Goal: Task Accomplishment & Management: Use online tool/utility

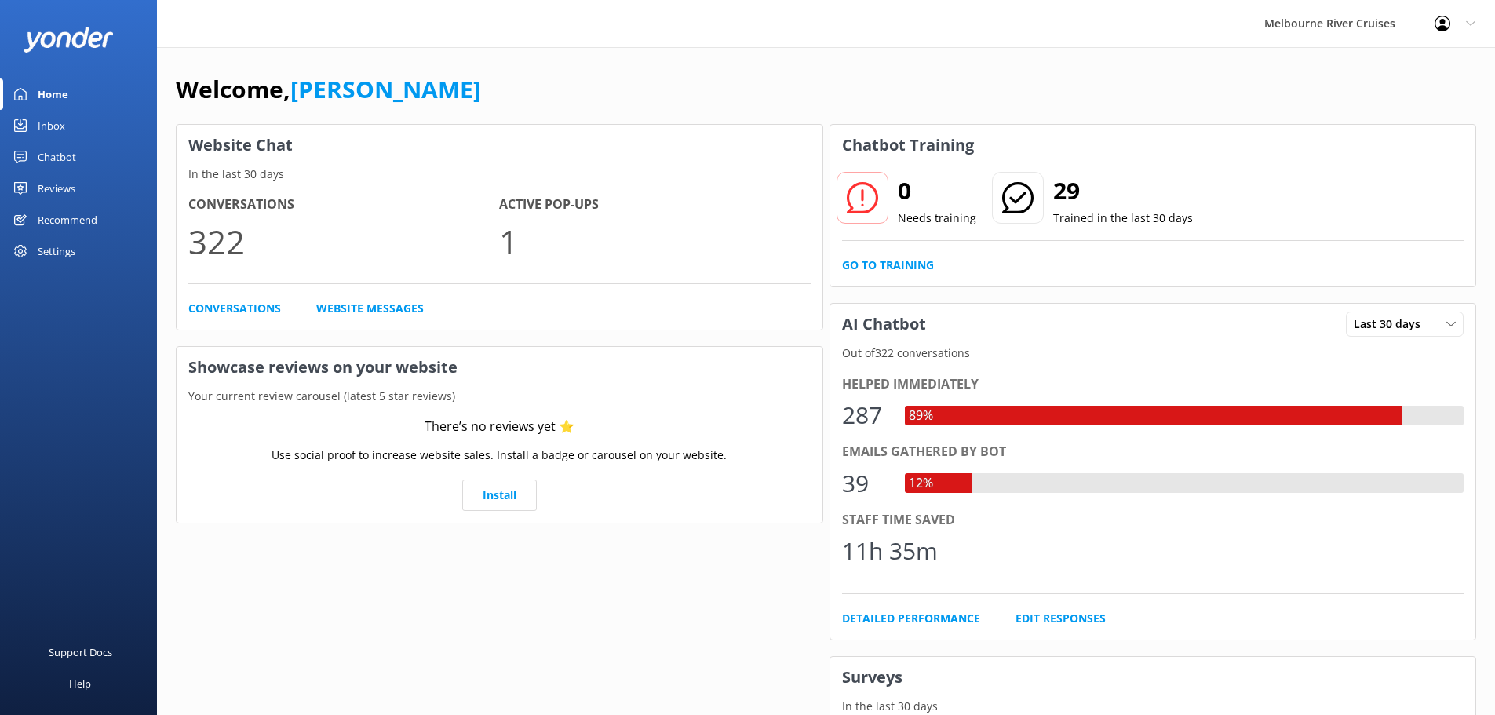
click at [66, 217] on div "Recommend" at bounding box center [68, 219] width 60 height 31
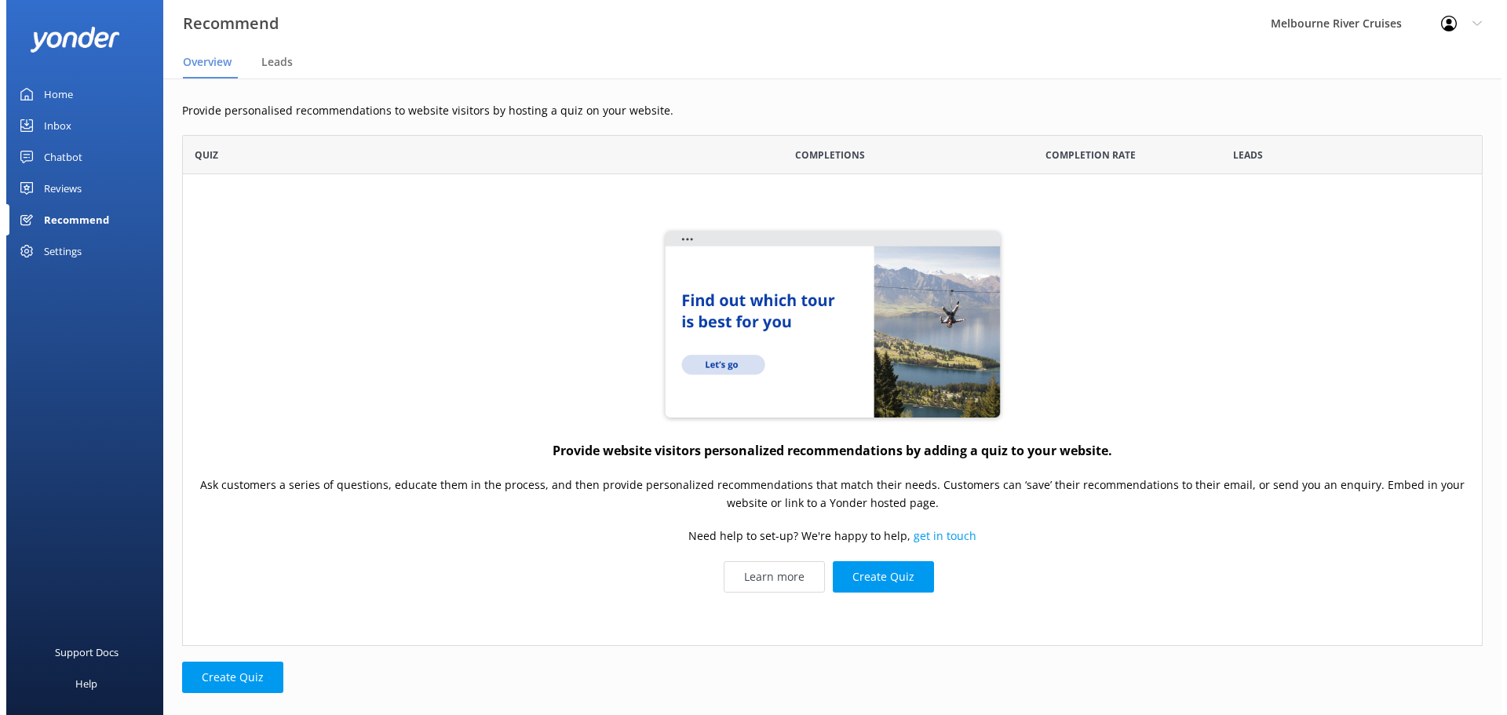
scroll to position [499, 1288]
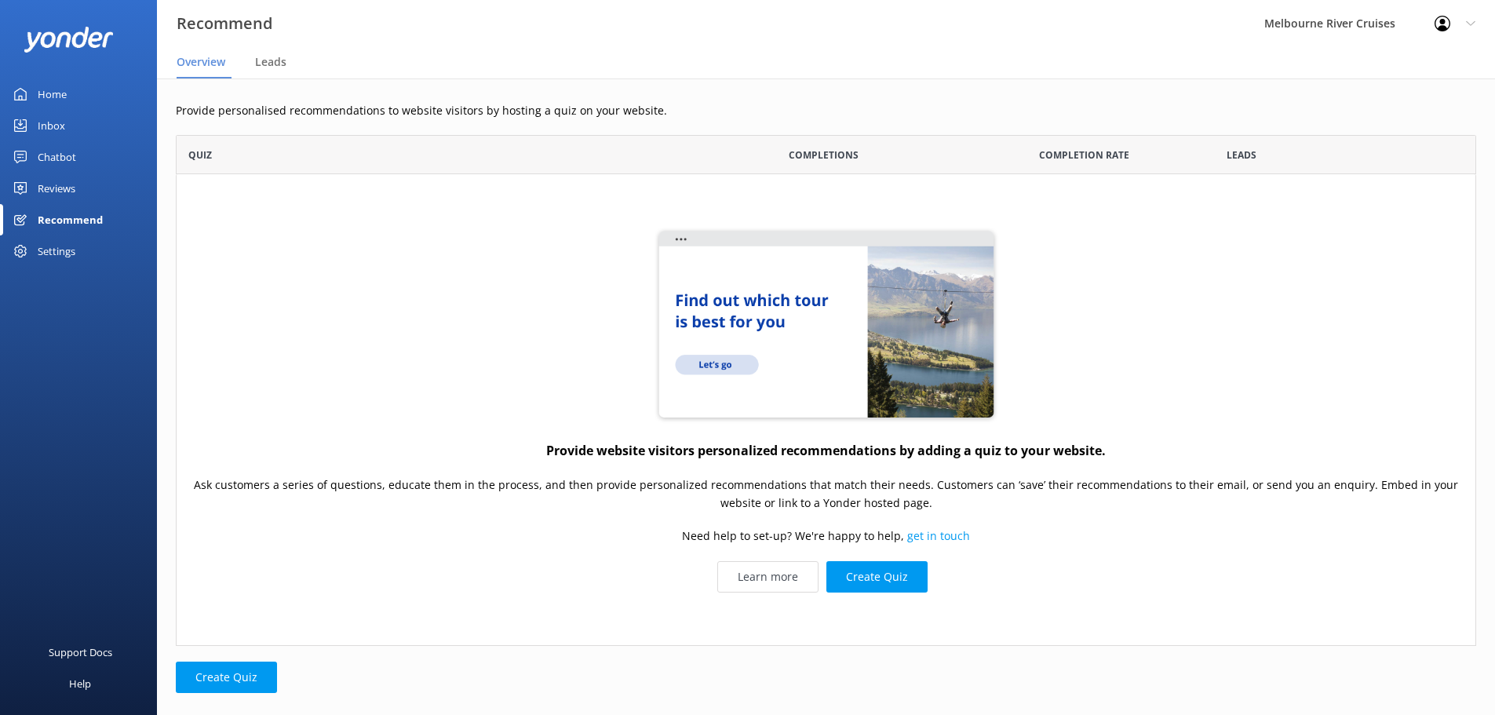
click at [89, 248] on div "Settings" at bounding box center [78, 250] width 157 height 31
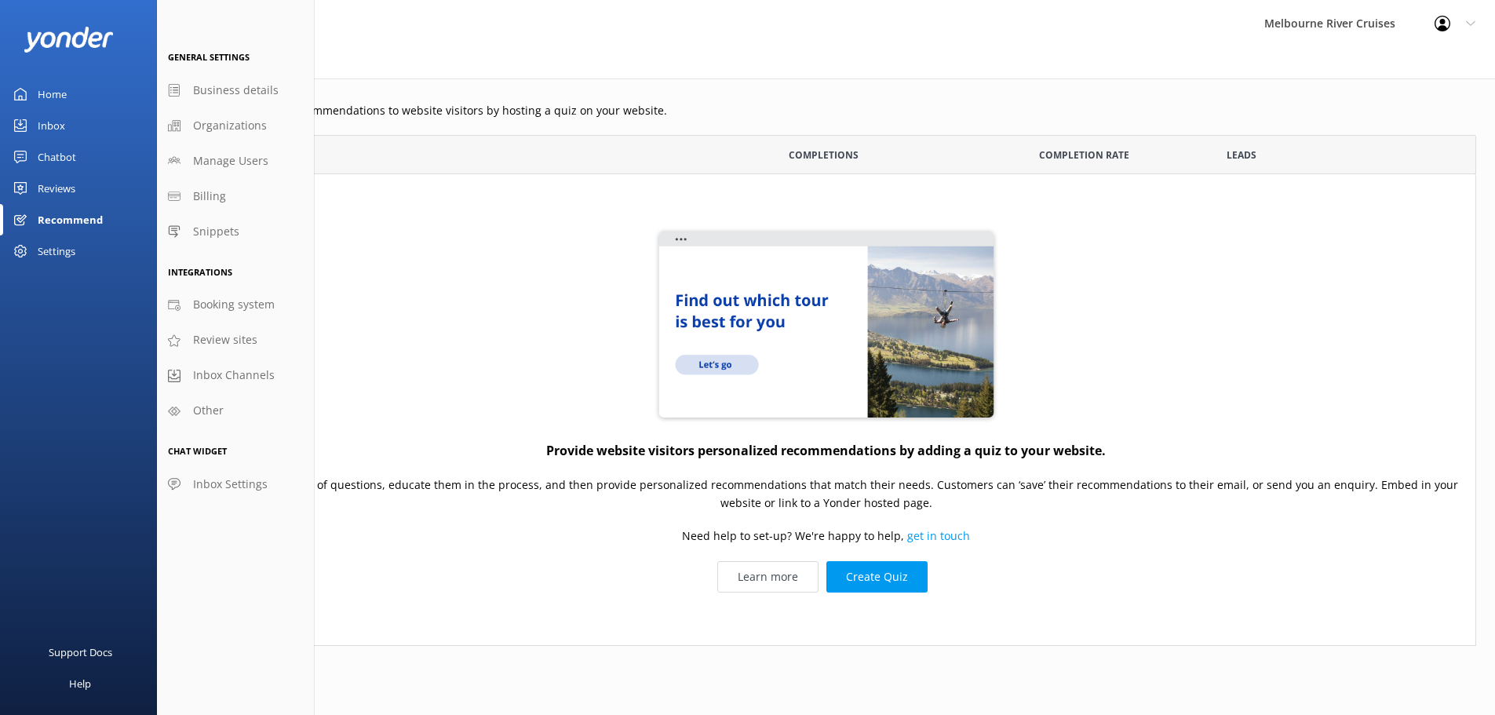
click at [66, 160] on div "Chatbot" at bounding box center [57, 156] width 38 height 31
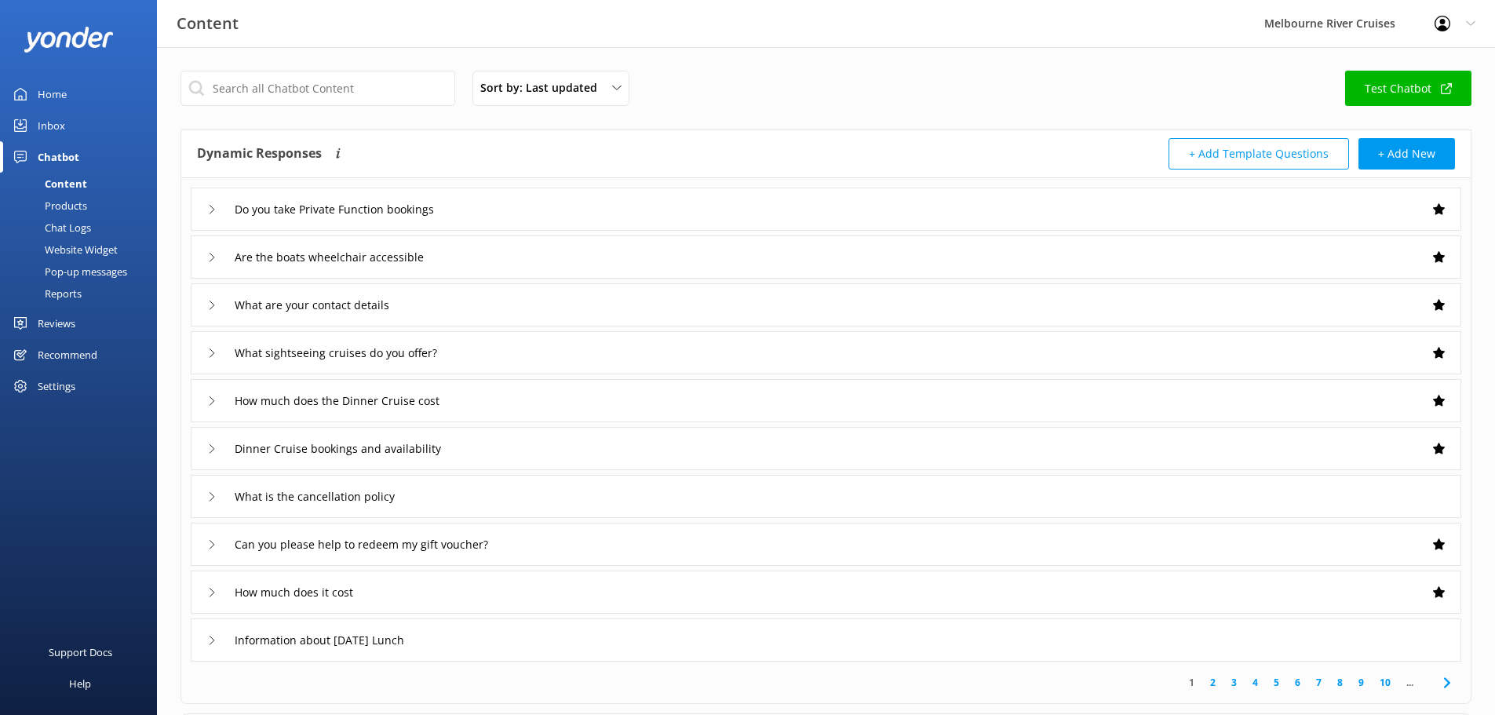
click at [100, 272] on div "Pop-up messages" at bounding box center [68, 272] width 118 height 22
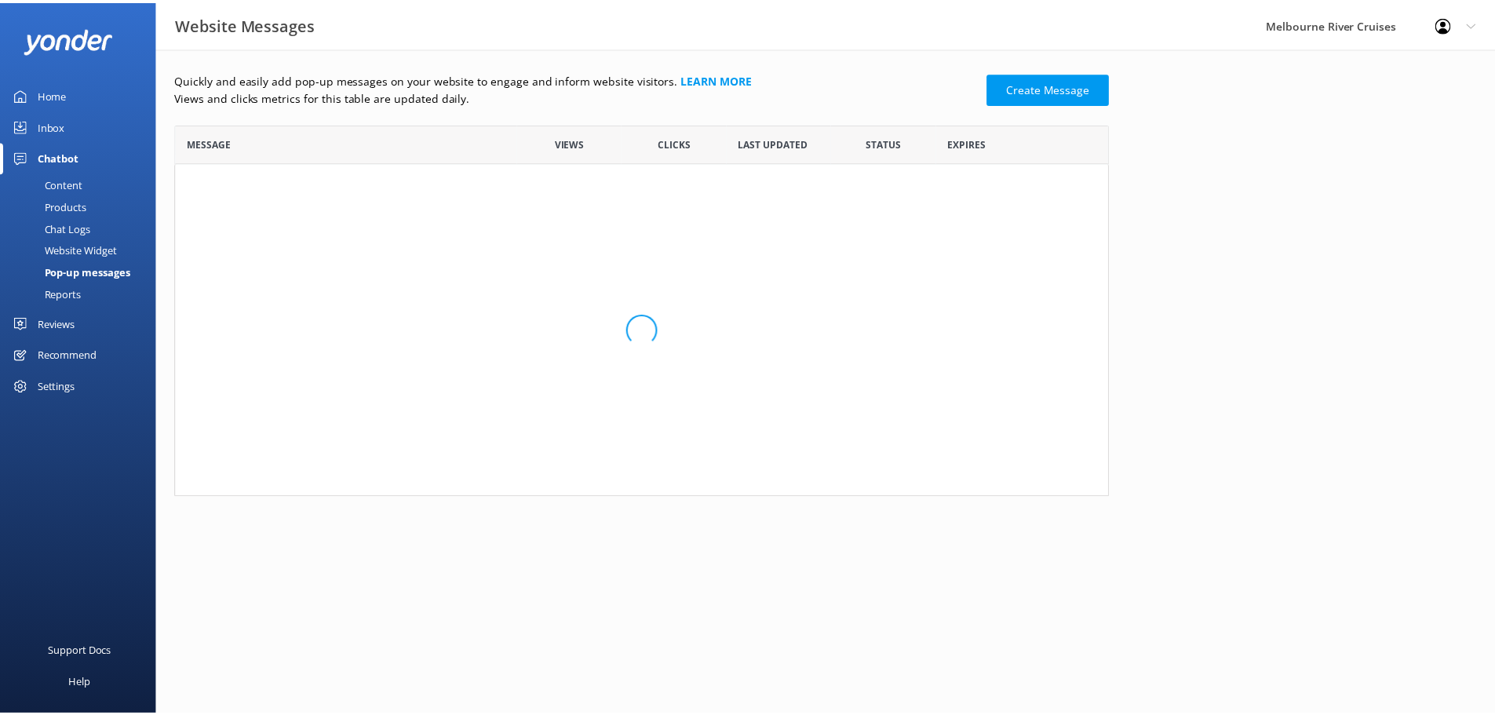
scroll to position [13, 13]
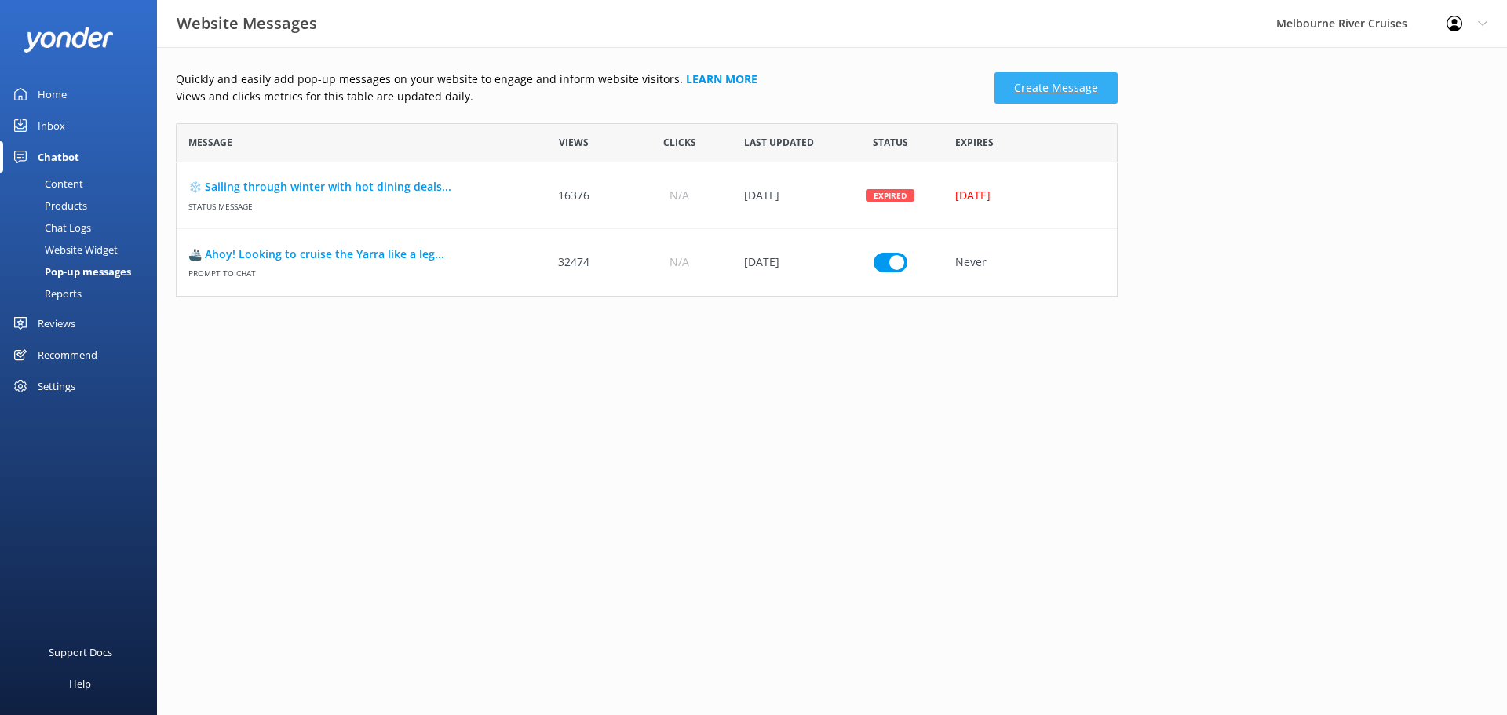
click at [1052, 93] on link "Create Message" at bounding box center [1055, 87] width 123 height 31
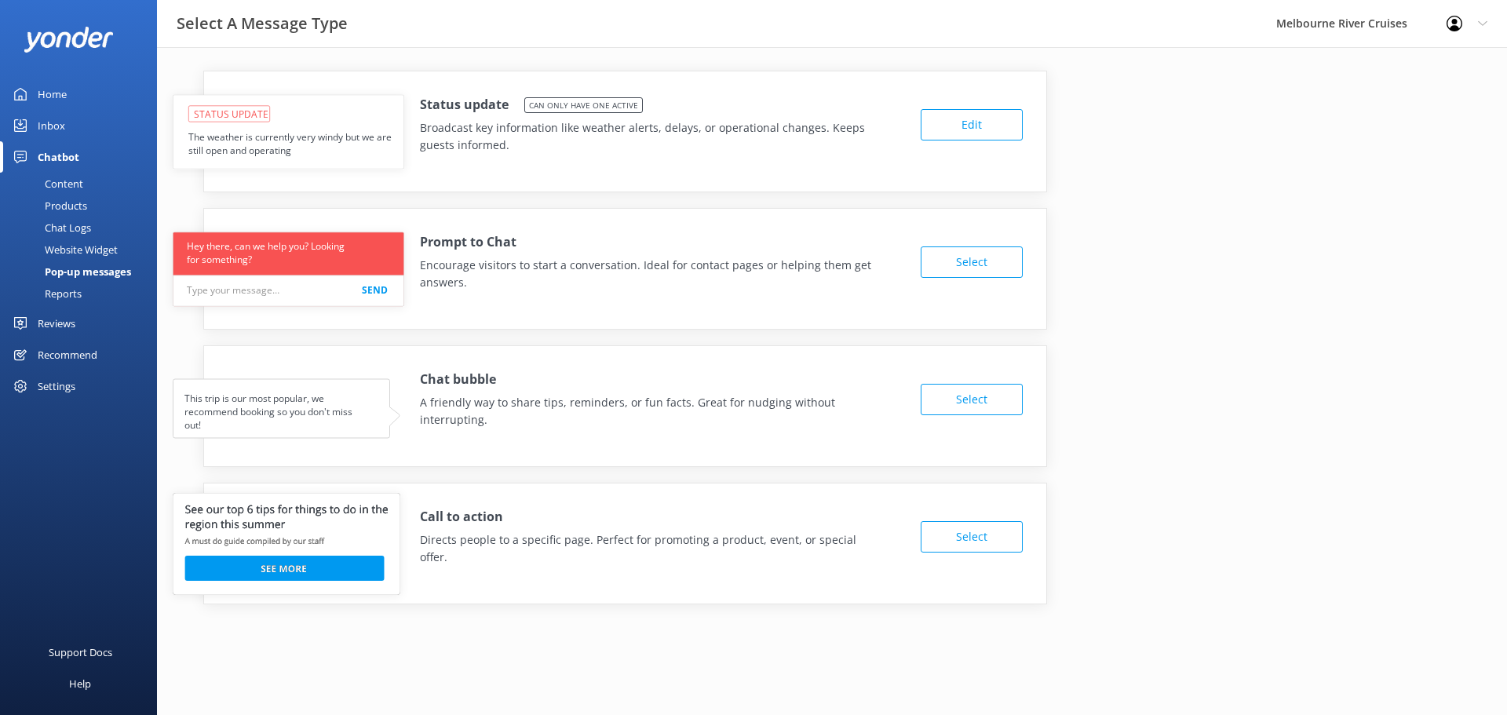
click at [971, 532] on button "Select" at bounding box center [971, 536] width 102 height 31
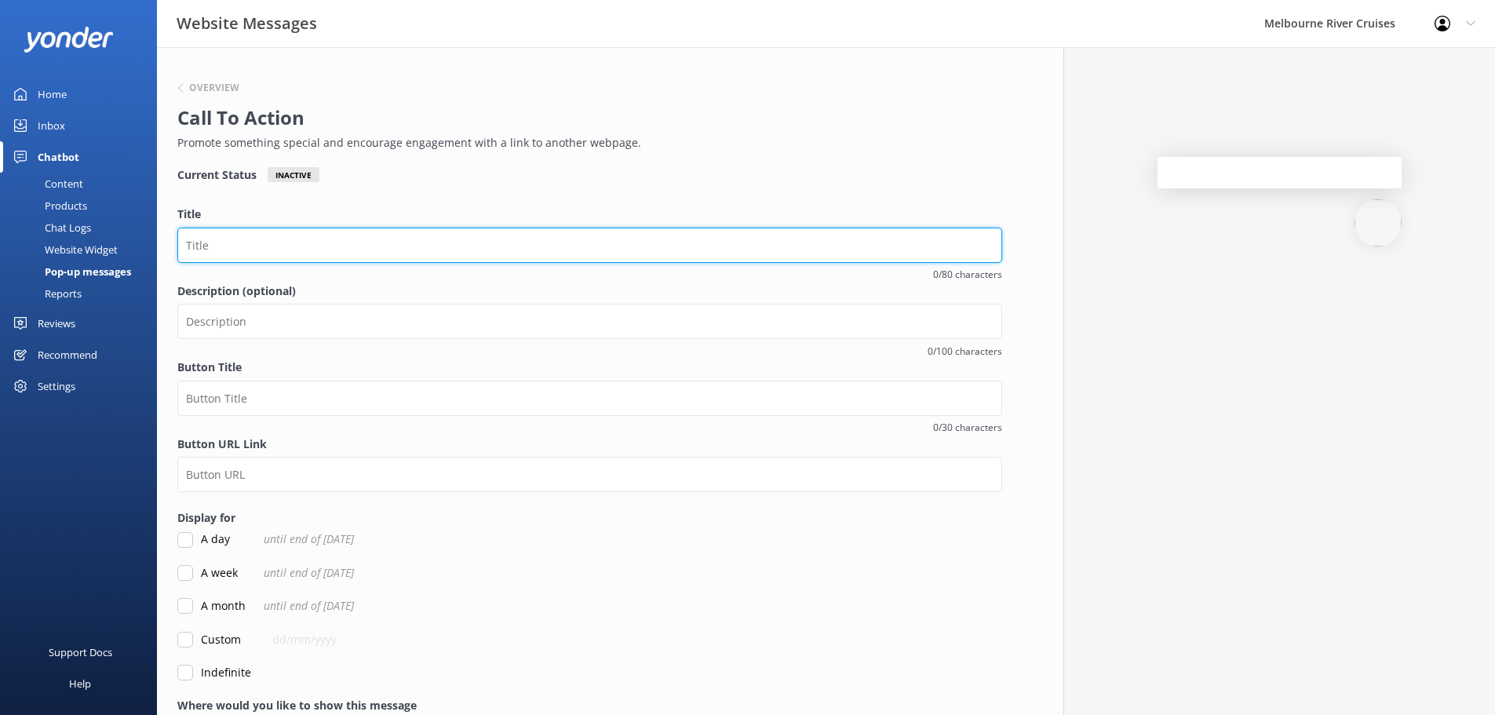
click at [308, 235] on input "Title" at bounding box center [589, 245] width 825 height 35
type input "M"
paste input "$10 OFF Midweek Dining Discount"
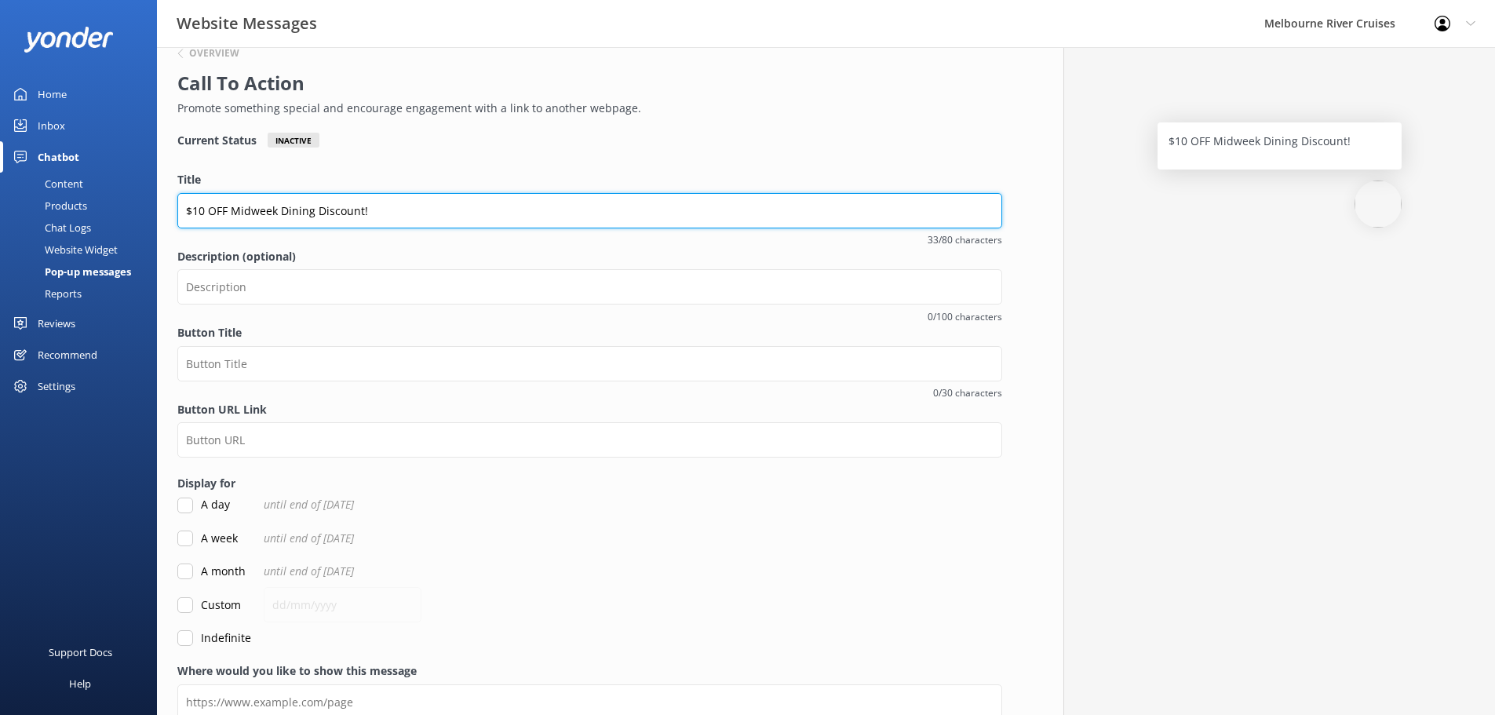
scroll to position [78, 0]
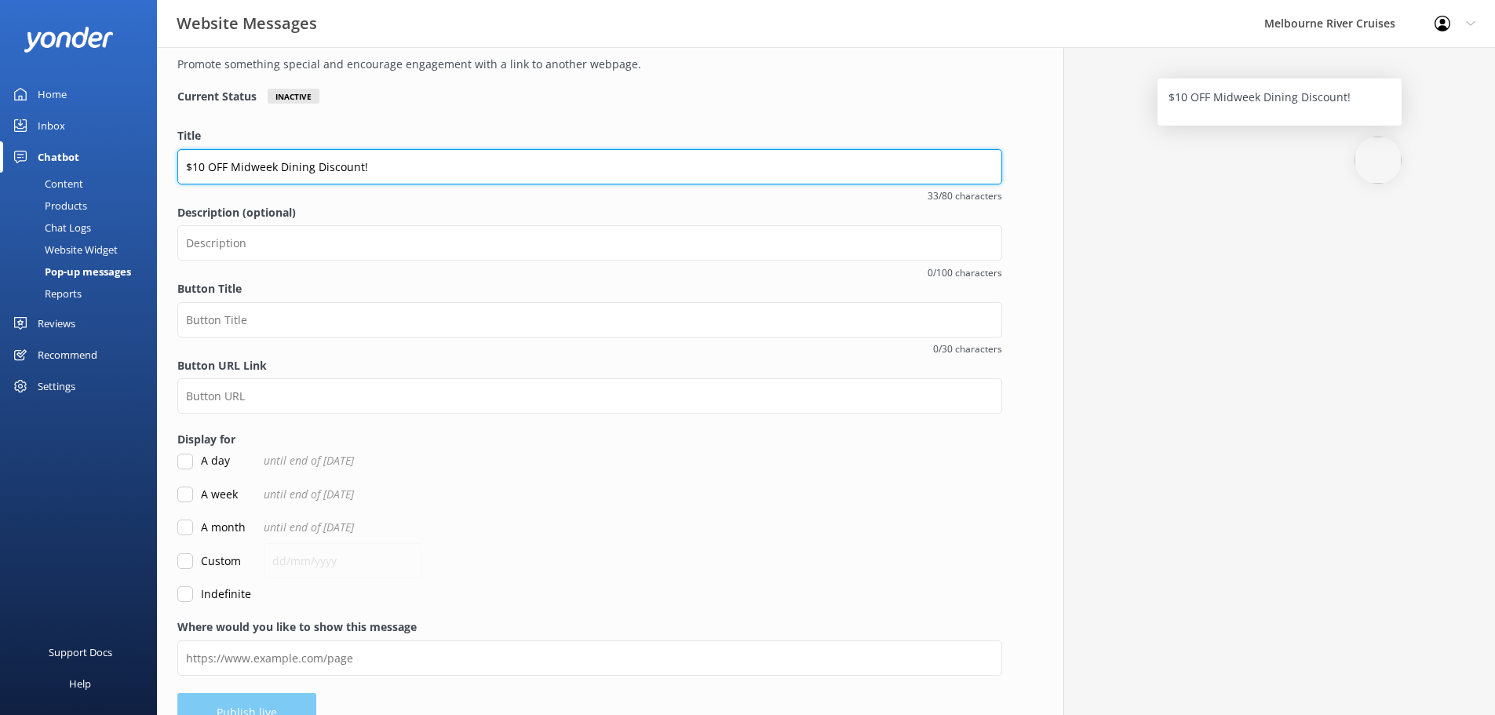
type input "$10 OFF Midweek Dining Discount!"
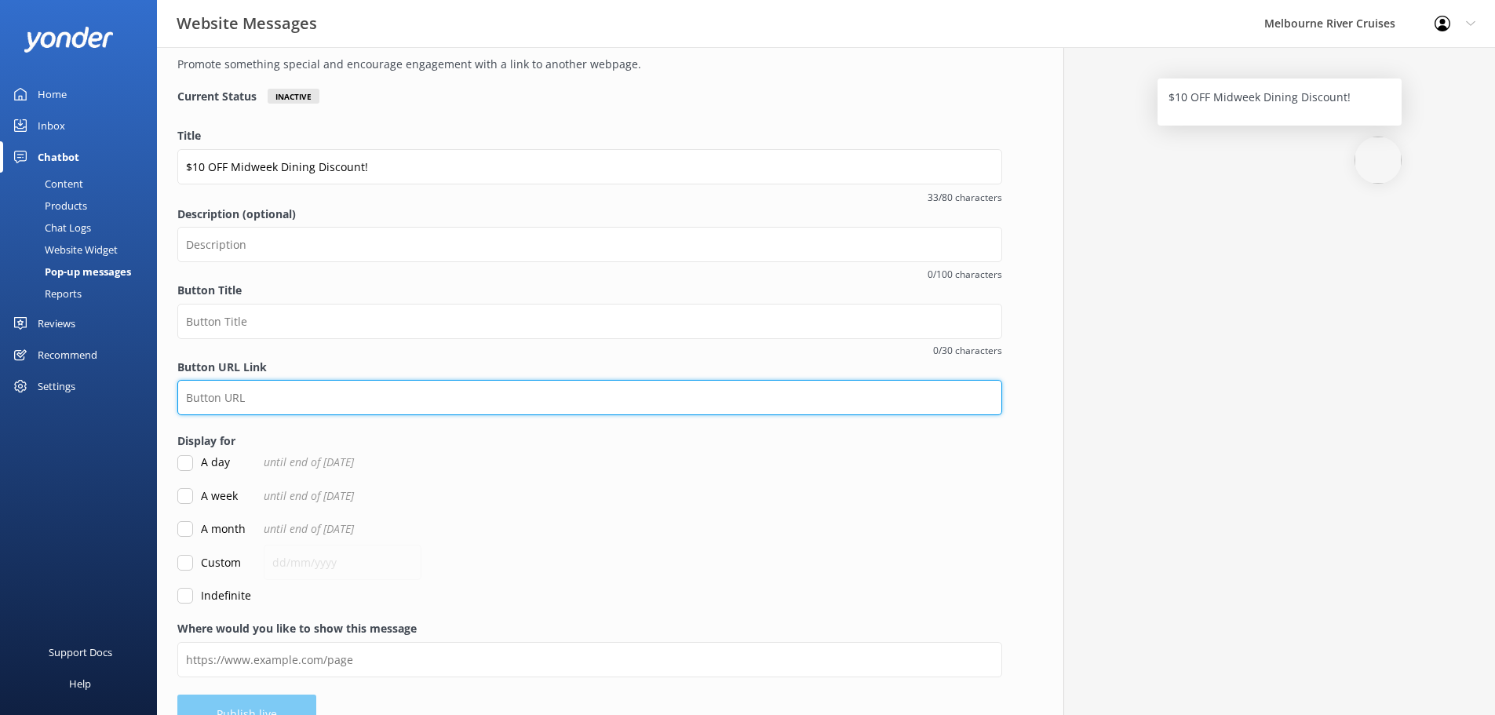
click at [326, 401] on input "Button URL Link" at bounding box center [589, 397] width 825 height 35
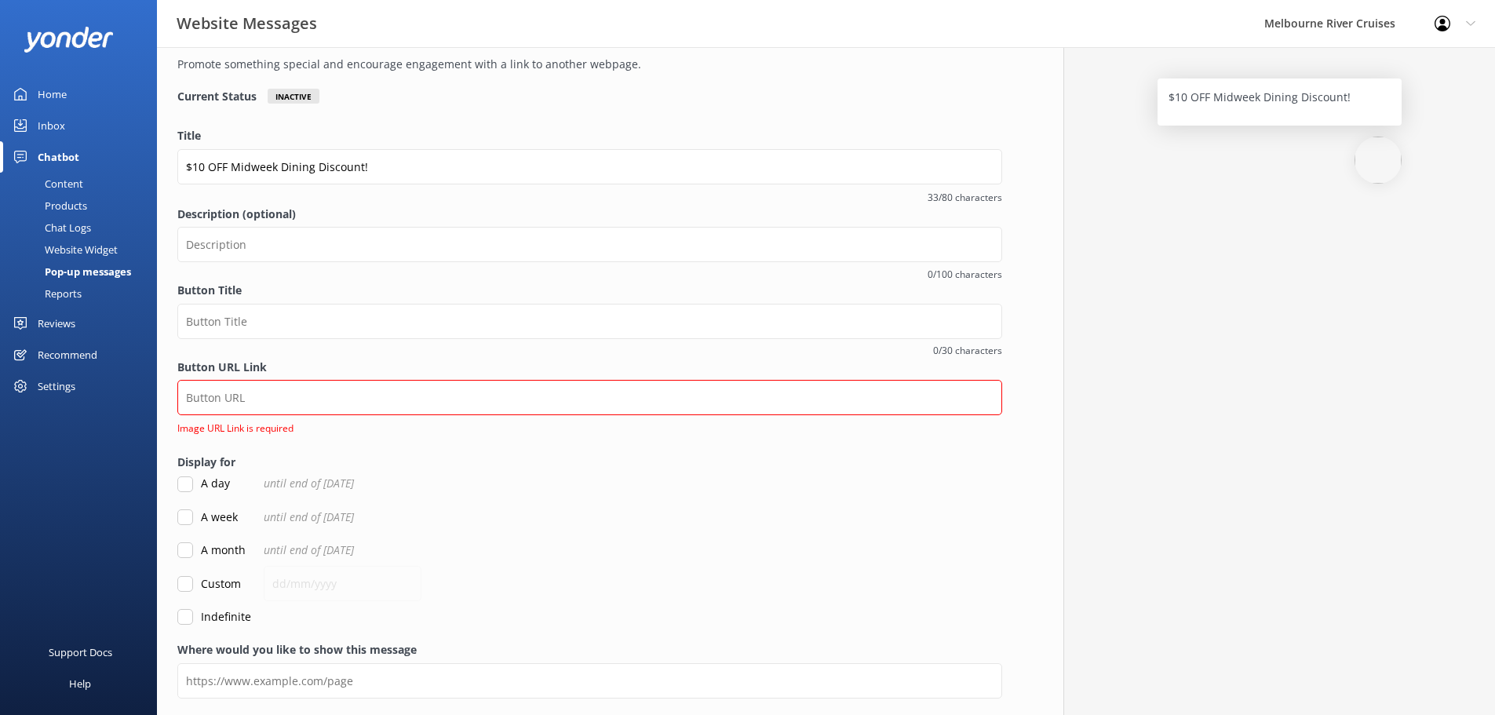
click at [184, 559] on form "Title $10 OFF Midweek Dining Discount! 33/80 characters Description (optional) …" at bounding box center [589, 376] width 825 height 498
click at [253, 403] on input "Button URL Link" at bounding box center [589, 397] width 825 height 35
click at [457, 408] on input "Button URL Link" at bounding box center [589, 397] width 825 height 35
paste input "[URL][DOMAIN_NAME]"
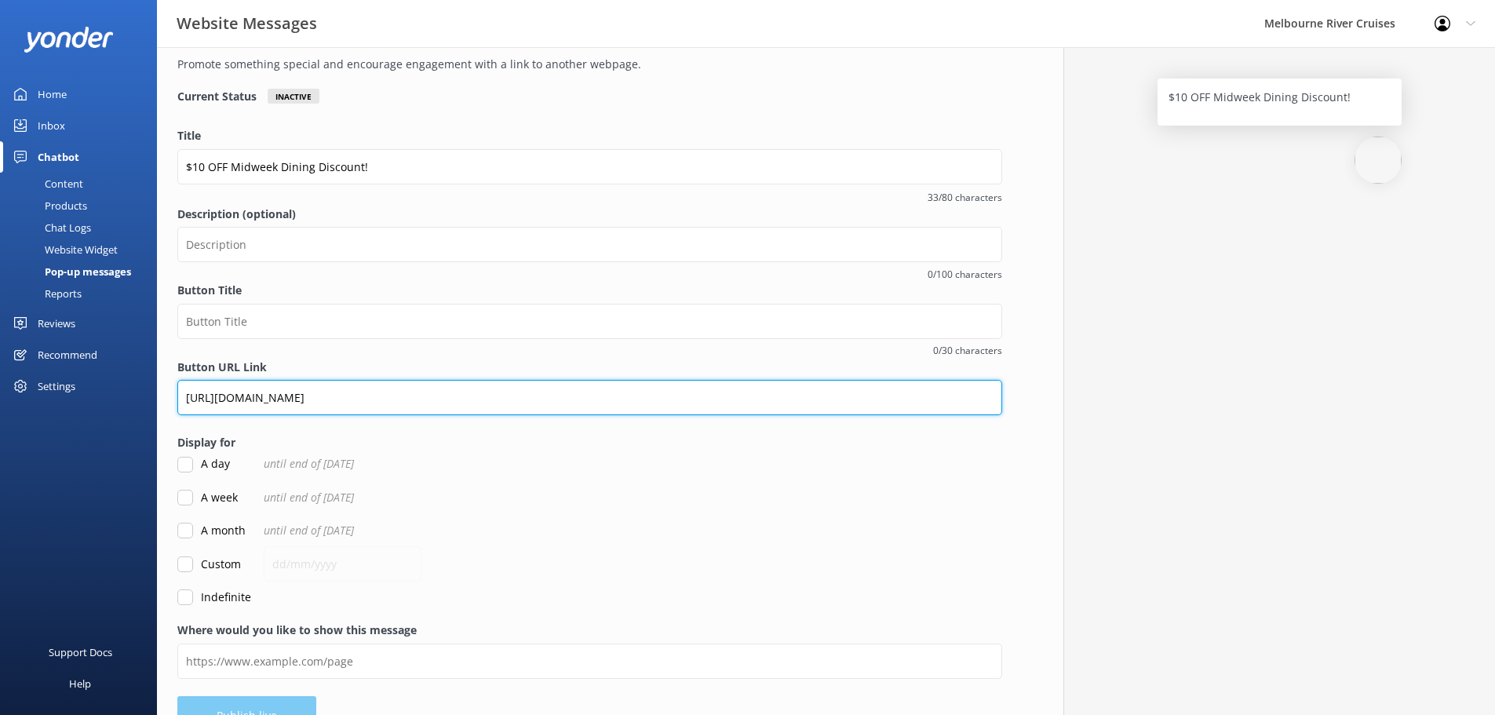
type input "[URL][DOMAIN_NAME]"
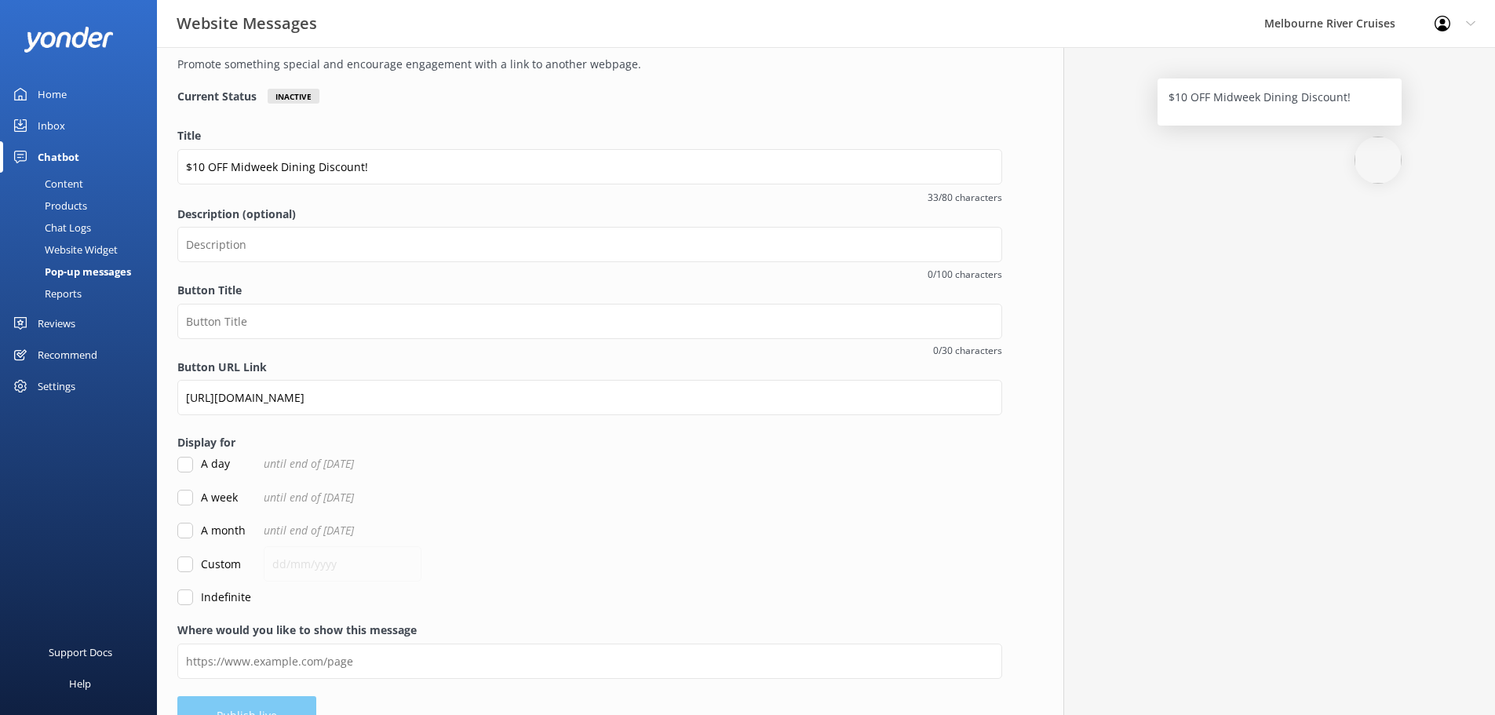
click at [597, 120] on div "Overview Call To Action Promote something special and encourage engagement with…" at bounding box center [589, 360] width 865 height 782
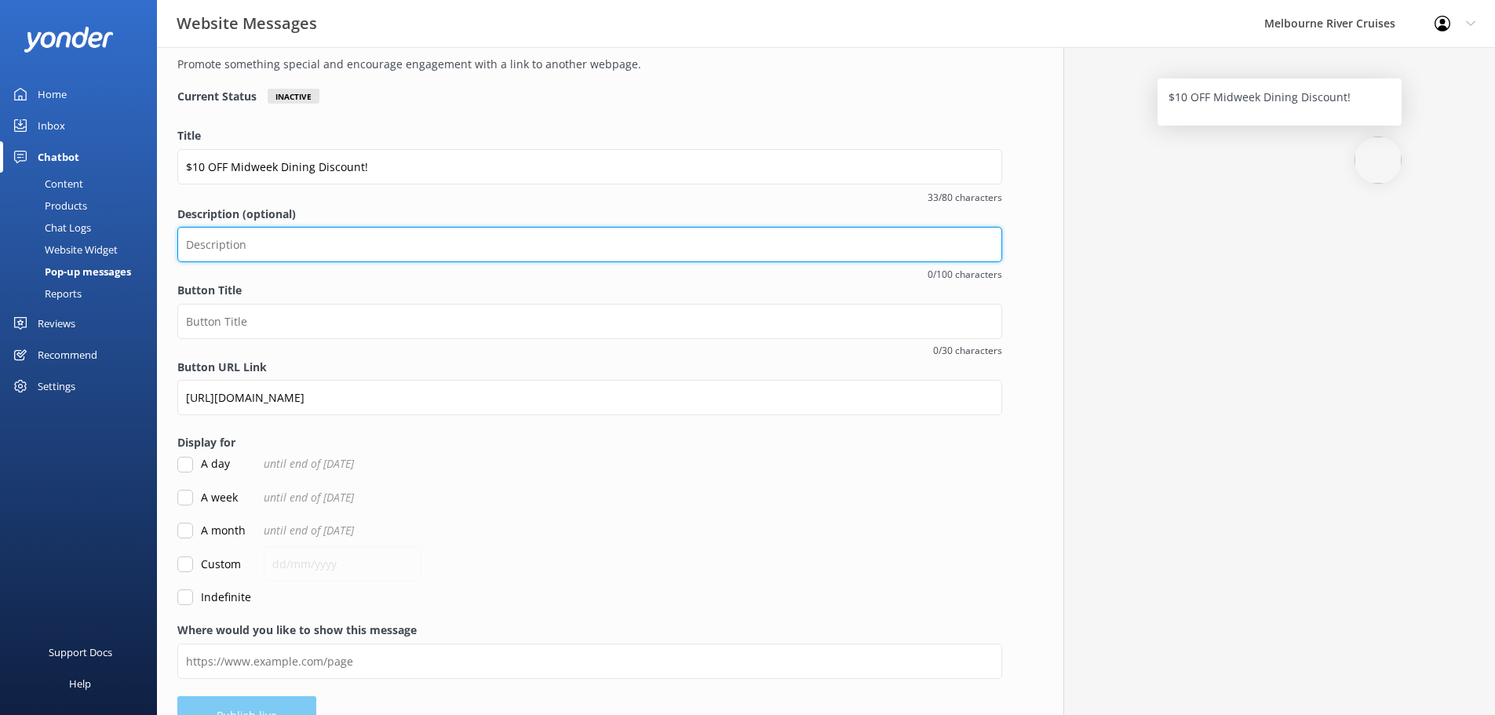
click at [433, 253] on input "Description (optional)" at bounding box center [589, 244] width 825 height 35
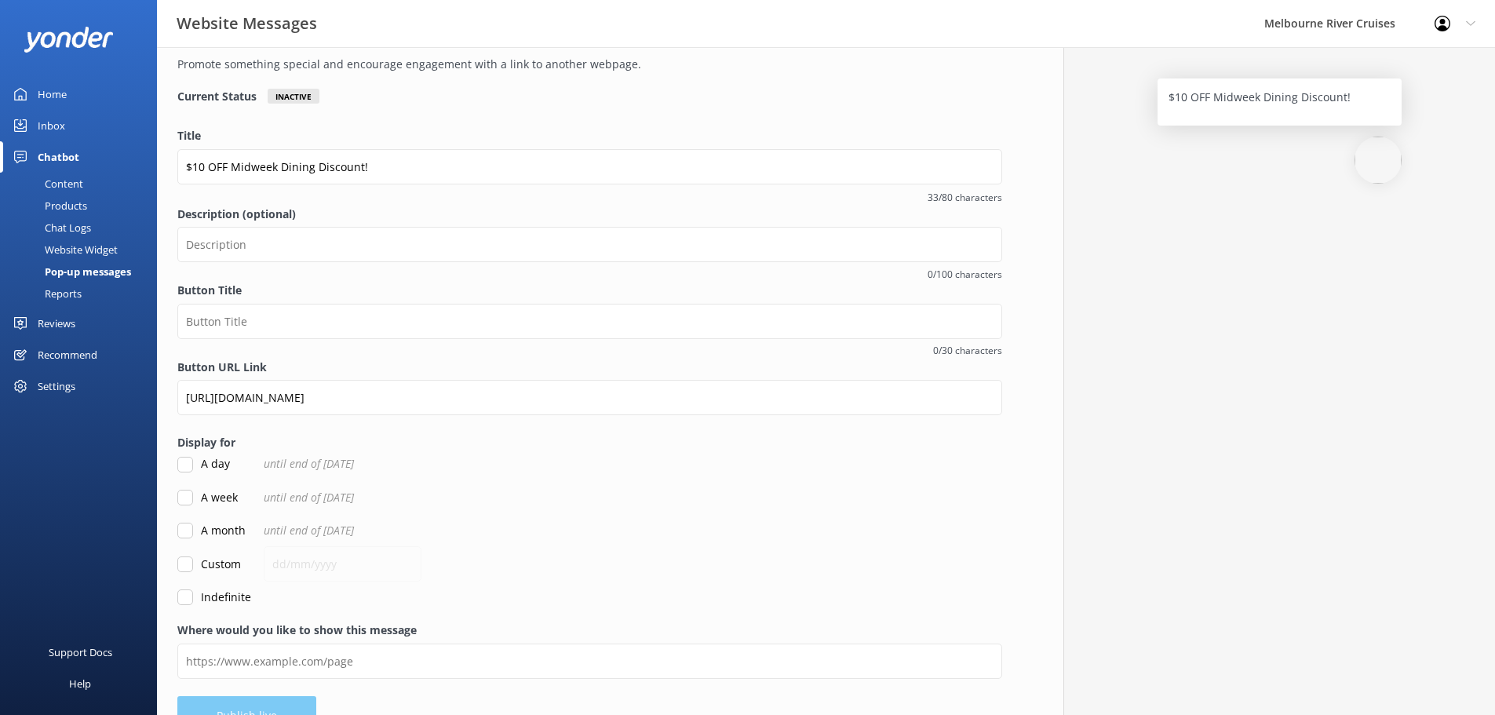
click at [409, 211] on label "Description (optional)" at bounding box center [589, 214] width 825 height 17
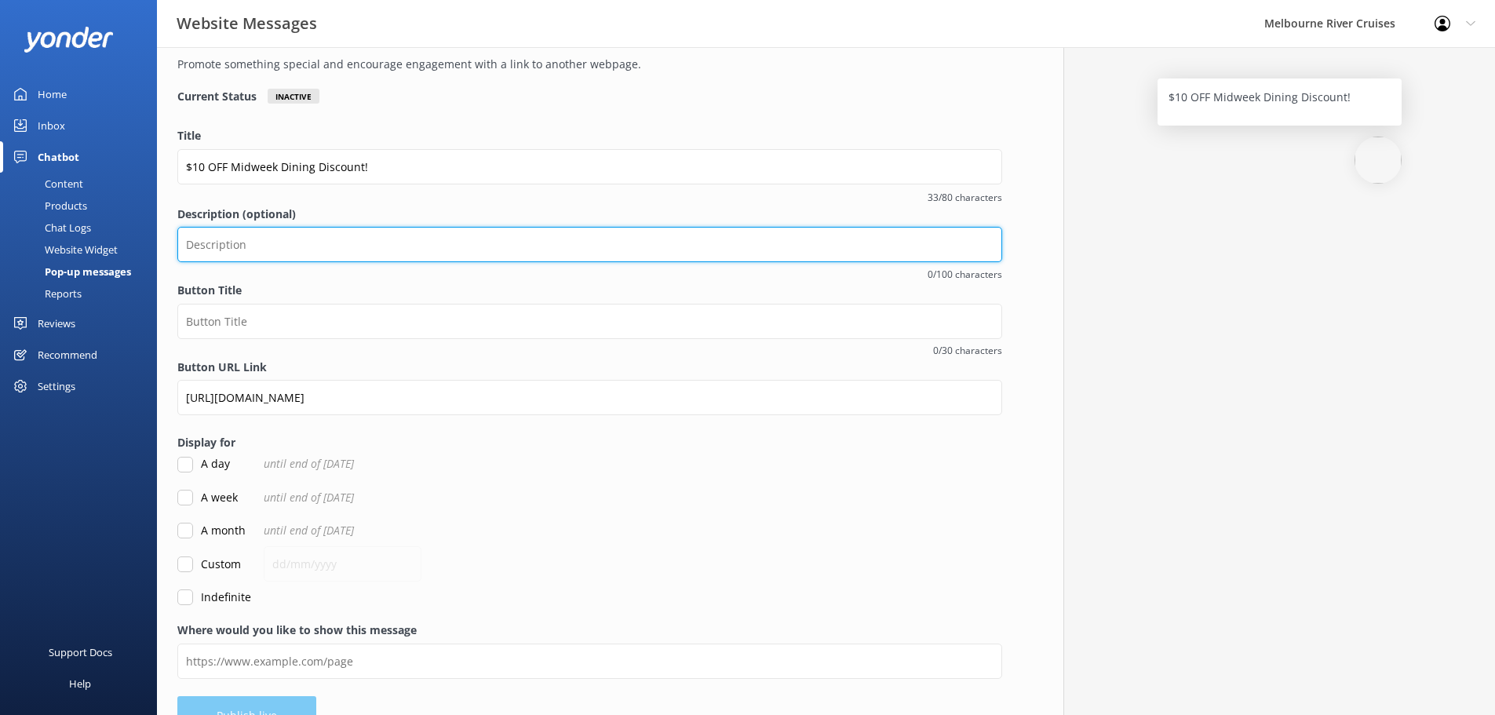
click at [409, 227] on input "Description (optional)" at bounding box center [589, 244] width 825 height 35
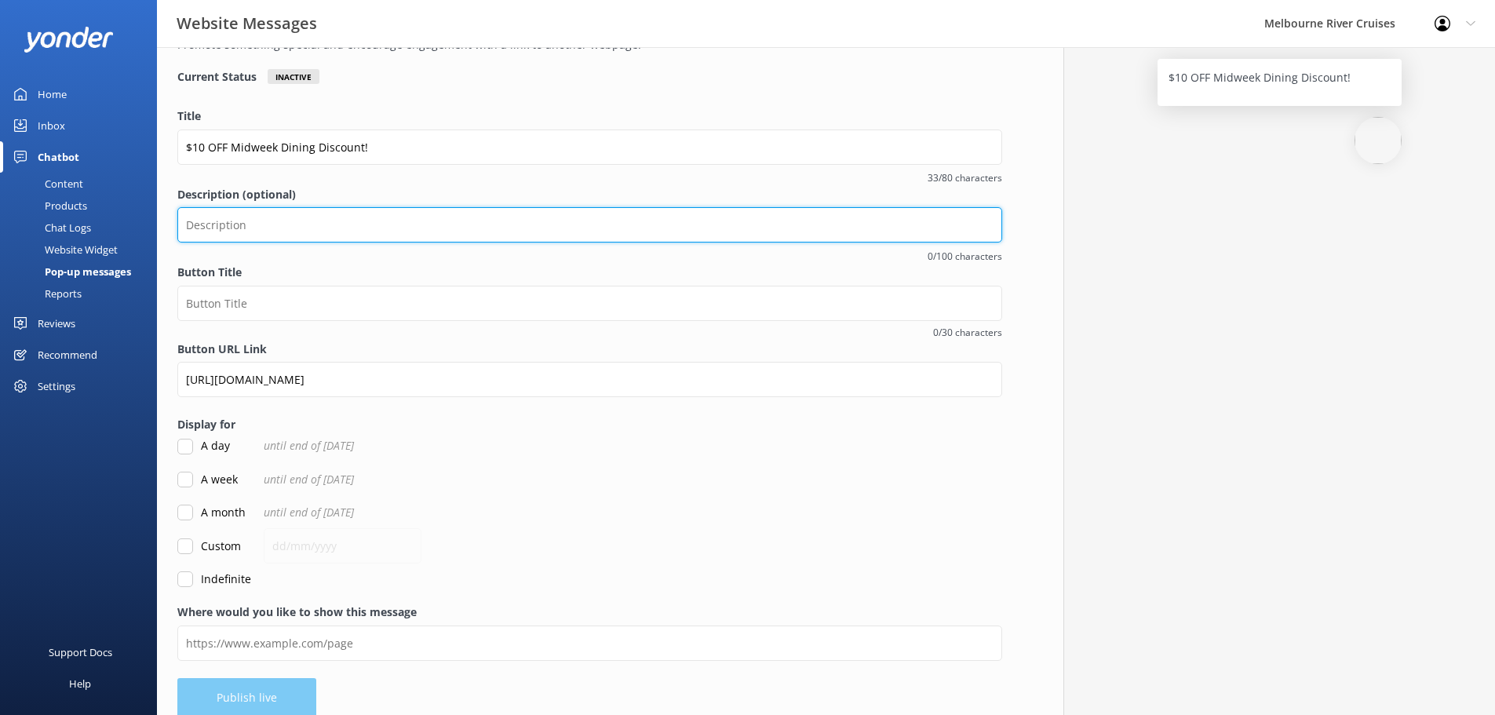
scroll to position [116, 0]
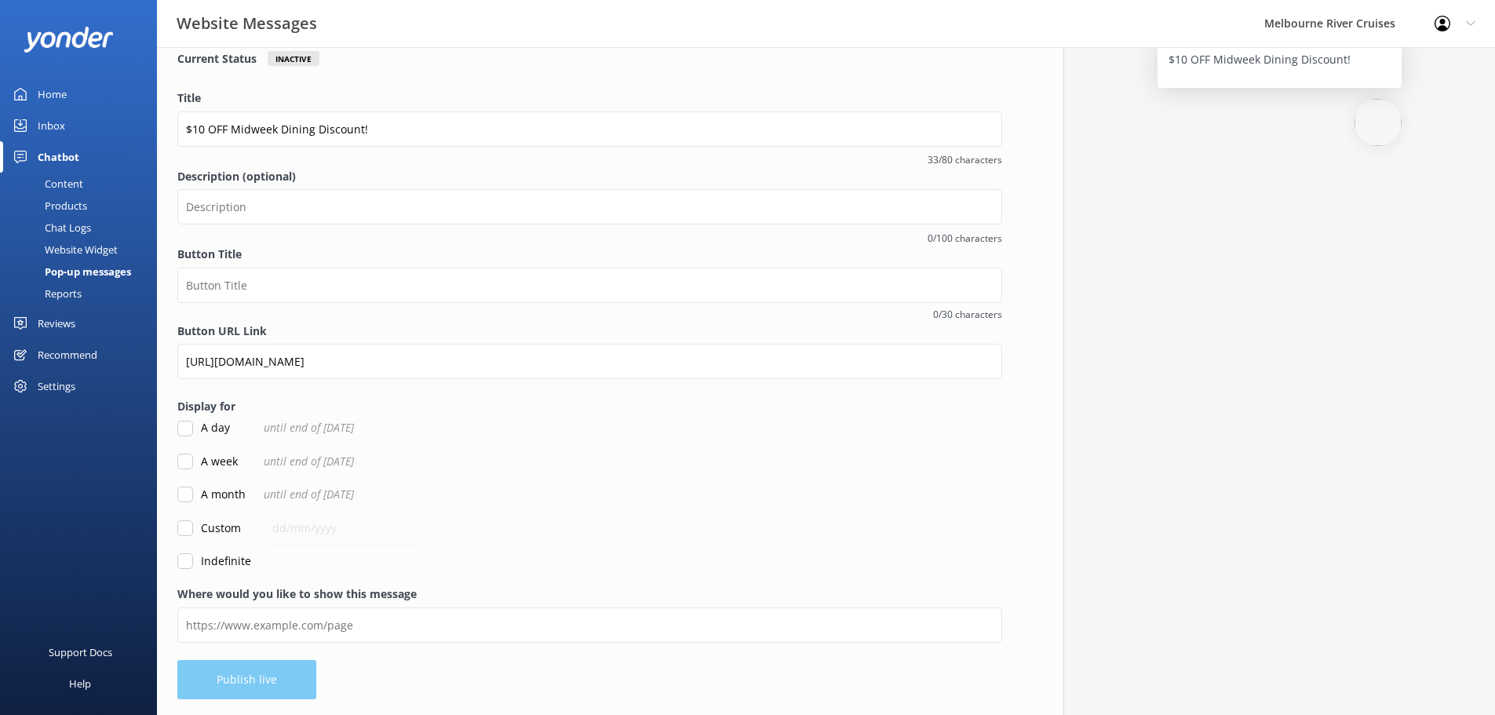
click at [178, 524] on div "Overview Call To Action Promote something special and encourage engagement with…" at bounding box center [589, 323] width 865 height 784
click at [185, 526] on input "Custom" at bounding box center [185, 528] width 16 height 16
checkbox input "true"
click at [311, 527] on input "text" at bounding box center [343, 527] width 158 height 35
type input "[DATE]"
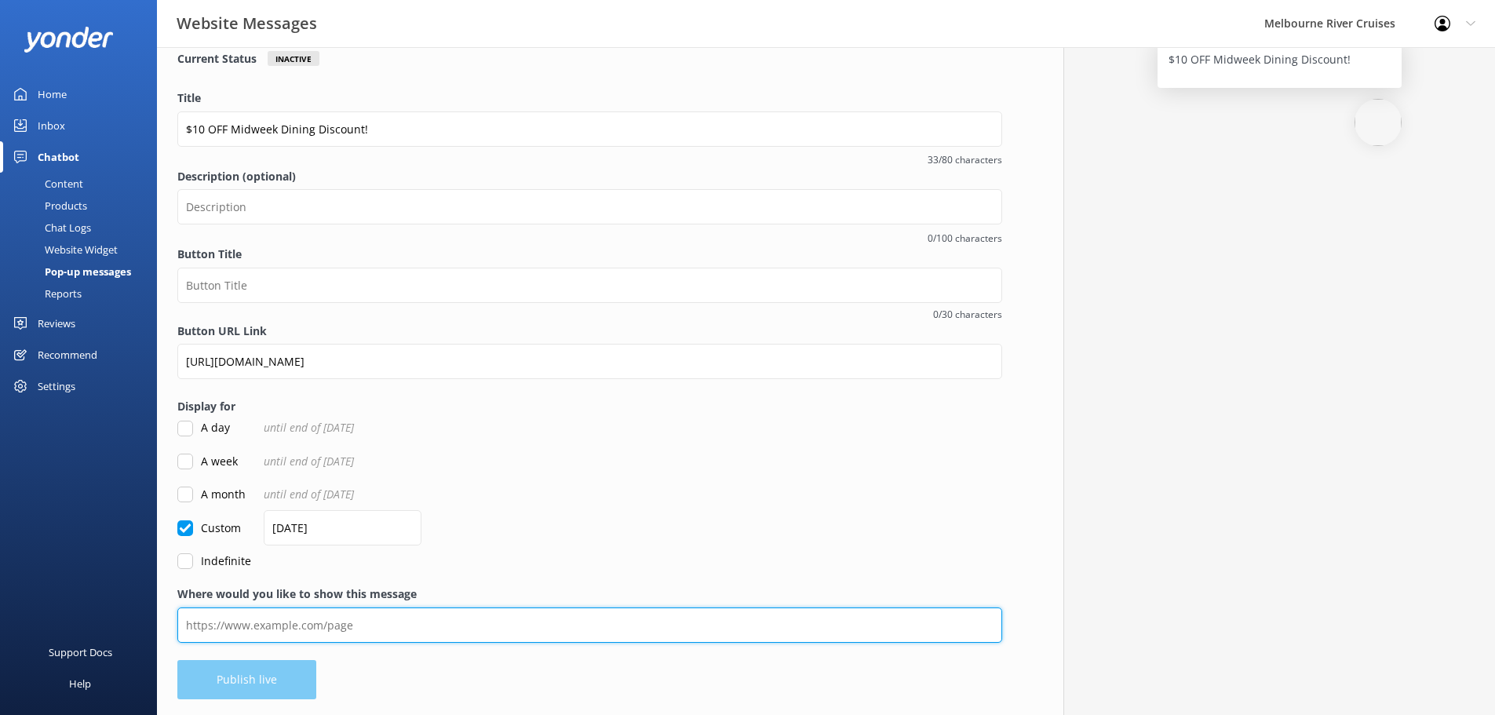
click at [432, 634] on input "Where would you like to show this message" at bounding box center [589, 624] width 825 height 35
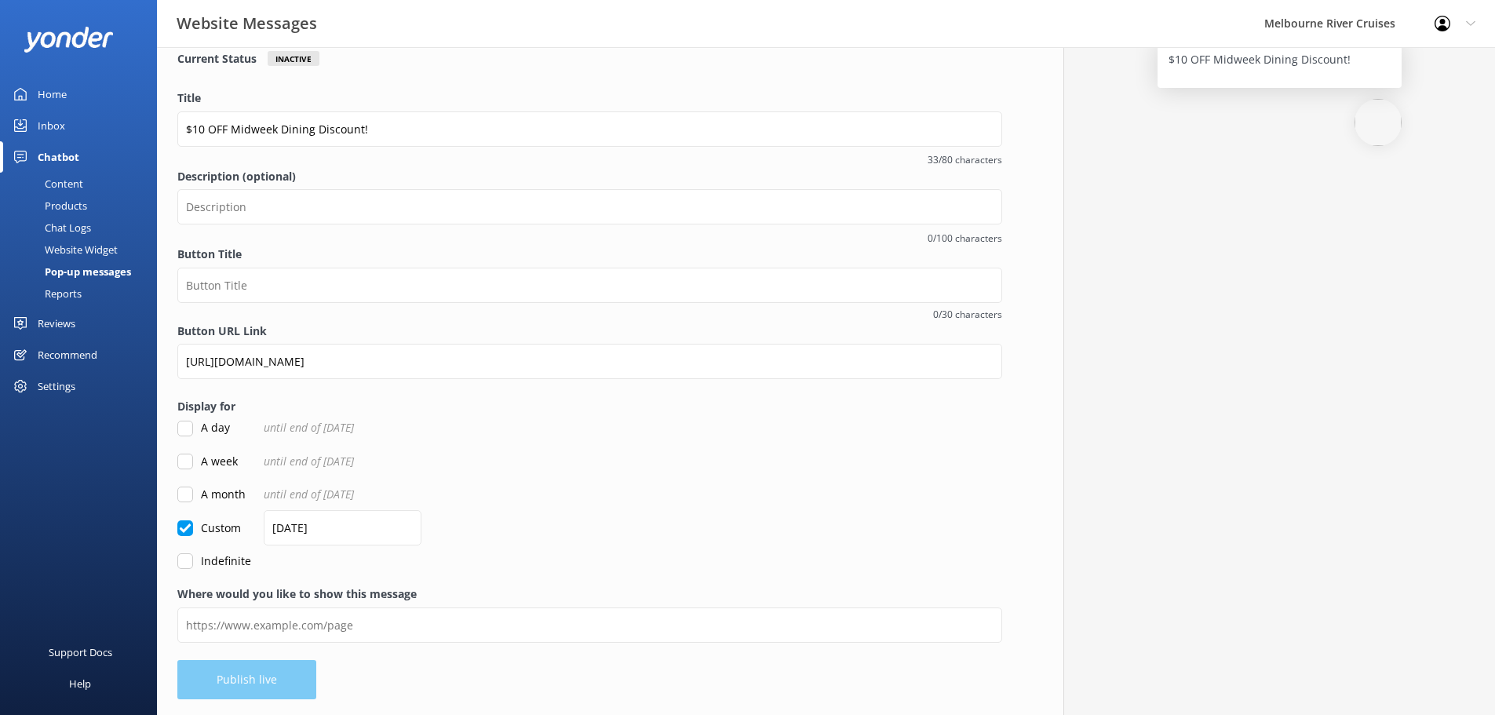
click at [734, 497] on div "A month until end of [DATE]" at bounding box center [589, 494] width 825 height 17
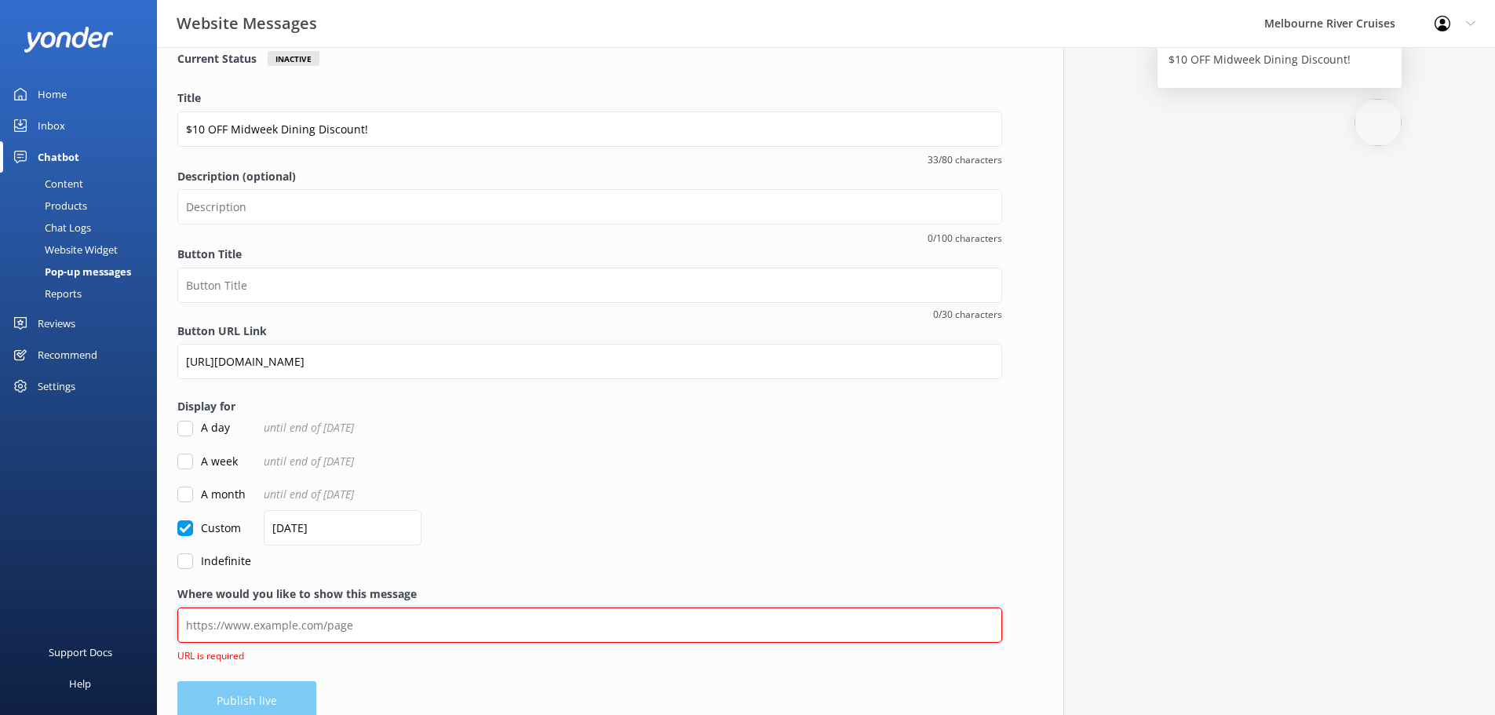
click at [530, 619] on input "Where would you like to show this message" at bounding box center [589, 624] width 825 height 35
click at [428, 621] on input "Where would you like to show this message" at bounding box center [589, 624] width 825 height 35
paste input "[URL][DOMAIN_NAME]"
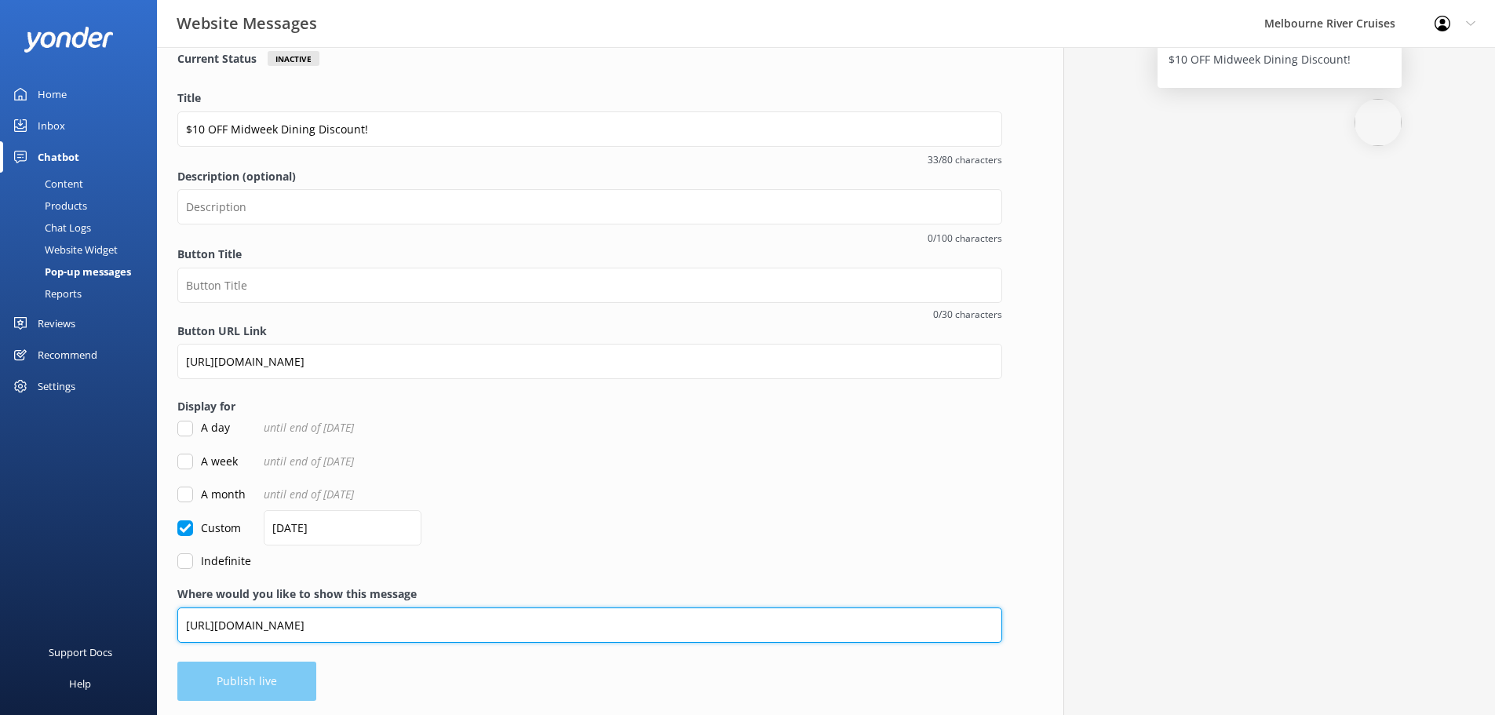
type input "[URL][DOMAIN_NAME]"
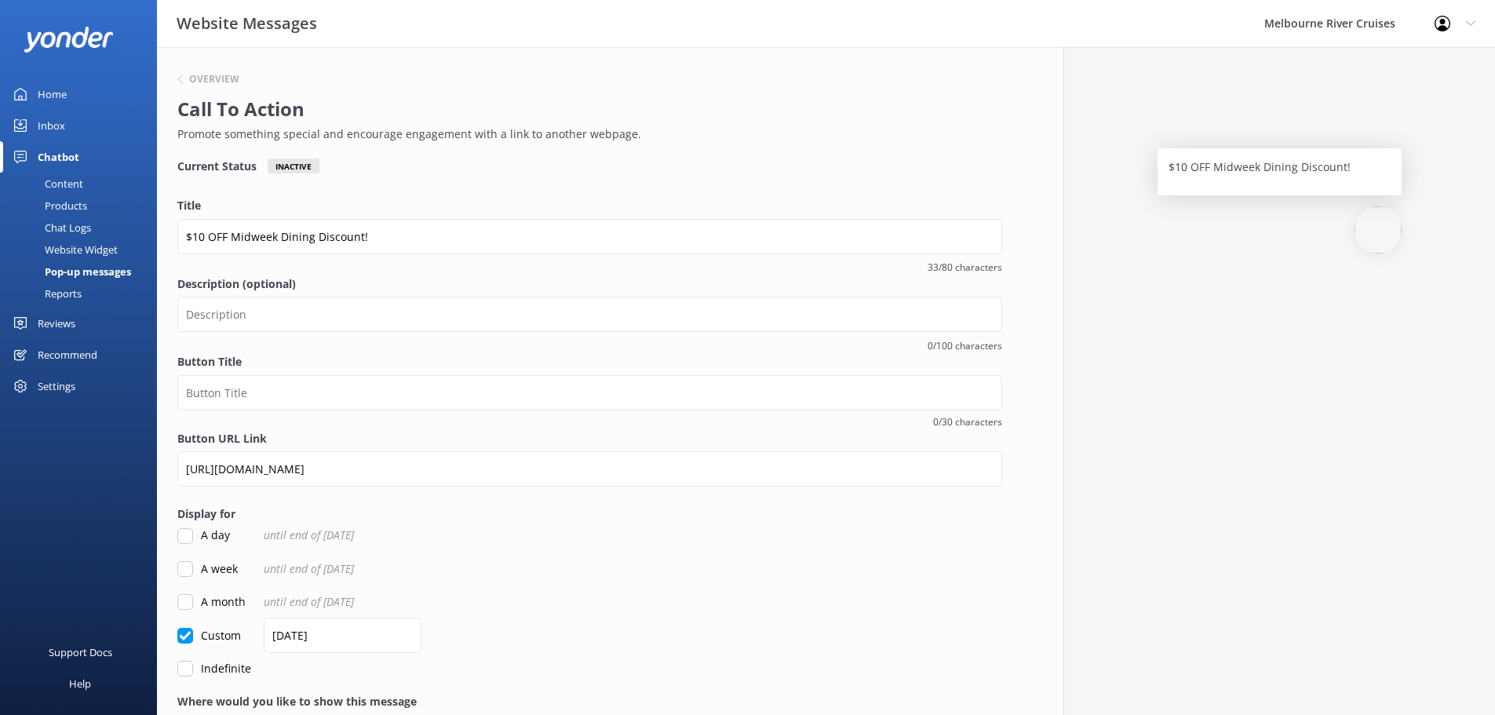
scroll to position [0, 0]
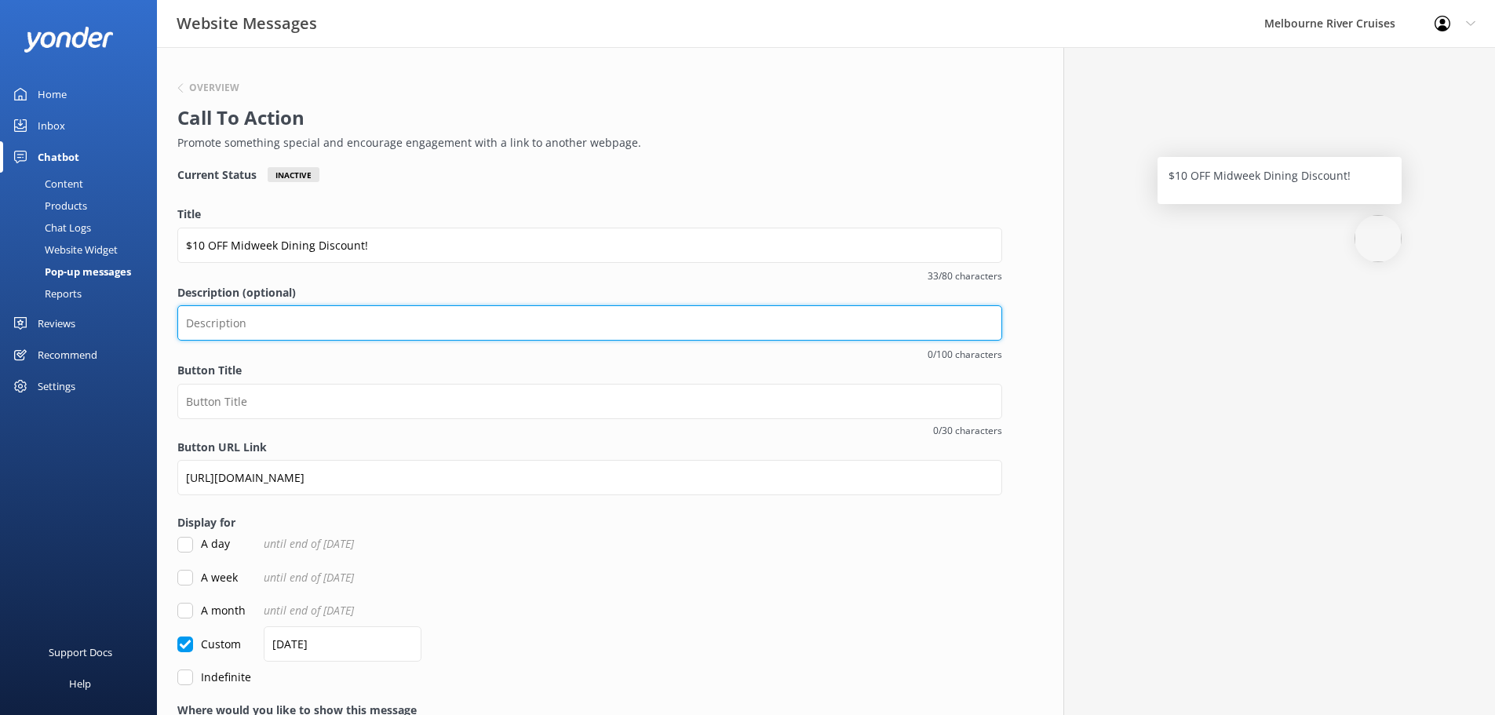
click at [303, 332] on input "Description (optional)" at bounding box center [589, 322] width 825 height 35
click at [239, 319] on input "$10 off on our Spirit of Melbourne Dinner Cruise" at bounding box center [589, 322] width 825 height 35
click at [538, 322] on input "$10 off per person our Spirit of Melbourne Dinner Cruise" at bounding box center [589, 322] width 825 height 35
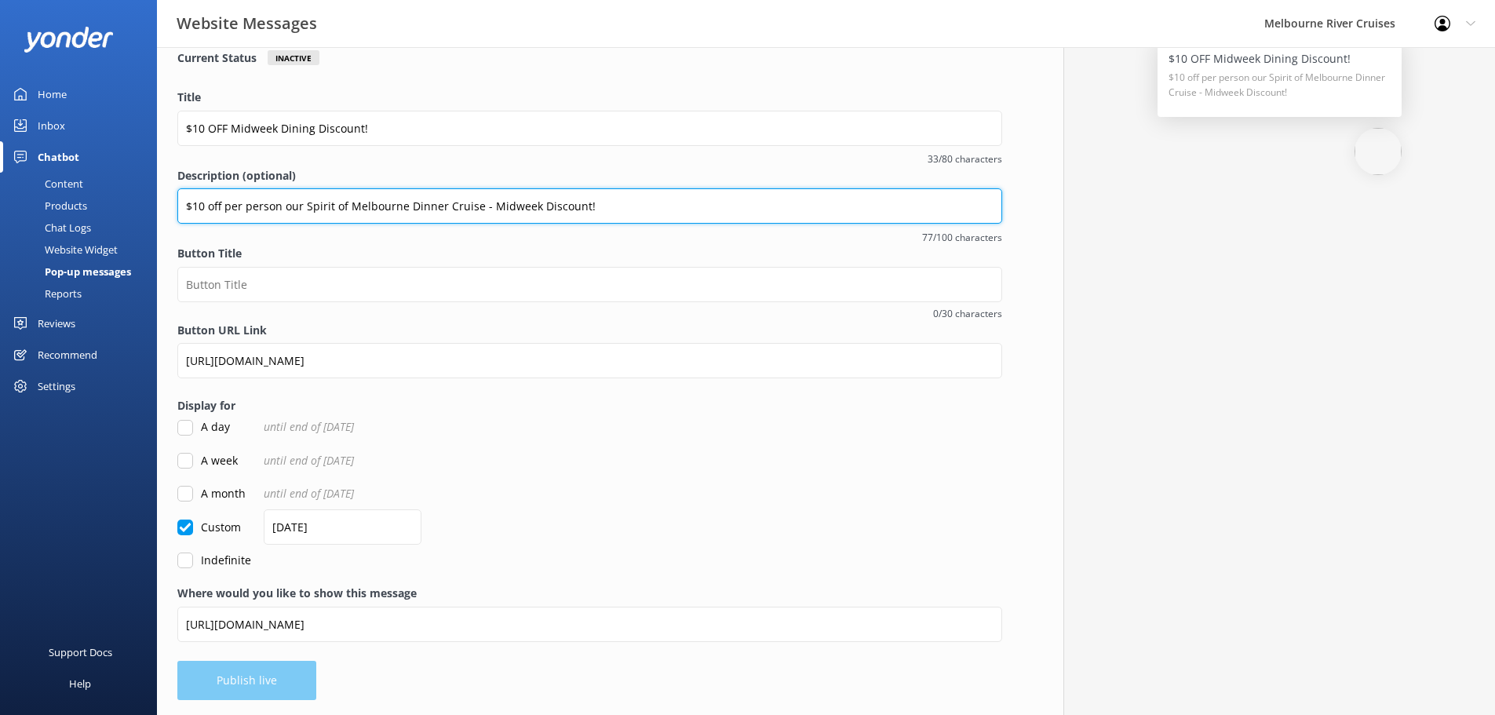
scroll to position [118, 0]
type input "$10 off per person our Spirit of Melbourne Dinner Cruise - Midweek Discount!"
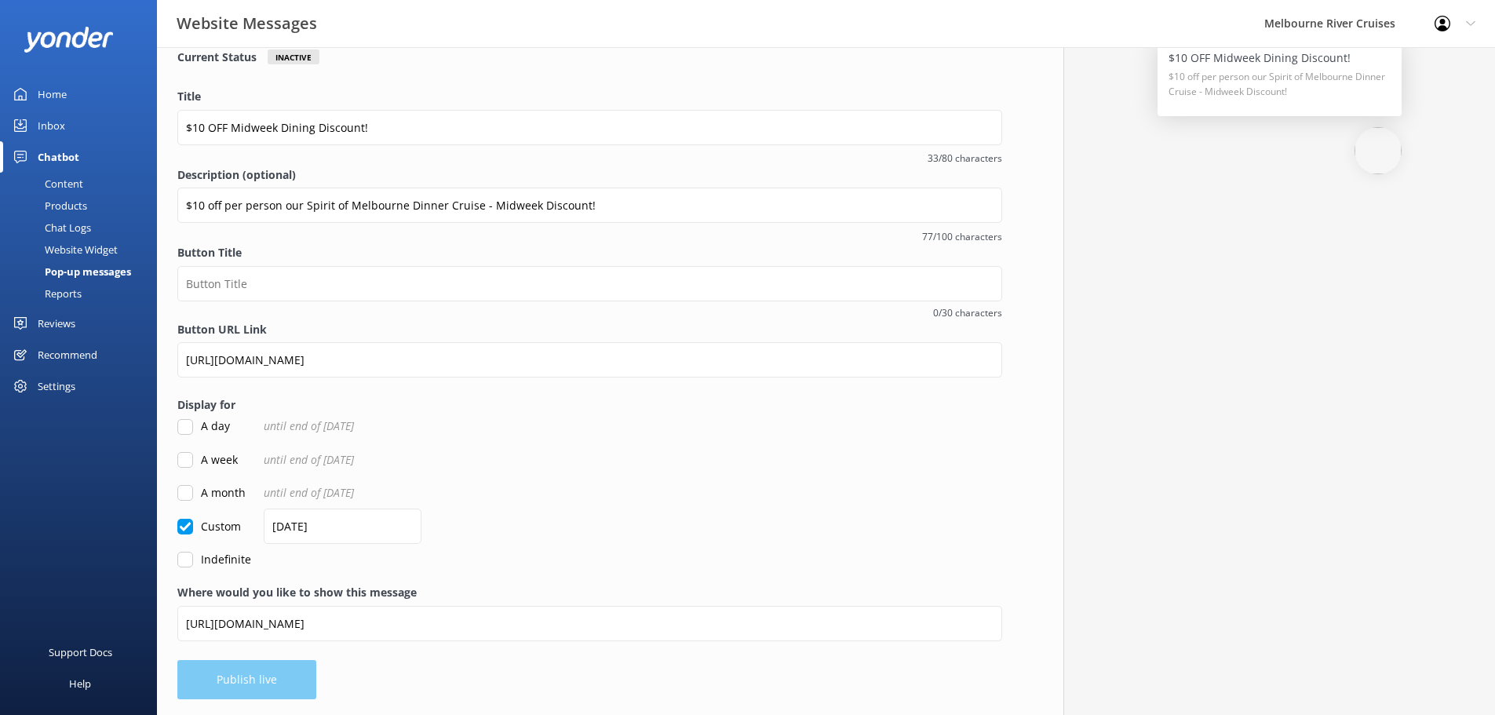
click at [666, 536] on form "Title $10 OFF Midweek Dining Discount! 33/80 characters Description (optional) …" at bounding box center [589, 328] width 825 height 480
click at [677, 264] on div "Button Title 0/30 characters" at bounding box center [589, 282] width 825 height 76
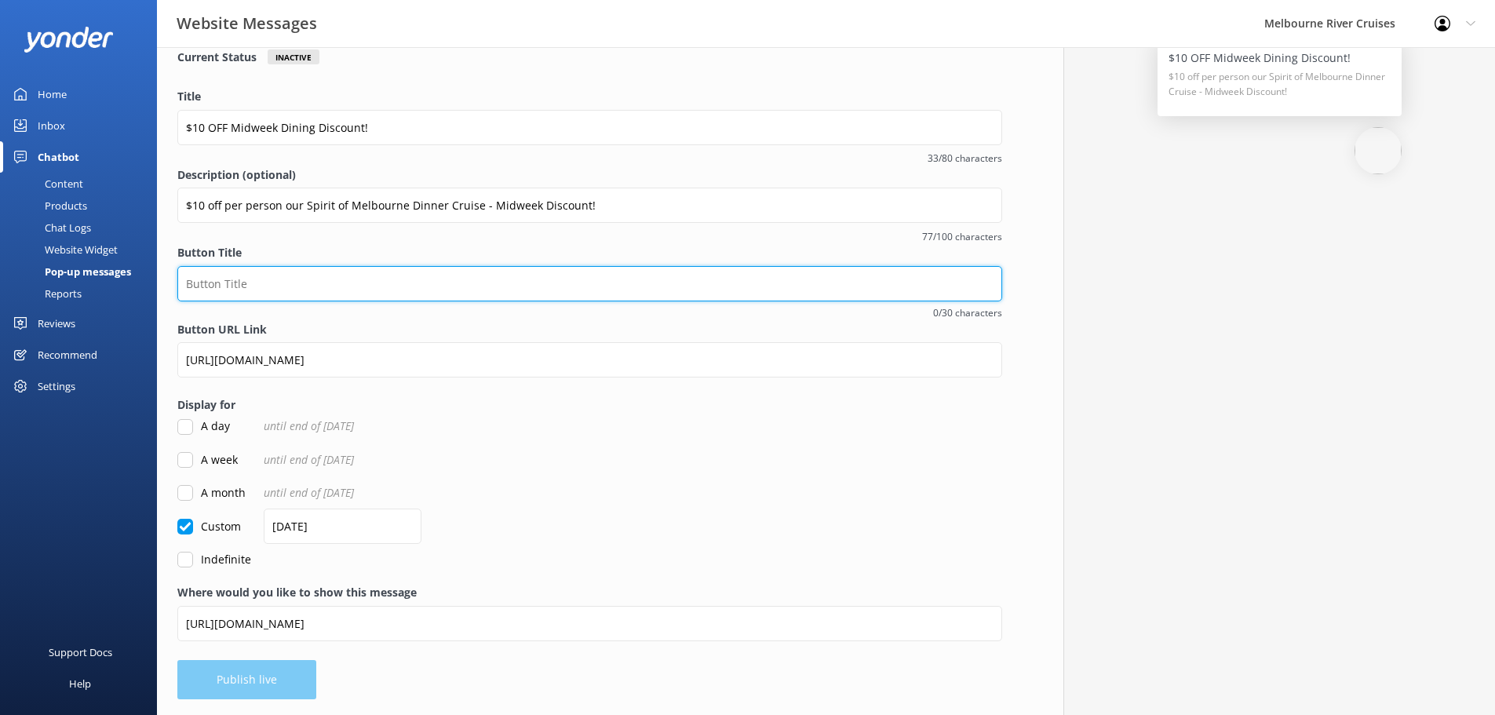
click at [659, 282] on input "Button Title" at bounding box center [589, 283] width 825 height 35
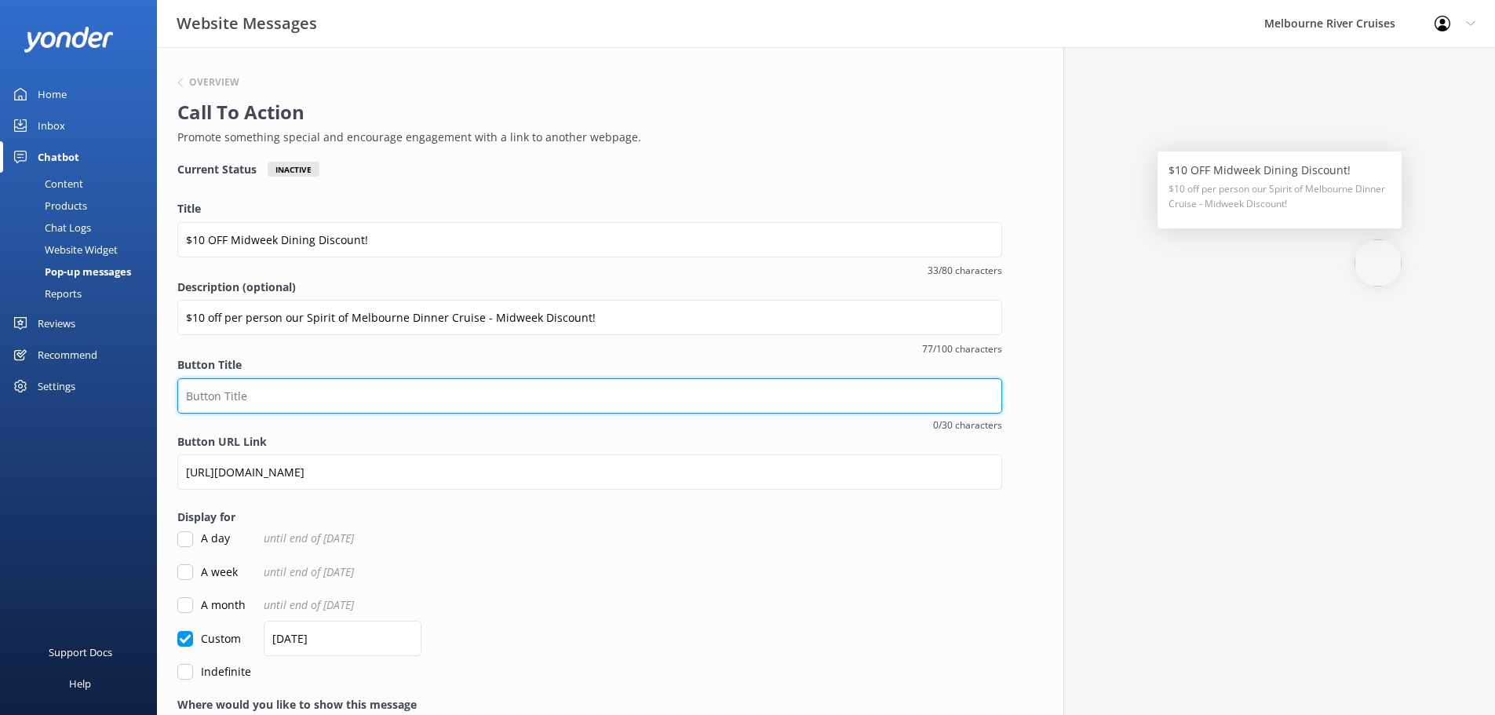
scroll to position [0, 0]
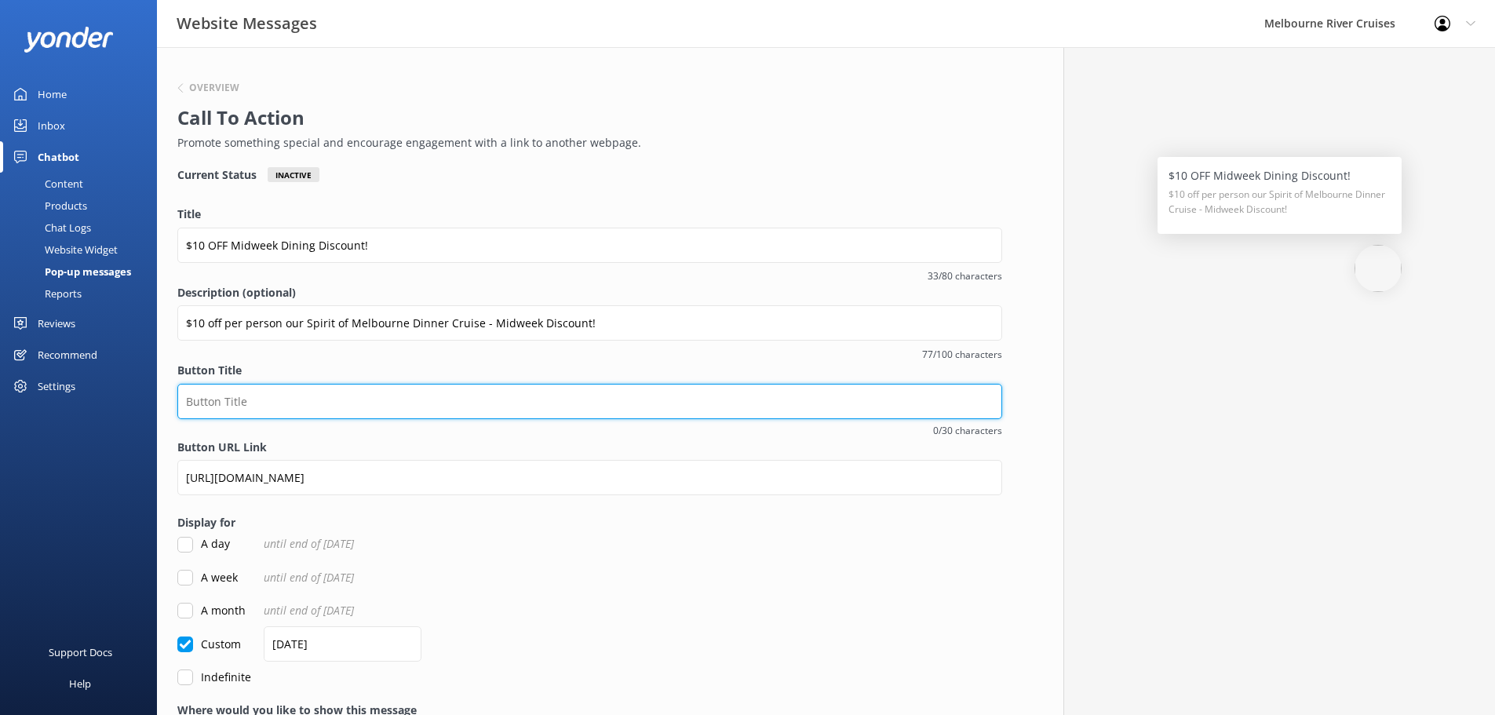
click at [286, 396] on input "Button Title" at bounding box center [589, 401] width 825 height 35
type input "D"
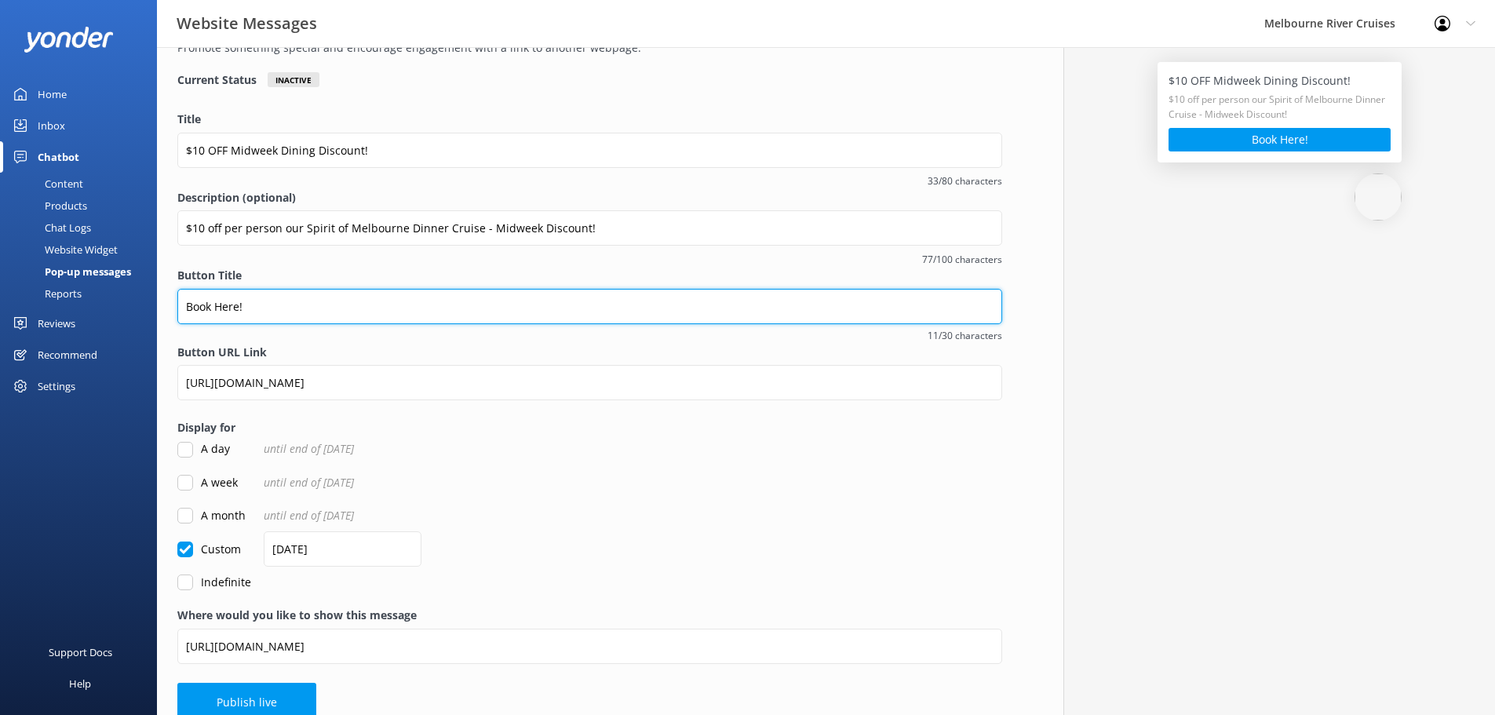
scroll to position [118, 0]
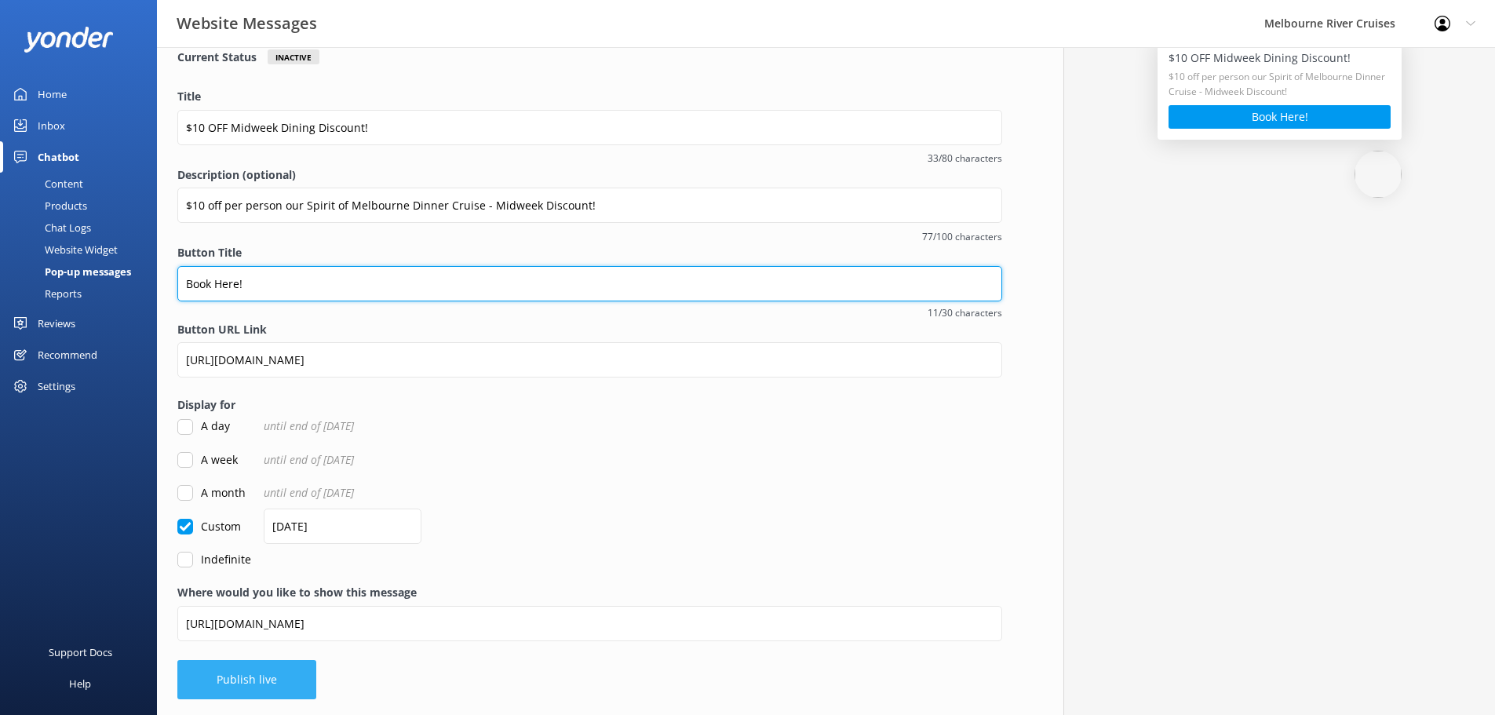
type input "Book Here!"
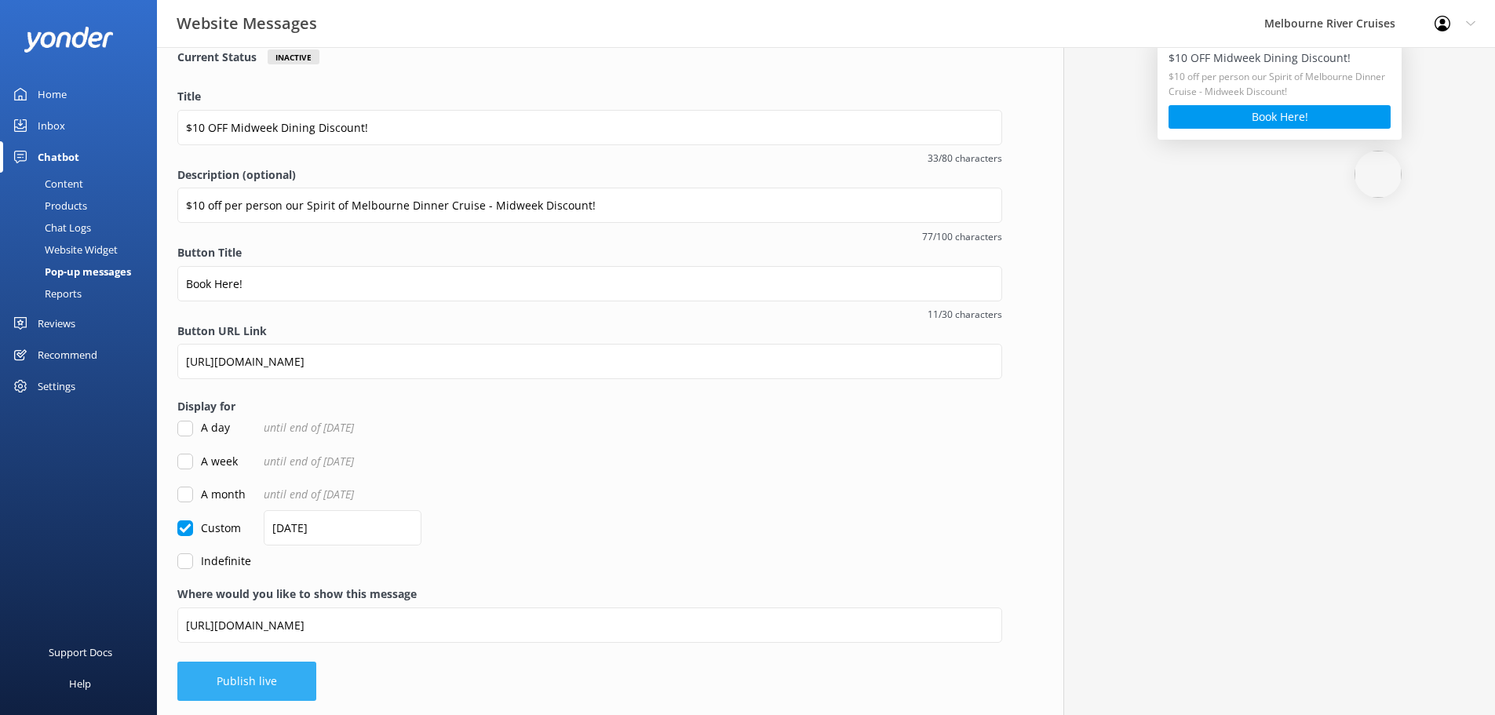
click at [254, 683] on button "Publish live" at bounding box center [246, 680] width 139 height 39
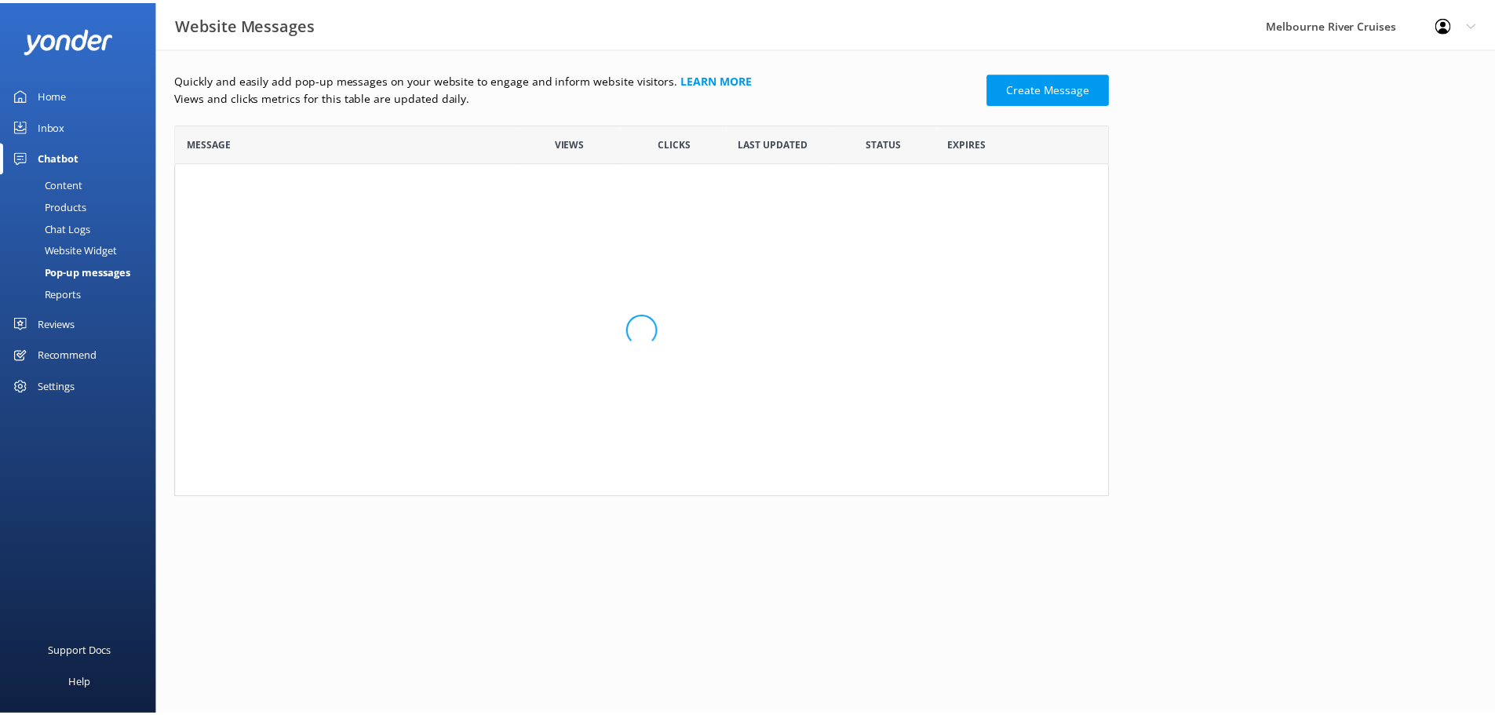
scroll to position [13, 13]
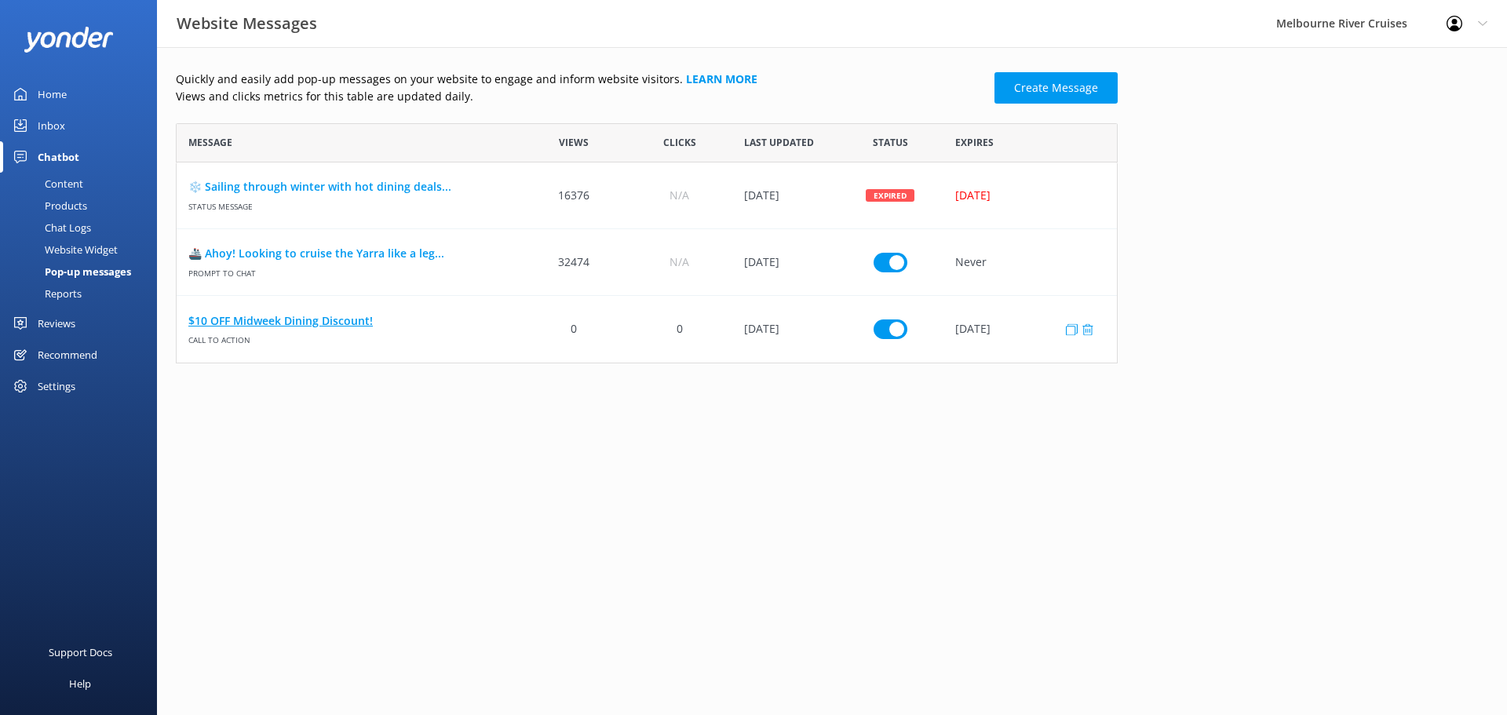
click at [298, 323] on link "$10 OFF Midweek Dining Discount!" at bounding box center [348, 320] width 321 height 17
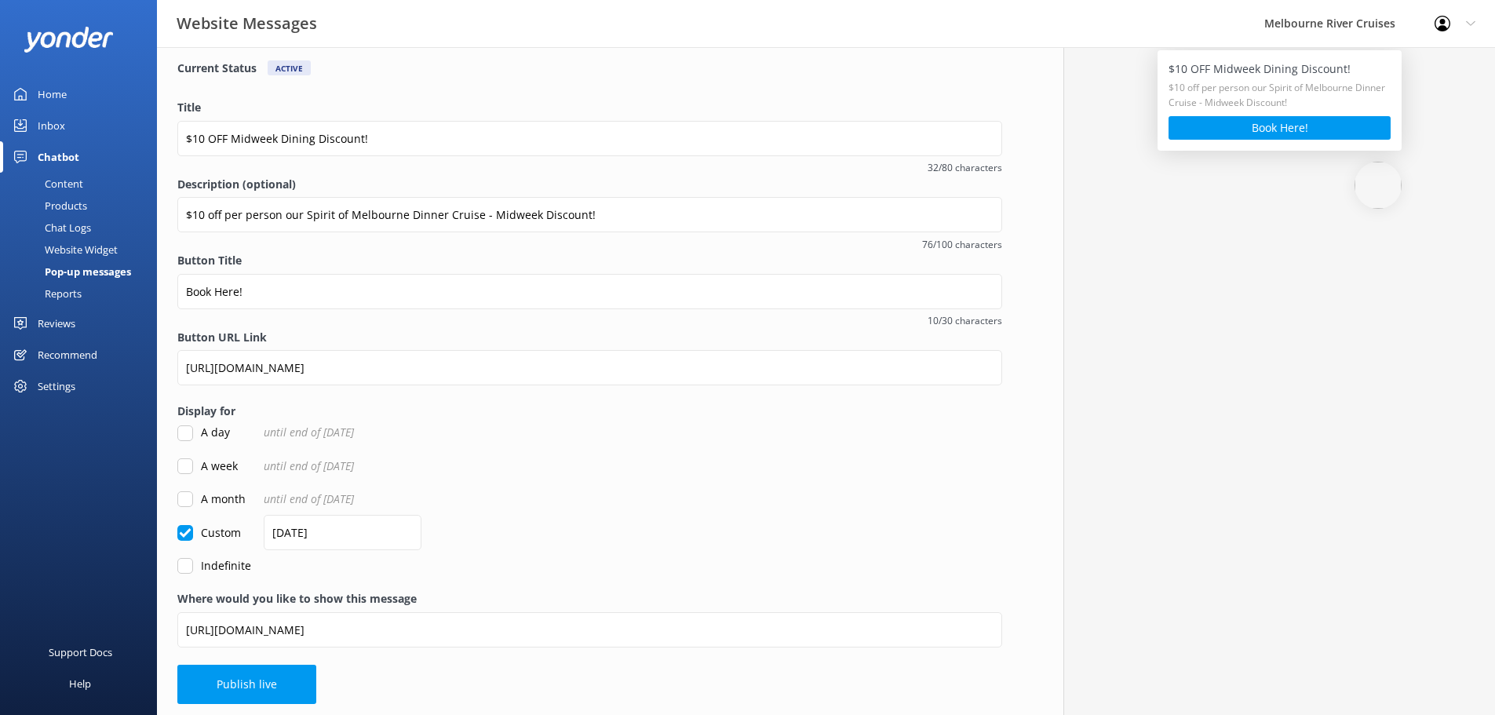
scroll to position [111, 0]
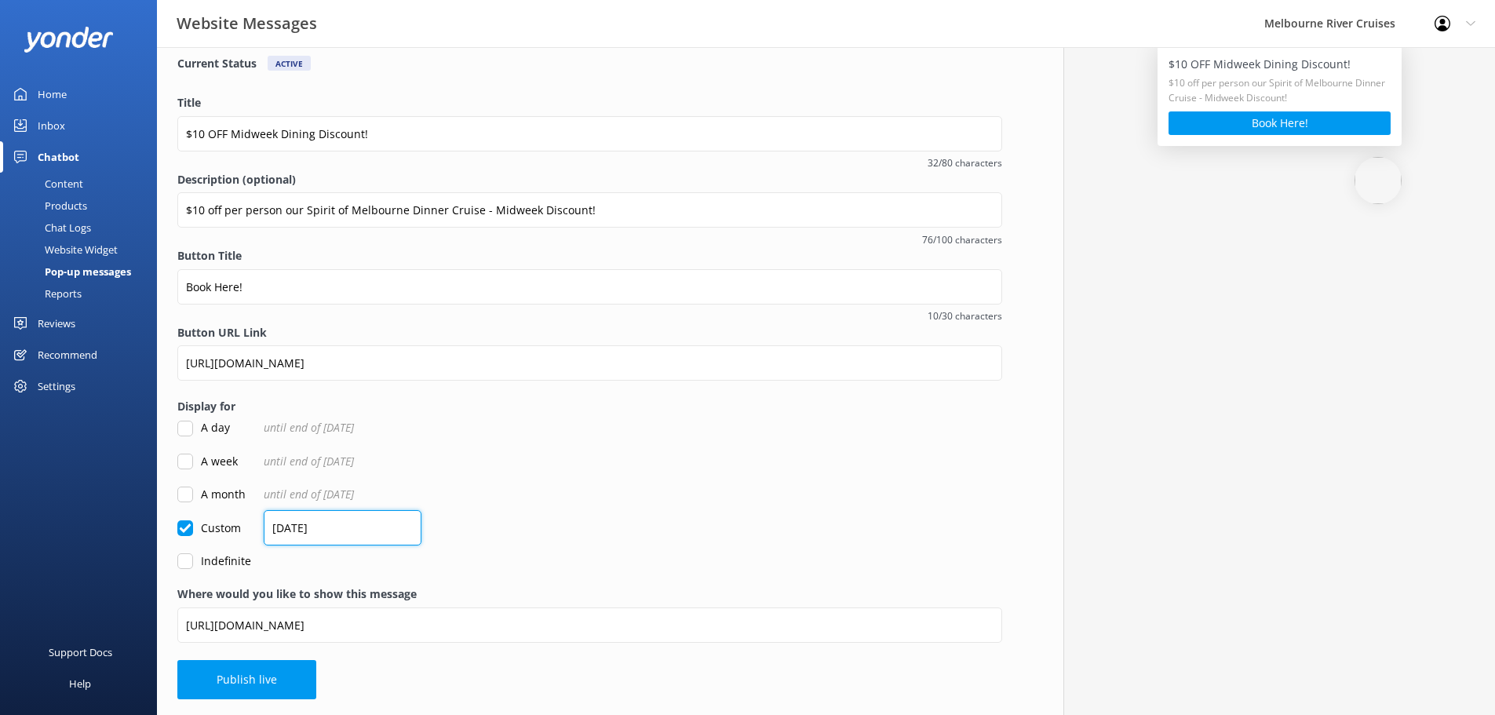
click at [271, 526] on input "[DATE]" at bounding box center [343, 527] width 158 height 35
click at [181, 523] on input "Custom" at bounding box center [185, 528] width 16 height 16
checkbox input "false"
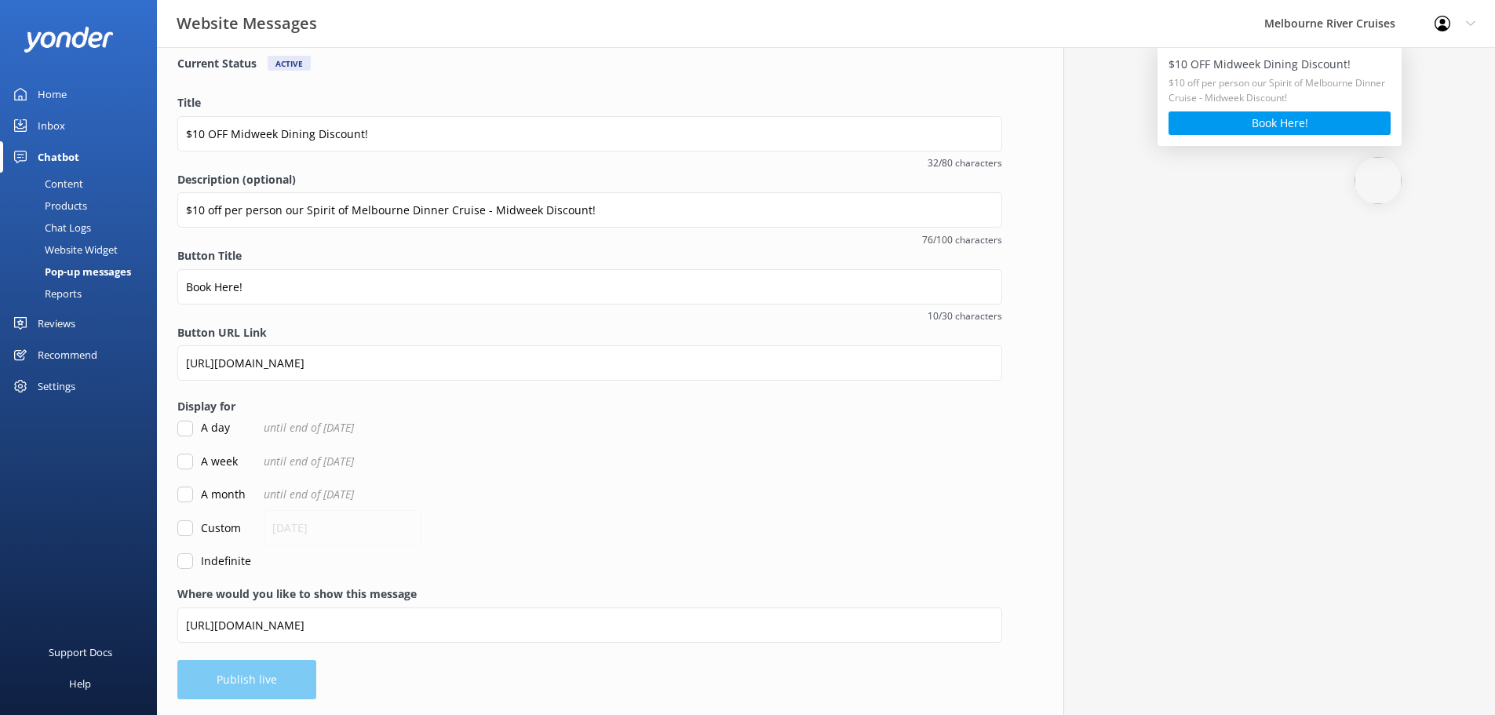
click at [186, 494] on input "A month" at bounding box center [185, 494] width 16 height 16
click at [183, 499] on input "A month" at bounding box center [185, 494] width 16 height 16
checkbox input "false"
click at [185, 530] on input "Custom" at bounding box center [185, 528] width 16 height 16
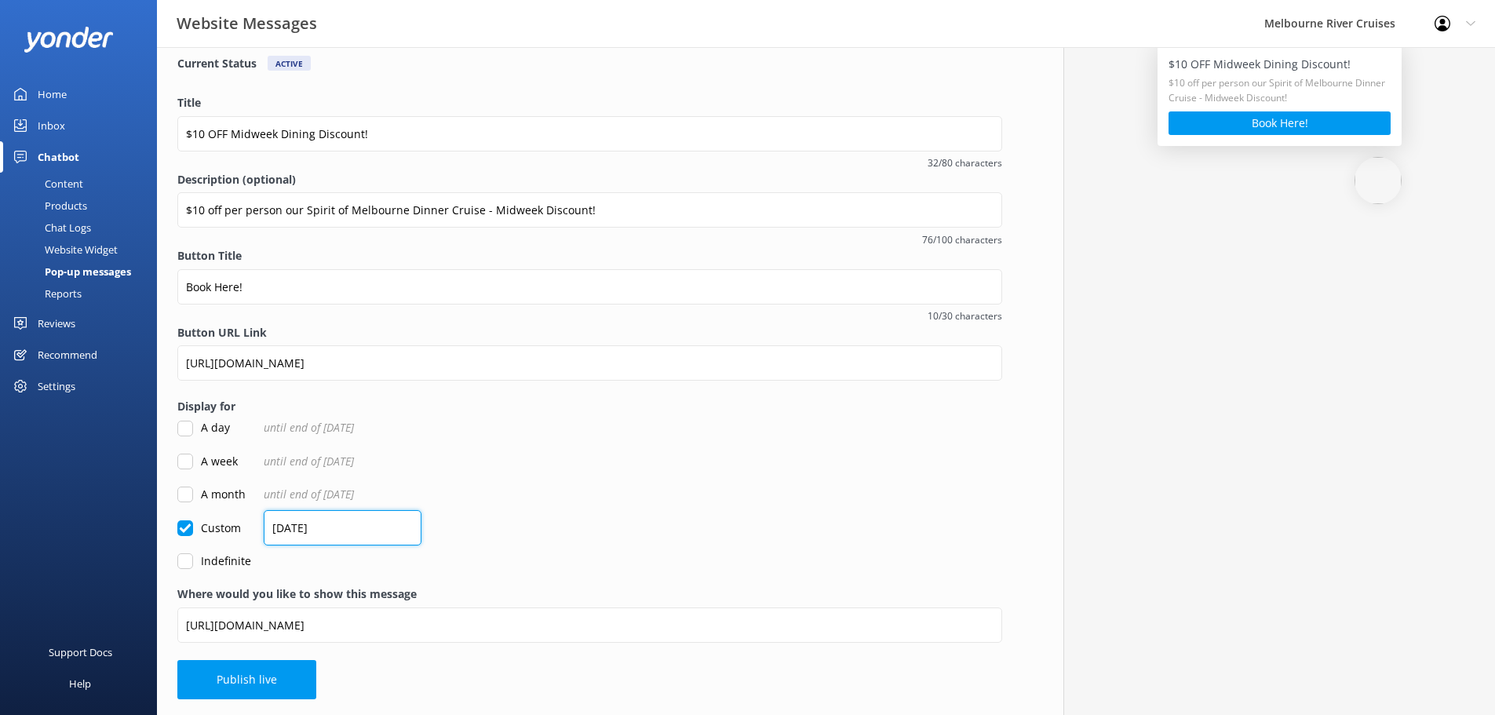
click at [318, 527] on input "[DATE]" at bounding box center [343, 527] width 158 height 35
click at [528, 539] on form "Title $10 OFF Midweek Dining Discount! 32/80 characters Description (optional) …" at bounding box center [589, 332] width 825 height 476
click at [188, 528] on input "Custom" at bounding box center [185, 528] width 16 height 16
checkbox input "false"
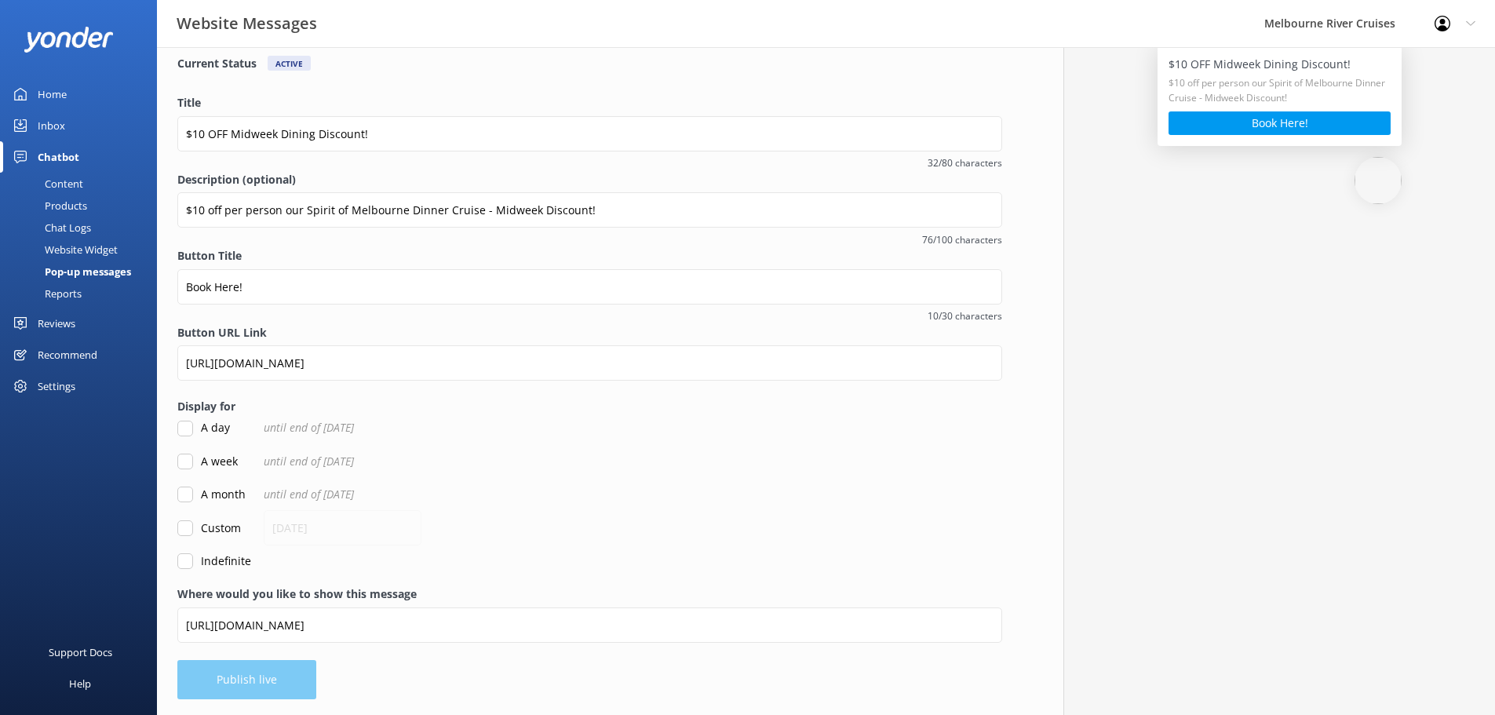
click at [182, 567] on input "Indefinite" at bounding box center [185, 561] width 16 height 16
checkbox input "true"
click at [267, 687] on button "Publish live" at bounding box center [246, 679] width 139 height 39
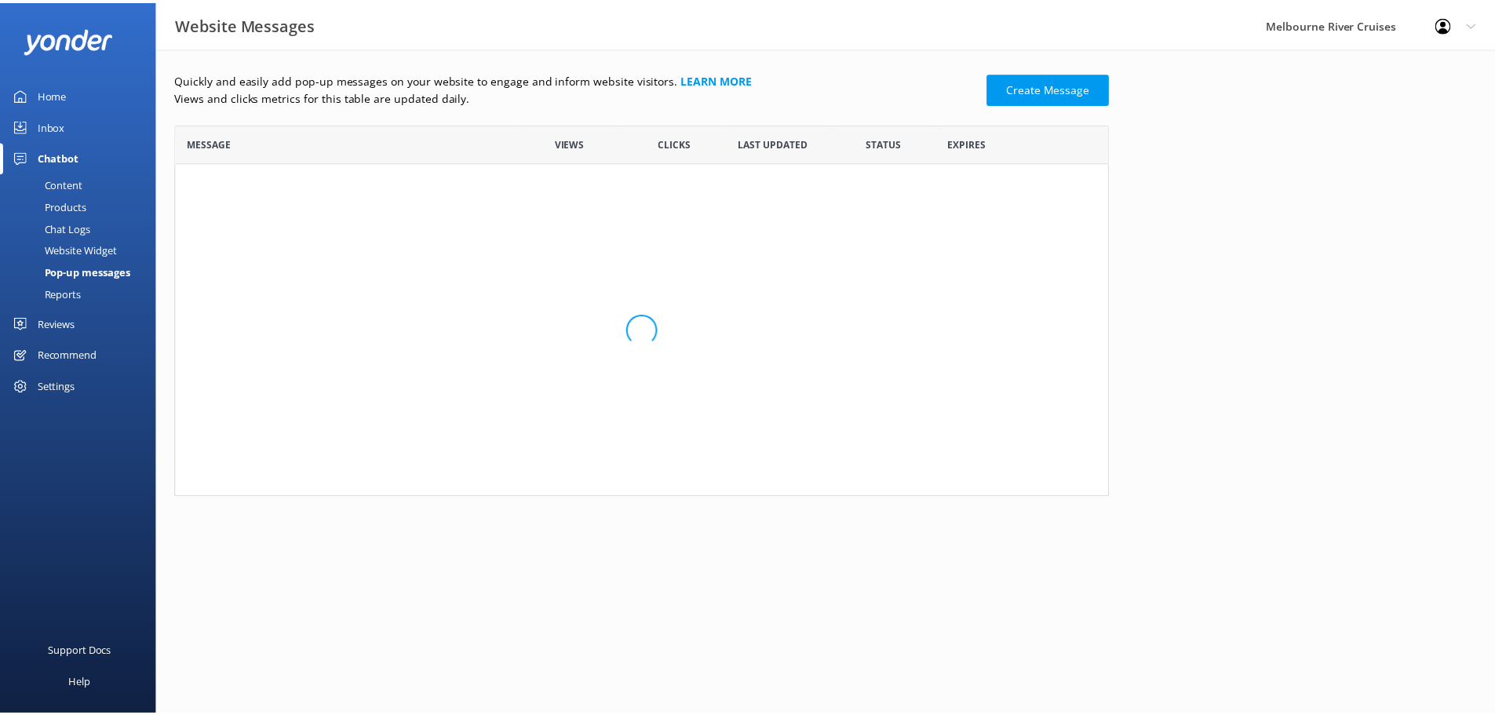
scroll to position [228, 930]
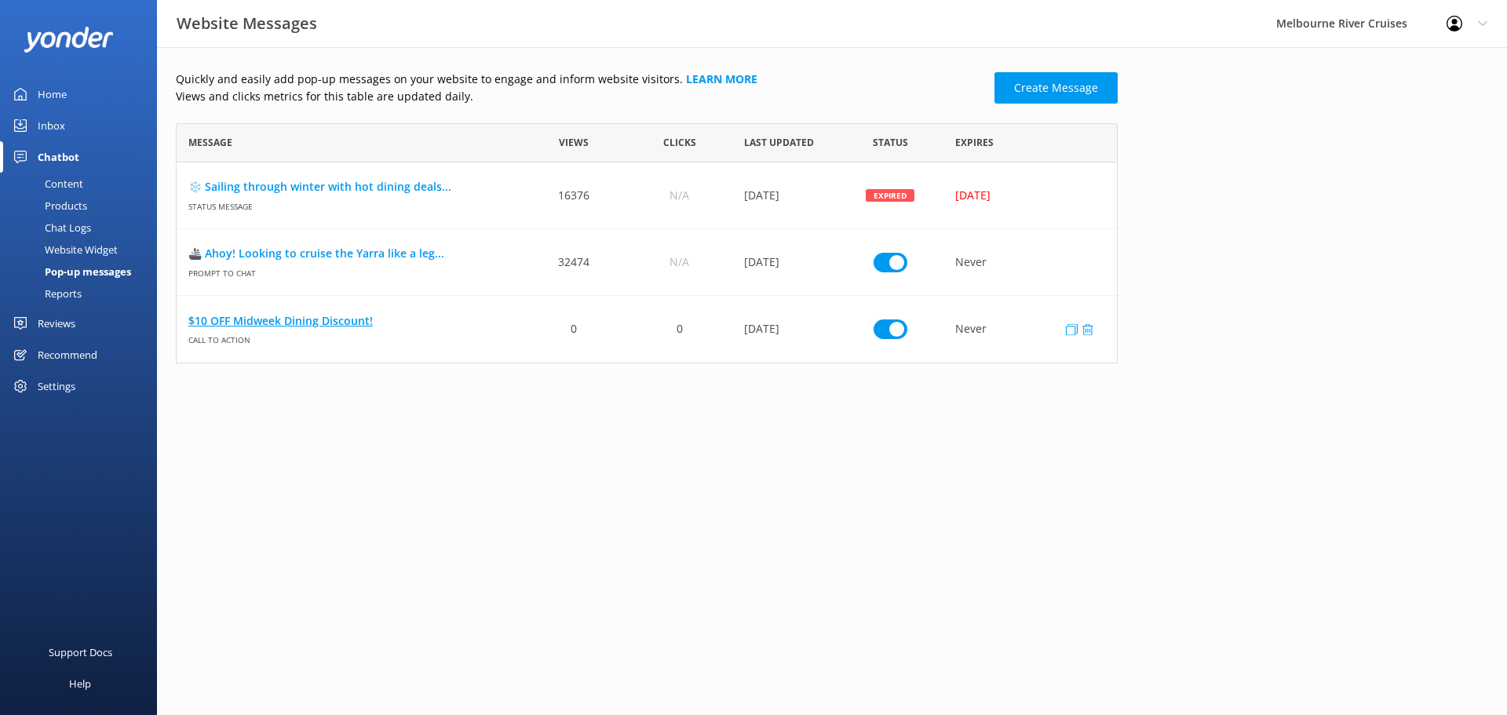
click at [337, 322] on link "$10 OFF Midweek Dining Discount!" at bounding box center [348, 320] width 321 height 17
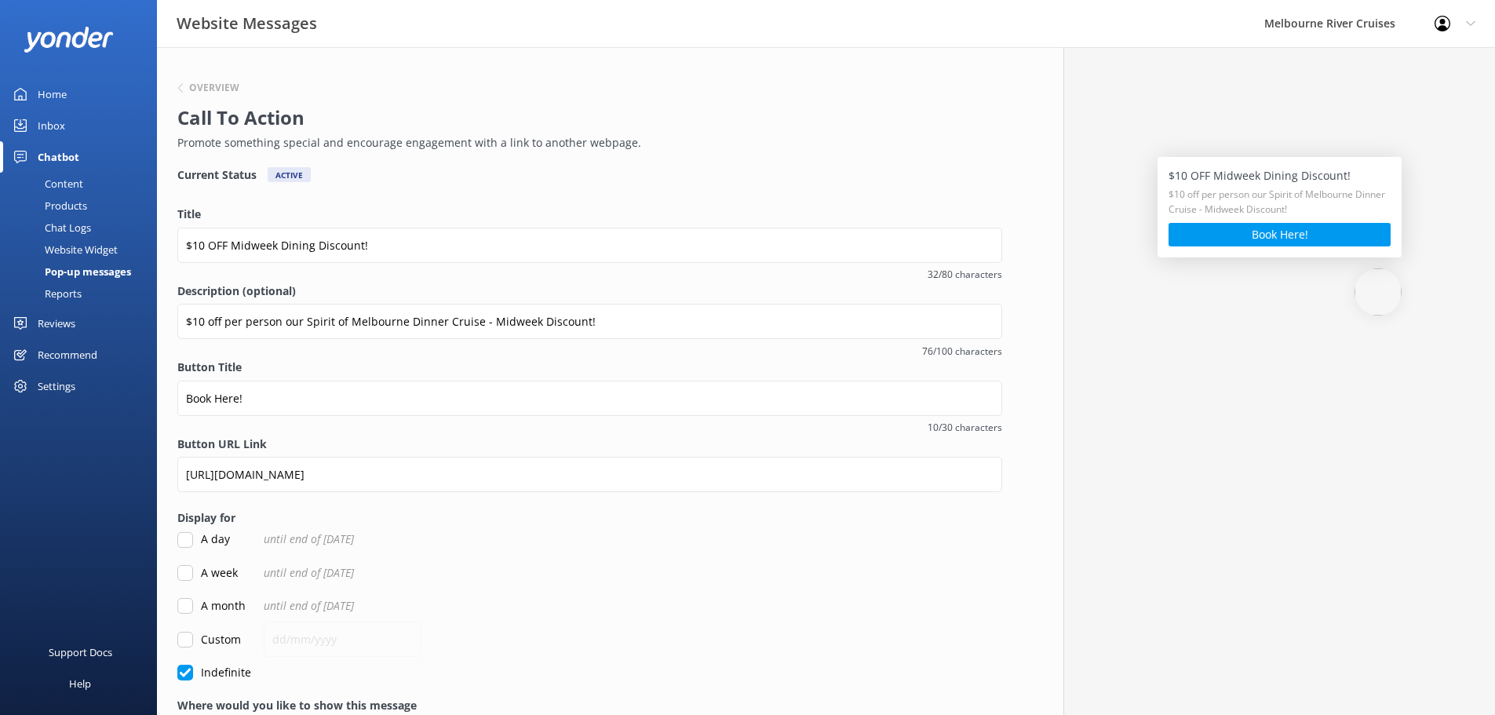
click at [1383, 290] on img at bounding box center [1377, 291] width 47 height 47
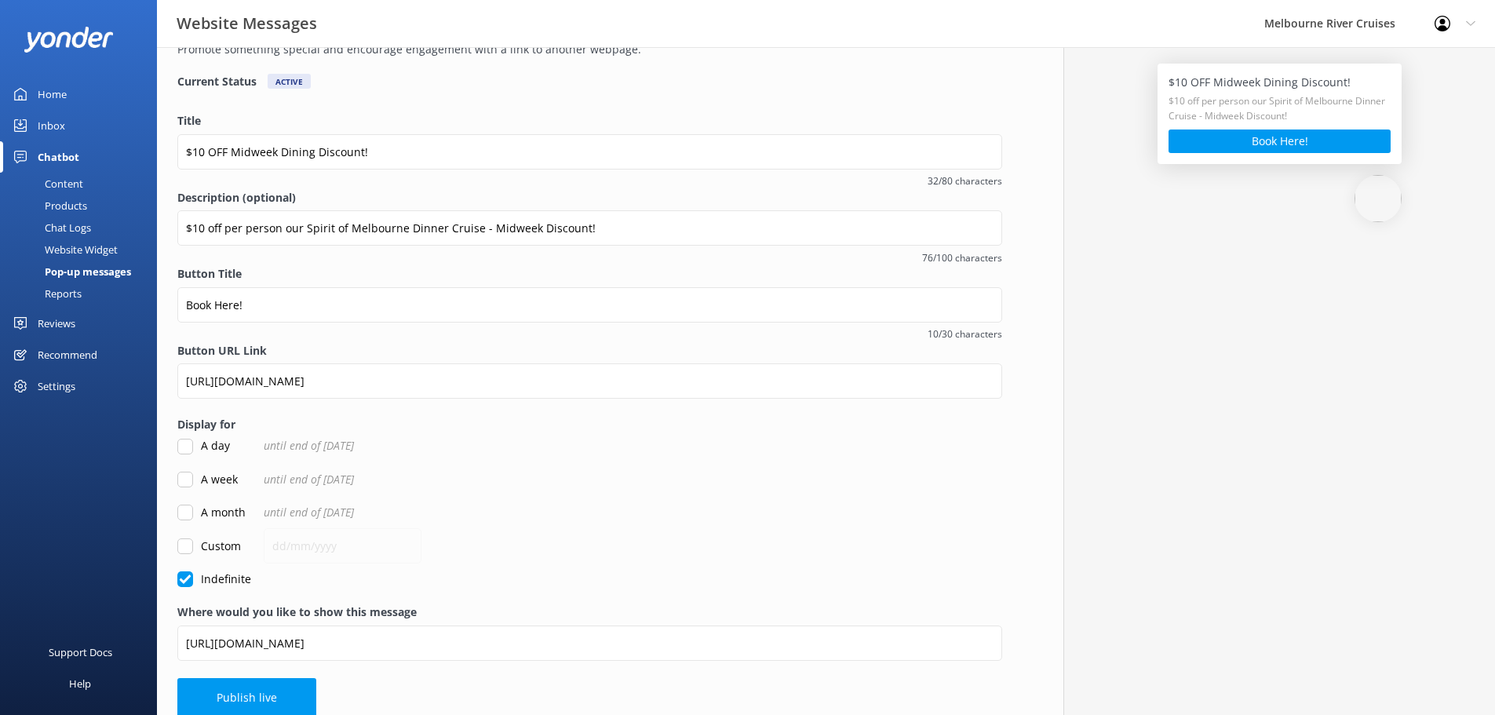
scroll to position [111, 0]
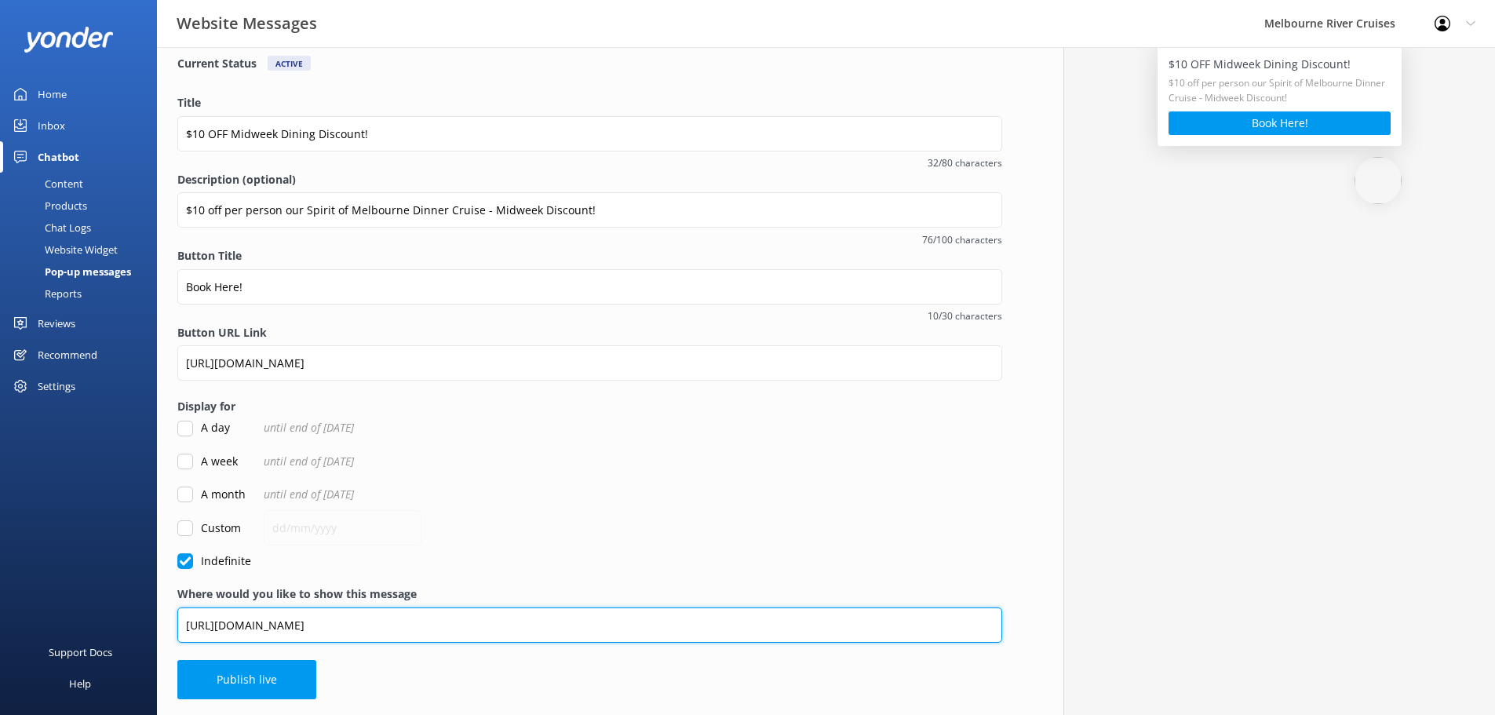
drag, startPoint x: 406, startPoint y: 636, endPoint x: 388, endPoint y: 618, distance: 26.1
click at [403, 636] on input "[URL][DOMAIN_NAME]" at bounding box center [589, 624] width 825 height 35
drag, startPoint x: 389, startPoint y: 626, endPoint x: 159, endPoint y: 625, distance: 230.7
click at [159, 625] on div "Overview Call To Action Promote something special and encourage engagement with…" at bounding box center [589, 326] width 865 height 781
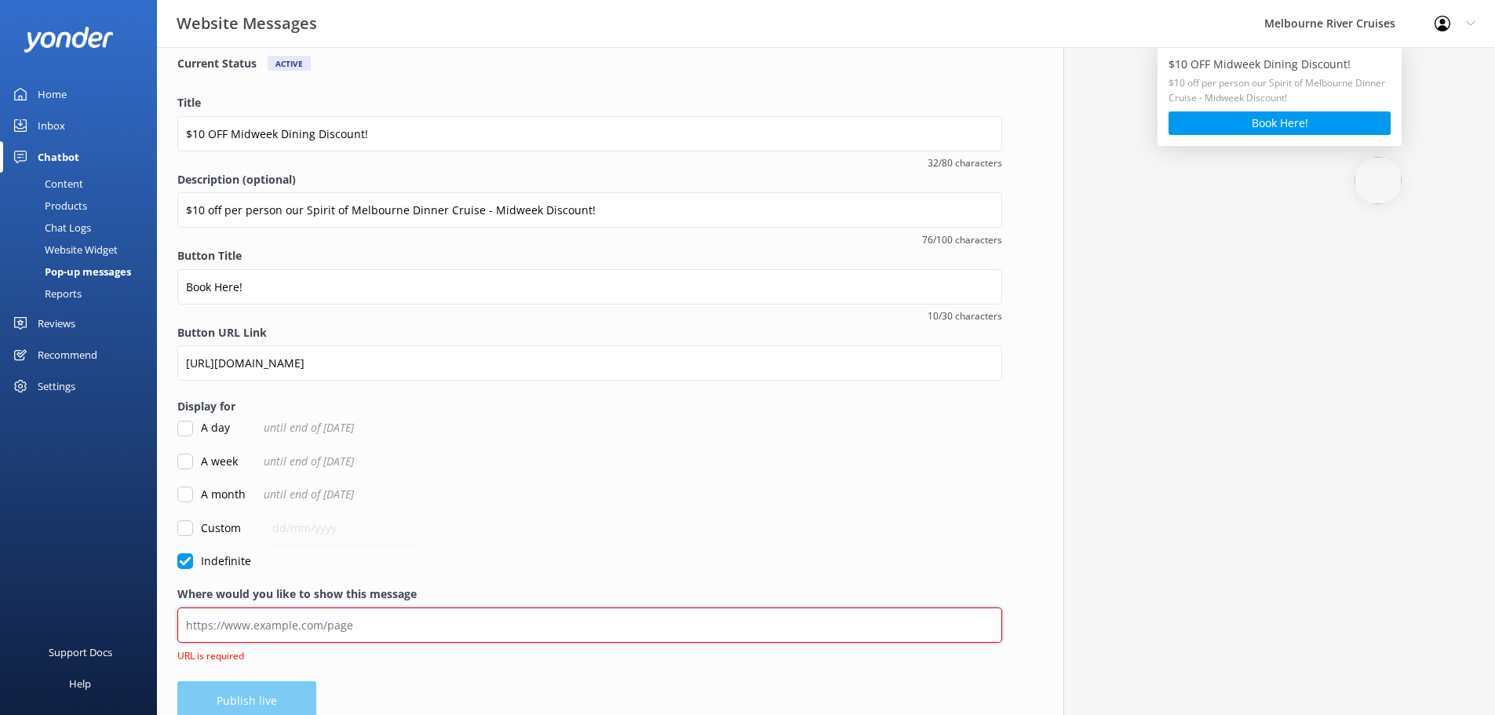
paste input "[URL][DOMAIN_NAME]"
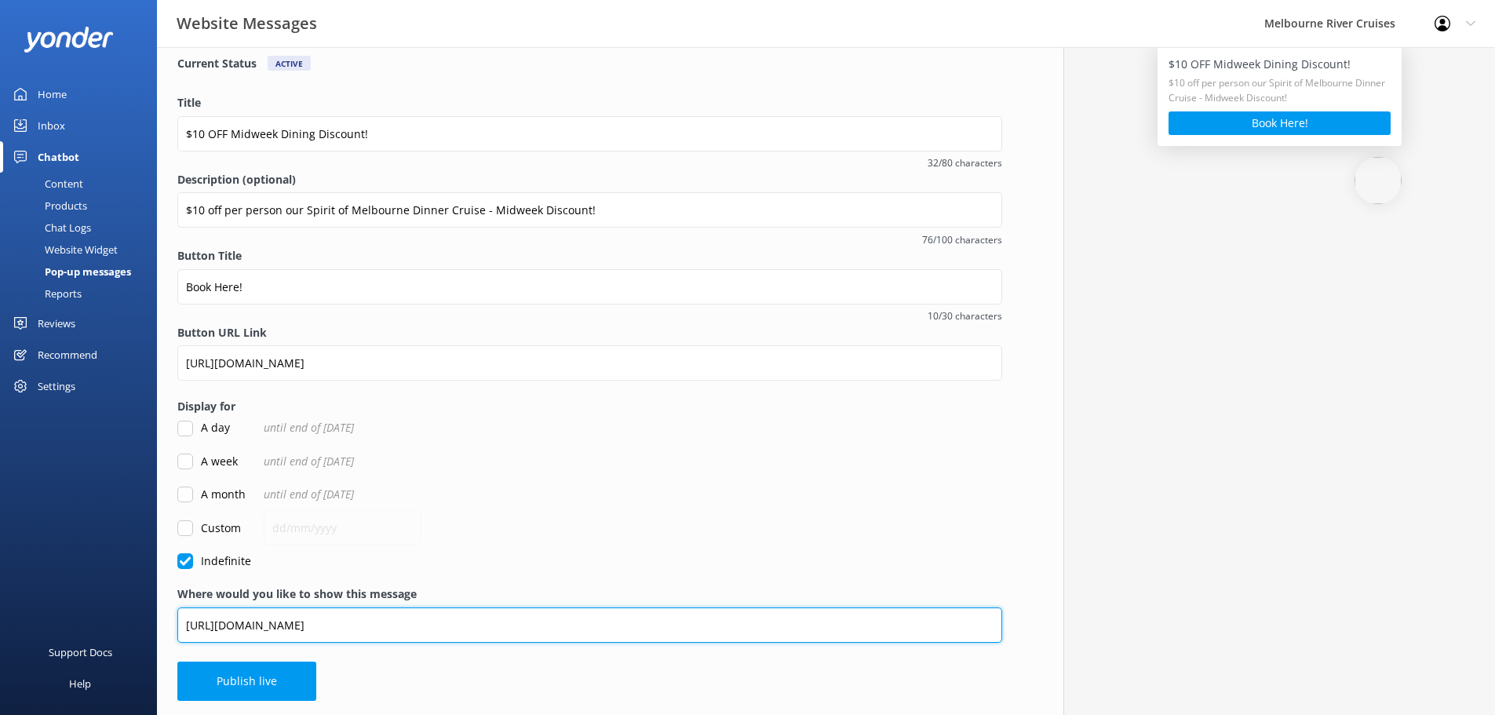
click at [223, 630] on input "[URL][DOMAIN_NAME]" at bounding box center [589, 624] width 825 height 35
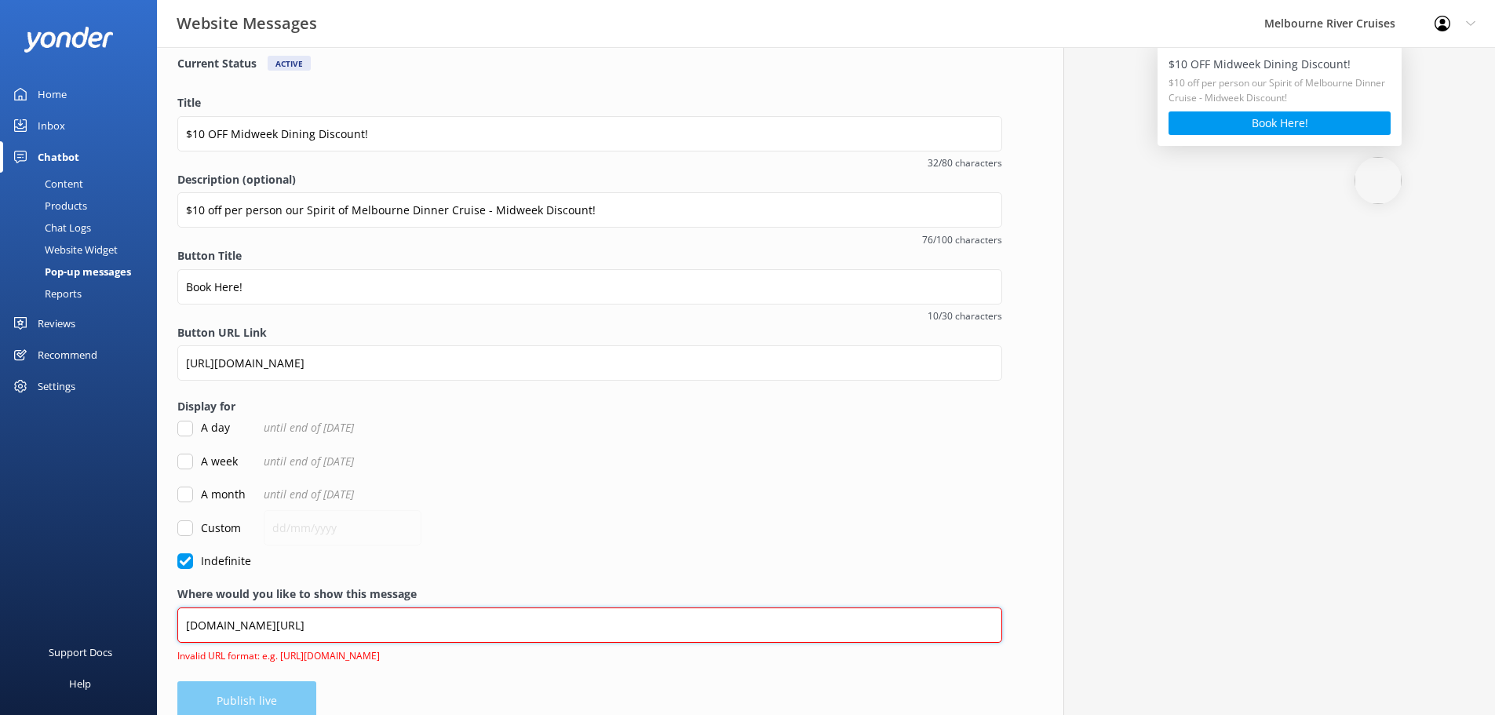
paste input "[URL][DOMAIN_NAME]"
type input "[URL][DOMAIN_NAME][DOMAIN_NAME]"
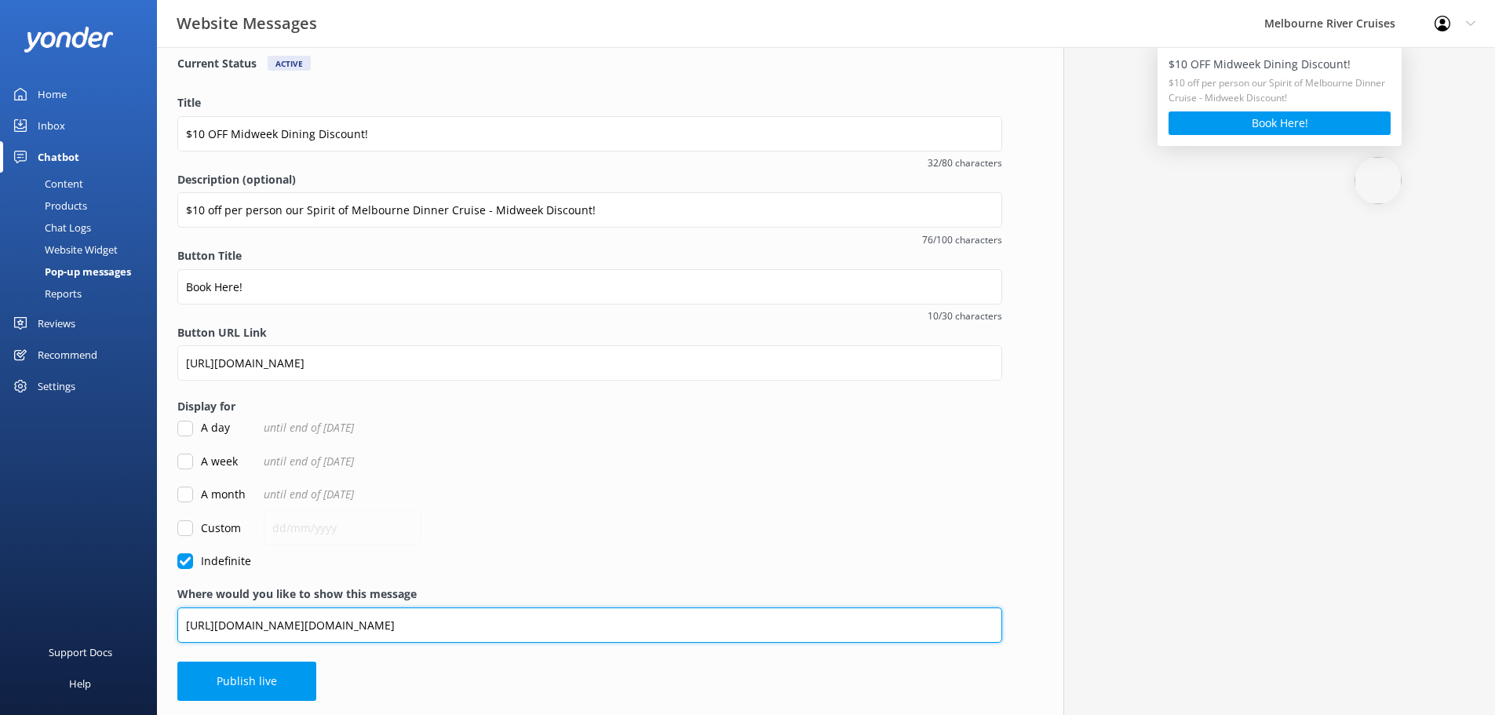
drag, startPoint x: 476, startPoint y: 621, endPoint x: 174, endPoint y: 621, distance: 301.3
click at [174, 621] on div "Overview Call To Action Promote something special and encourage engagement with…" at bounding box center [589, 326] width 865 height 781
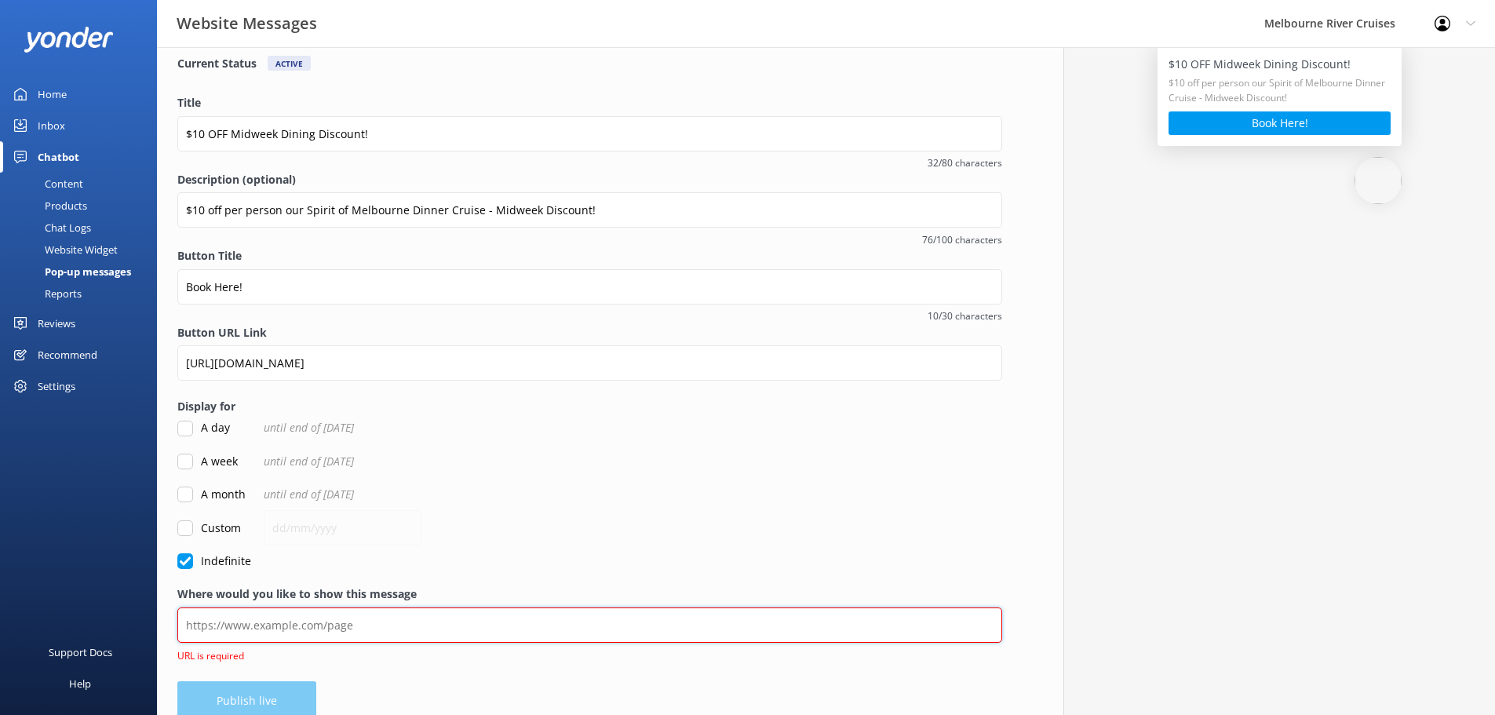
paste input "[URL][DOMAIN_NAME]"
type input "[URL][DOMAIN_NAME]"
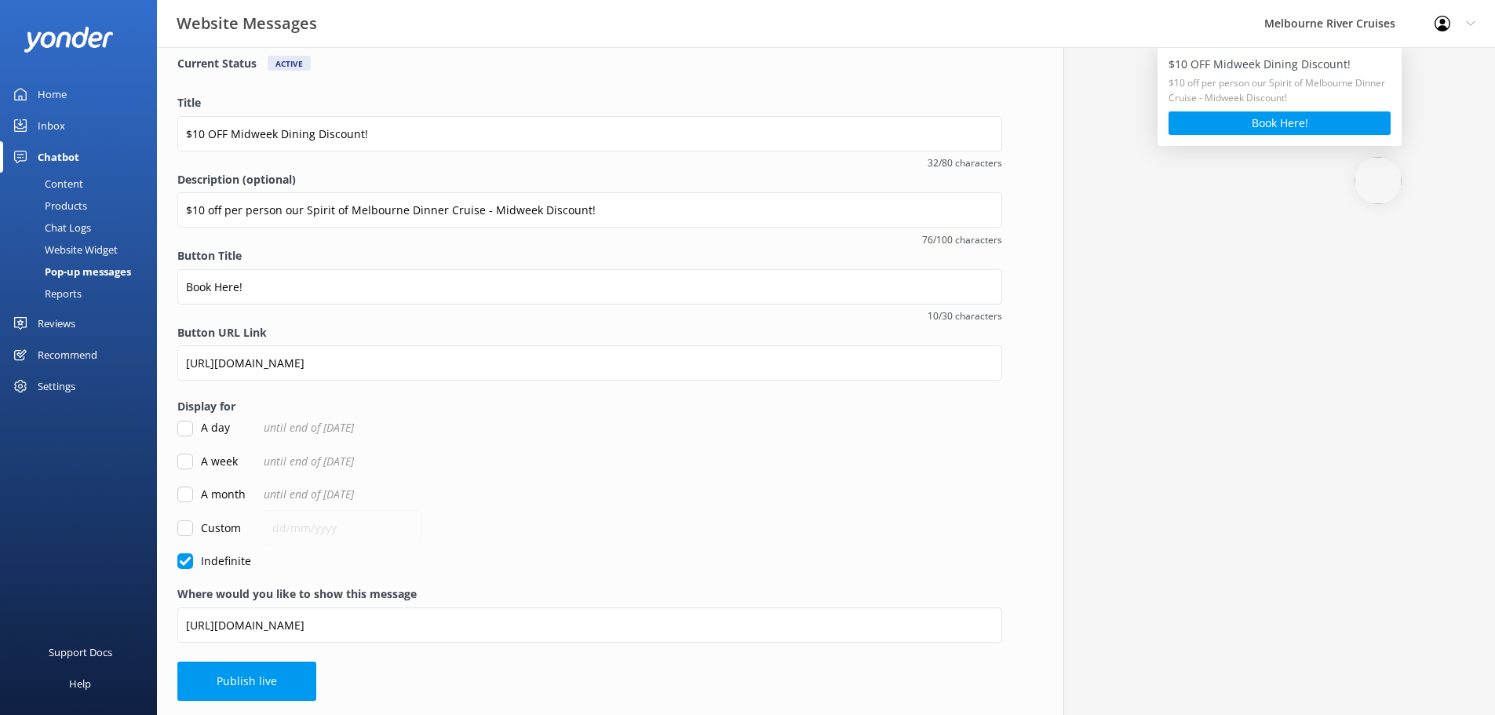
click at [658, 524] on div "Custom" at bounding box center [589, 527] width 825 height 17
drag, startPoint x: 264, startPoint y: 676, endPoint x: 323, endPoint y: 651, distance: 63.7
click at [264, 675] on button "Publish live" at bounding box center [246, 680] width 139 height 39
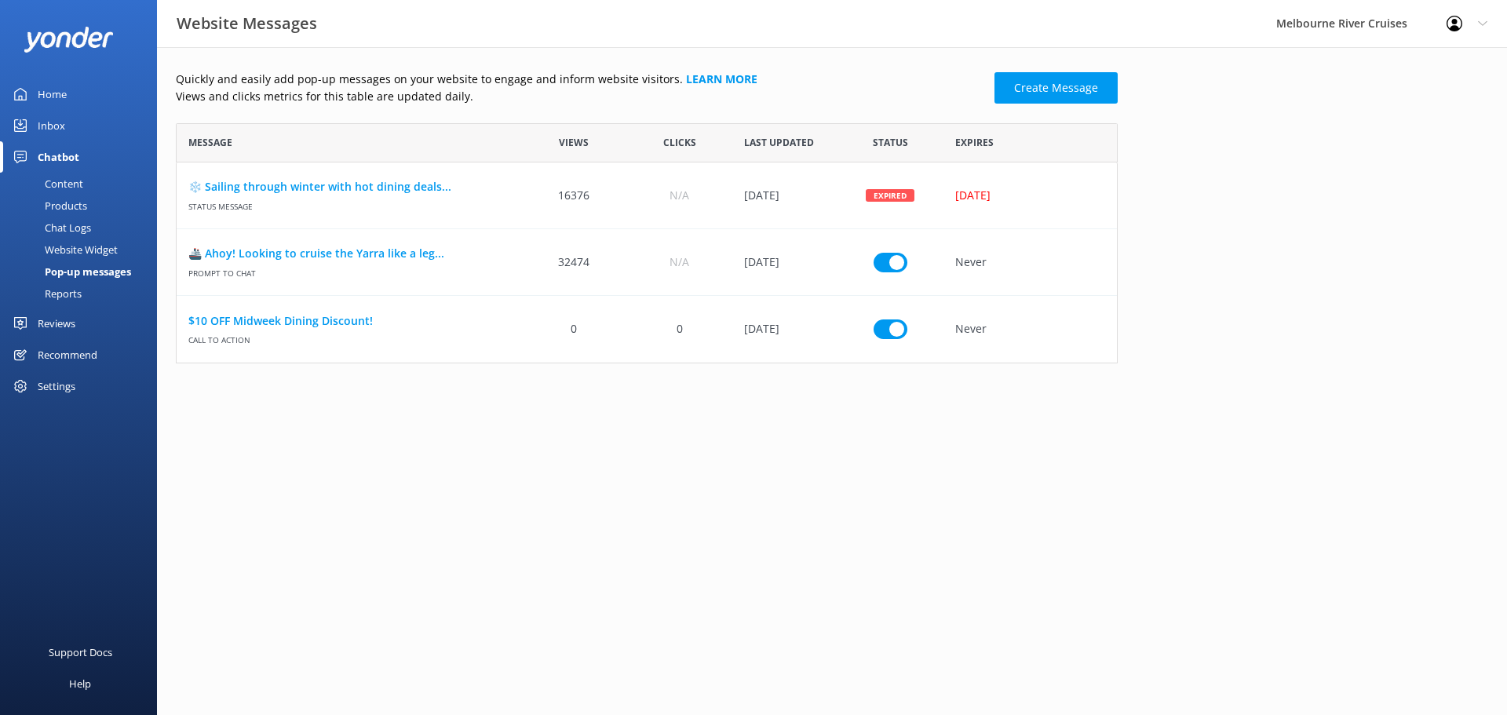
scroll to position [228, 930]
click at [1083, 196] on icon "row" at bounding box center [1079, 195] width 12 height 12
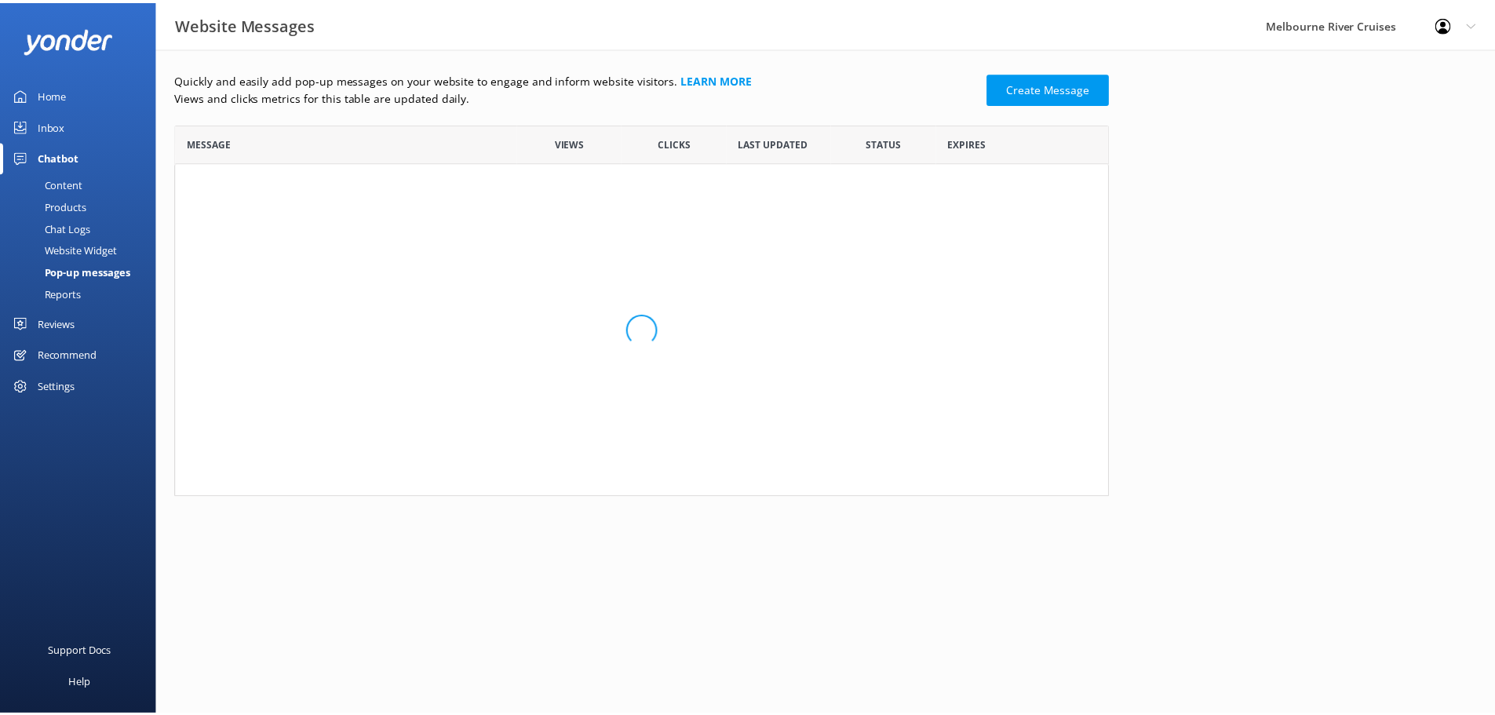
scroll to position [162, 930]
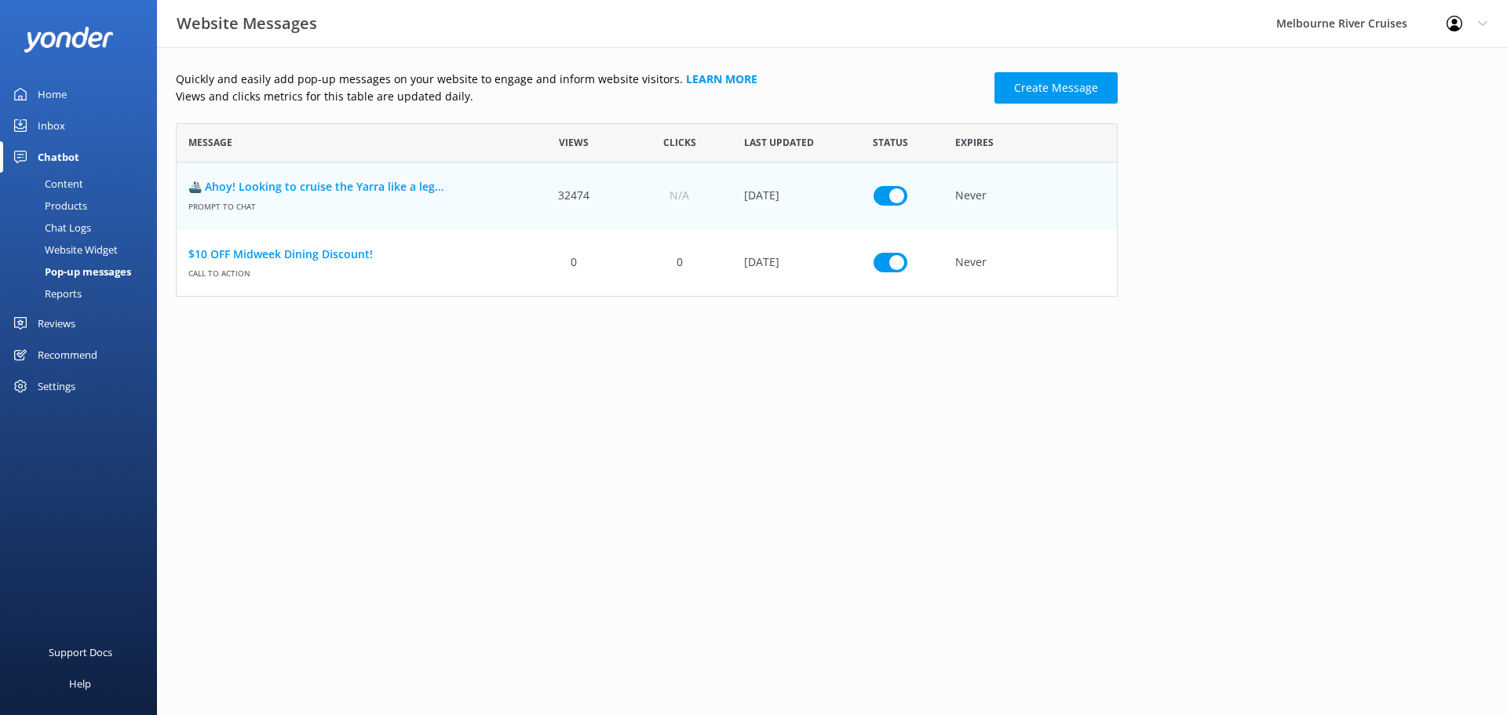
click at [431, 378] on html "Website Messages Melbourne River Cruises Profile Settings Logout Home Inbox Cha…" at bounding box center [753, 357] width 1507 height 715
click at [898, 58] on div "Quickly and easily add pop-up messages on your website to engage and inform web…" at bounding box center [832, 187] width 1350 height 281
click at [543, 250] on div "0" at bounding box center [573, 262] width 105 height 67
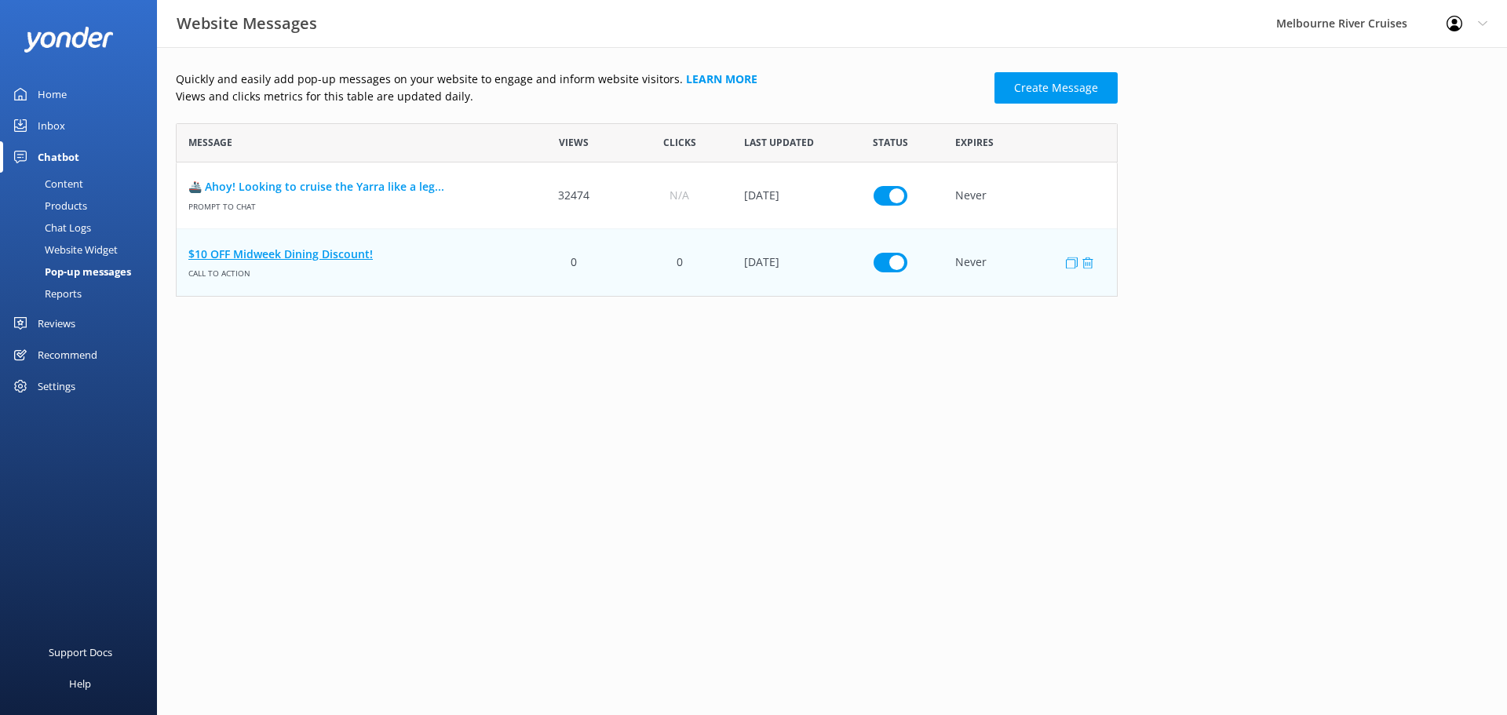
click at [295, 246] on link "$10 OFF Midweek Dining Discount!" at bounding box center [348, 254] width 321 height 17
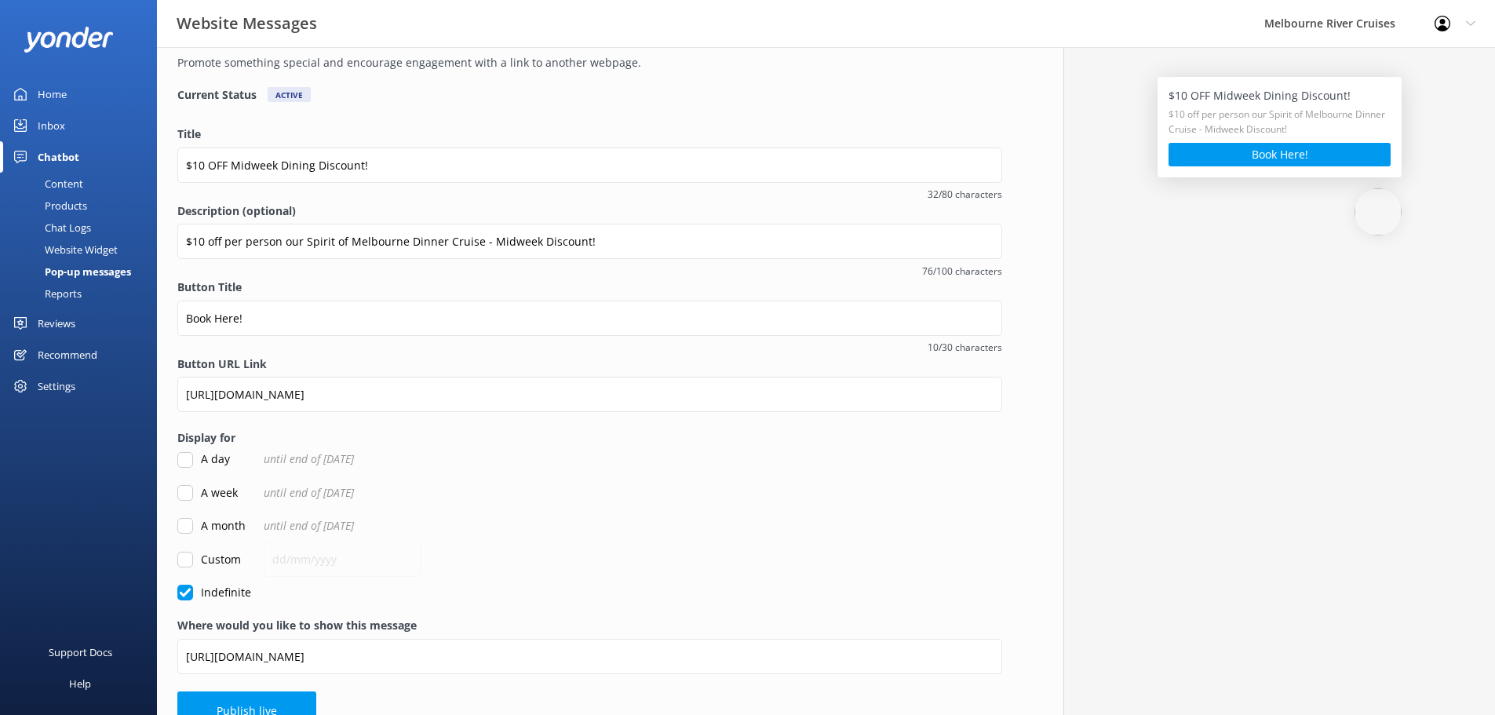
scroll to position [111, 0]
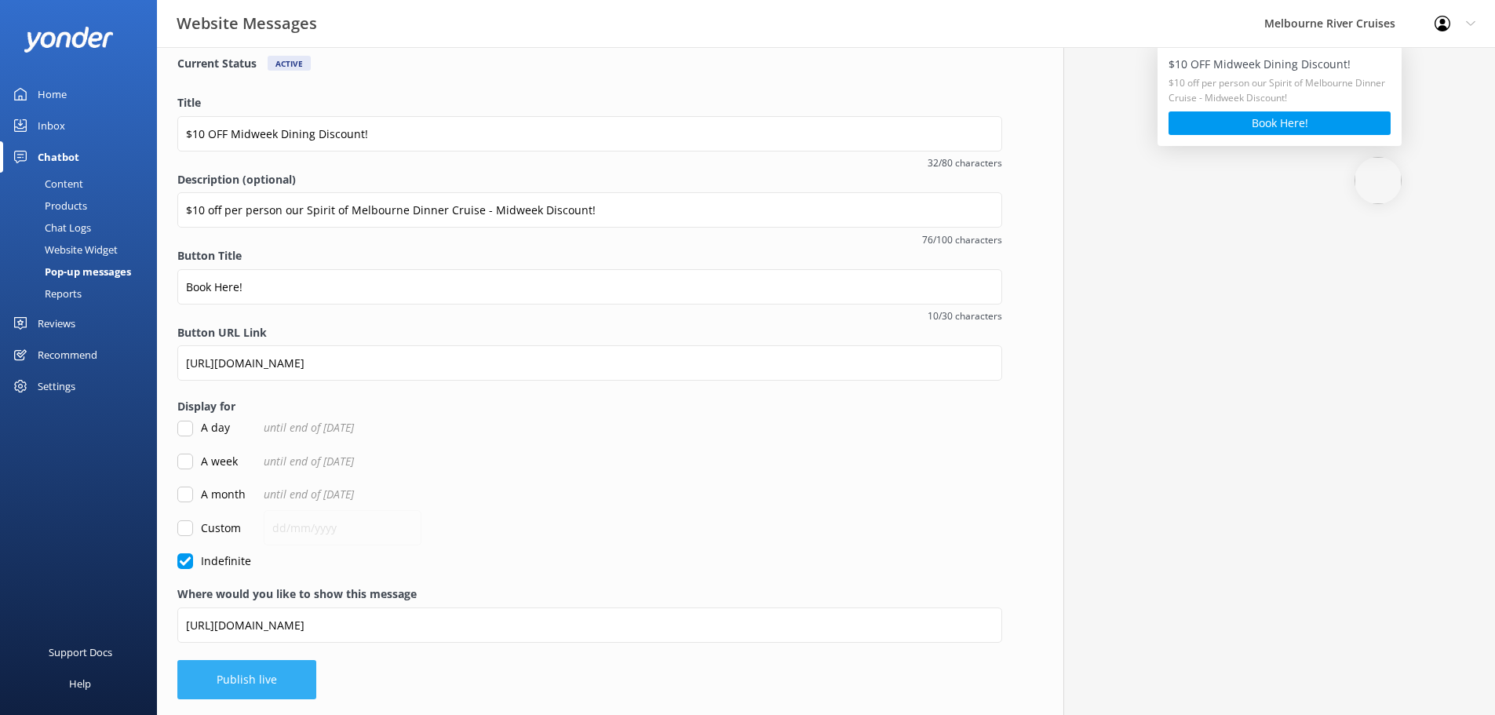
click at [259, 682] on button "Publish live" at bounding box center [246, 679] width 139 height 39
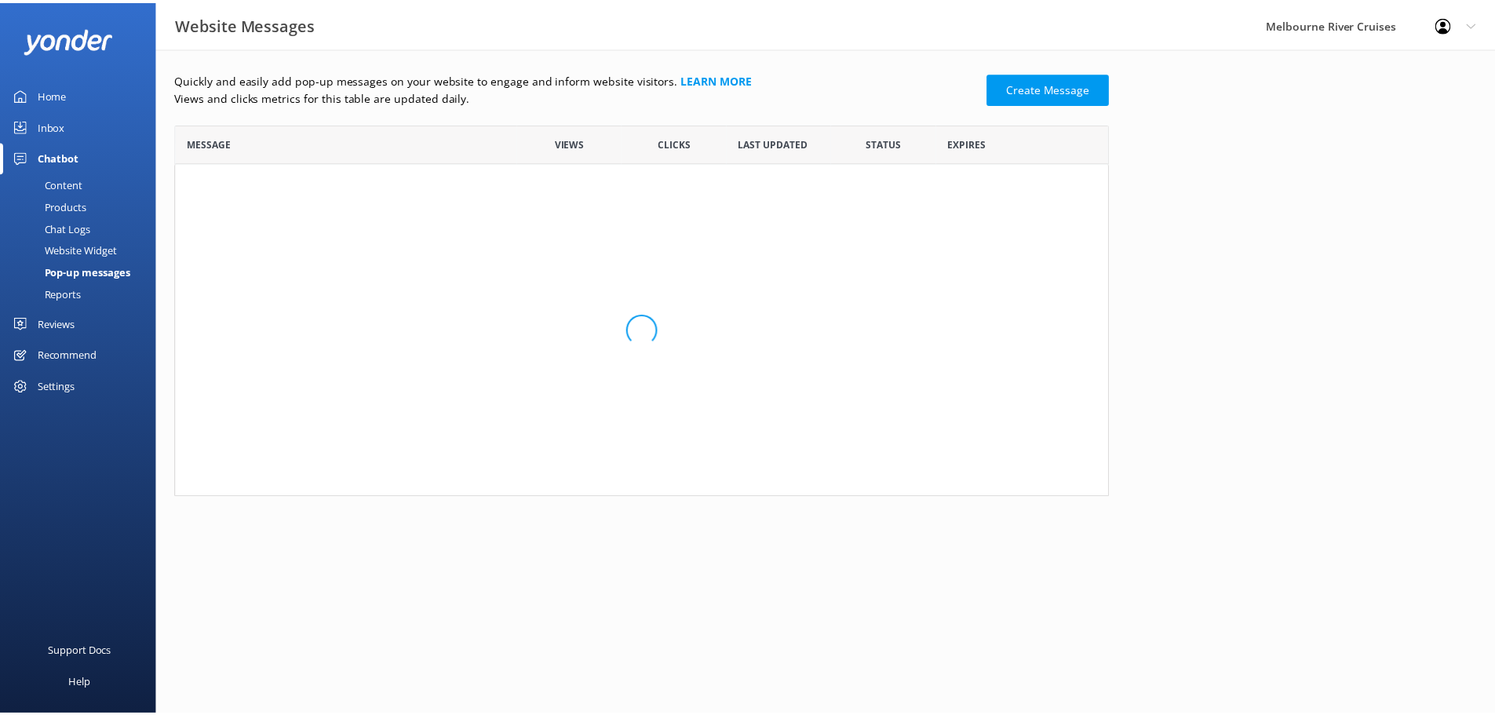
scroll to position [13, 13]
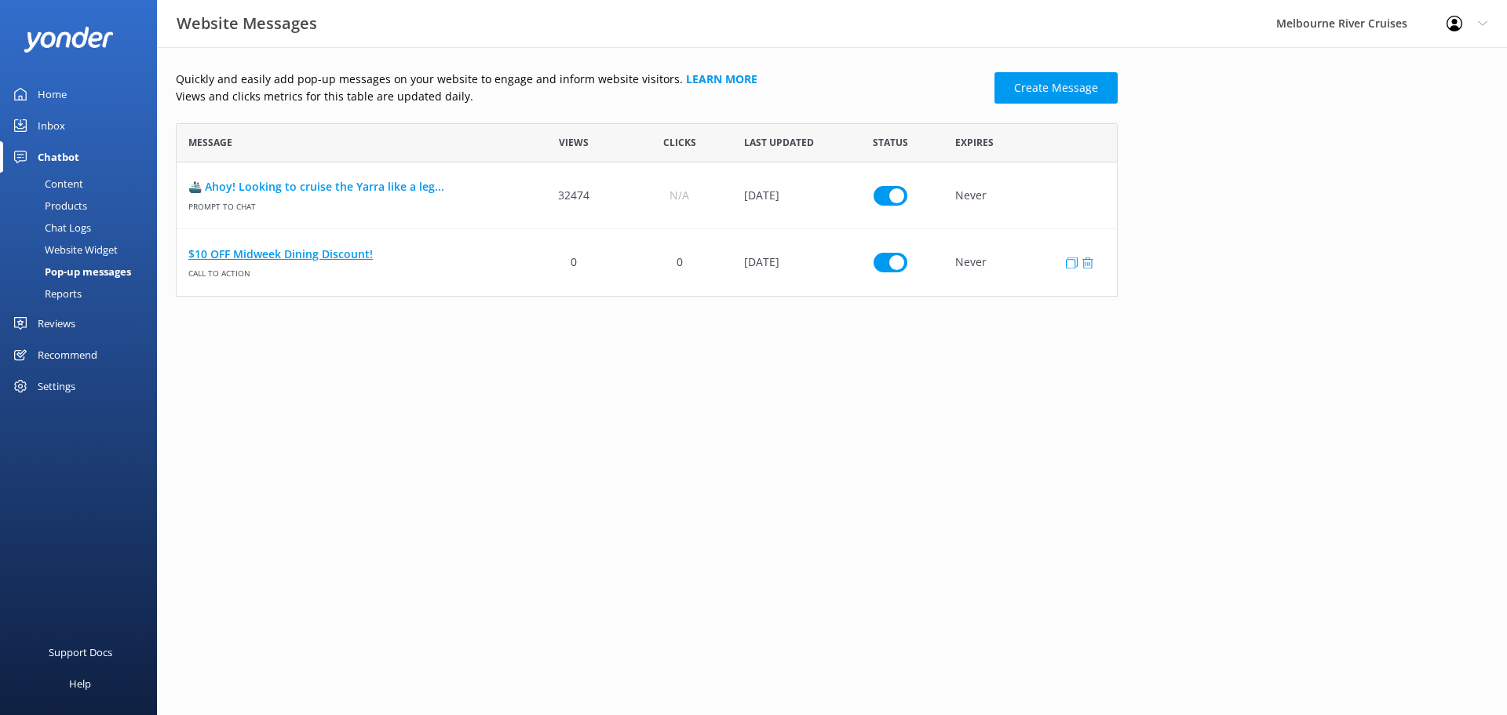
click at [348, 257] on link "$10 OFF Midweek Dining Discount!" at bounding box center [348, 254] width 321 height 17
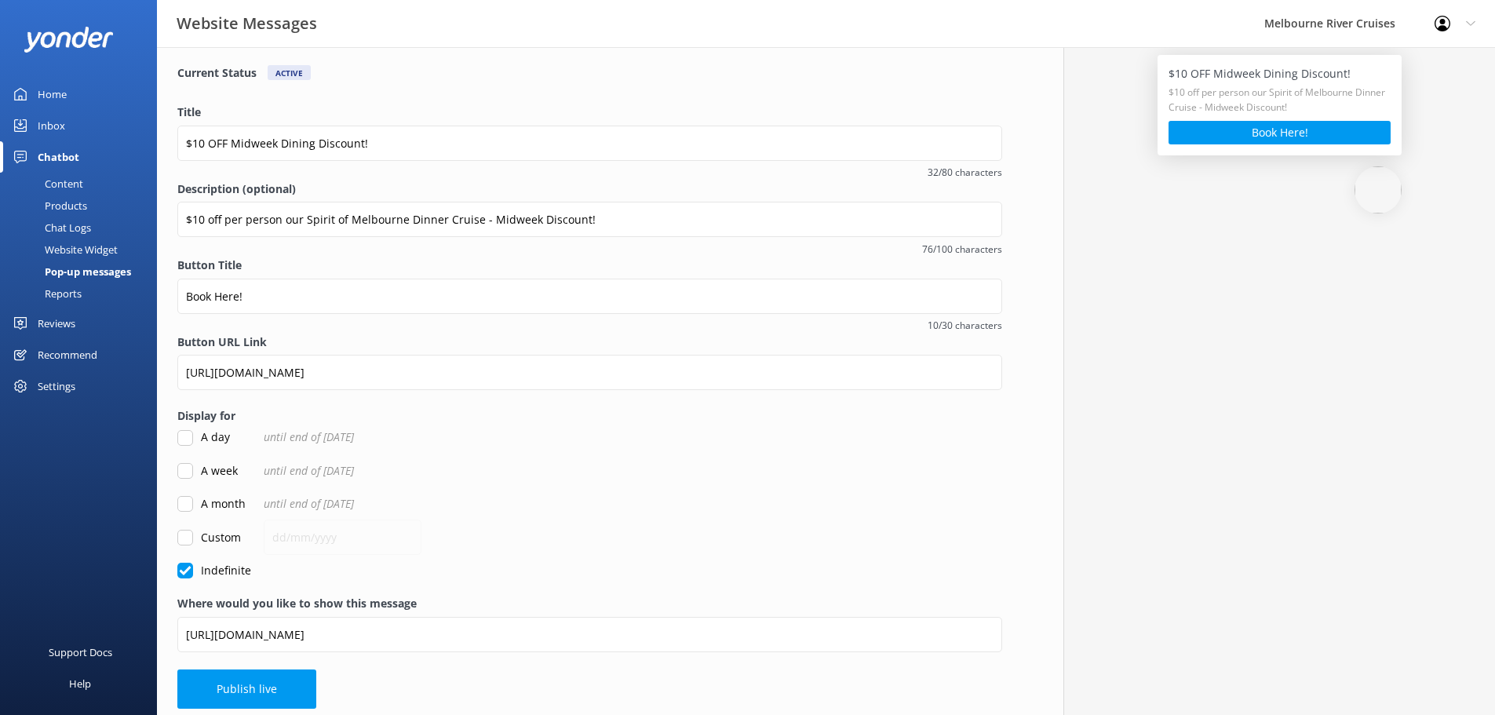
scroll to position [111, 0]
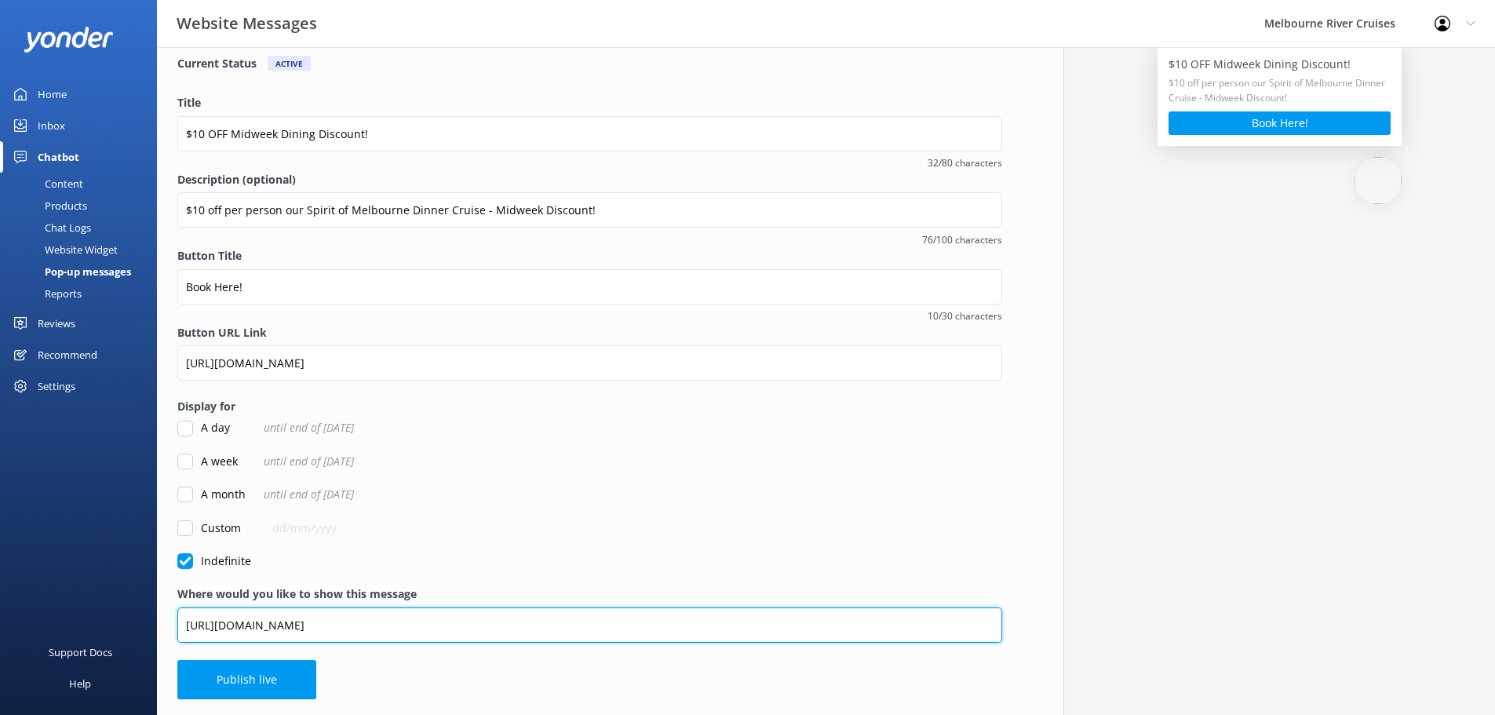
drag, startPoint x: 387, startPoint y: 630, endPoint x: 144, endPoint y: 578, distance: 248.9
click at [147, 603] on div "Website Messages Melbourne River Cruises Profile Settings Logout Home Inbox Cha…" at bounding box center [747, 325] width 1495 height 779
paste input "[URL][DOMAIN_NAME]"
type input "[URL][DOMAIN_NAME]"
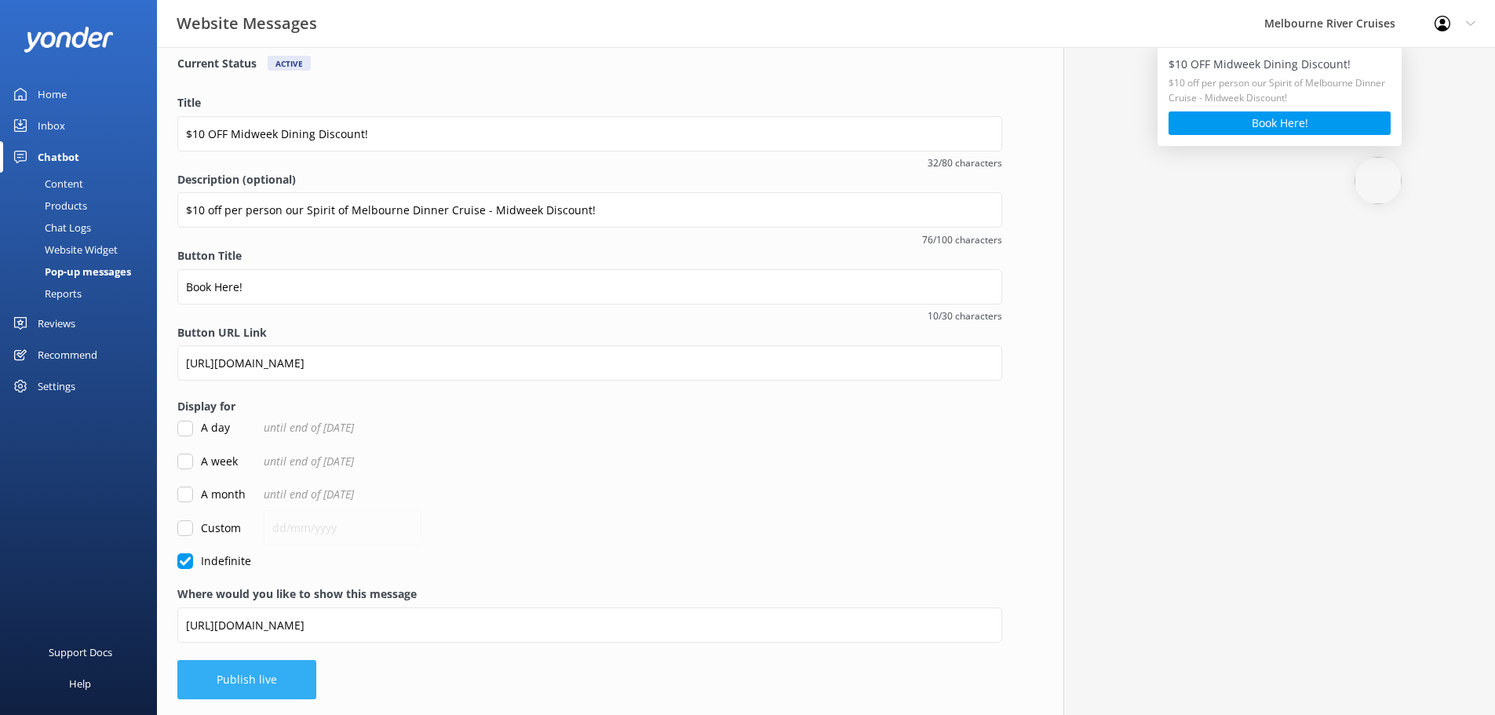
click at [271, 687] on button "Publish live" at bounding box center [246, 679] width 139 height 39
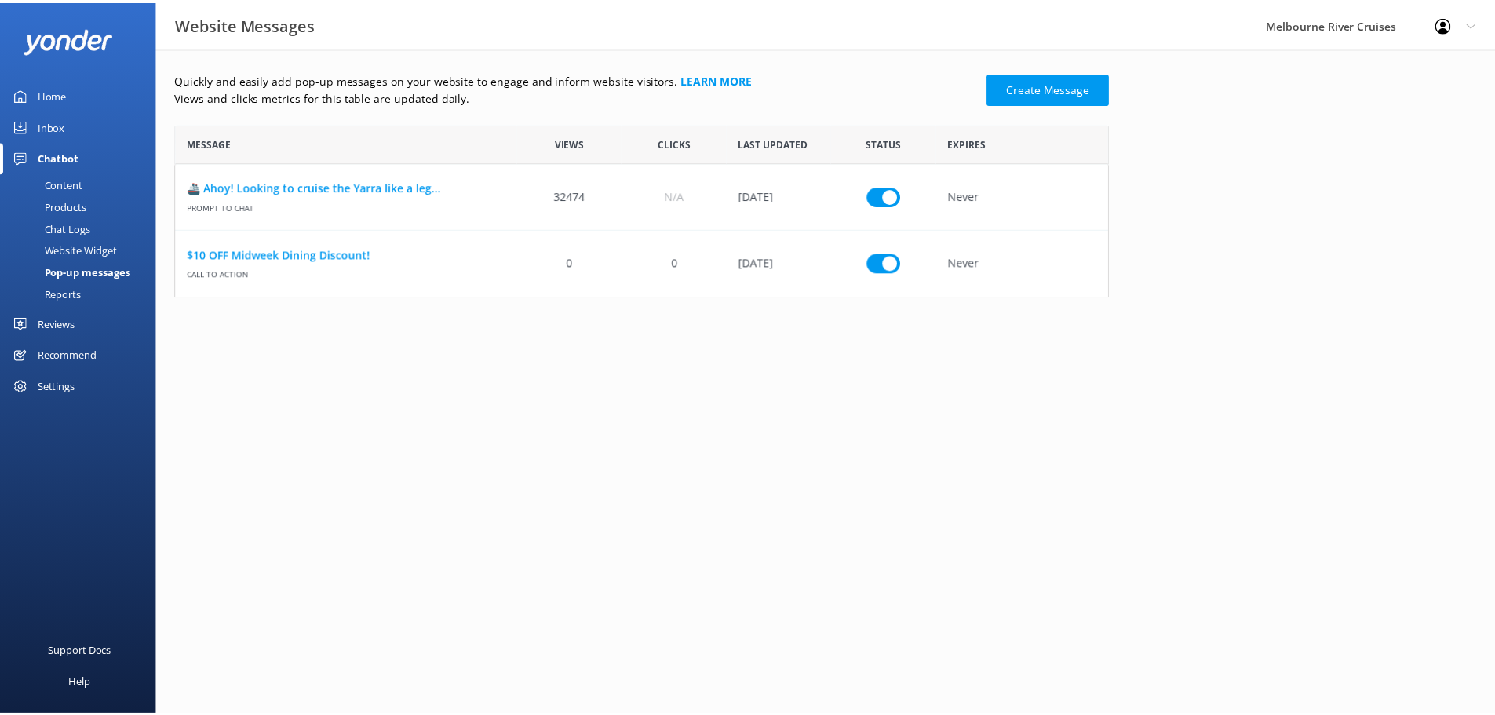
scroll to position [162, 930]
click at [329, 251] on link "$10 OFF Midweek Dining Discount!" at bounding box center [348, 254] width 321 height 17
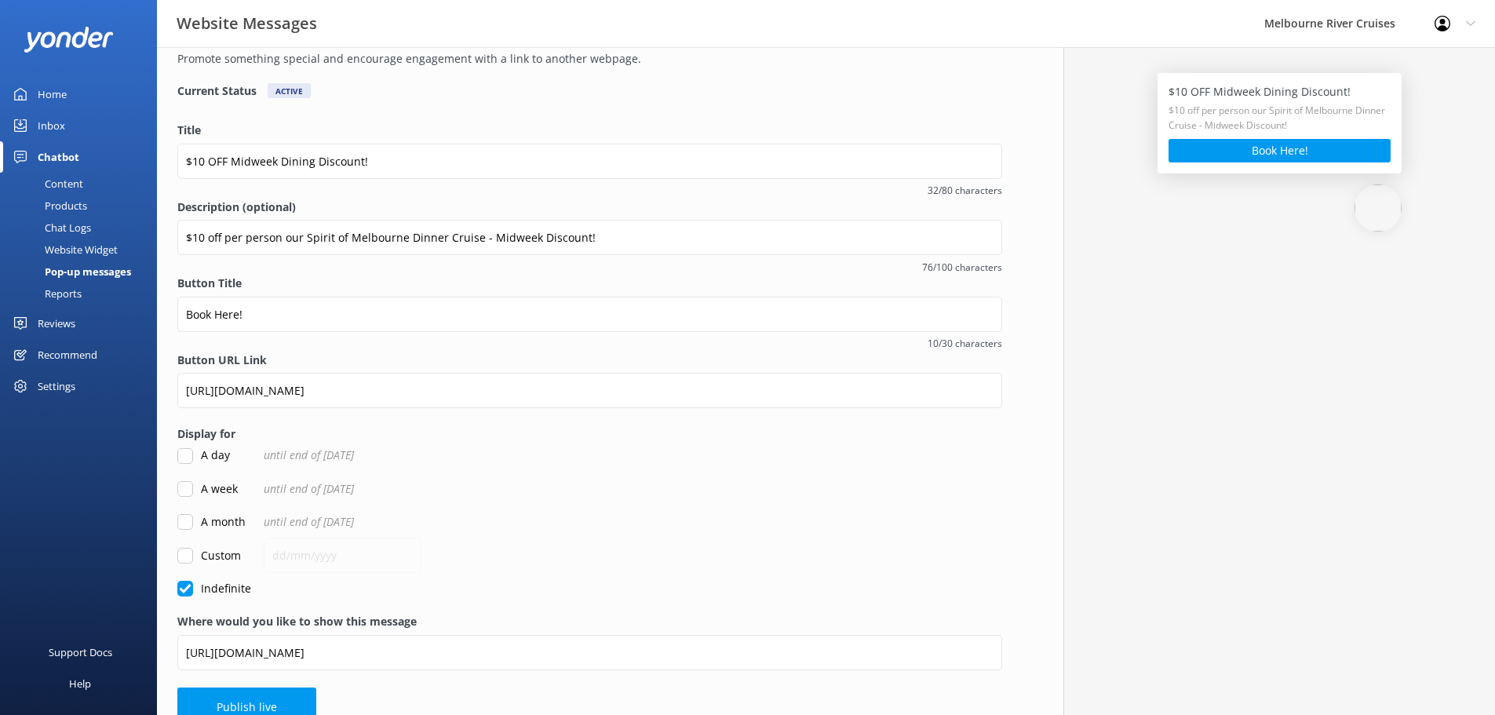
scroll to position [111, 0]
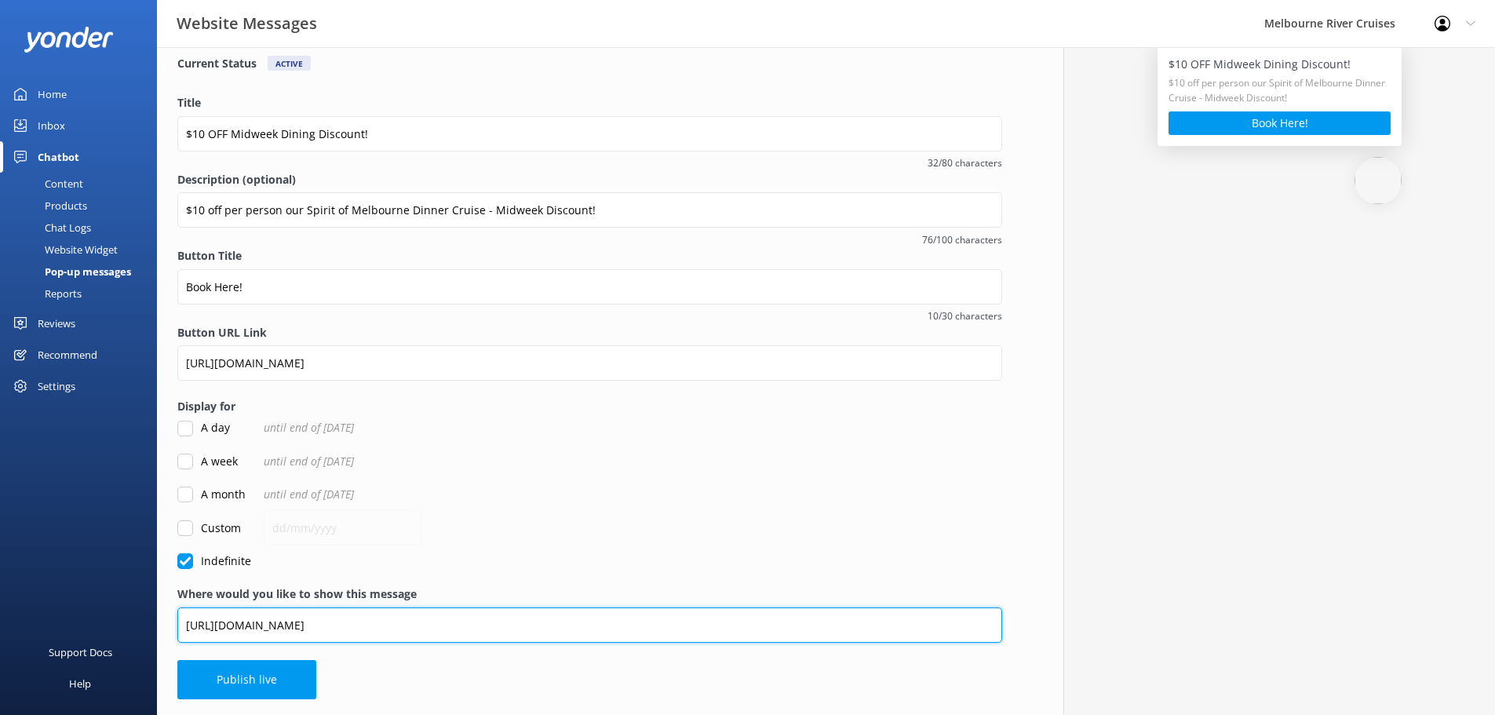
click at [474, 627] on input "[URL][DOMAIN_NAME]" at bounding box center [589, 624] width 825 height 35
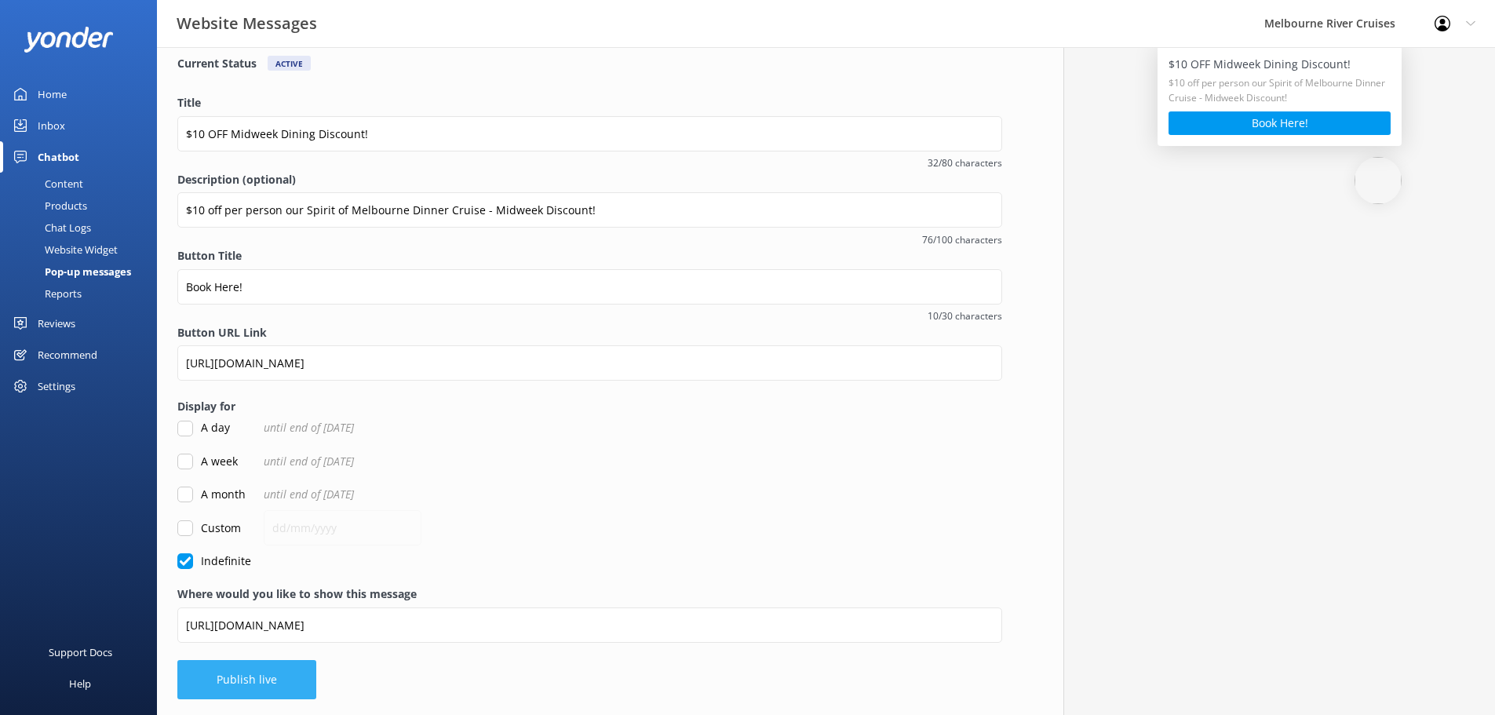
click at [244, 673] on button "Publish live" at bounding box center [246, 679] width 139 height 39
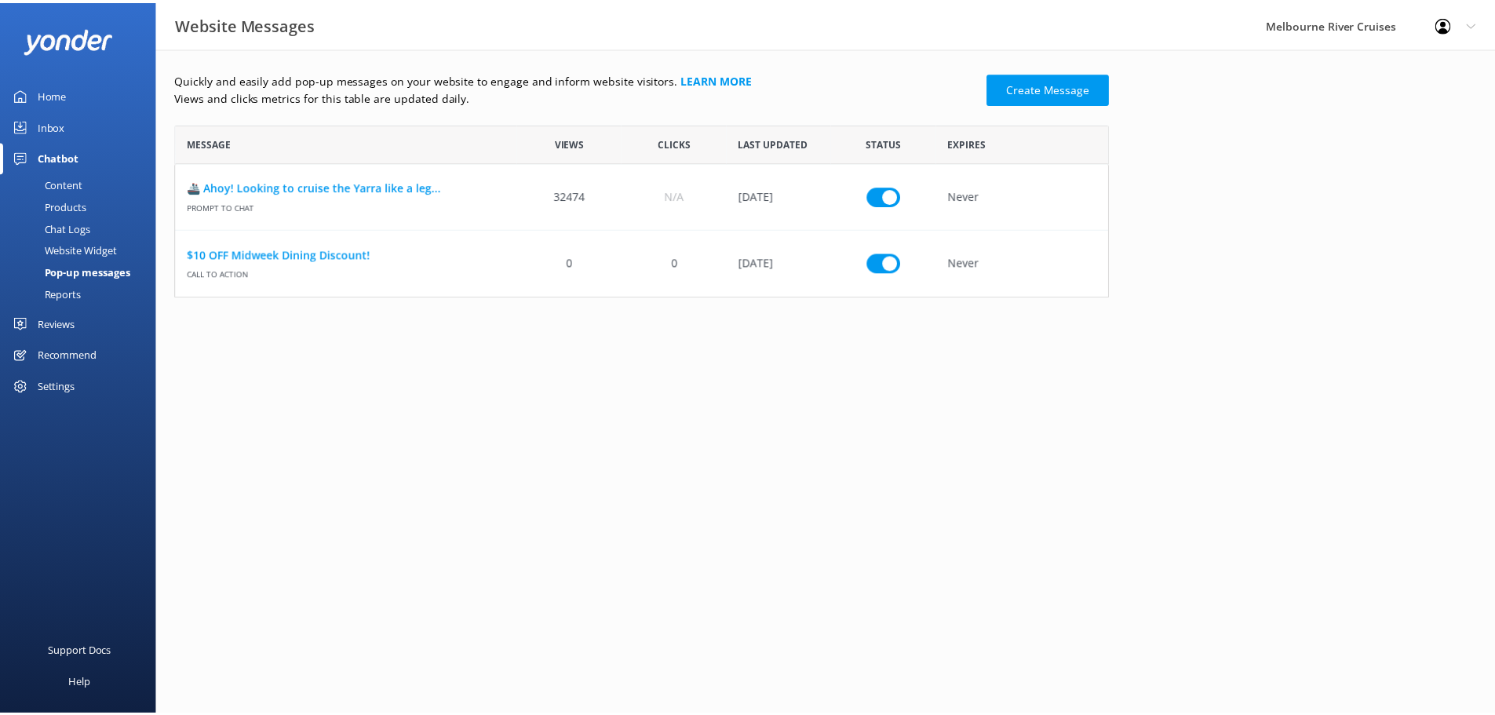
scroll to position [162, 930]
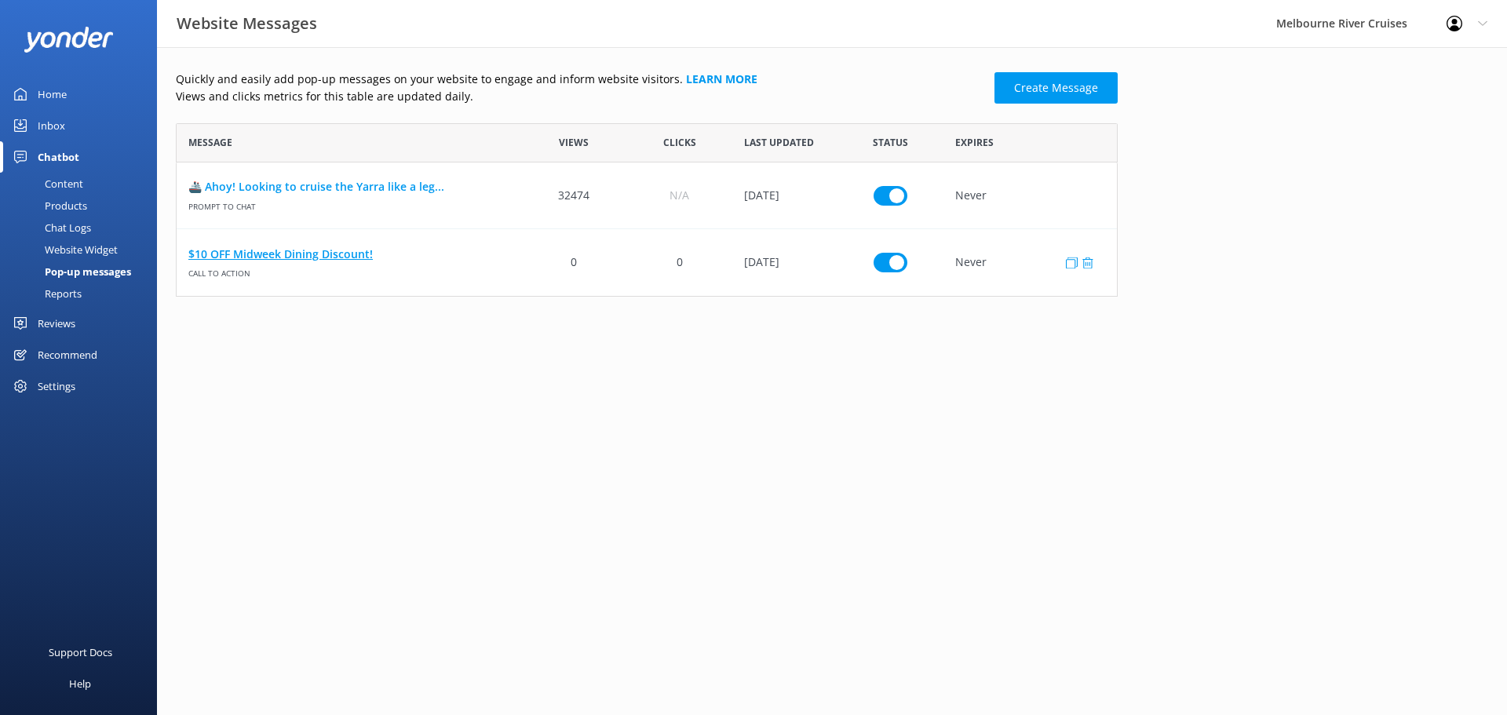
click at [358, 249] on link "$10 OFF Midweek Dining Discount!" at bounding box center [348, 254] width 321 height 17
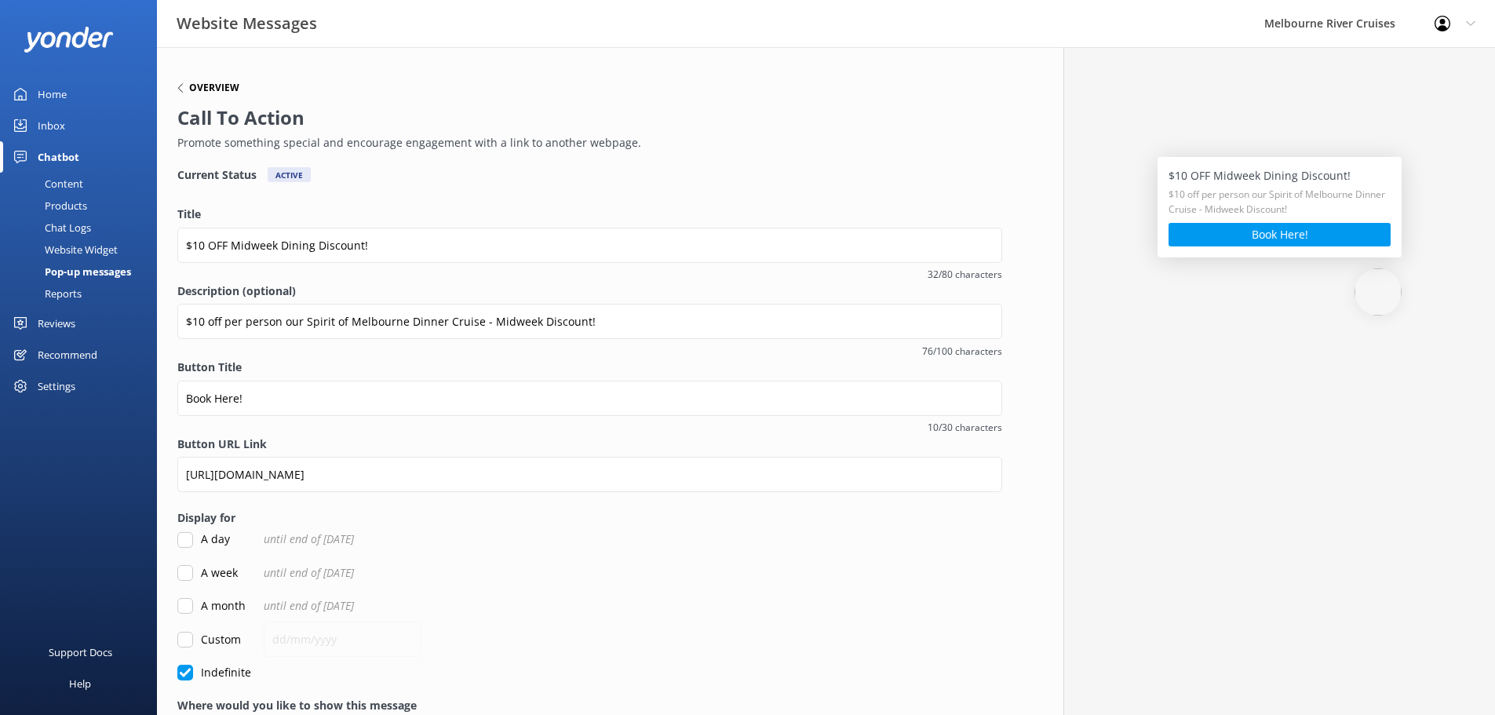
click at [185, 82] on div "Overview" at bounding box center [585, 88] width 817 height 20
click at [185, 86] on div "Overview" at bounding box center [208, 87] width 62 height 9
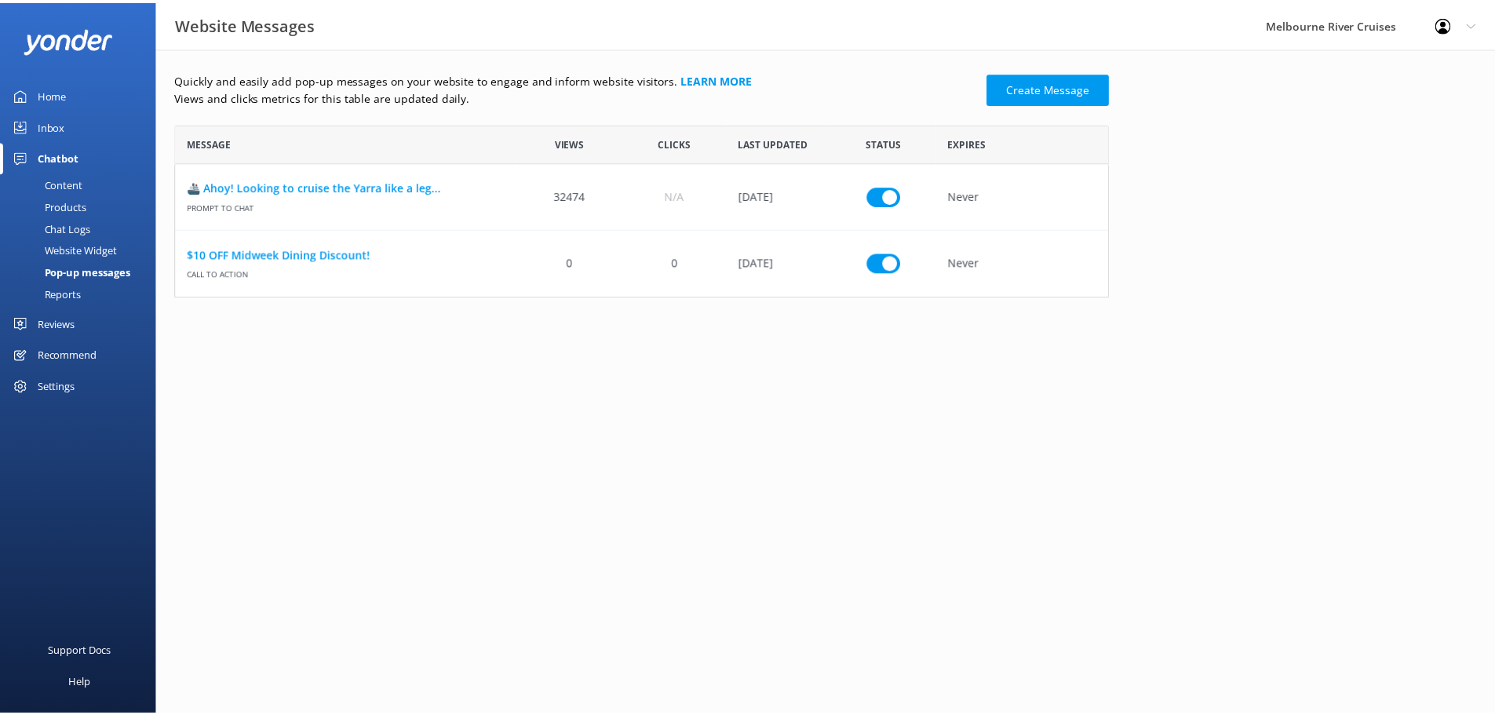
scroll to position [162, 930]
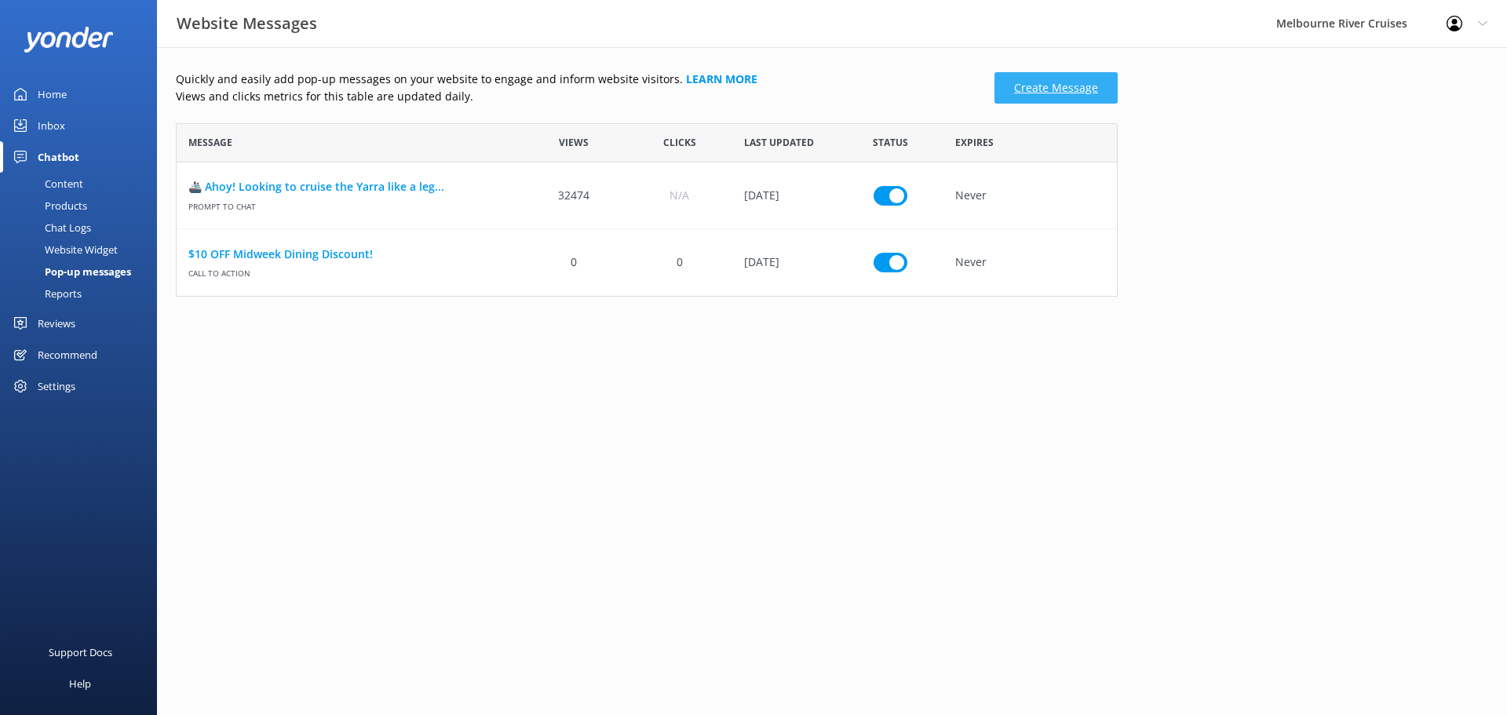
click at [1048, 77] on link "Create Message" at bounding box center [1055, 87] width 123 height 31
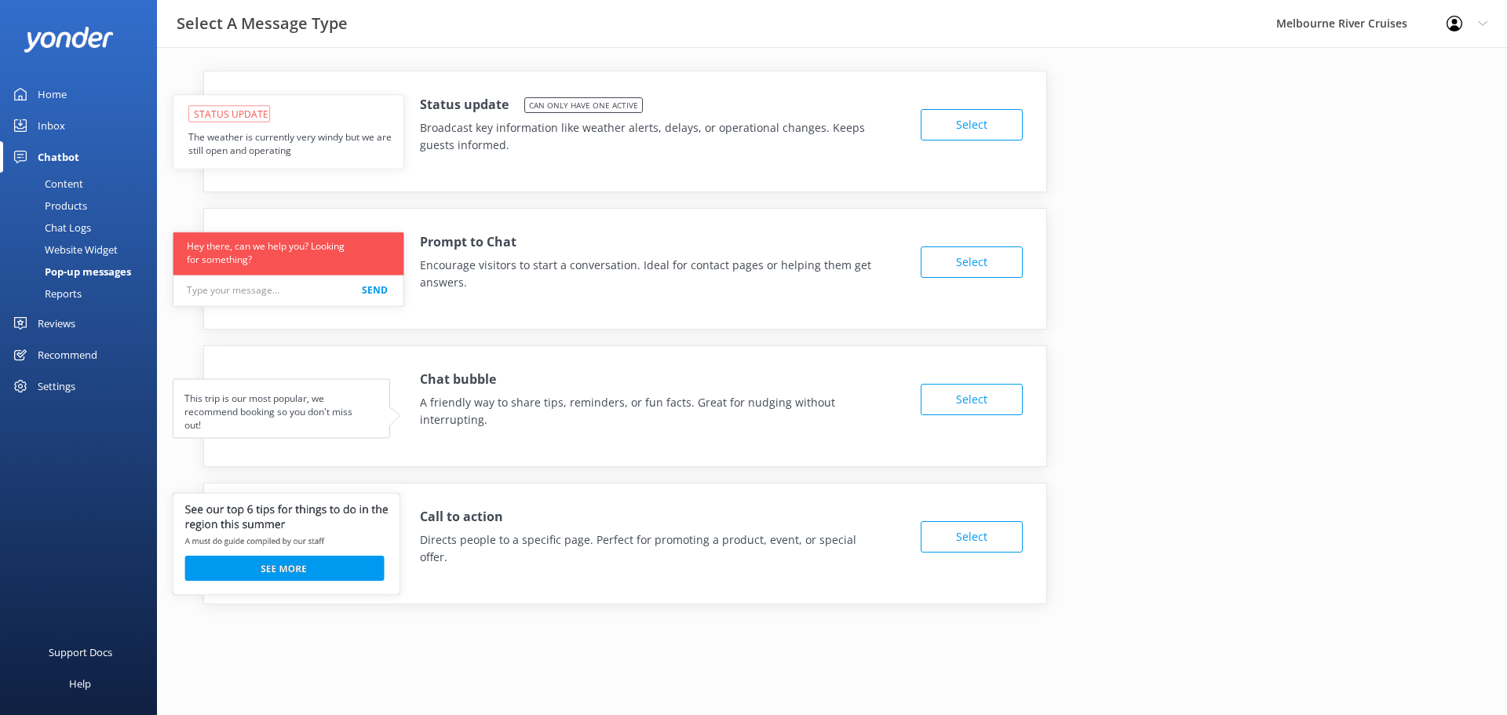
click at [972, 521] on button "Select" at bounding box center [971, 536] width 102 height 31
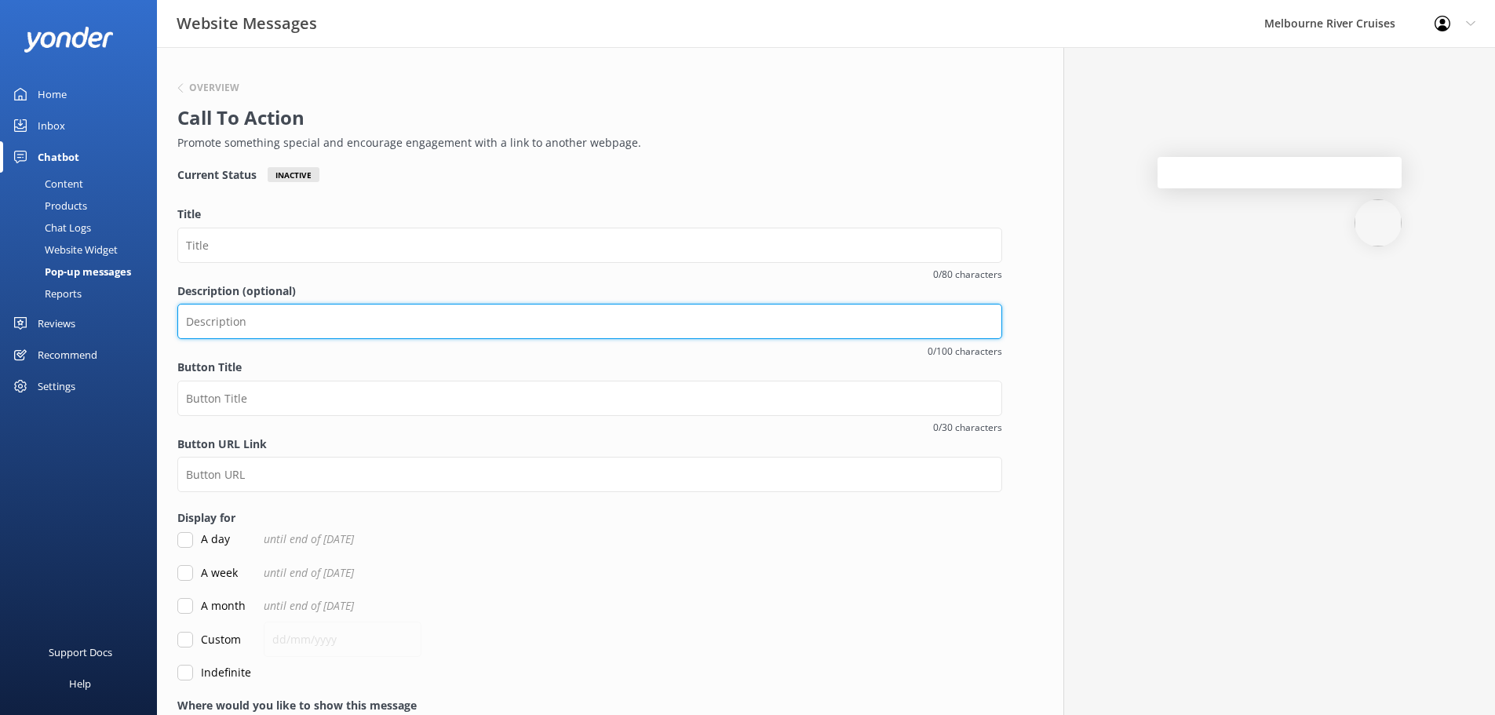
click at [454, 322] on input "Description (optional)" at bounding box center [589, 321] width 825 height 35
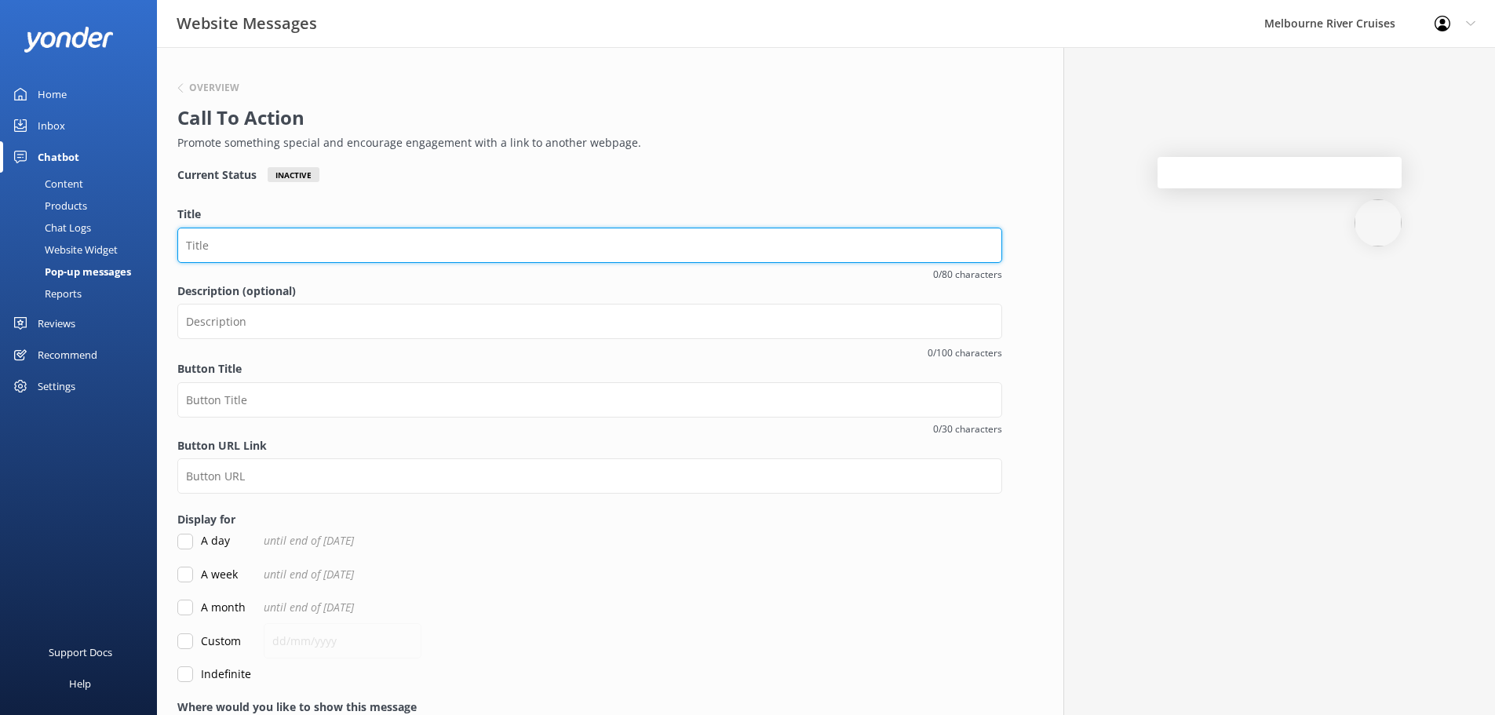
click at [387, 243] on input "Title" at bounding box center [589, 245] width 825 height 35
type input "10$ OFF MIDWEEK DISCOUNT!"
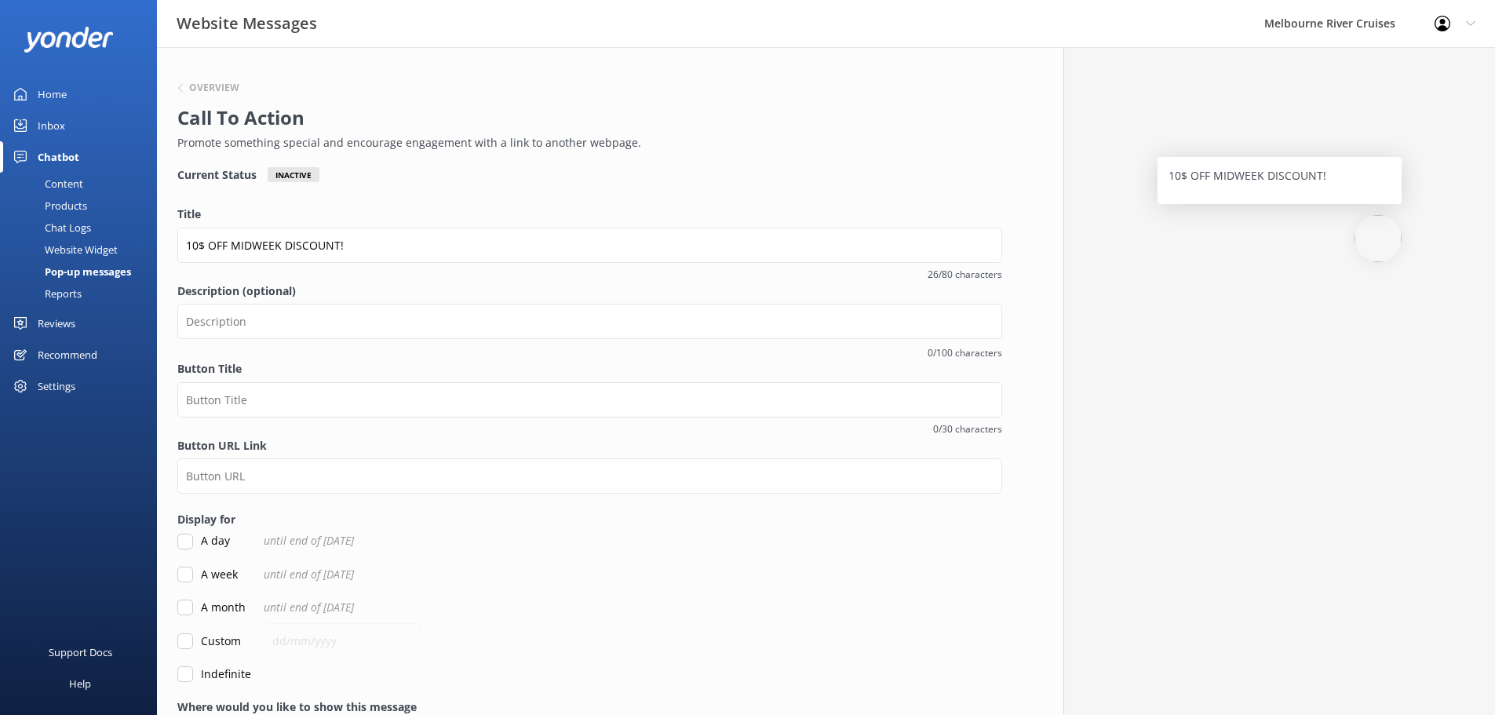
click at [377, 195] on div "Overview Call To Action Promote something special and encourage engagement with…" at bounding box center [589, 437] width 865 height 781
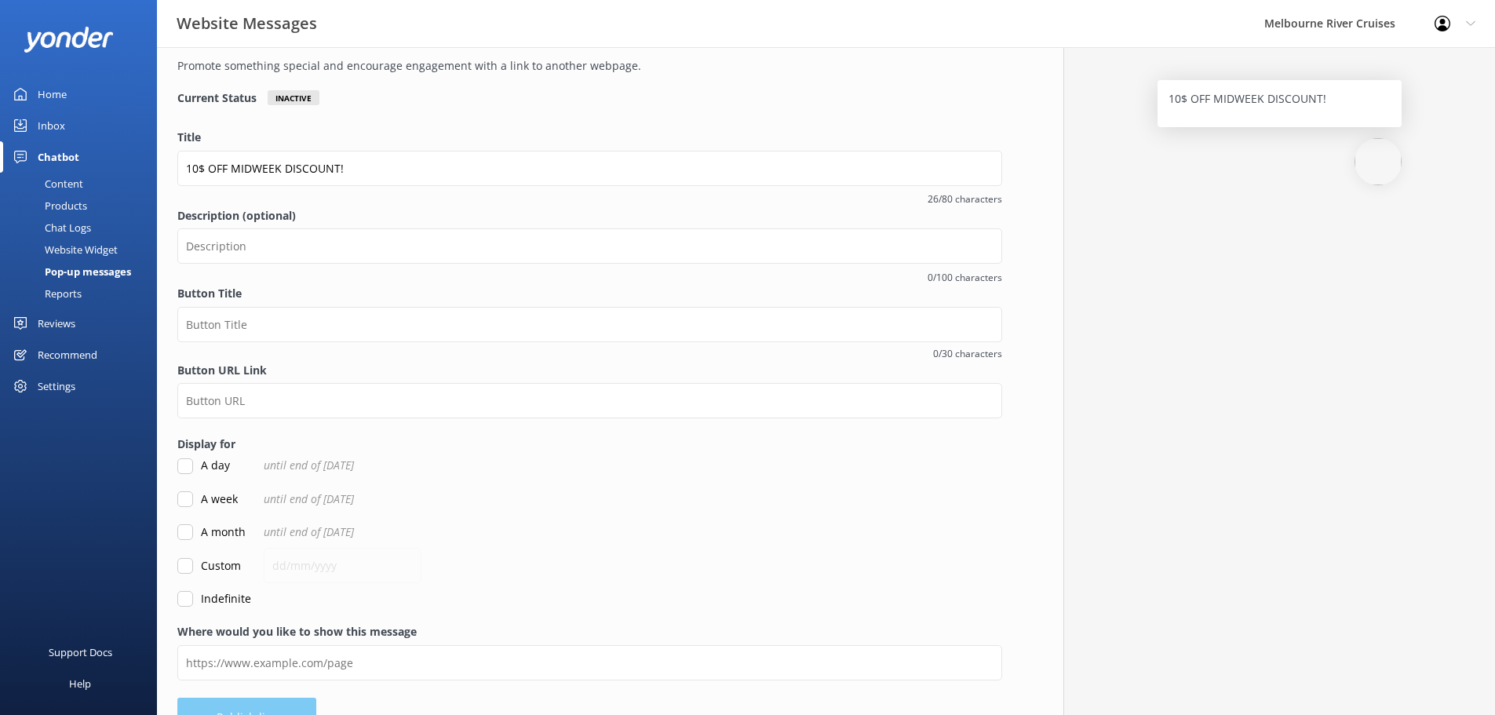
scroll to position [78, 0]
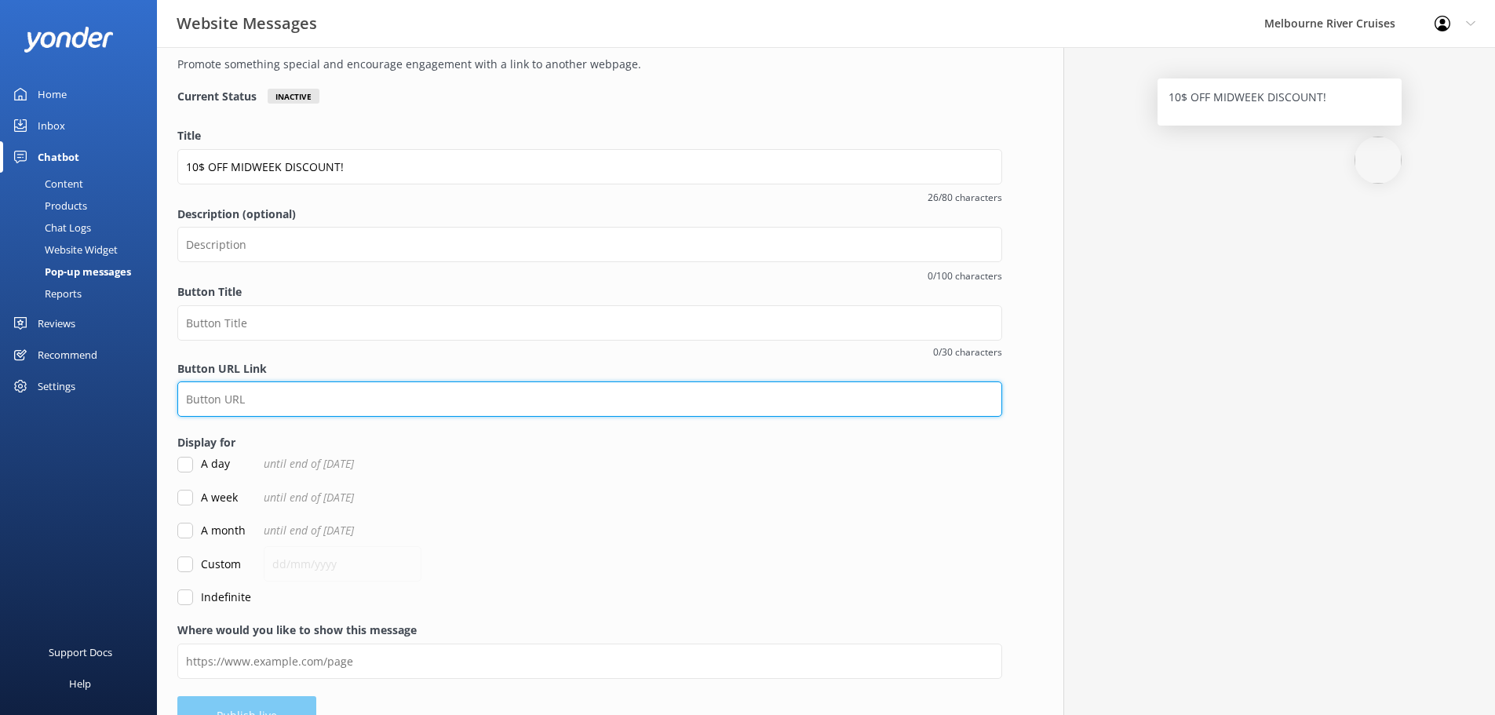
click at [266, 391] on input "Button URL Link" at bounding box center [589, 398] width 825 height 35
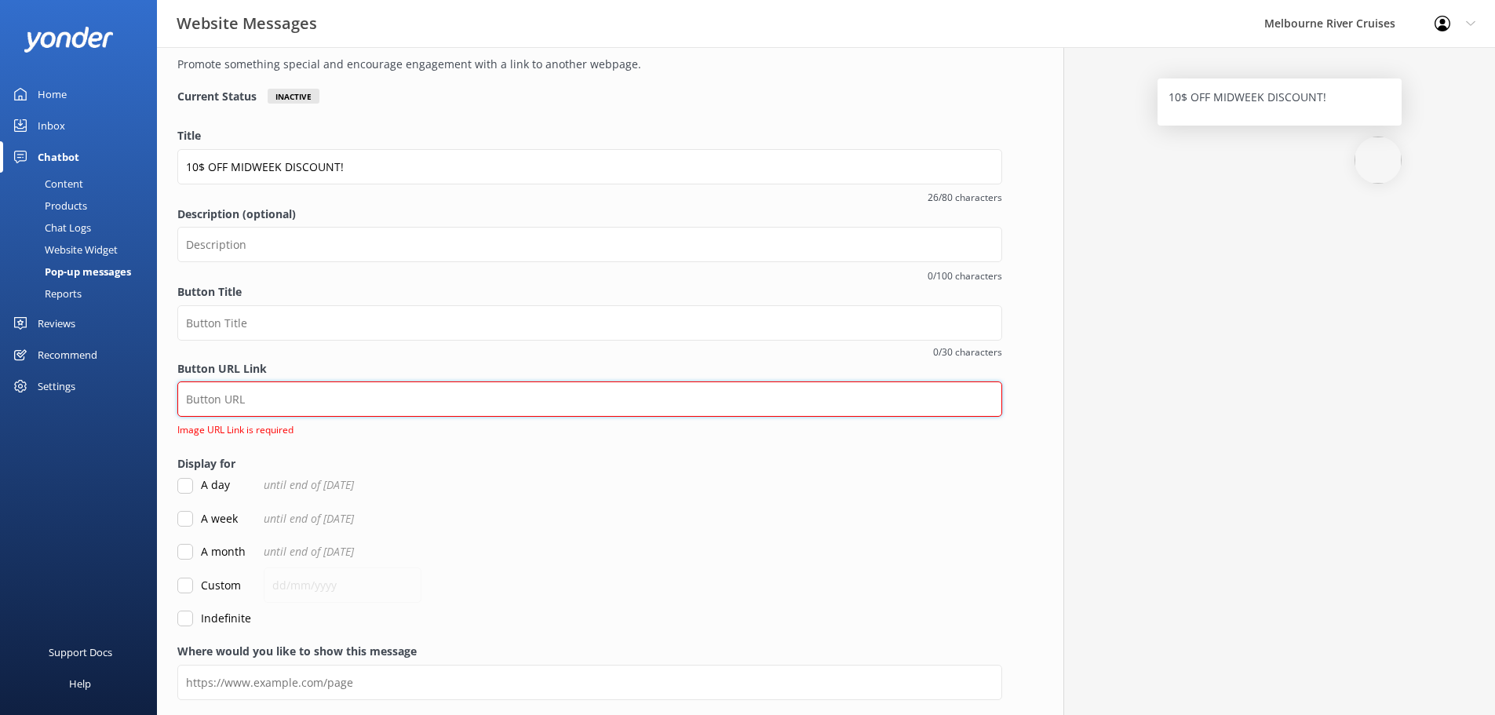
click at [370, 402] on input "Button URL Link" at bounding box center [589, 398] width 825 height 35
paste input "[URL][DOMAIN_NAME]"
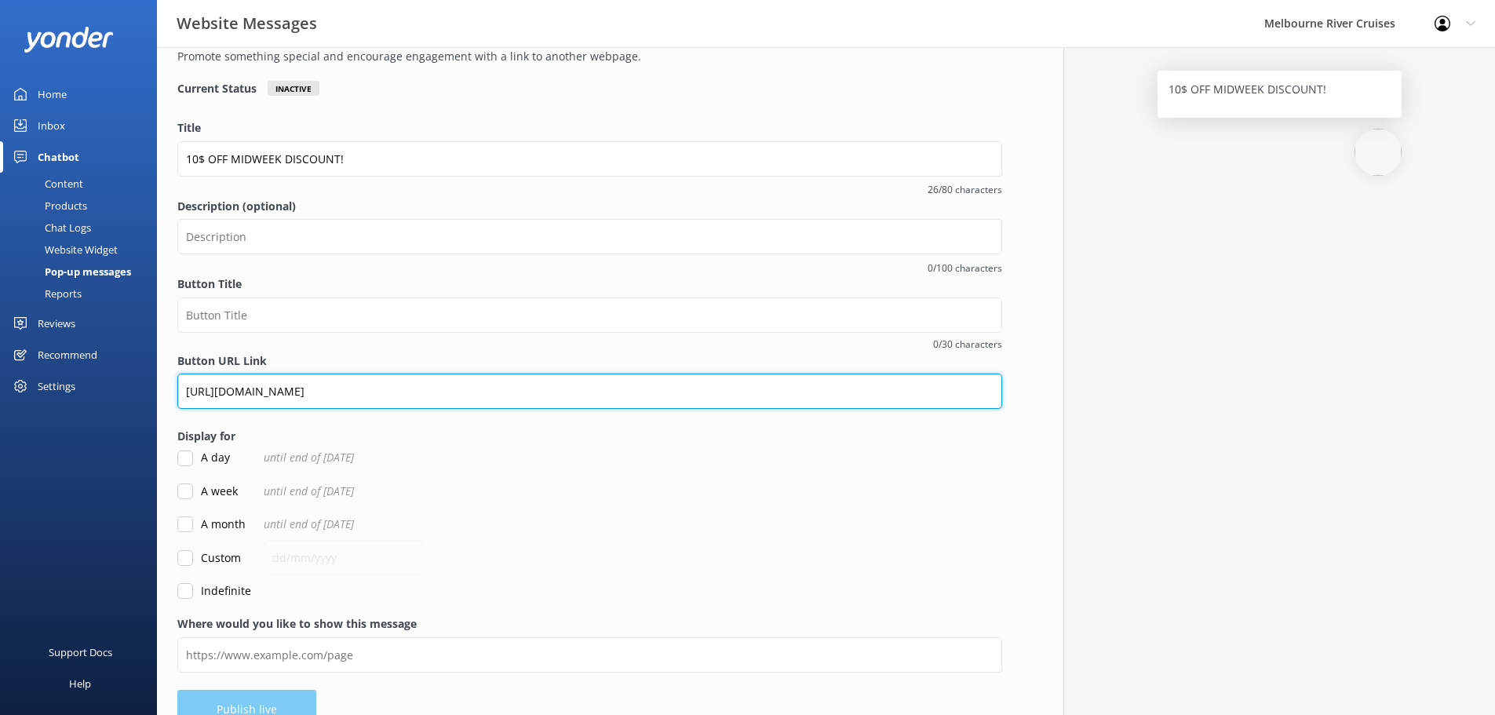
scroll to position [116, 0]
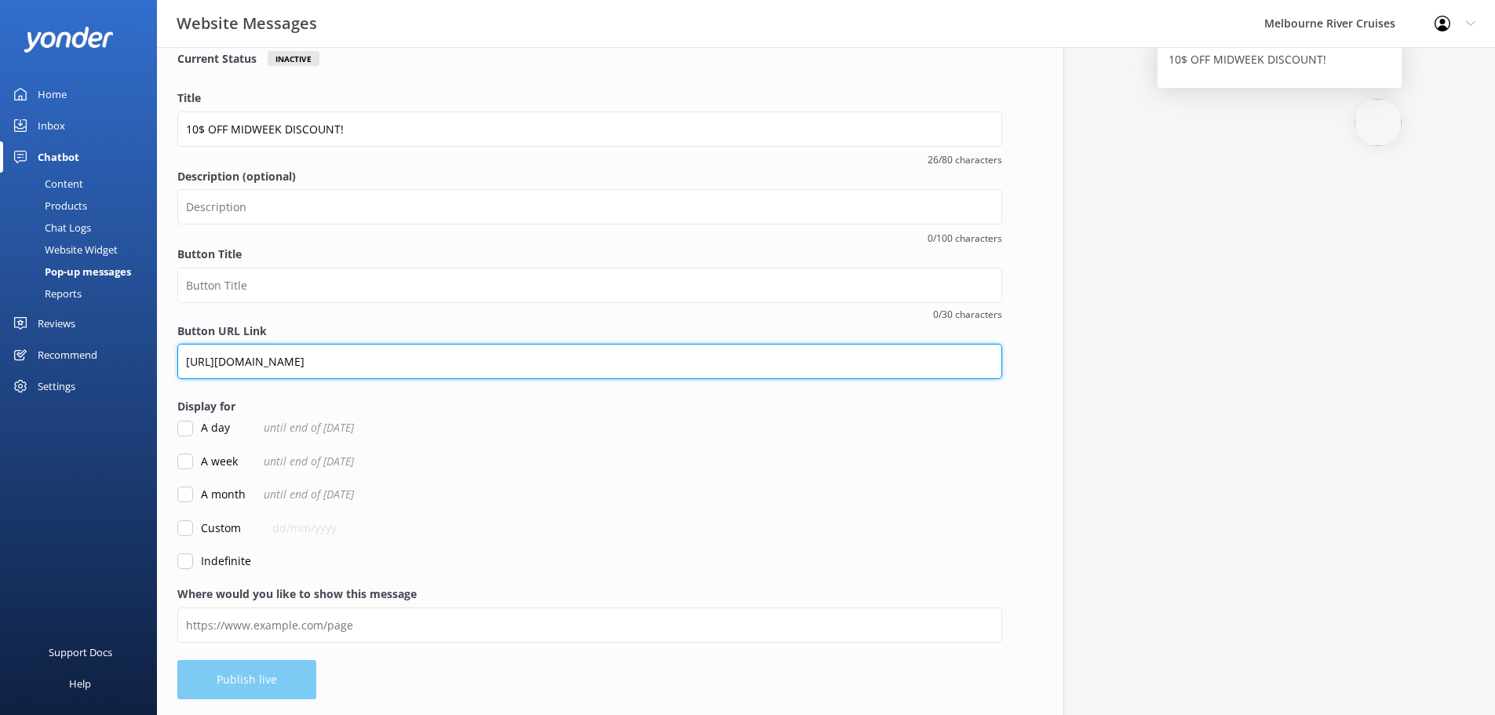
type input "[URL][DOMAIN_NAME]"
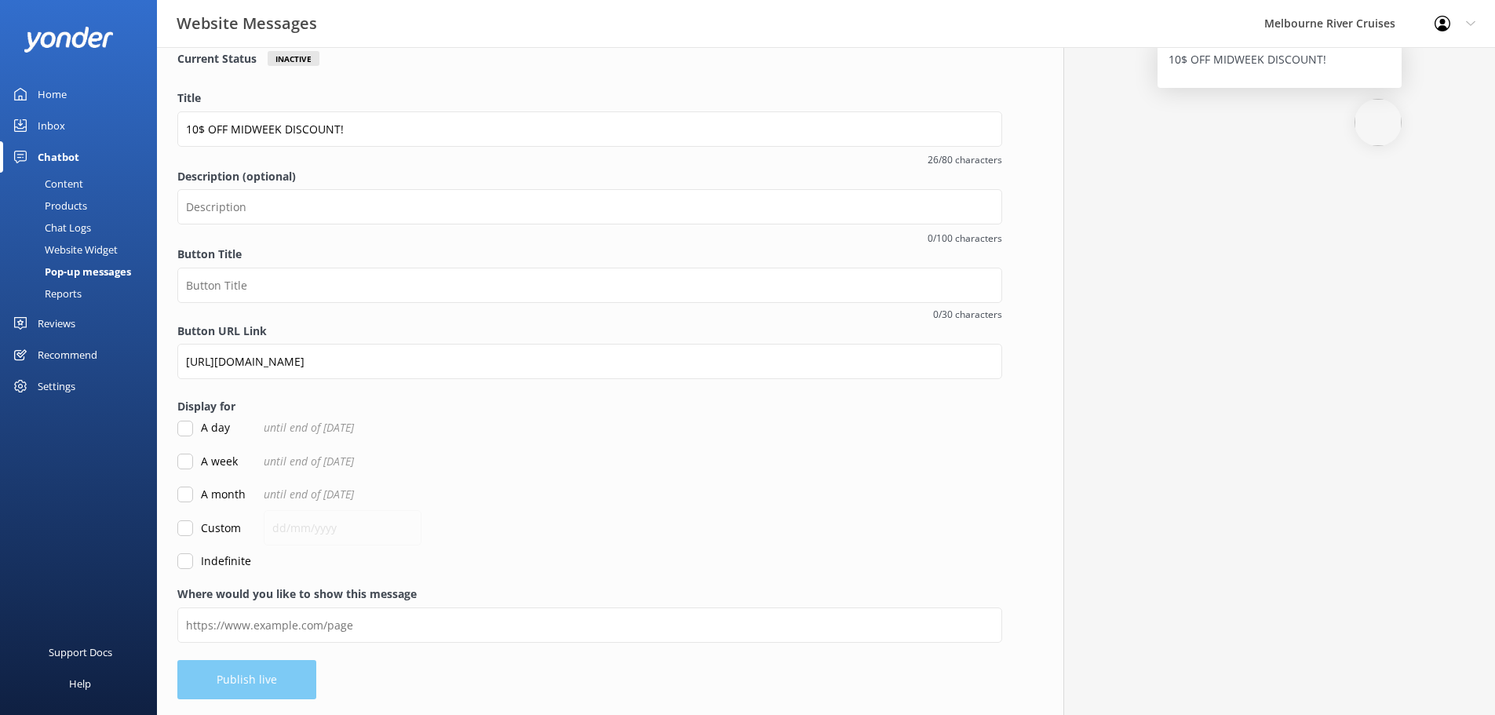
click at [351, 644] on div "Where would you like to show this message" at bounding box center [589, 622] width 825 height 74
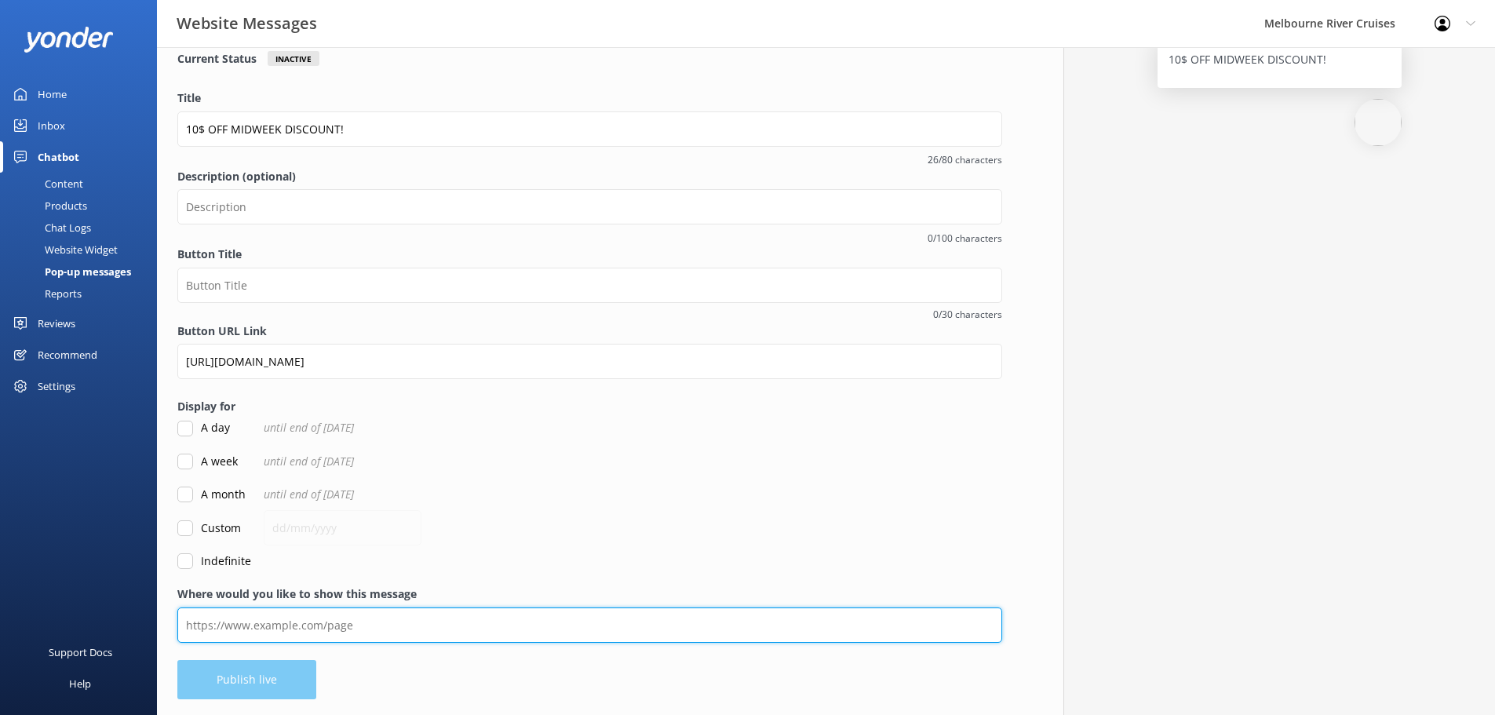
click at [362, 618] on input "Where would you like to show this message" at bounding box center [589, 624] width 825 height 35
paste input "[URL][DOMAIN_NAME]"
type input "[URL][DOMAIN_NAME]"
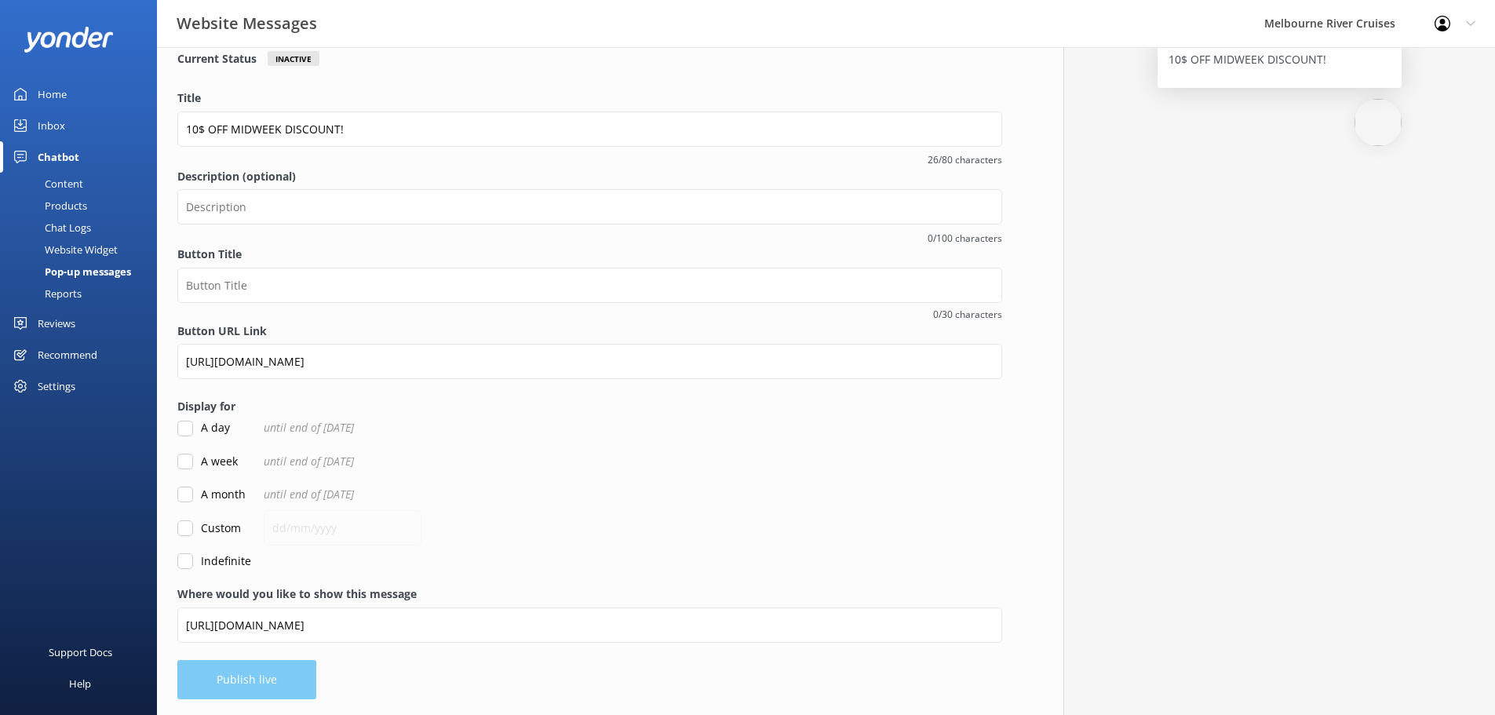
click at [584, 512] on form "Title 10$ OFF MIDWEEK DISCOUNT! 26/80 characters Description (optional) 0/100 c…" at bounding box center [589, 329] width 825 height 480
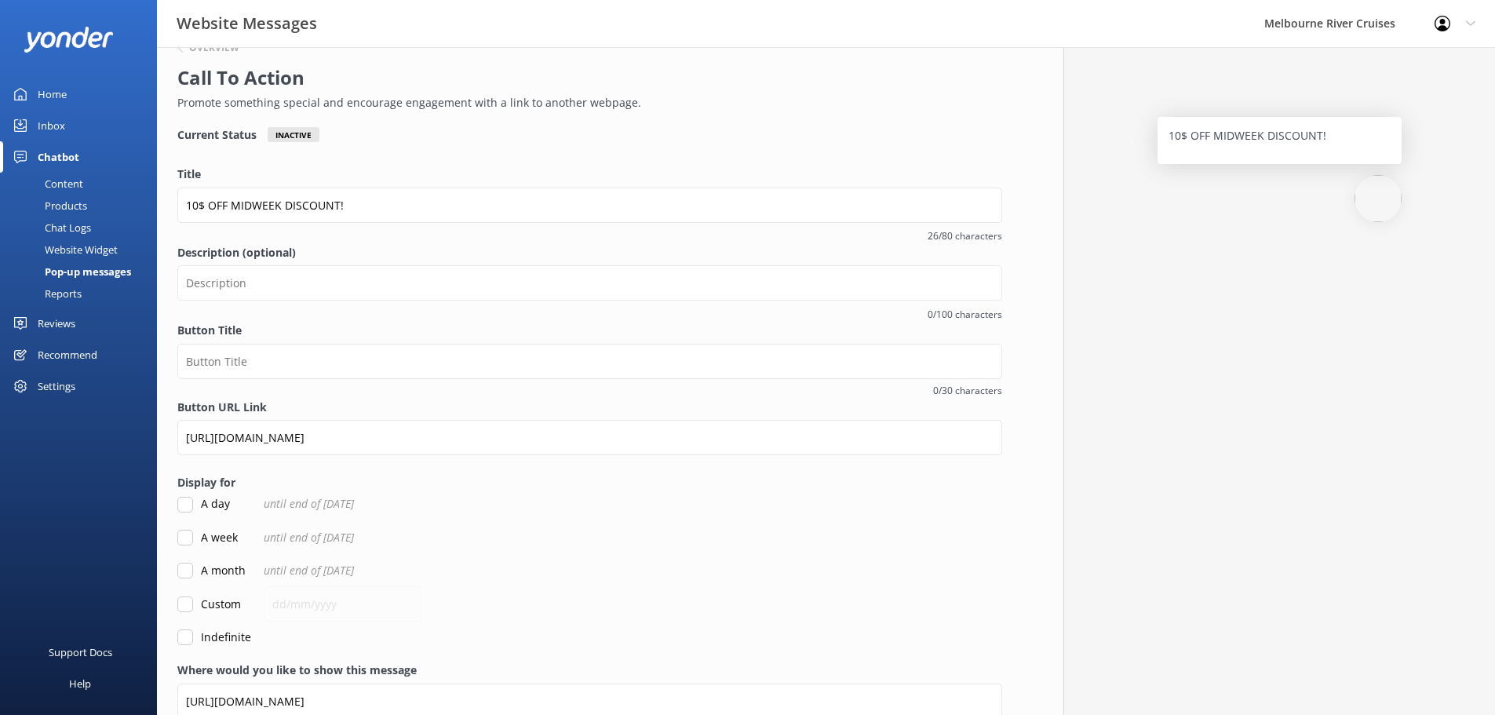
scroll to position [38, 0]
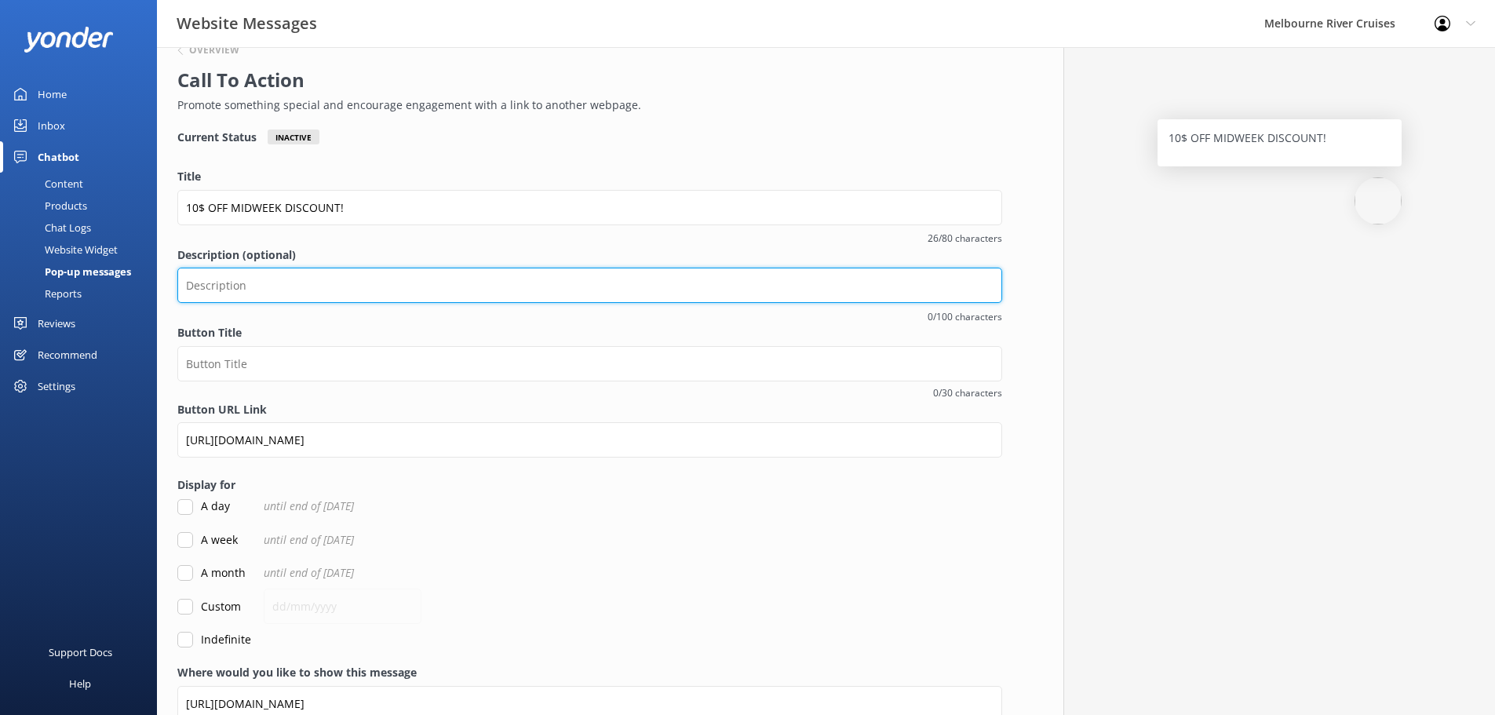
click at [423, 279] on input "Description (optional)" at bounding box center [589, 285] width 825 height 35
type input "$10 off per person our Spirit of Melbourne Dinner Cruise - Midweek Discount!"
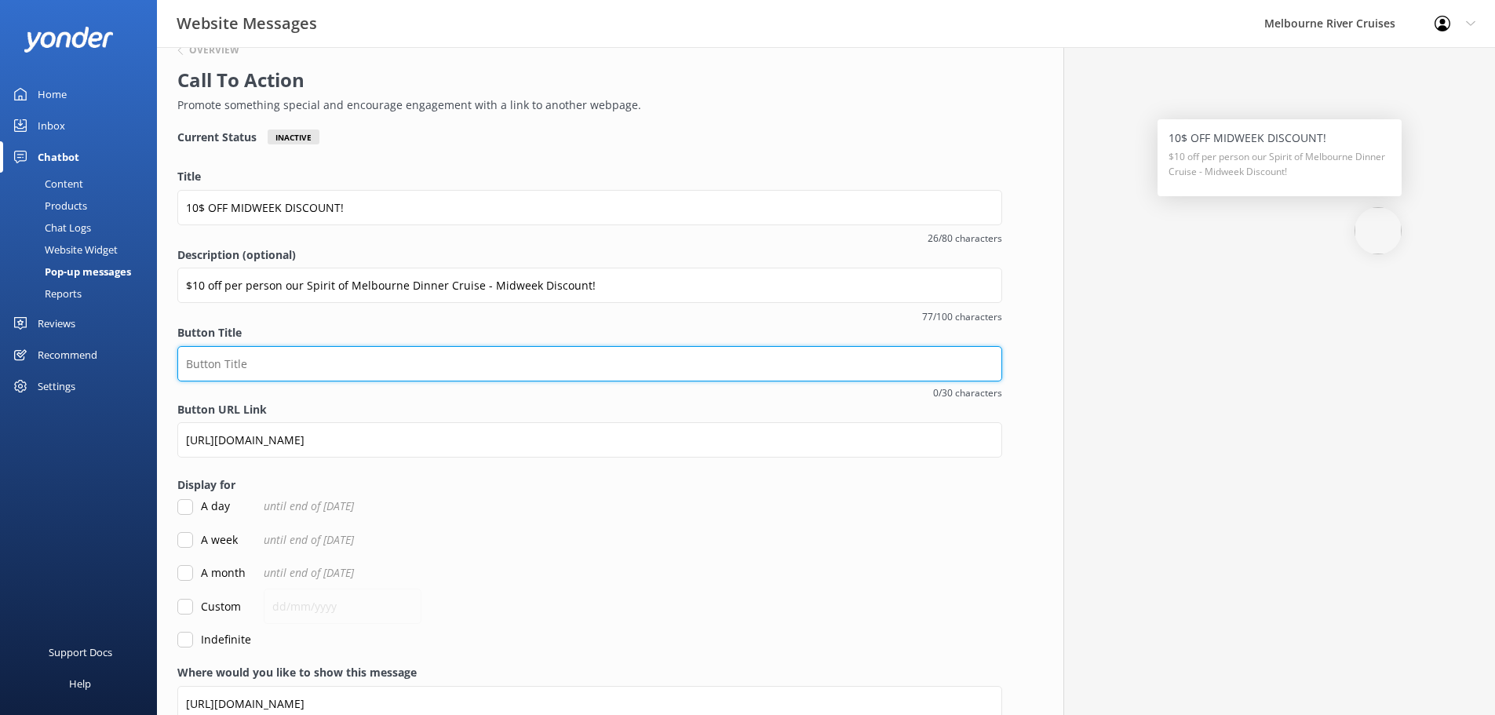
click at [512, 352] on input "Button Title" at bounding box center [589, 363] width 825 height 35
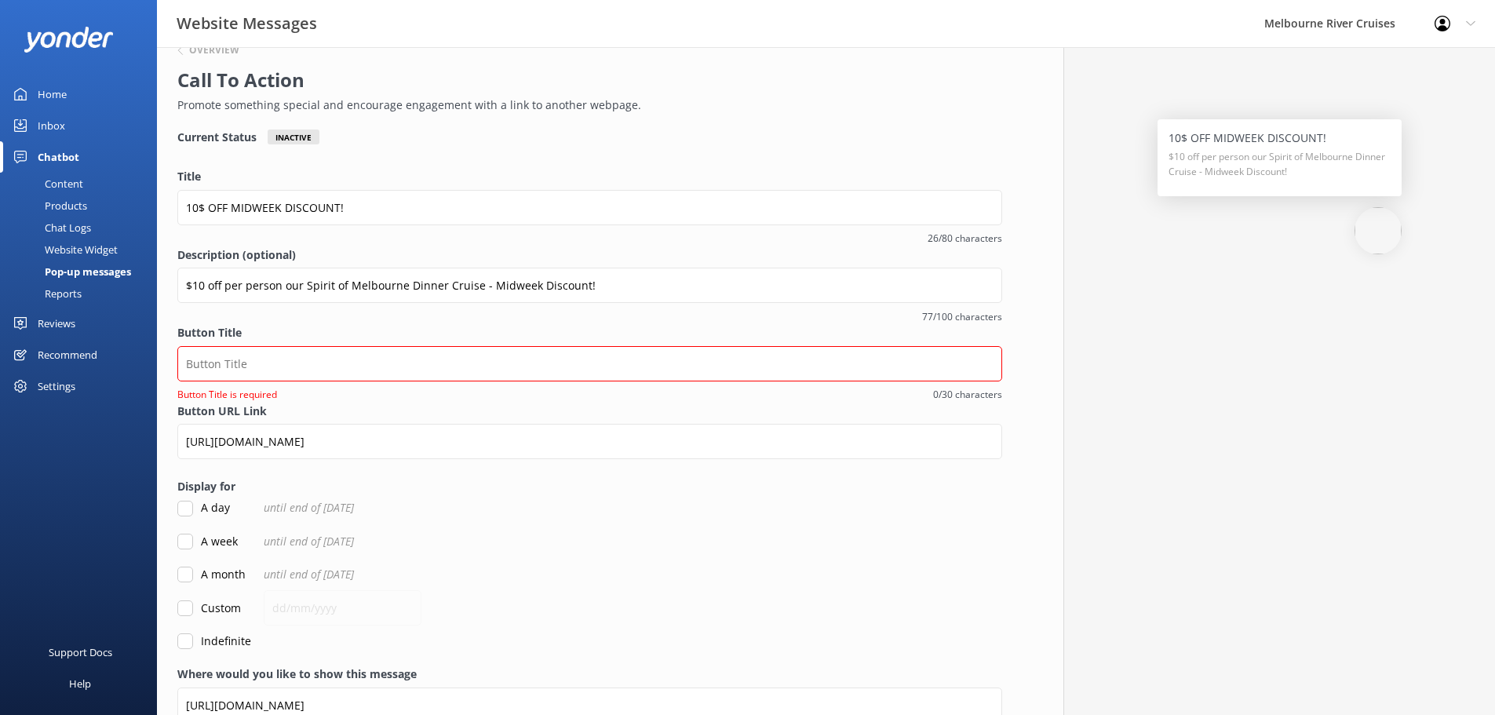
click at [559, 334] on label "Button Title" at bounding box center [589, 332] width 825 height 17
click at [559, 346] on input "Button Title" at bounding box center [589, 363] width 825 height 35
click at [517, 364] on input "Button Title" at bounding box center [589, 363] width 825 height 35
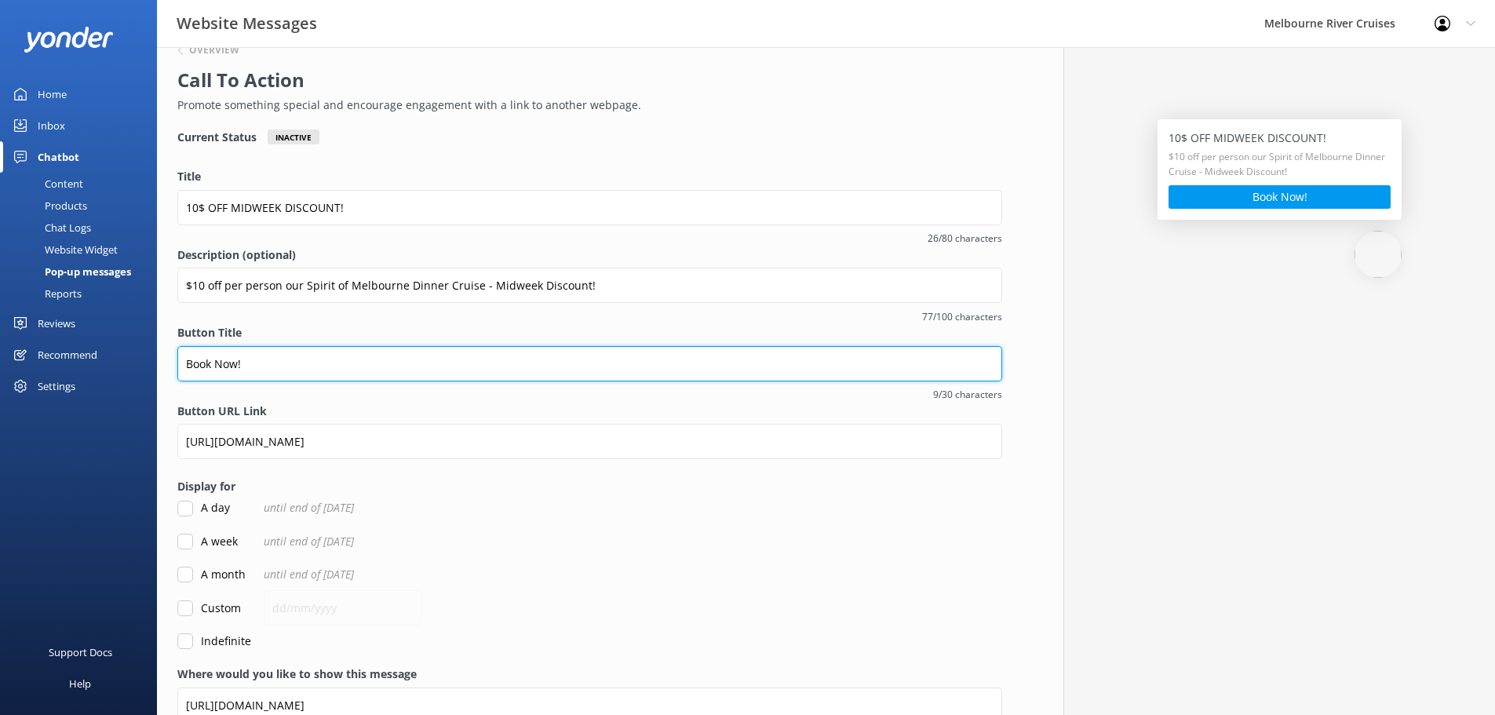
type input "Book Now!"
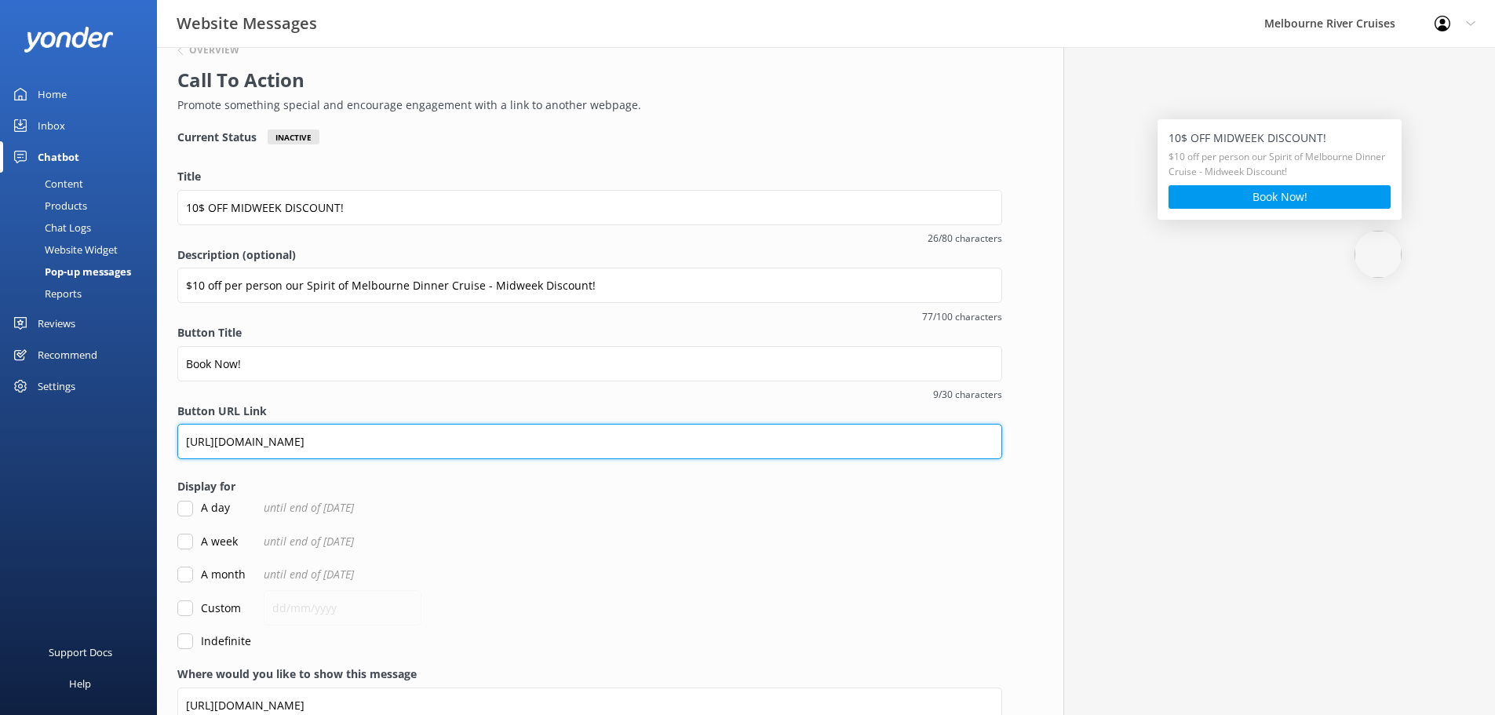
drag, startPoint x: 737, startPoint y: 438, endPoint x: 207, endPoint y: 478, distance: 531.2
click at [207, 478] on form "Title 10$ OFF MIDWEEK DISCOUNT! 26/80 characters Description (optional) $10 off…" at bounding box center [589, 409] width 825 height 482
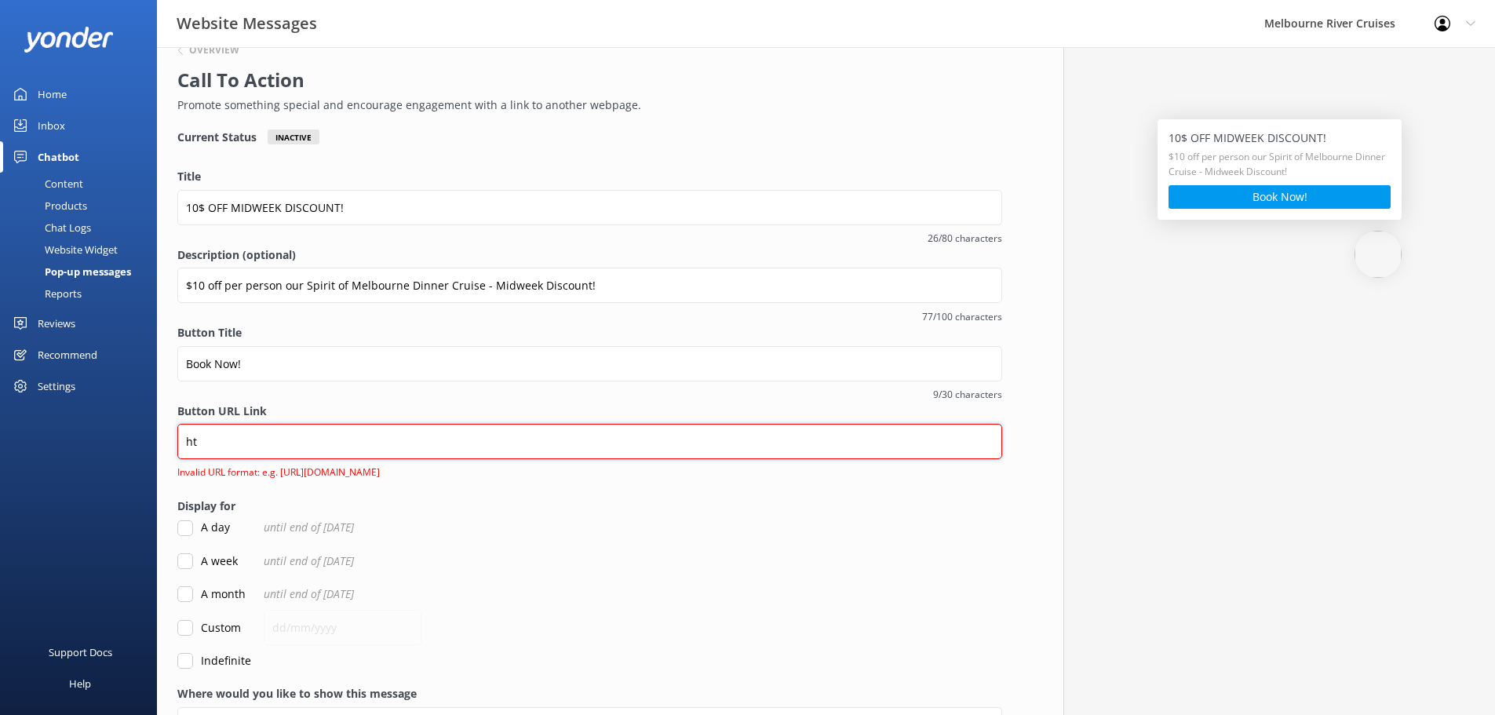
type input "h"
paste input "<a href="[URL][DOMAIN_NAME]">Book online now!</a>"
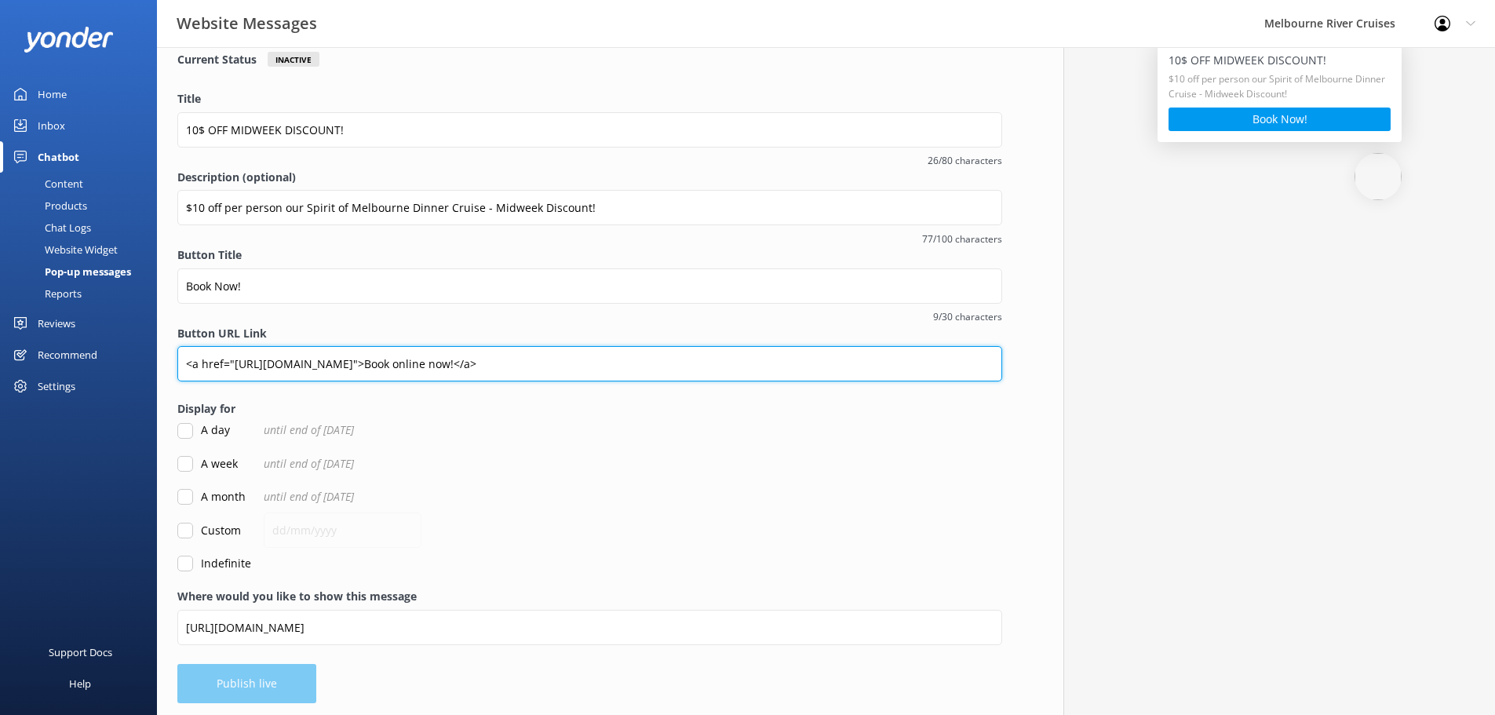
scroll to position [116, 0]
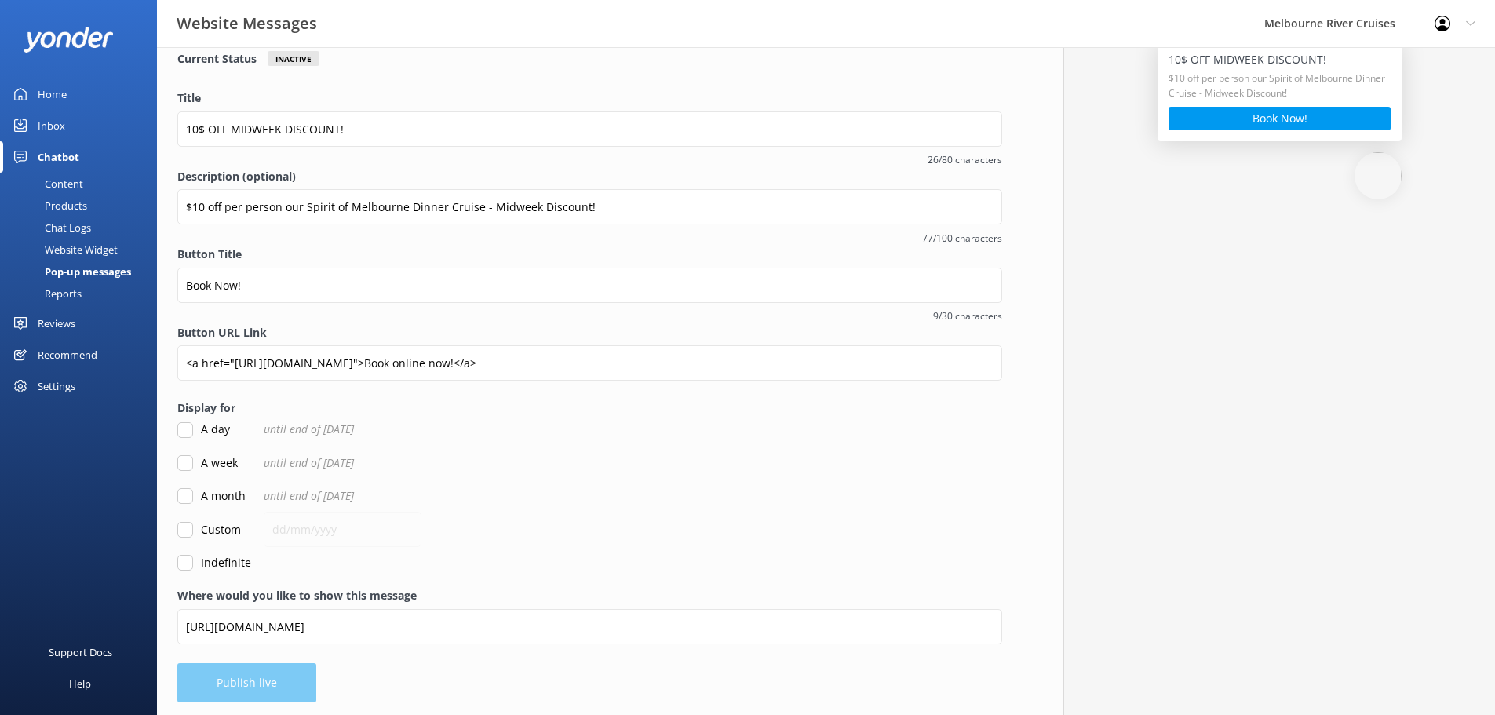
click at [956, 452] on form "Title 10$ OFF MIDWEEK DISCOUNT! 26/80 characters Description (optional) $10 off…" at bounding box center [589, 330] width 825 height 482
drag, startPoint x: 242, startPoint y: 665, endPoint x: 250, endPoint y: 654, distance: 14.1
click at [242, 666] on div "Overview Call To Action Promote something special and encourage engagement with…" at bounding box center [589, 321] width 865 height 787
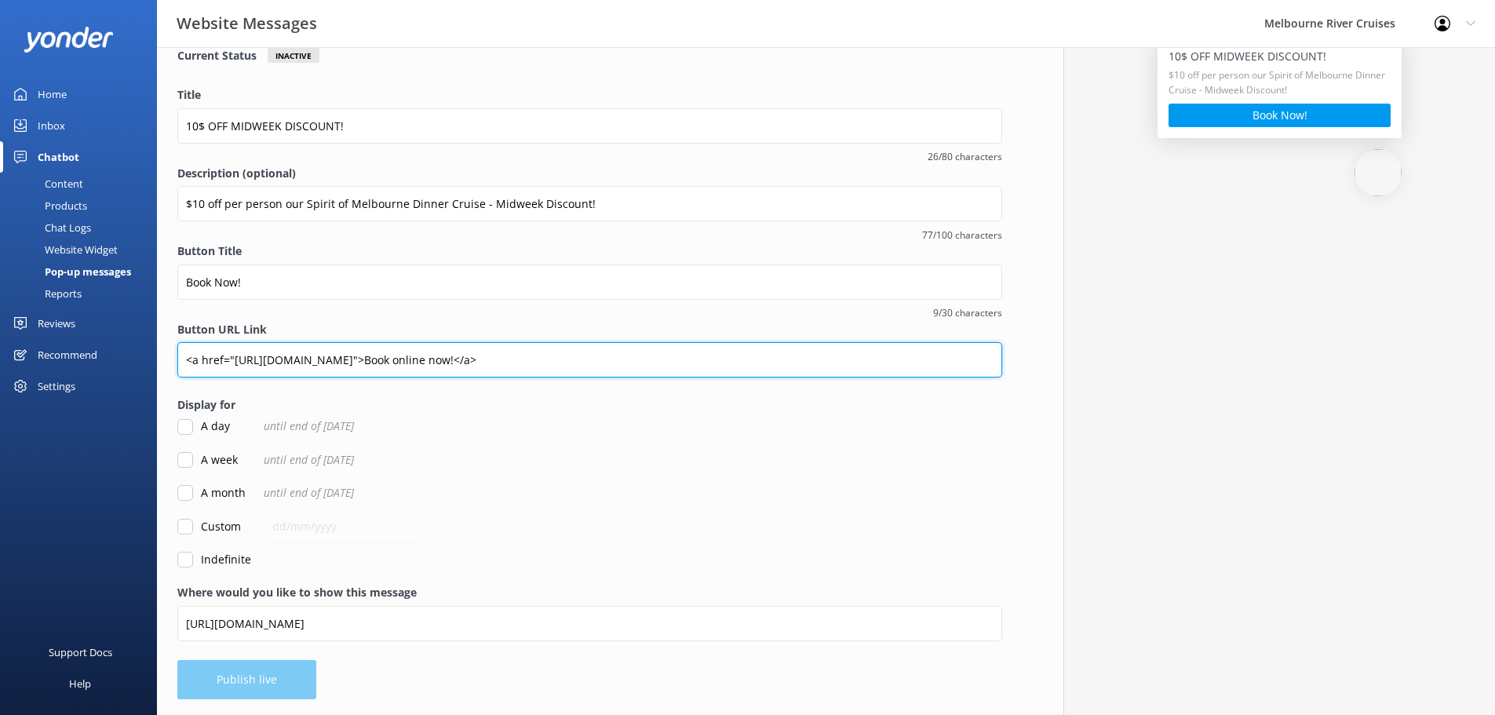
click at [344, 353] on input "<a href="[URL][DOMAIN_NAME]">Book online now!</a>" at bounding box center [589, 359] width 825 height 35
click at [235, 358] on input "<a href="[URL][DOMAIN_NAME]">Book online now!</a>" at bounding box center [589, 359] width 825 height 35
click at [231, 359] on input "<a href="[URL][DOMAIN_NAME]">Book online now!</a>" at bounding box center [589, 359] width 825 height 35
drag, startPoint x: 231, startPoint y: 359, endPoint x: 140, endPoint y: 373, distance: 92.1
click at [140, 373] on div "Website Messages Melbourne River Cruises Profile Settings Logout Home Inbox Cha…" at bounding box center [747, 321] width 1495 height 787
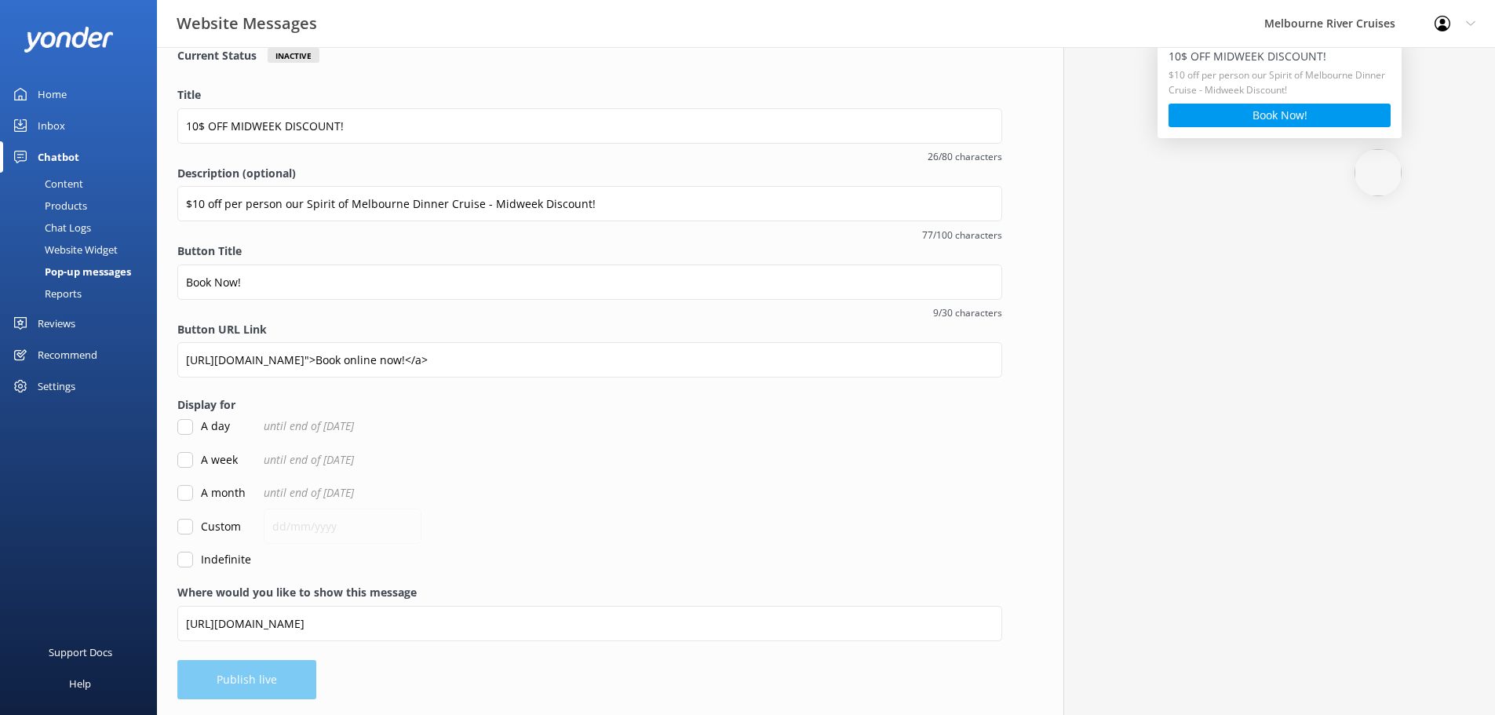
drag, startPoint x: 756, startPoint y: 417, endPoint x: 771, endPoint y: 413, distance: 15.4
click at [758, 416] on form "Title 10$ OFF MIDWEEK DISCOUNT! 26/80 characters Description (optional) $10 off…" at bounding box center [589, 327] width 825 height 482
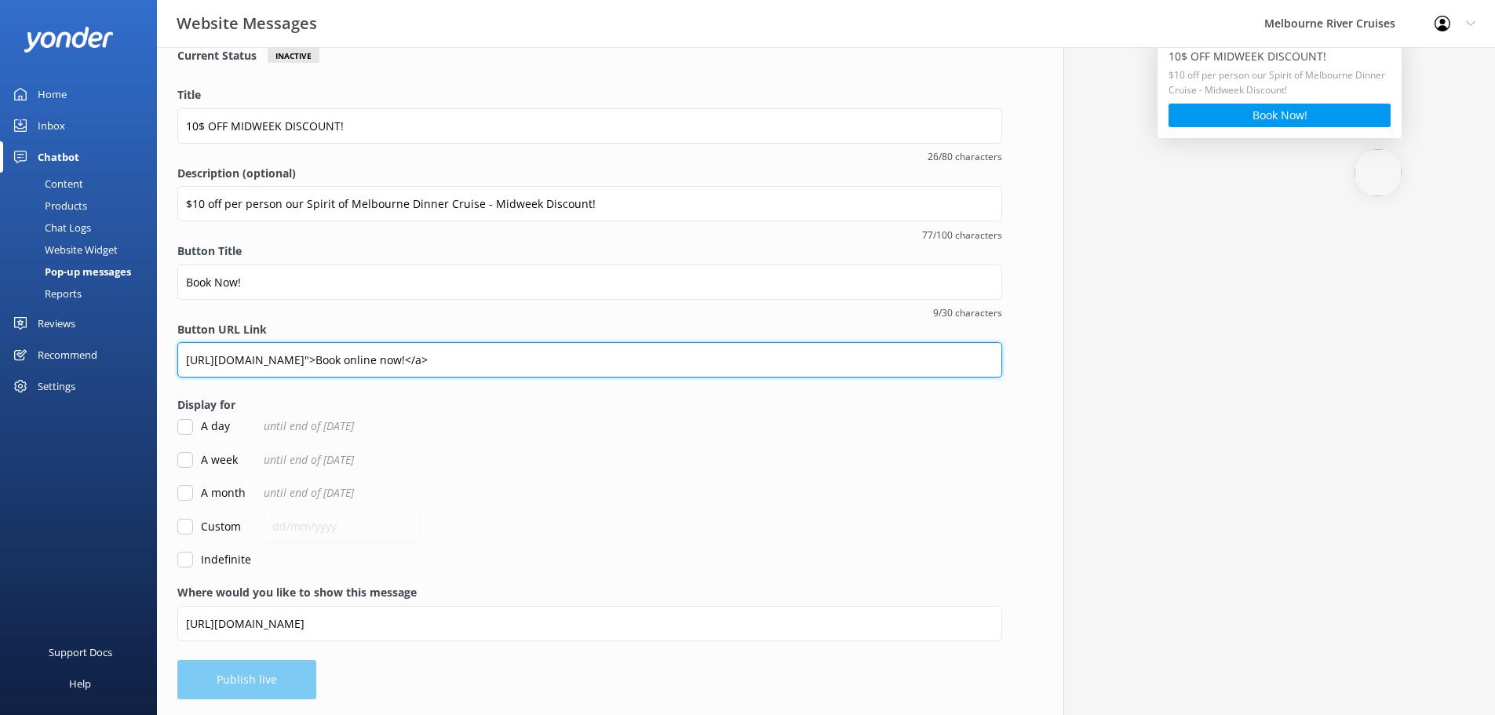
click at [891, 356] on input "[URL][DOMAIN_NAME]">Book online now!</a>" at bounding box center [589, 359] width 825 height 35
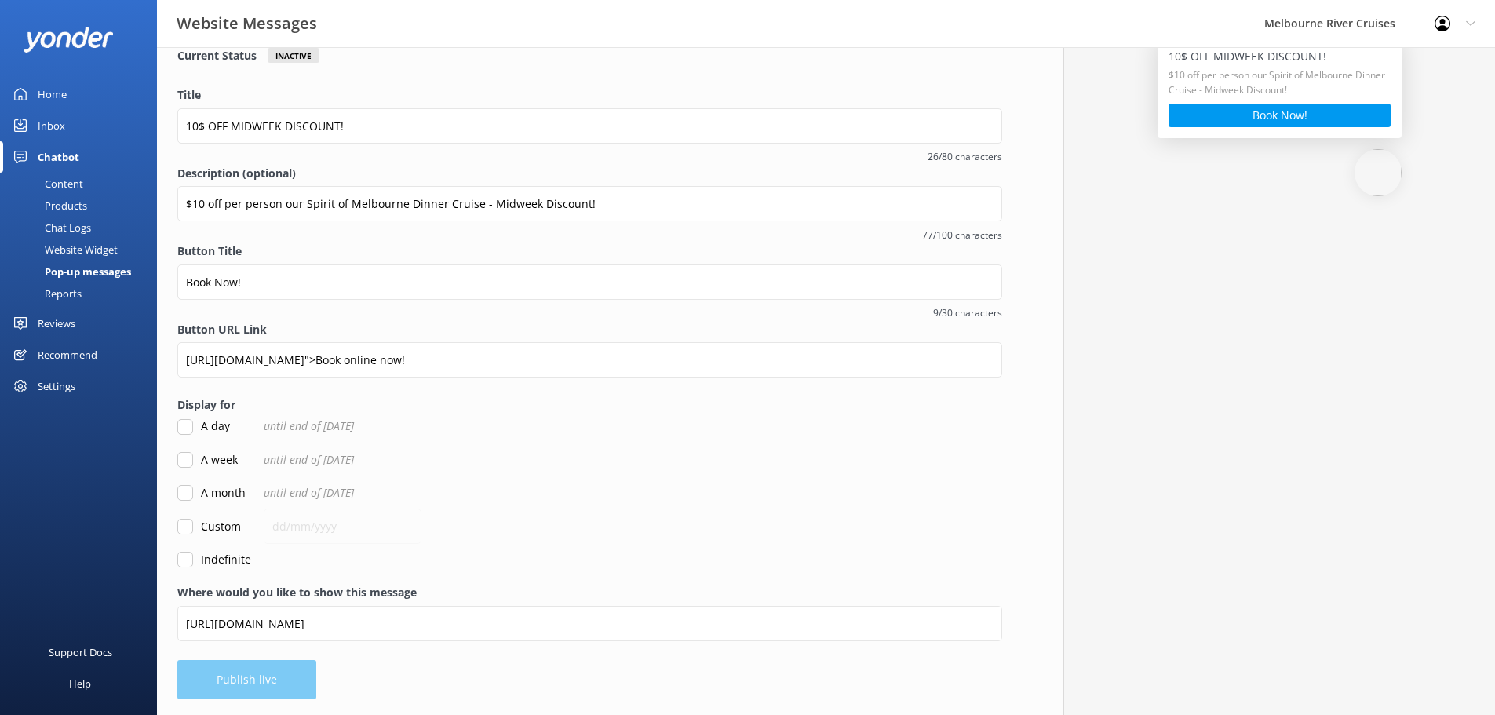
click at [942, 463] on div "A week until end of [DATE]" at bounding box center [589, 459] width 825 height 17
click at [975, 401] on label "Display for" at bounding box center [589, 404] width 825 height 17
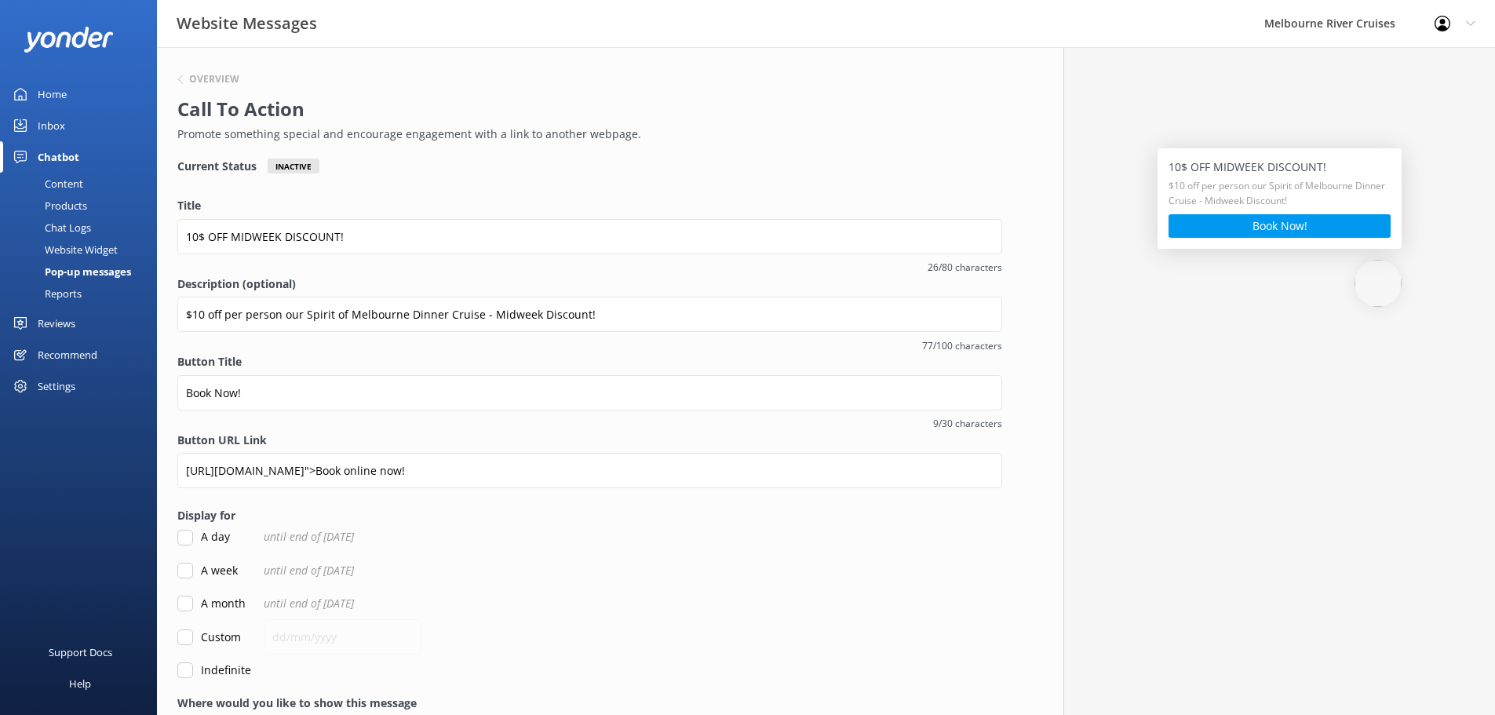
scroll to position [0, 0]
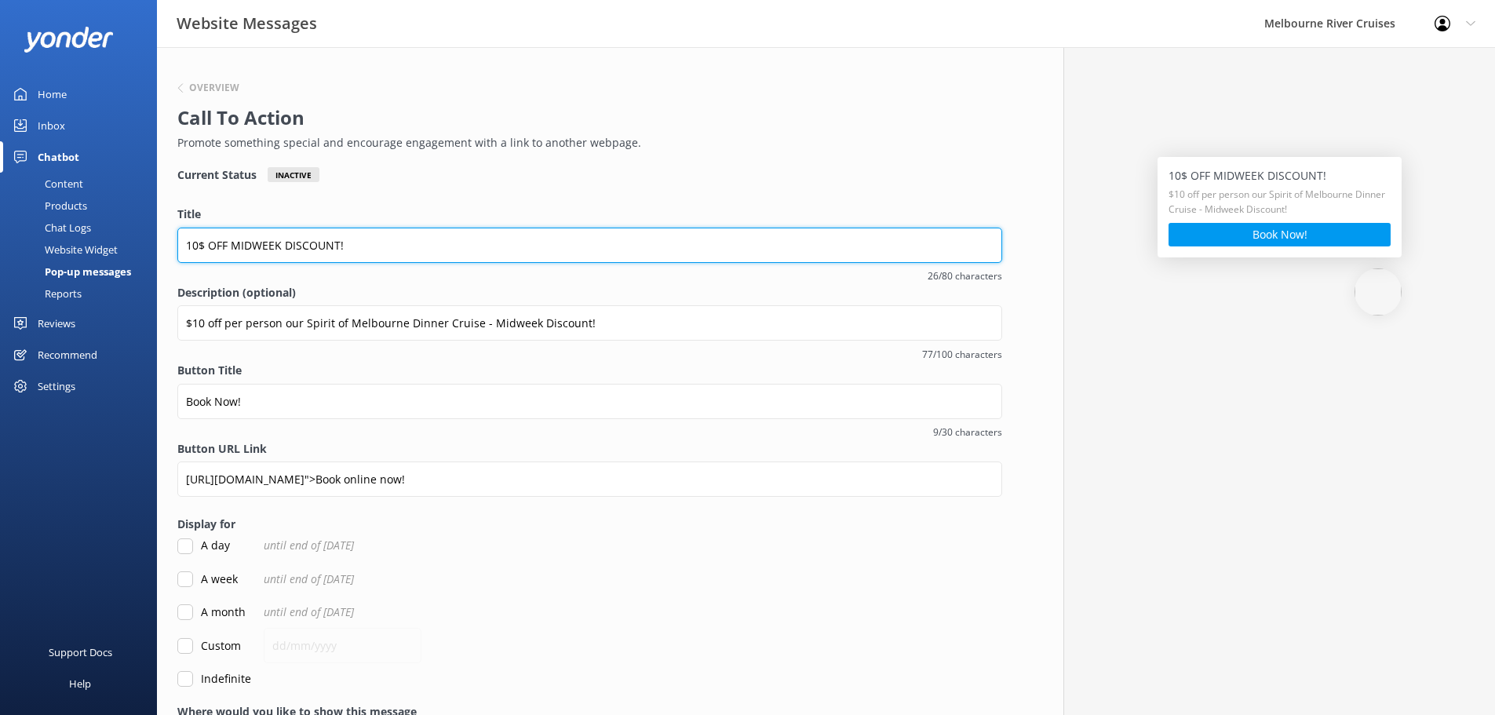
click at [568, 250] on input "10$ OFF MIDWEEK DISCOUNT!" at bounding box center [589, 245] width 825 height 35
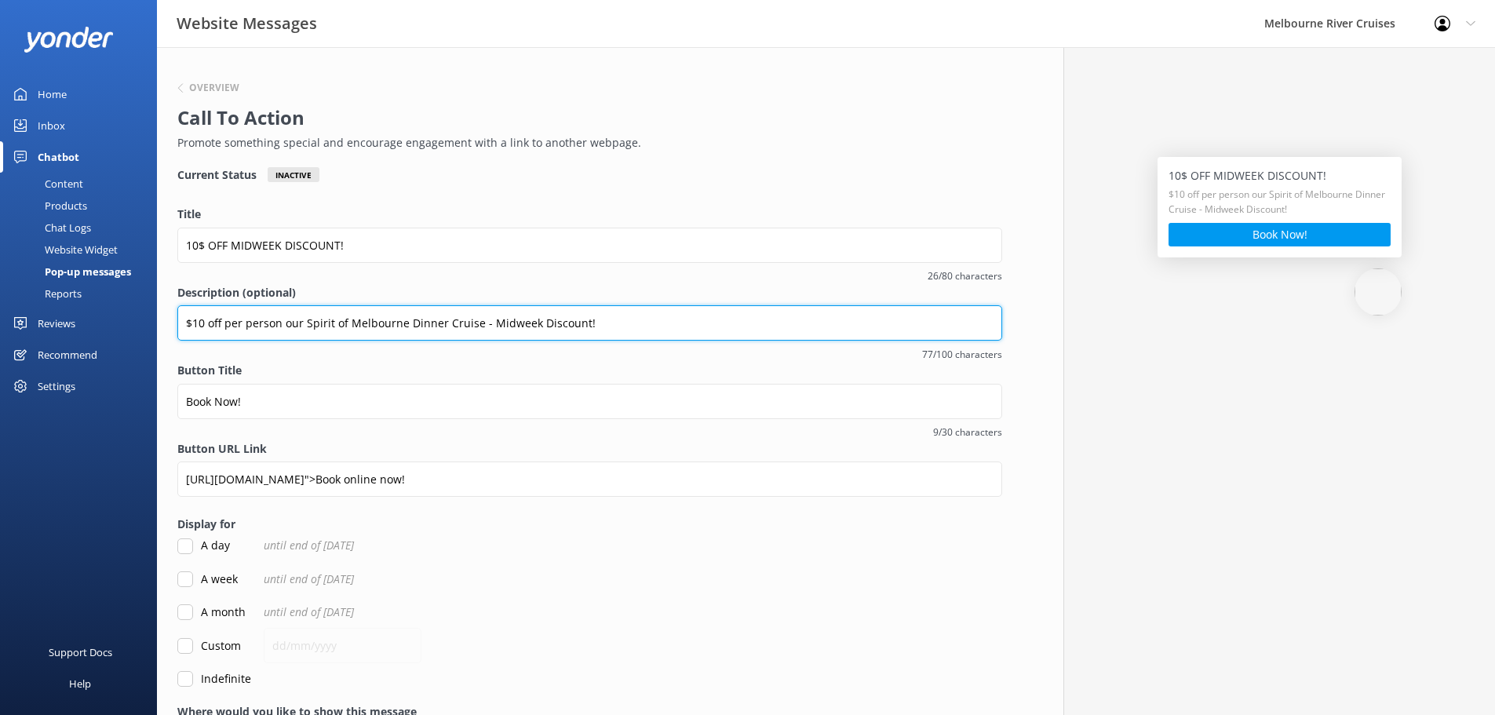
click at [630, 326] on input "$10 off per person our Spirit of Melbourne Dinner Cruise - Midweek Discount!" at bounding box center [589, 322] width 825 height 35
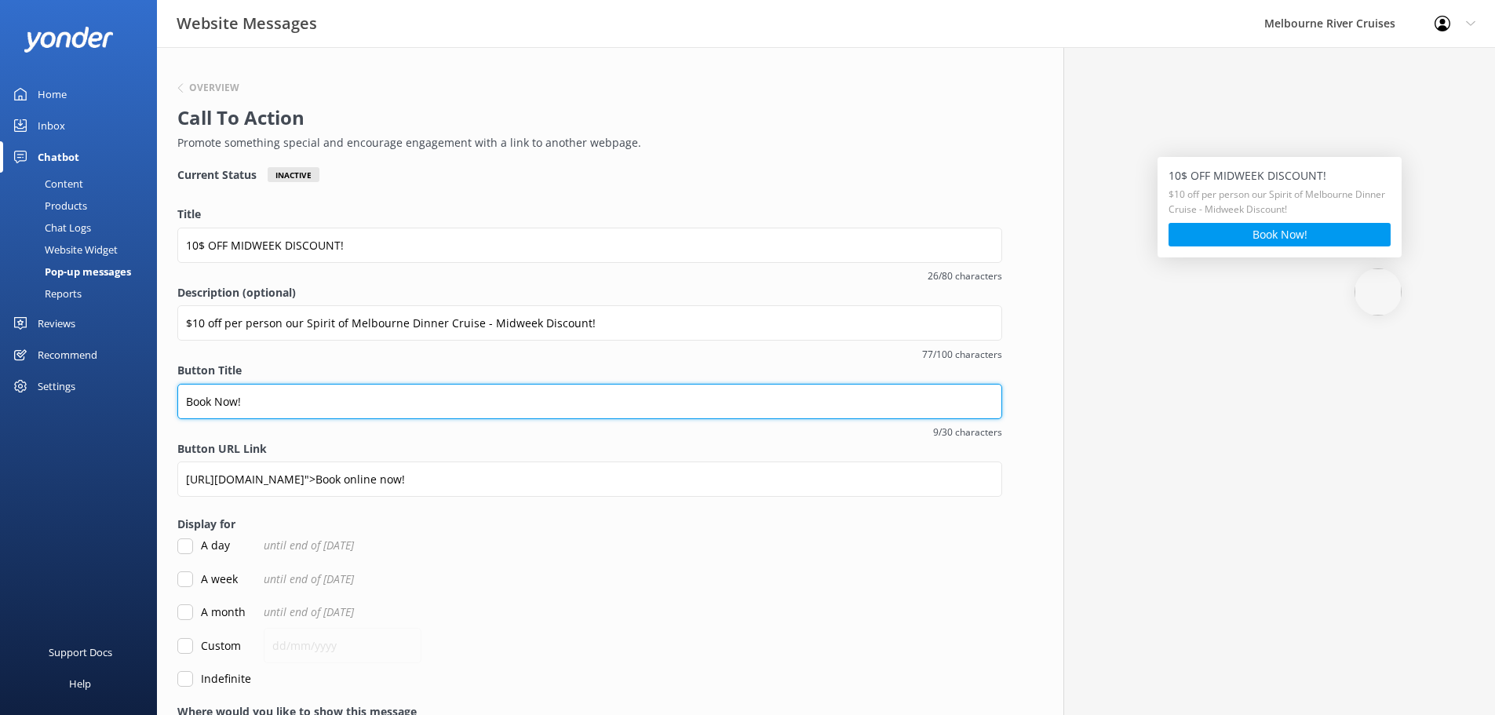
click at [561, 406] on input "Book Now!" at bounding box center [589, 401] width 825 height 35
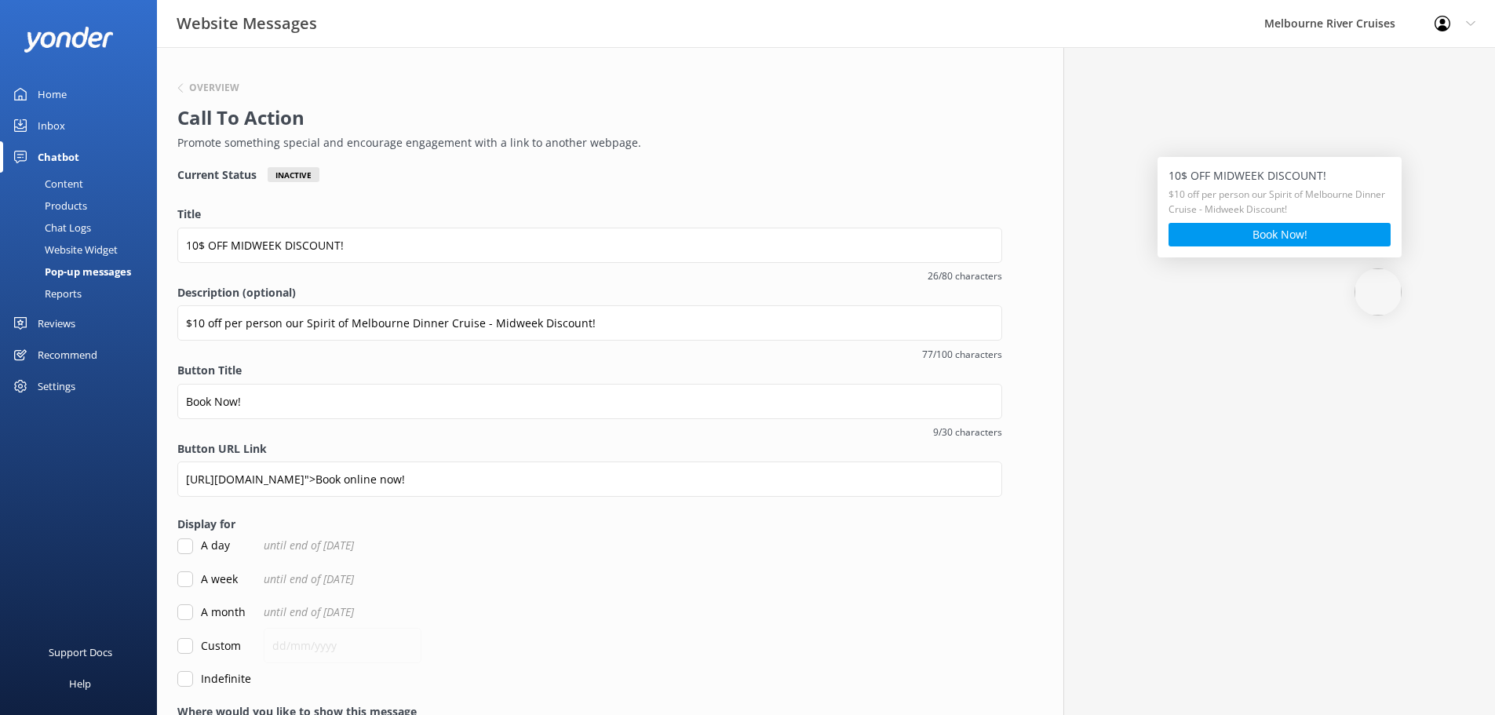
drag, startPoint x: 703, startPoint y: 523, endPoint x: 705, endPoint y: 531, distance: 8.2
click at [704, 523] on label "Display for" at bounding box center [589, 524] width 825 height 17
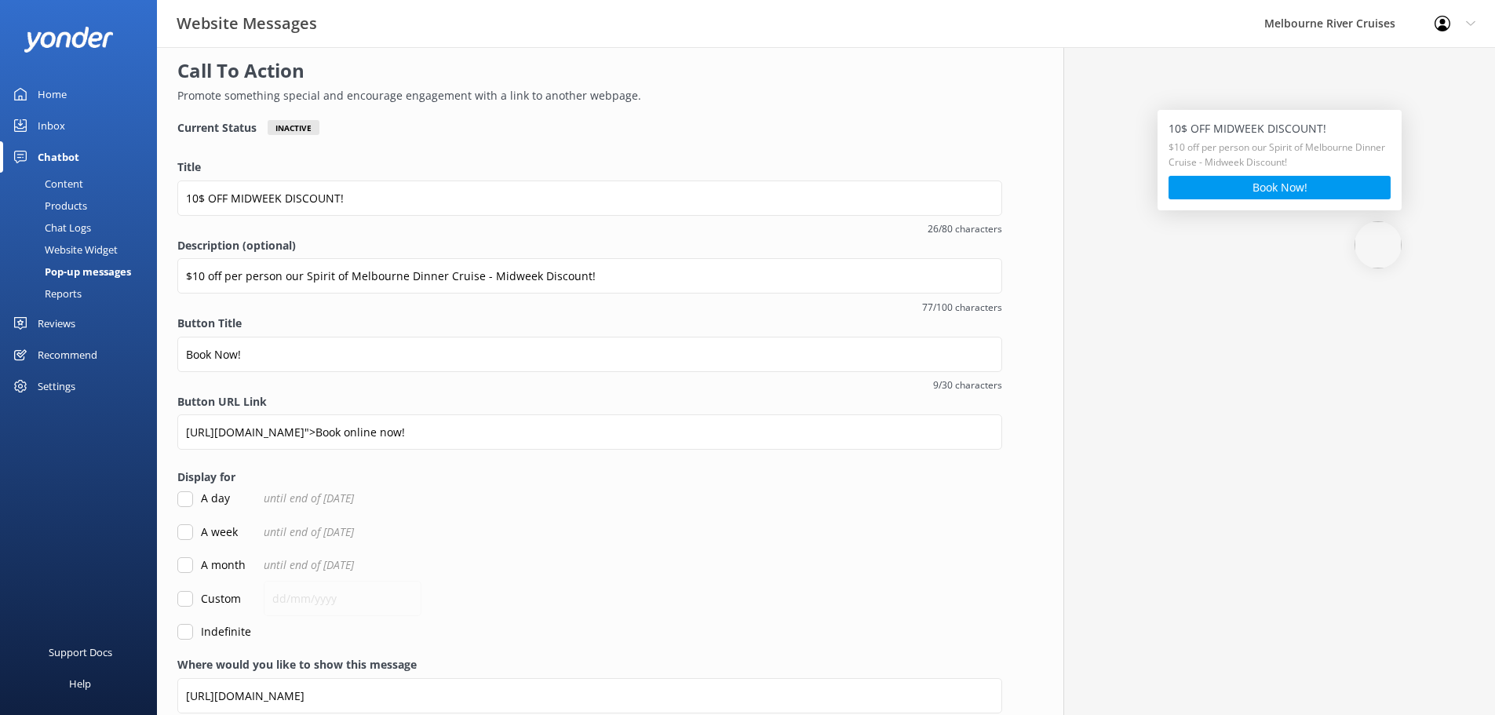
scroll to position [119, 0]
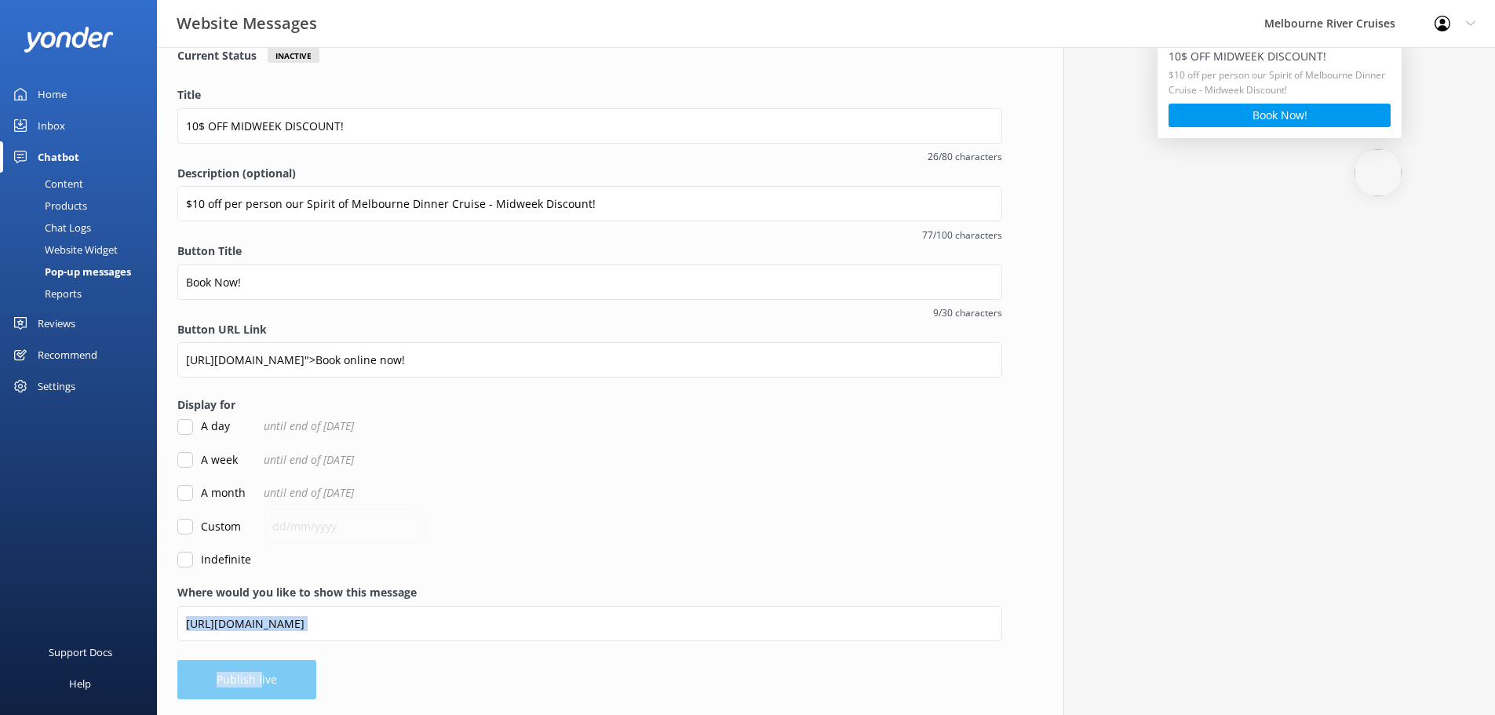
click at [257, 667] on div "Overview Call To Action Promote something special and encourage engagement with…" at bounding box center [589, 321] width 865 height 787
click at [283, 707] on div "Overview Call To Action Promote something special and encourage engagement with…" at bounding box center [589, 321] width 865 height 787
drag, startPoint x: 597, startPoint y: 673, endPoint x: 363, endPoint y: 673, distance: 234.6
click at [577, 673] on div "Overview Call To Action Promote something special and encourage engagement with…" at bounding box center [589, 321] width 865 height 787
click at [236, 666] on div "Overview Call To Action Promote something special and encourage engagement with…" at bounding box center [589, 321] width 865 height 787
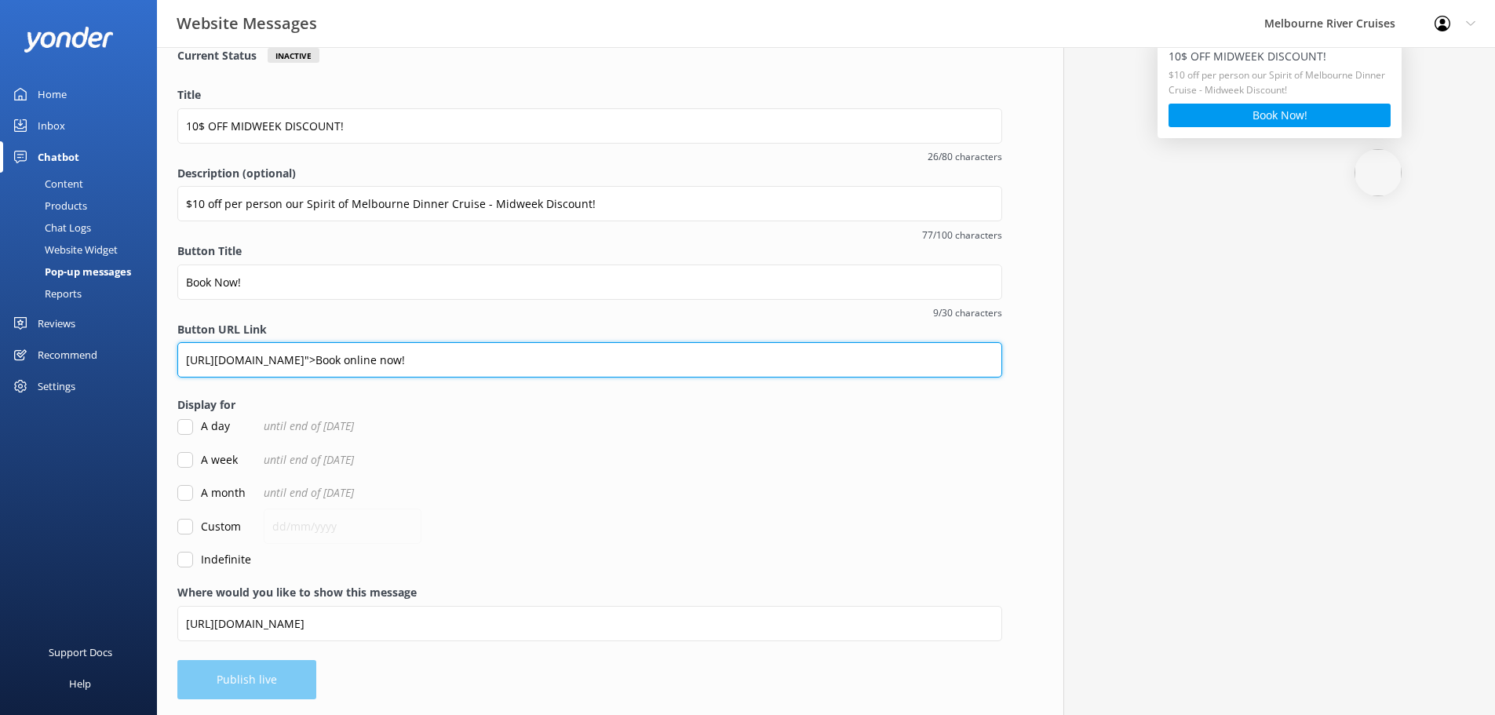
click at [420, 360] on input "[URL][DOMAIN_NAME]">Book online now!" at bounding box center [589, 359] width 825 height 35
click at [829, 363] on input "[URL][DOMAIN_NAME]">Book online now!" at bounding box center [589, 359] width 825 height 35
type input "[URL][DOMAIN_NAME]">Book online now"
drag, startPoint x: 674, startPoint y: 363, endPoint x: 116, endPoint y: 391, distance: 558.6
click at [116, 391] on div "Website Messages Melbourne River Cruises Profile Settings Logout Home Inbox Cha…" at bounding box center [747, 321] width 1495 height 787
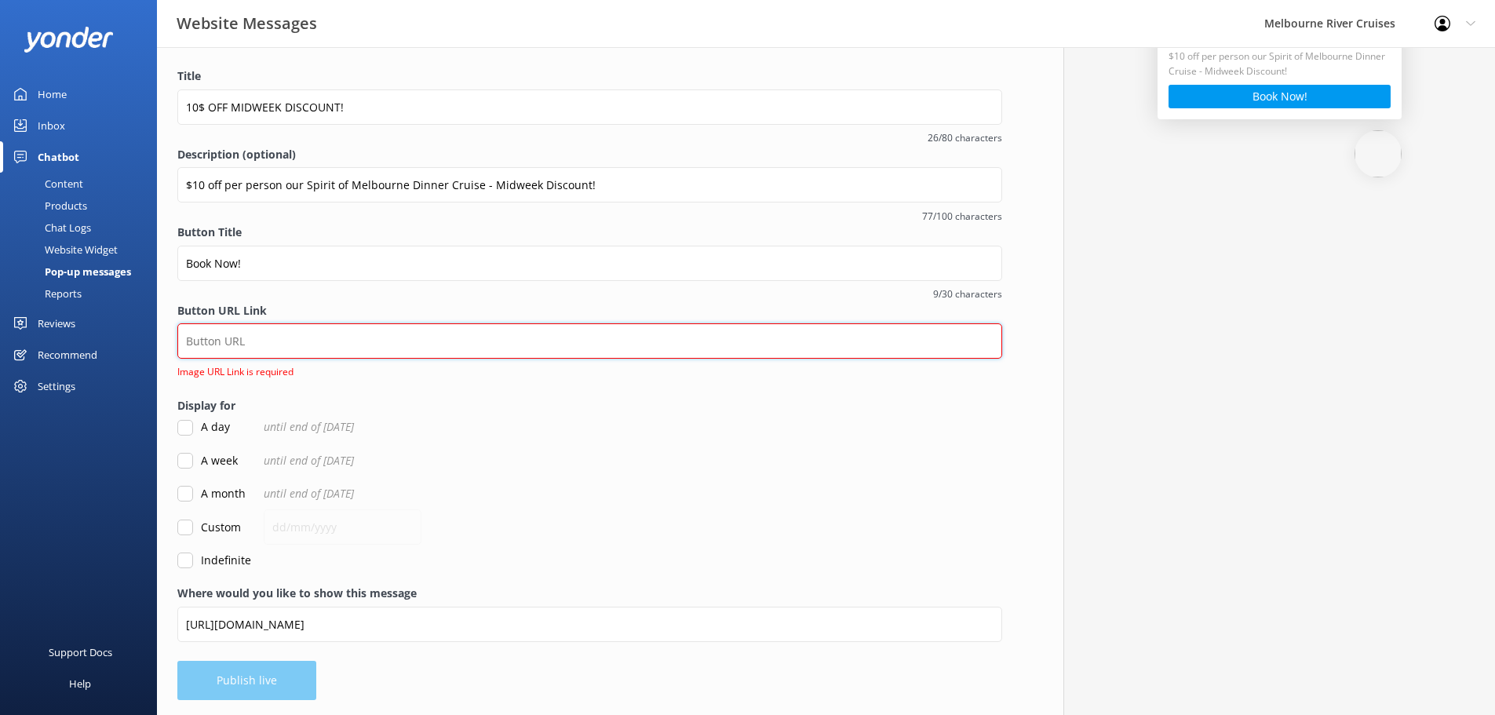
scroll to position [139, 0]
paste input "<a href="[URL][DOMAIN_NAME]">Book online now!</a>"
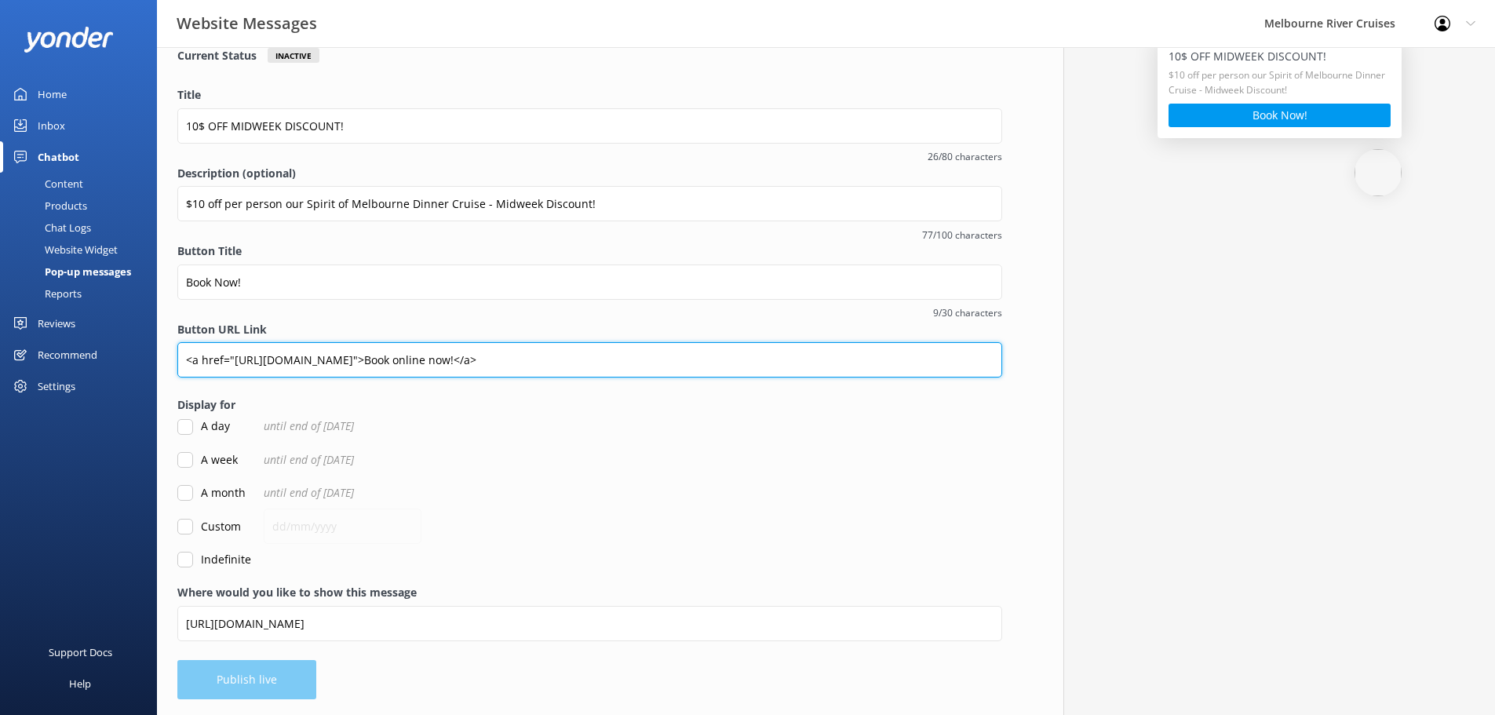
type input "<a href="[URL][DOMAIN_NAME]">Book online now!</a>"
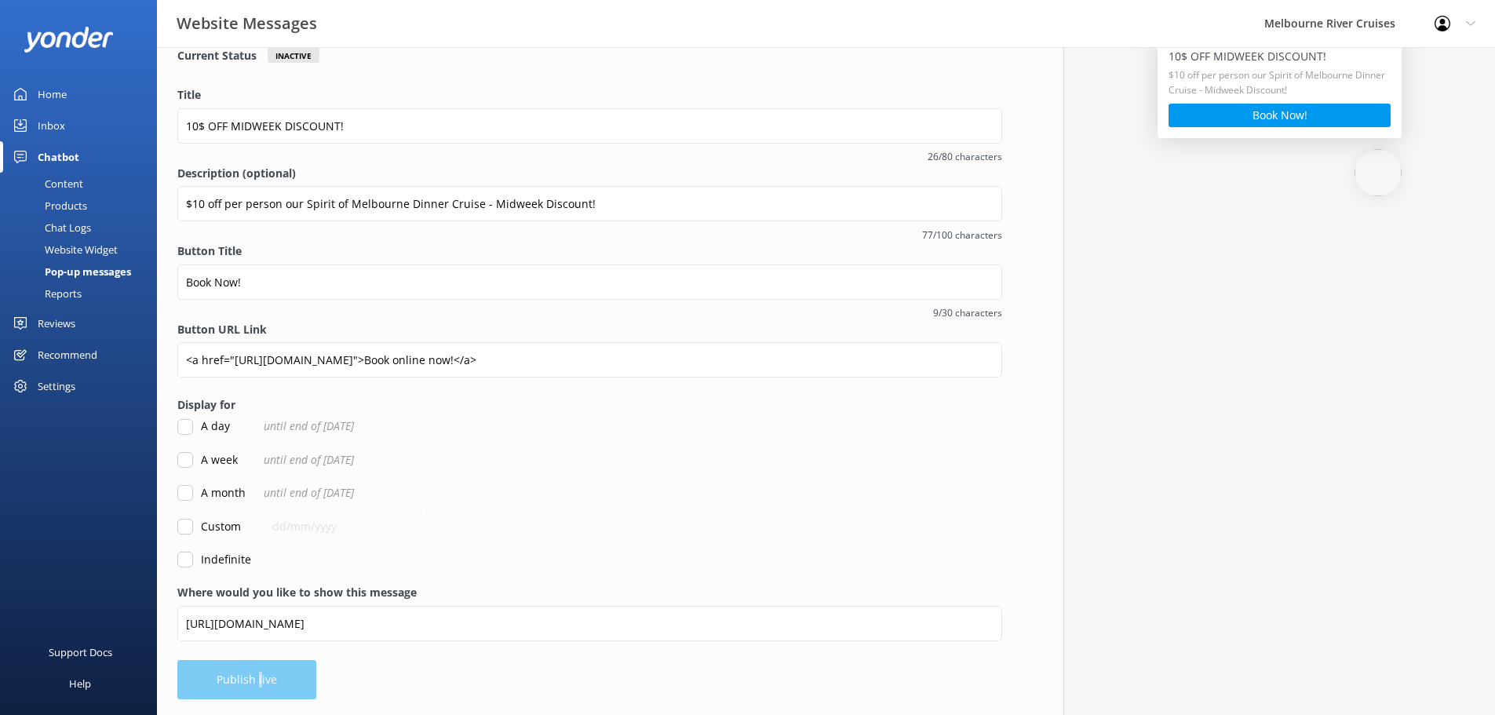
click at [256, 681] on div "Overview Call To Action Promote something special and encourage engagement with…" at bounding box center [589, 321] width 865 height 787
click at [185, 553] on input "Indefinite" at bounding box center [185, 560] width 16 height 16
checkbox input "true"
click at [258, 680] on button "Publish live" at bounding box center [246, 679] width 139 height 39
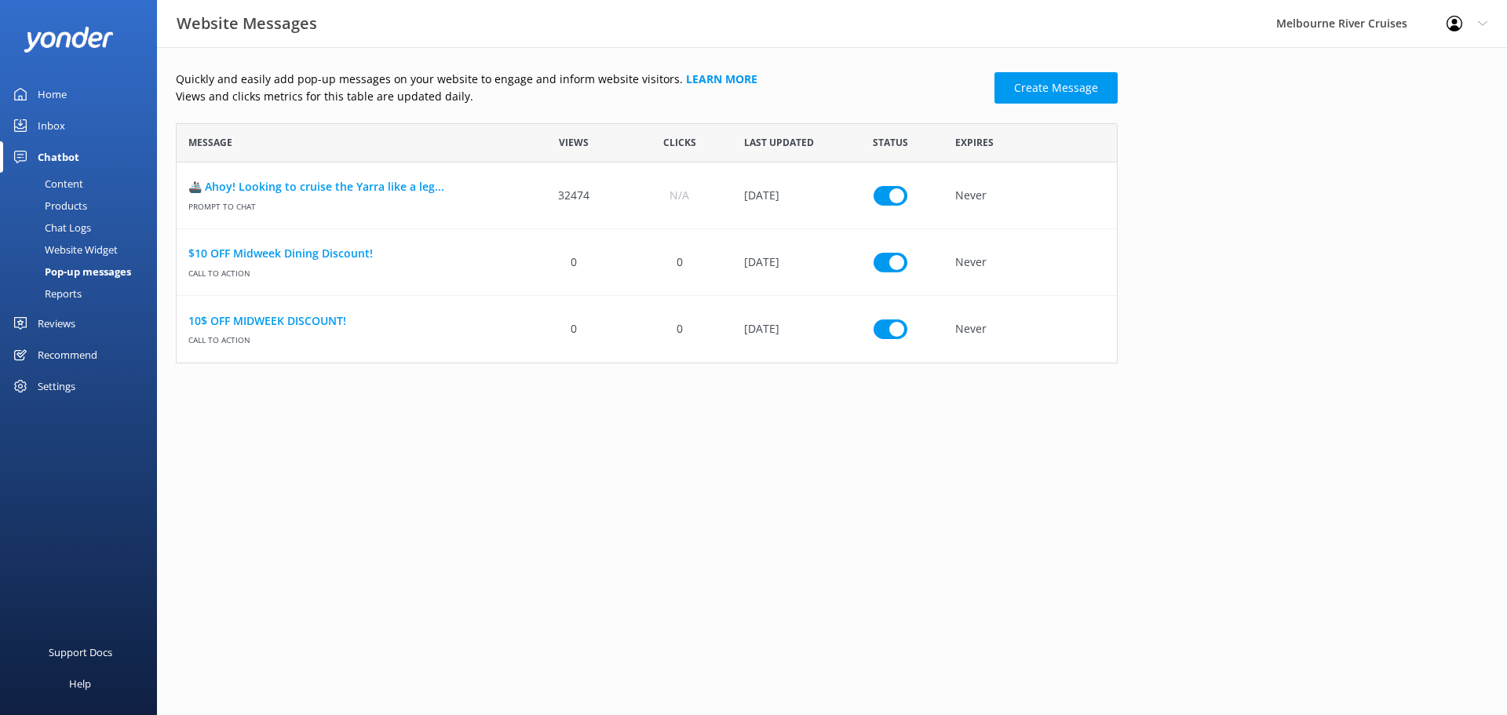
scroll to position [228, 930]
click at [1090, 332] on icon "row" at bounding box center [1087, 329] width 12 height 12
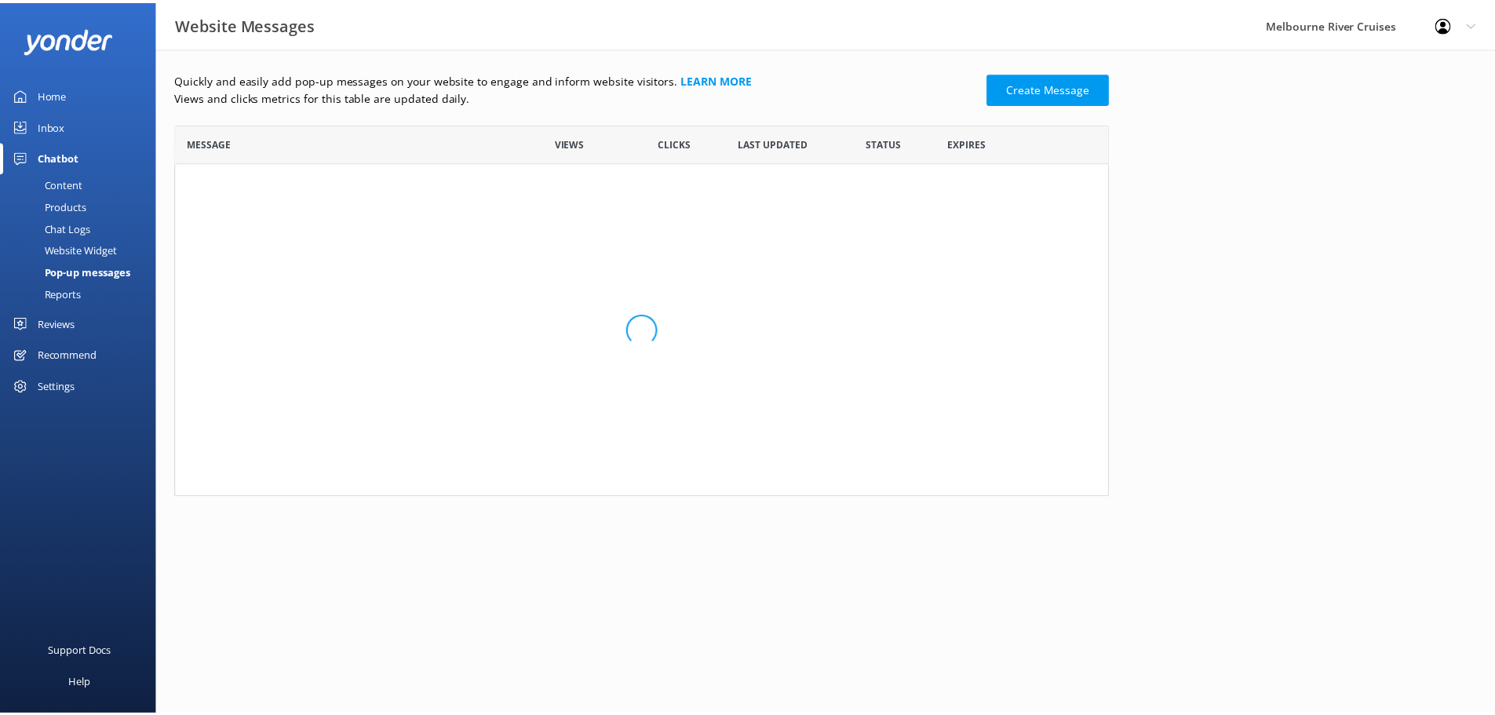
scroll to position [162, 930]
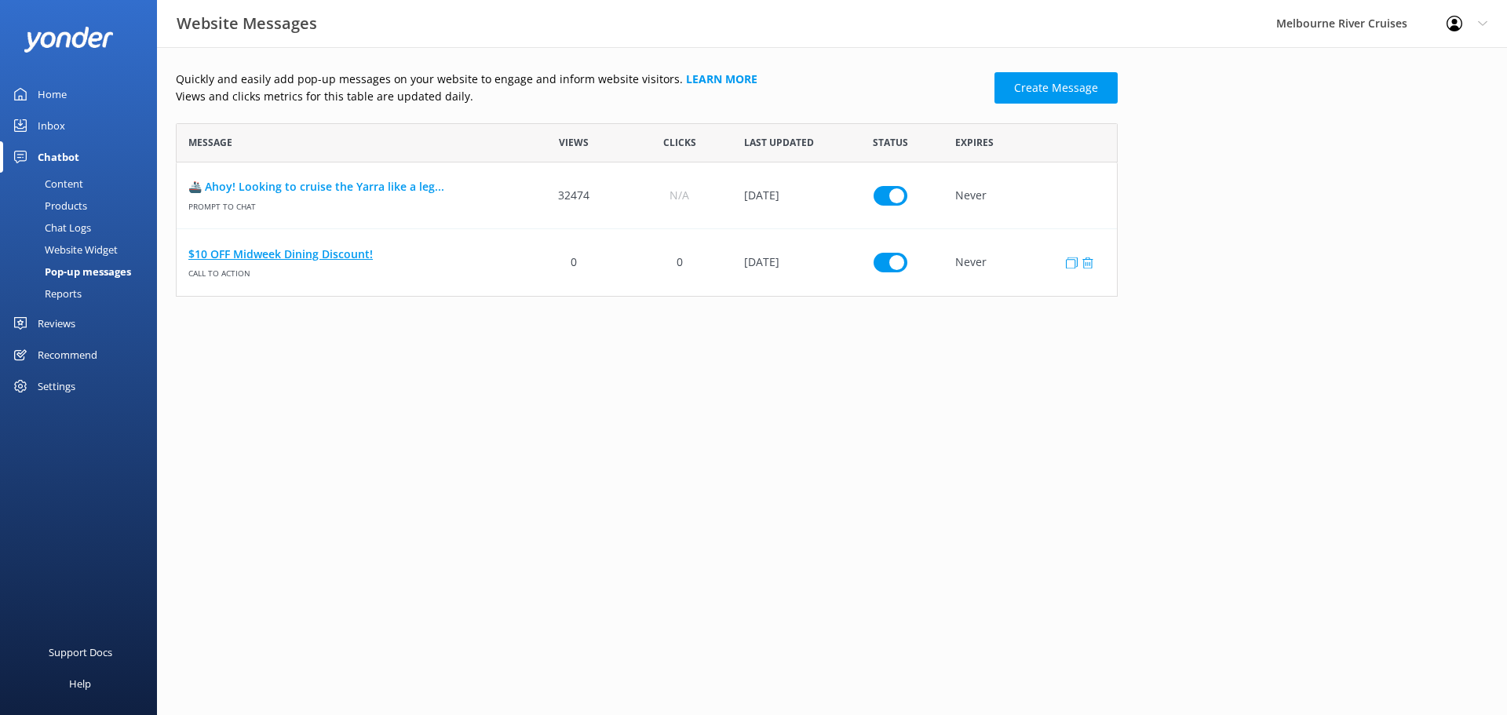
click at [348, 254] on link "$10 OFF Midweek Dining Discount!" at bounding box center [348, 254] width 321 height 17
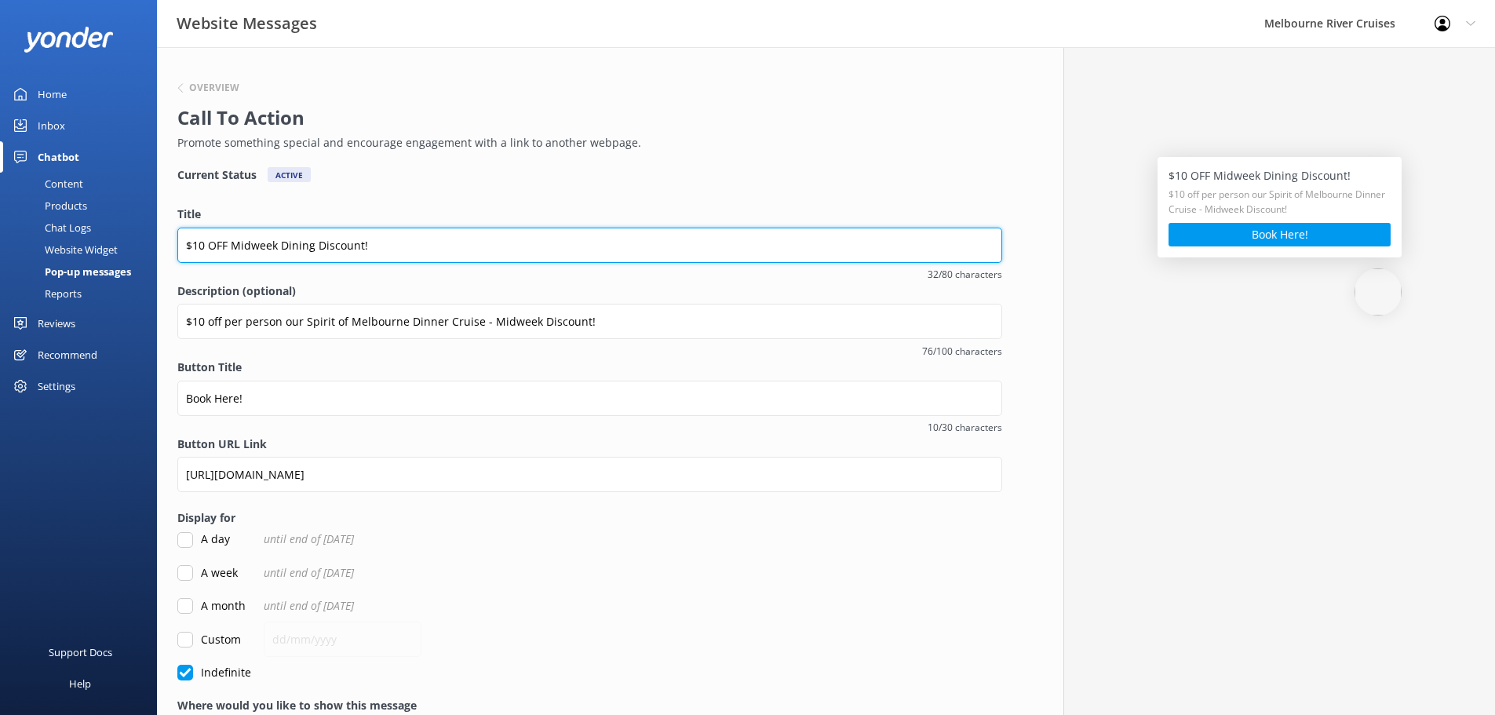
click at [279, 246] on input "$10 OFF Midweek Dining Discount!" at bounding box center [589, 245] width 825 height 35
drag, startPoint x: 391, startPoint y: 242, endPoint x: 288, endPoint y: 237, distance: 102.9
click at [288, 237] on input "$10 OFF MIDWEEK Dining Discount!" at bounding box center [589, 245] width 825 height 35
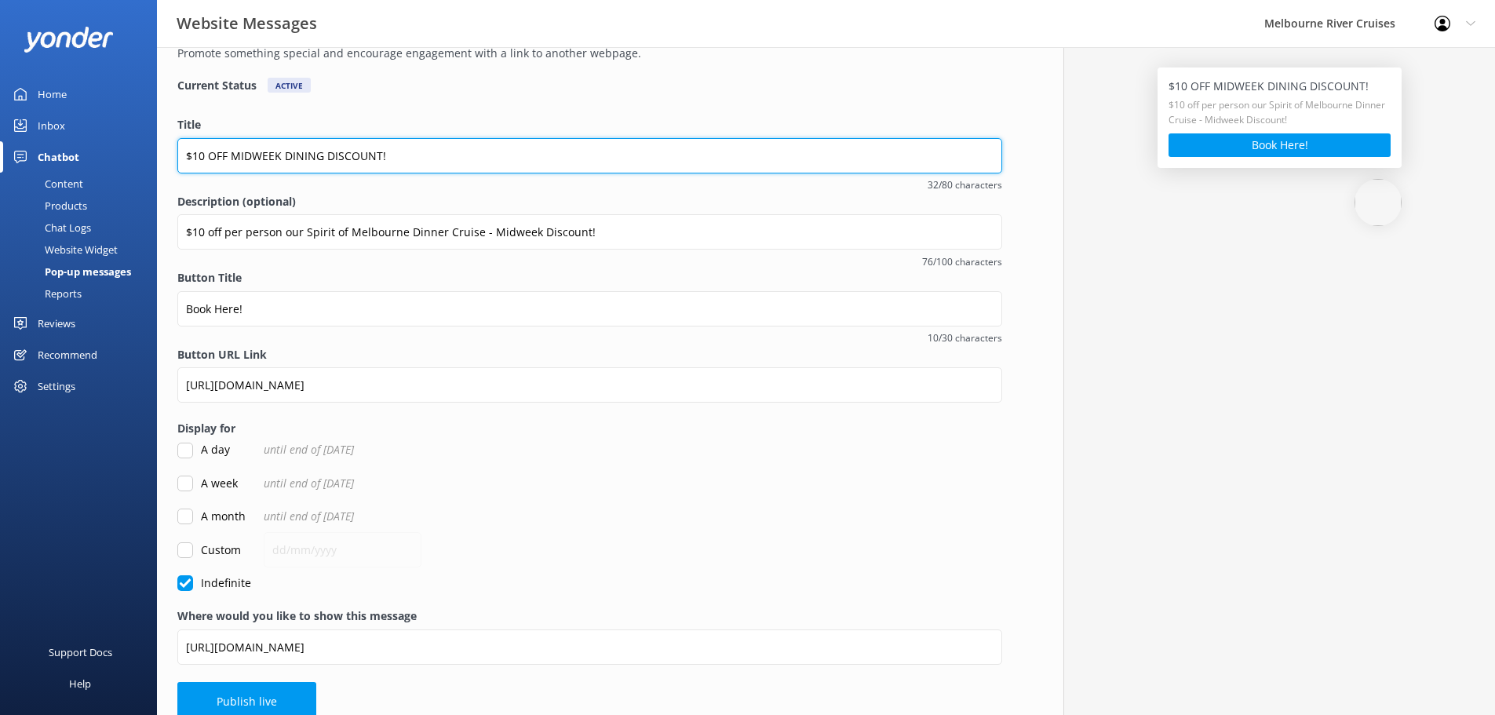
scroll to position [111, 0]
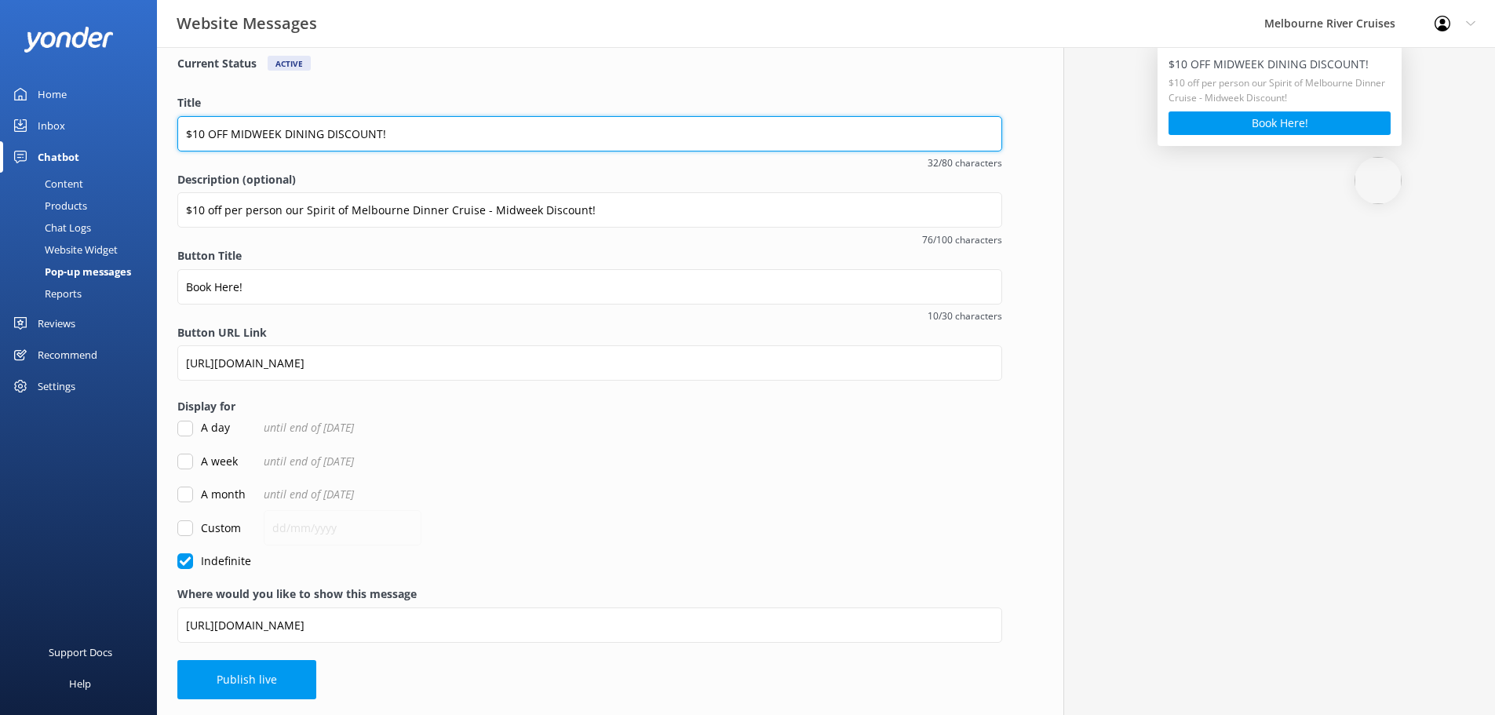
type input "$10 OFF MIDWEEK DINING DISCOUNT!"
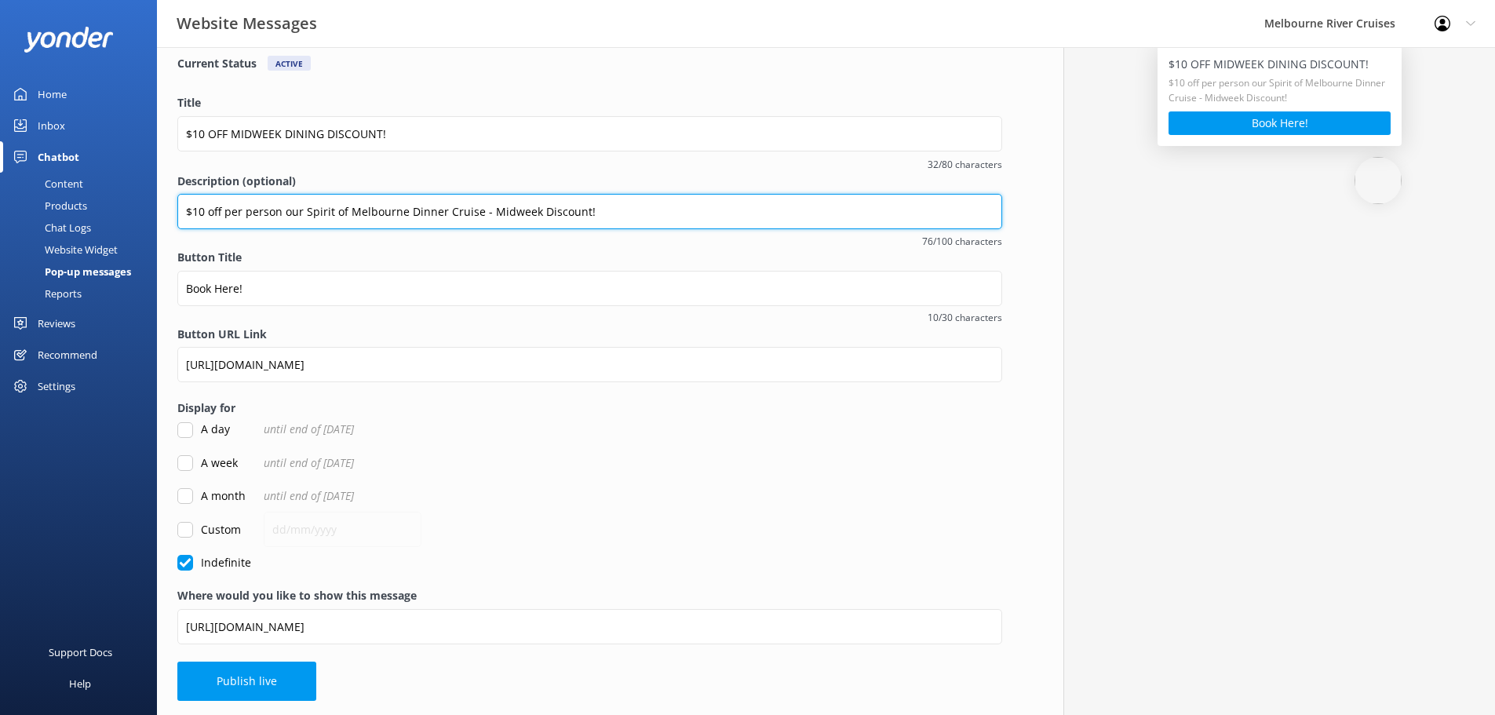
click at [304, 212] on input "$10 off per person our Spirit of Melbourne Dinner Cruise - Midweek Discount!" at bounding box center [589, 211] width 825 height 35
type input "$10 off per person - Spirit of Melbourne Dinner Cruise - Midweek Discount!"
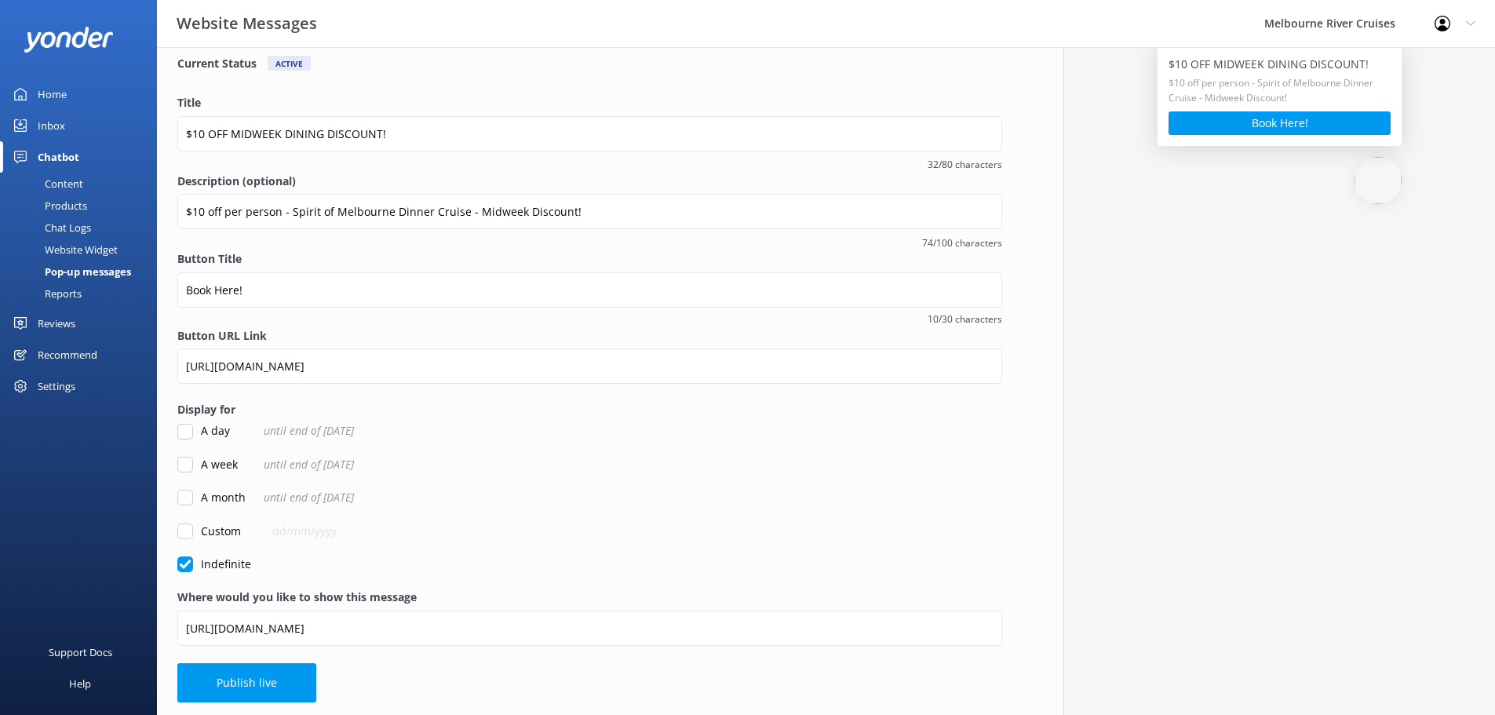
click at [692, 457] on div "A week until end of [DATE]" at bounding box center [589, 464] width 825 height 17
click at [241, 681] on button "Publish live" at bounding box center [246, 682] width 139 height 39
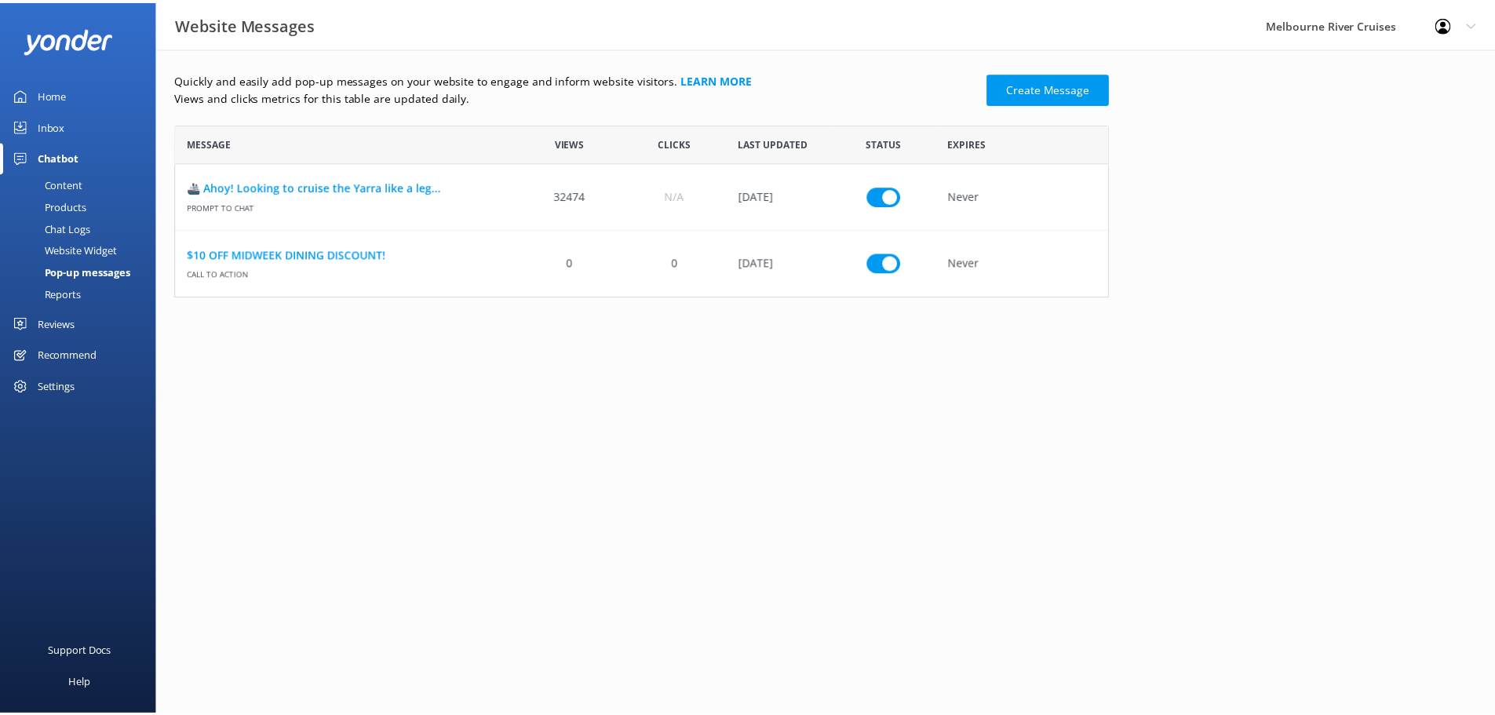
scroll to position [162, 930]
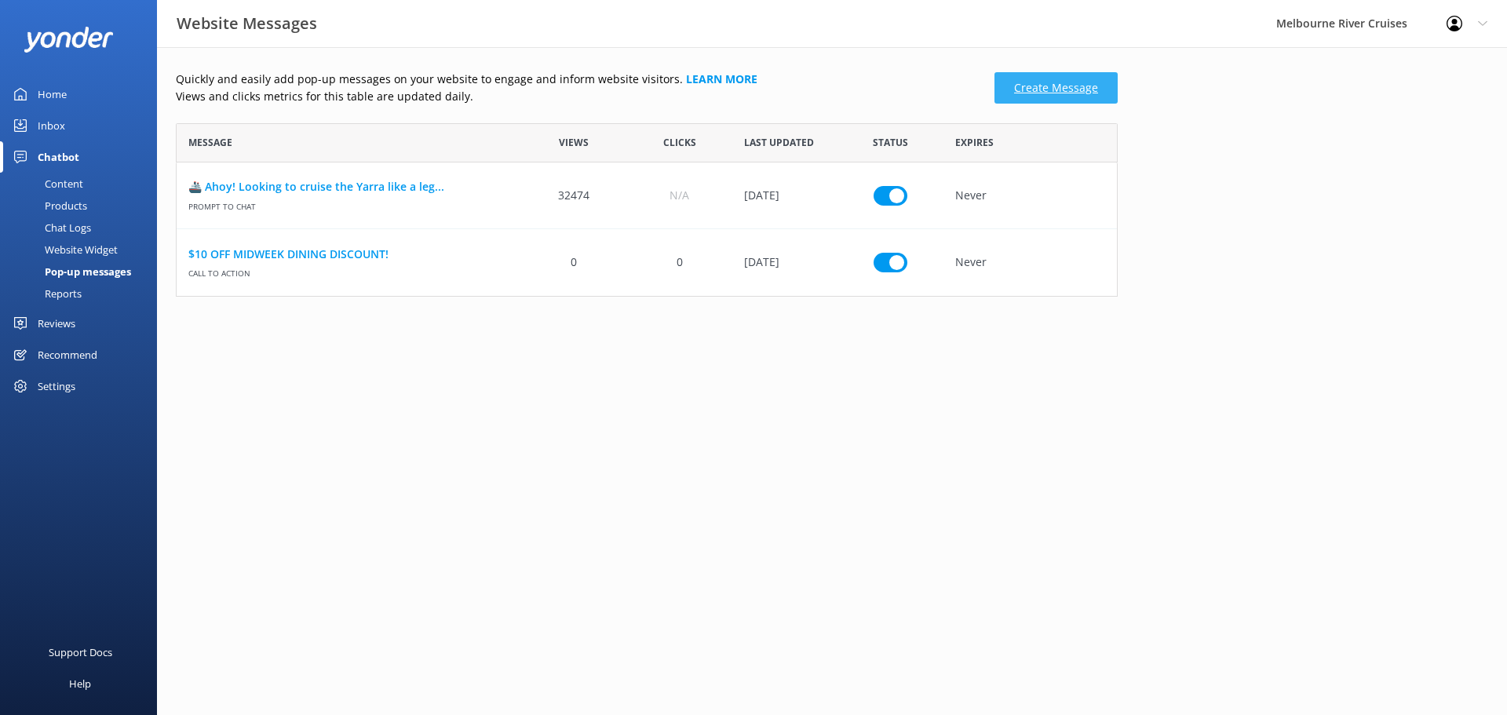
click at [1073, 82] on link "Create Message" at bounding box center [1055, 87] width 123 height 31
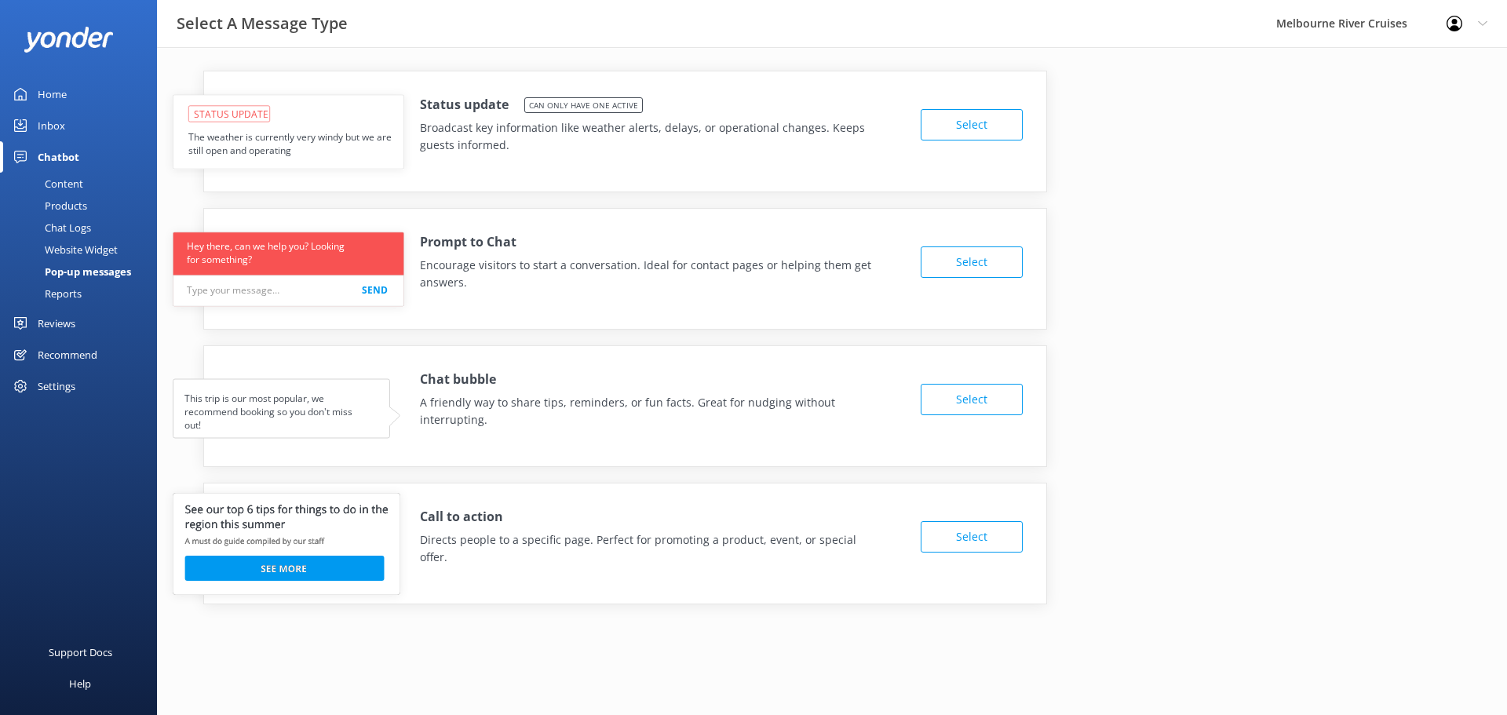
click at [945, 533] on button "Select" at bounding box center [971, 536] width 102 height 31
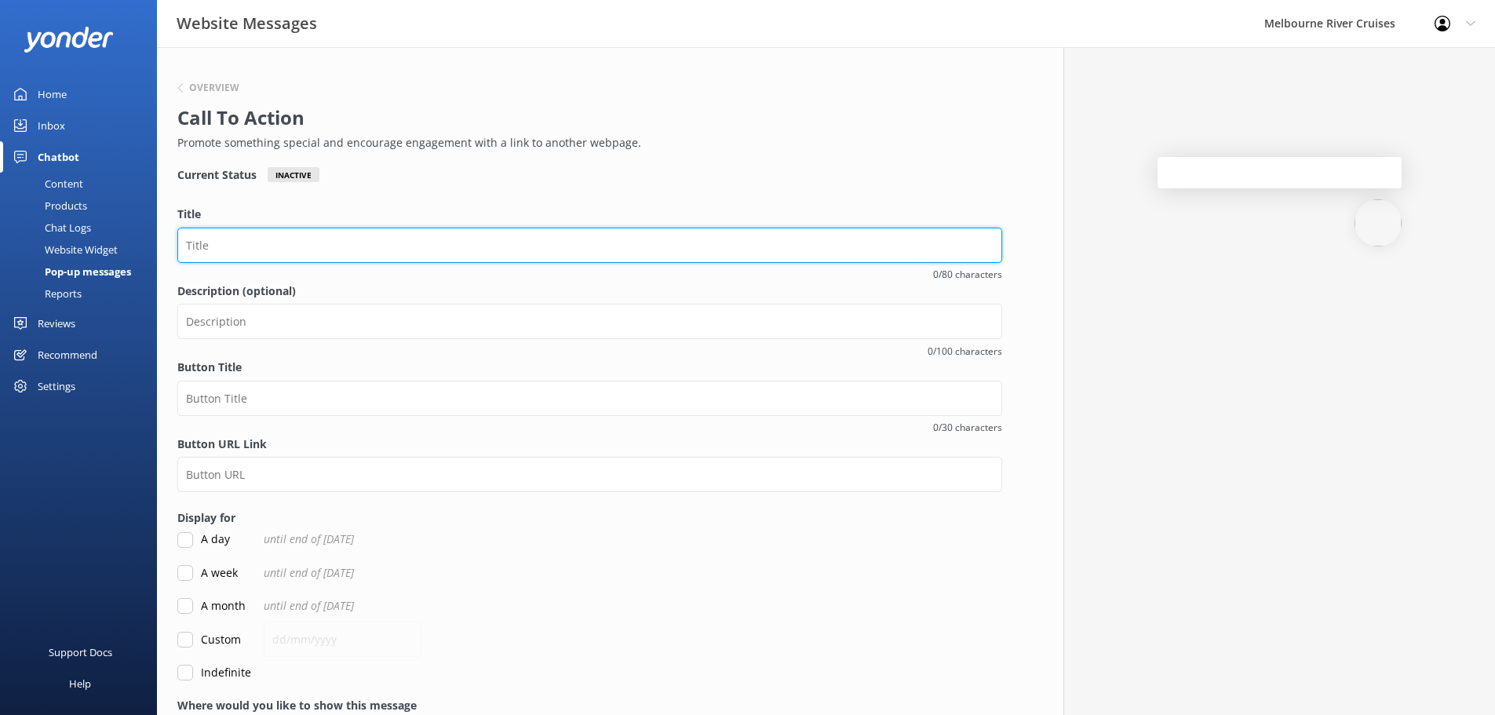
click at [352, 238] on input "Title" at bounding box center [589, 245] width 825 height 35
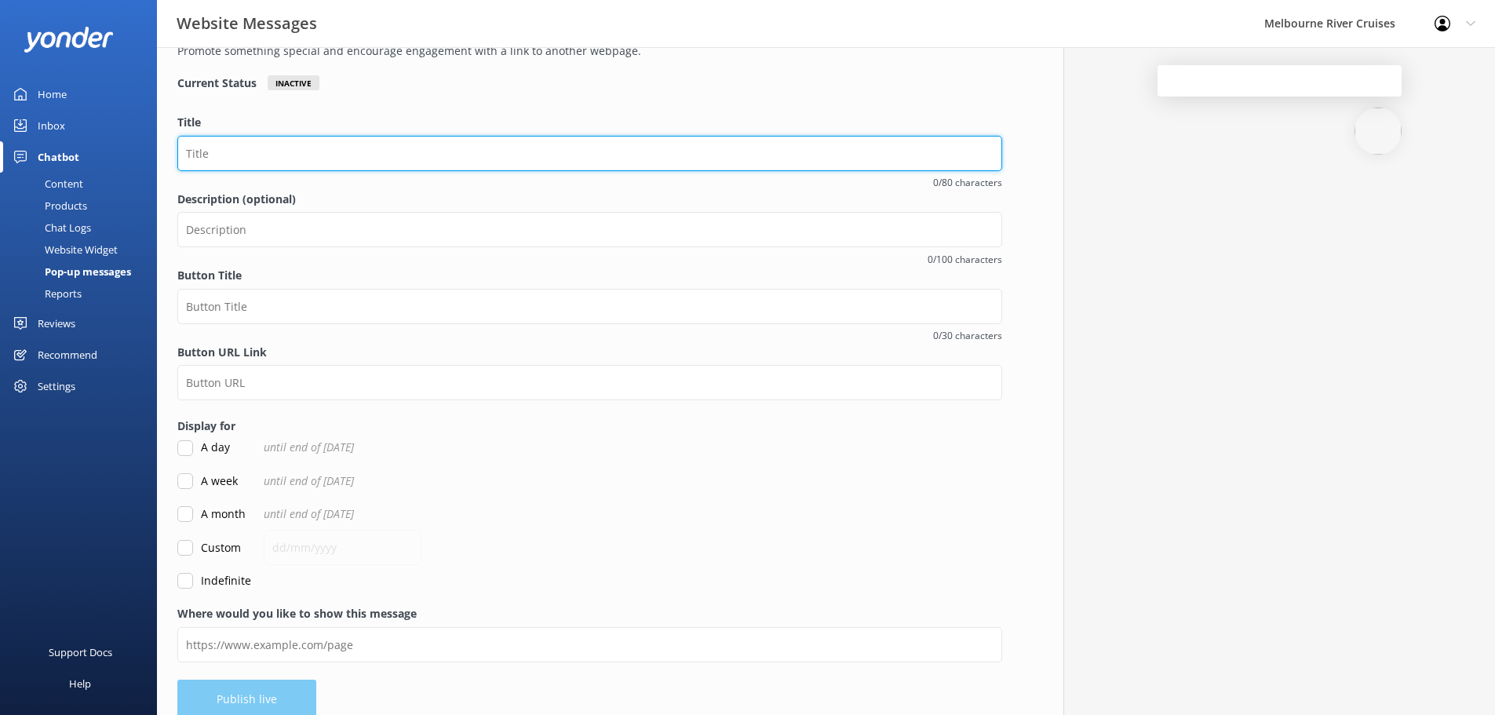
scroll to position [111, 0]
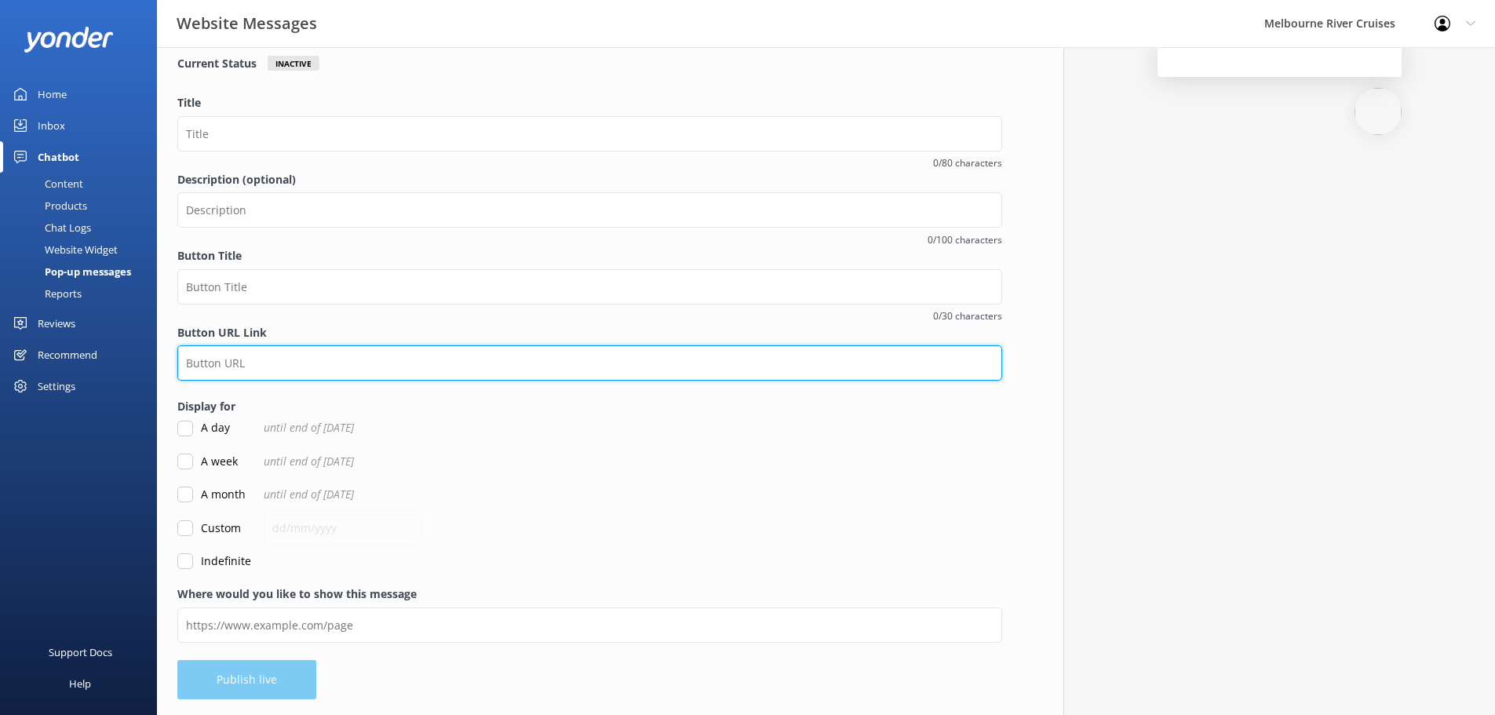
click at [304, 352] on input "Button URL Link" at bounding box center [589, 362] width 825 height 35
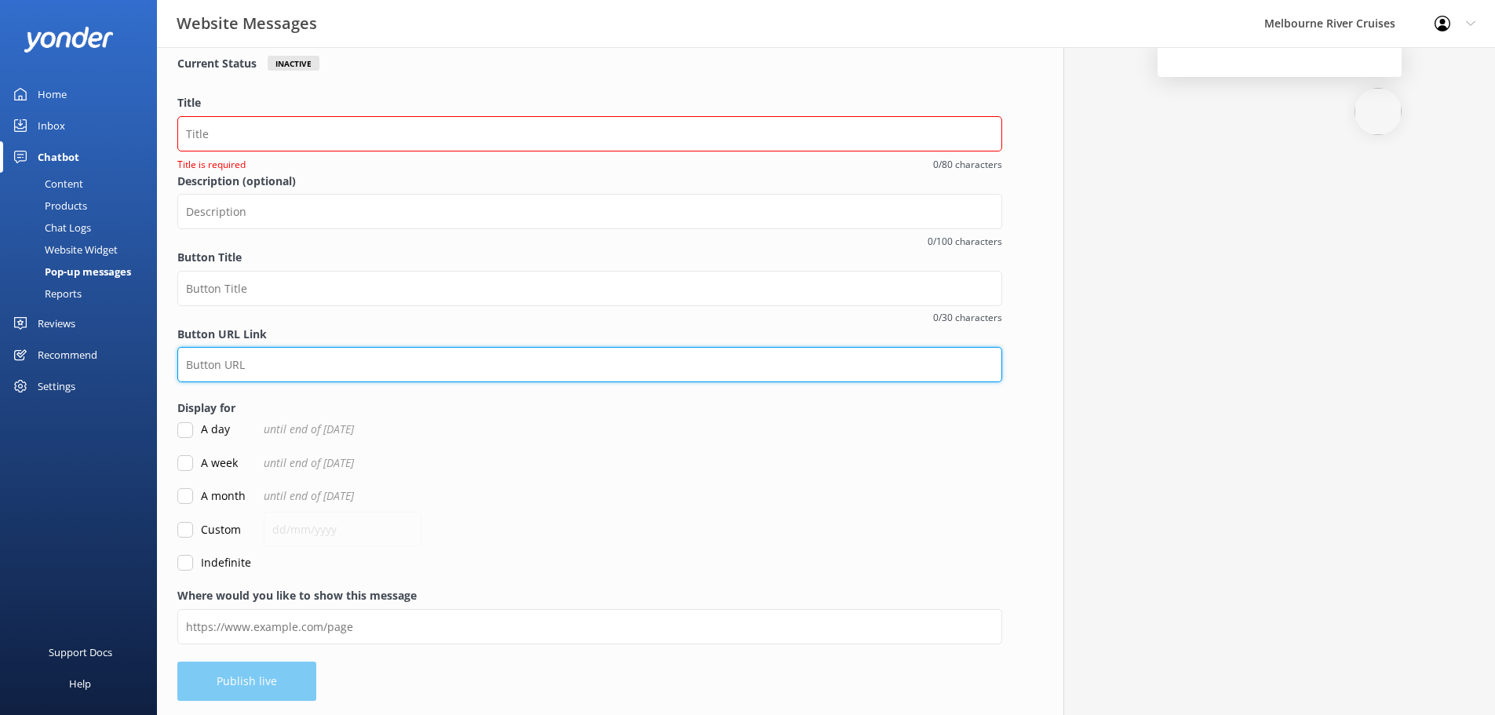
paste input "[URL][DOMAIN_NAME]"
type input "[URL][DOMAIN_NAME]"
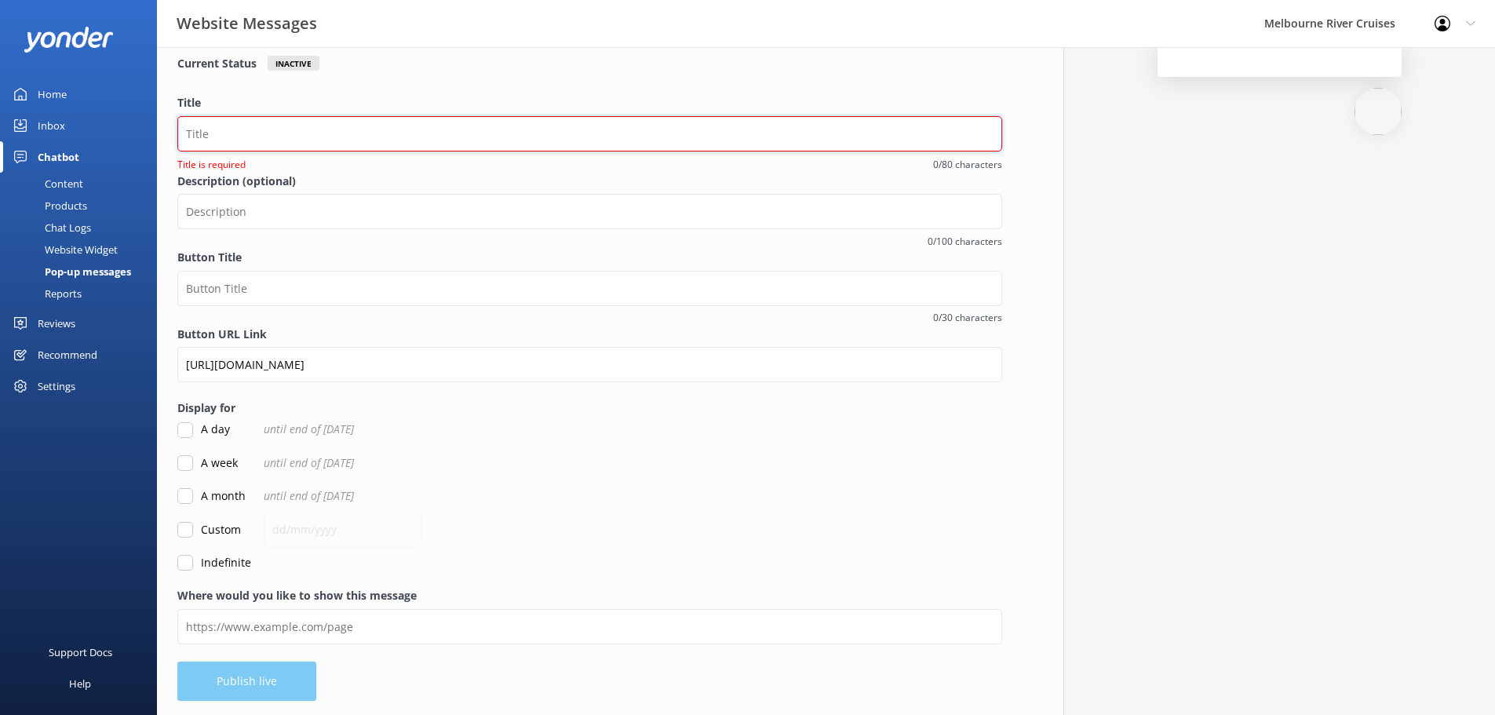
click at [401, 128] on input "Title" at bounding box center [589, 133] width 825 height 35
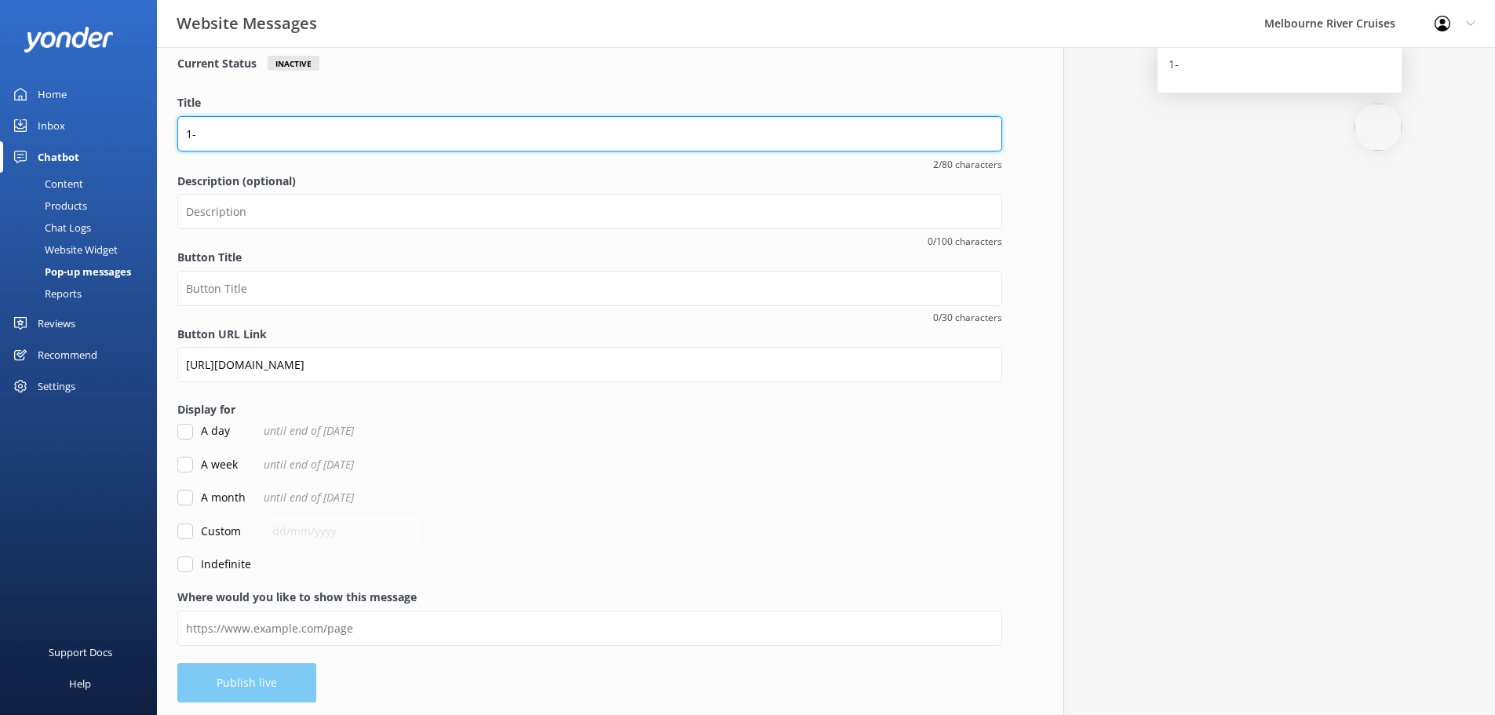
type input "1"
type input "M"
type input "10$ OFF - MIDWEEK DISCOUNT!"
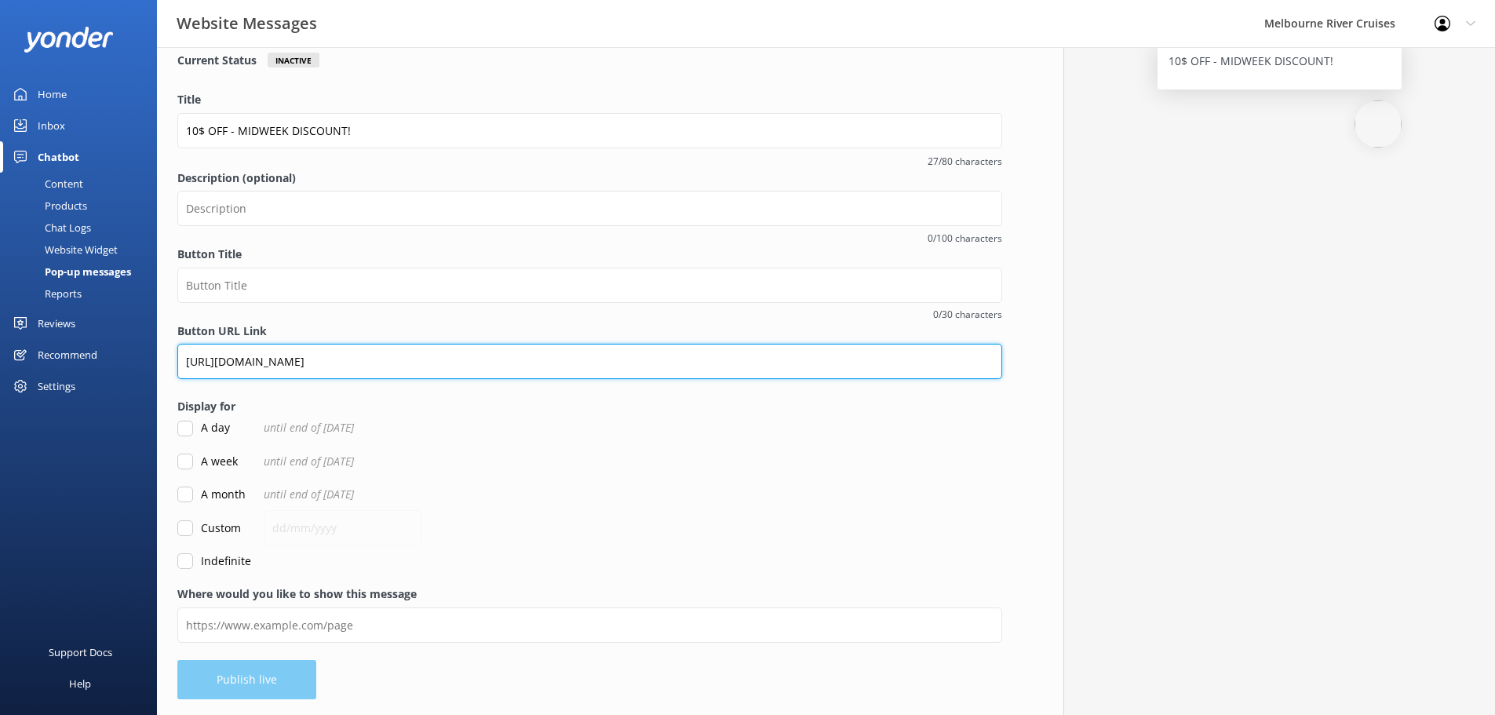
click at [741, 364] on input "[URL][DOMAIN_NAME]" at bounding box center [589, 361] width 825 height 35
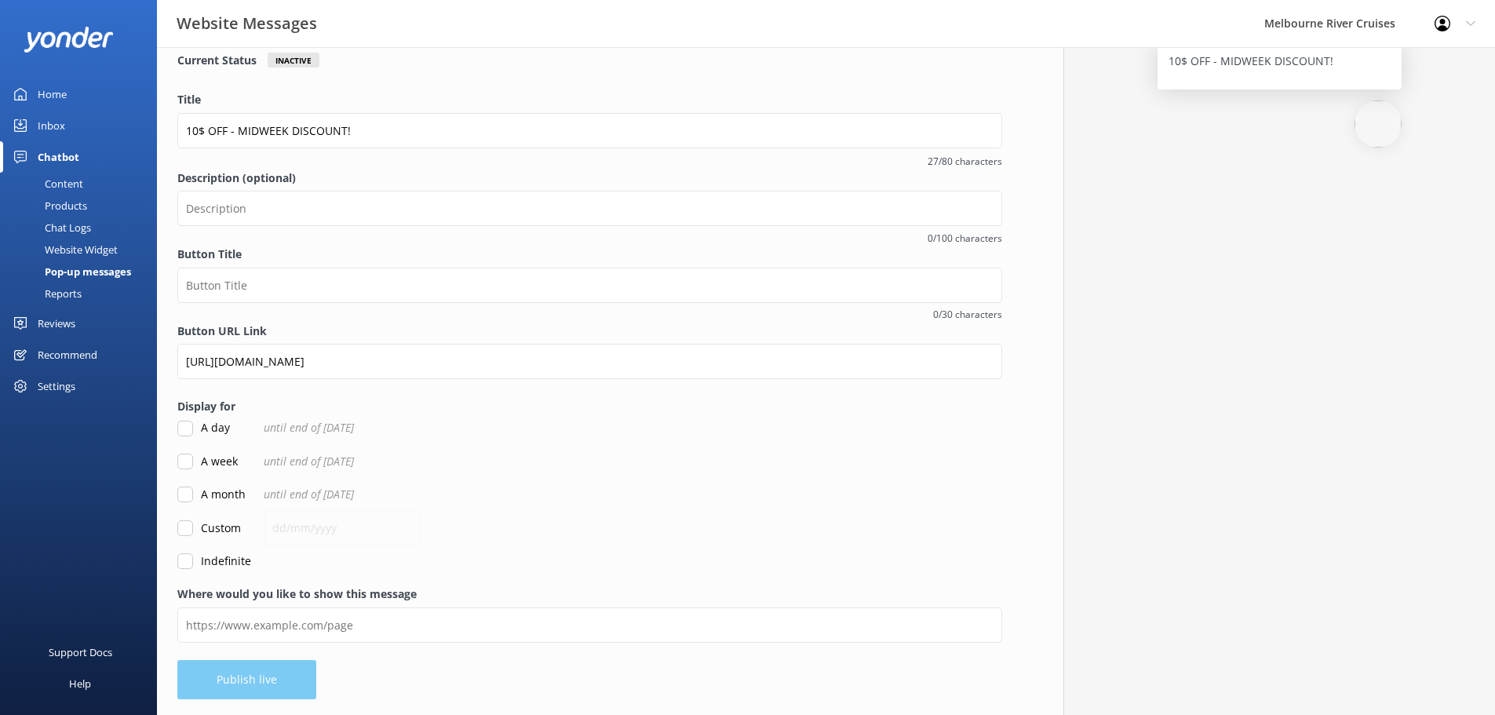
click at [601, 508] on form "Title 10$ OFF - MIDWEEK DISCOUNT! 27/80 characters Description (optional) 0/100…" at bounding box center [589, 330] width 825 height 479
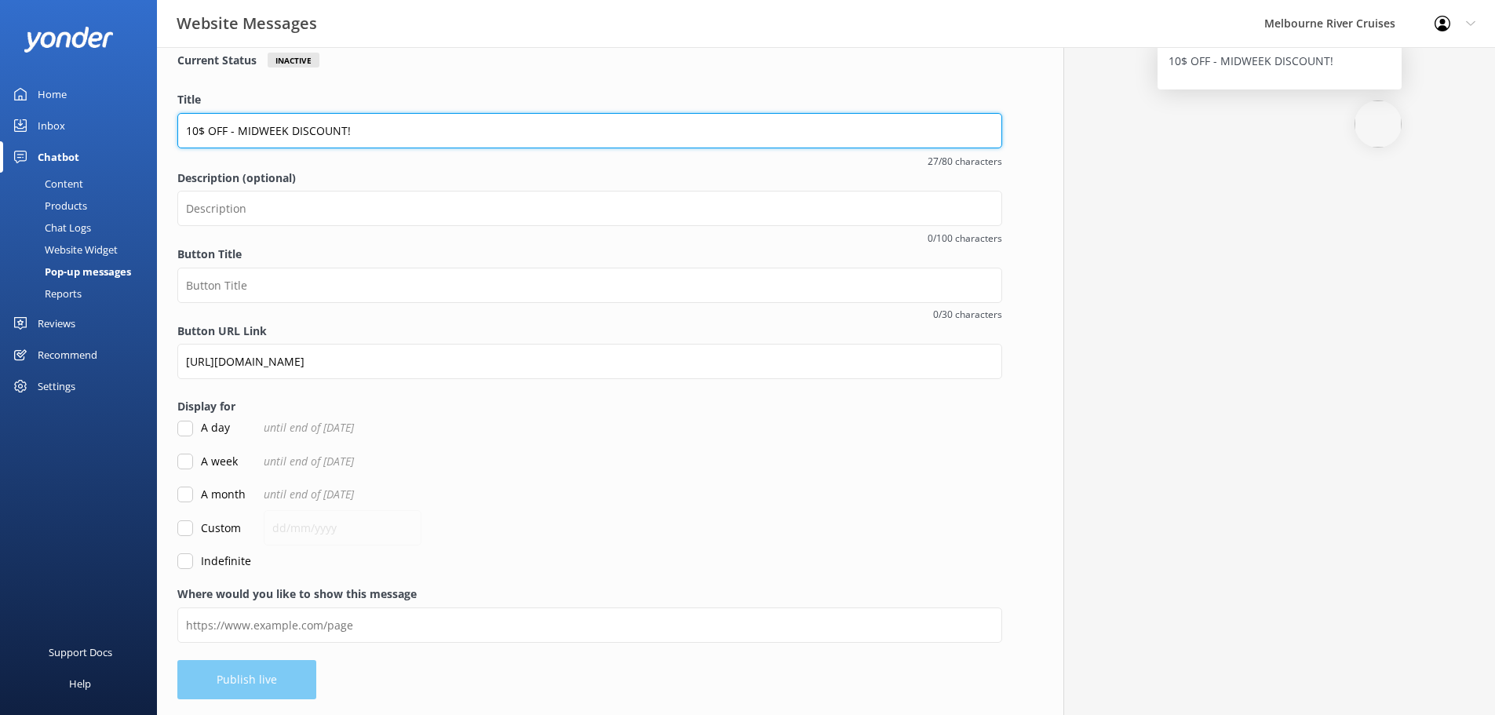
drag, startPoint x: 445, startPoint y: 137, endPoint x: 435, endPoint y: 132, distance: 11.2
click at [445, 133] on input "10$ OFF - MIDWEEK DISCOUNT!" at bounding box center [589, 130] width 825 height 35
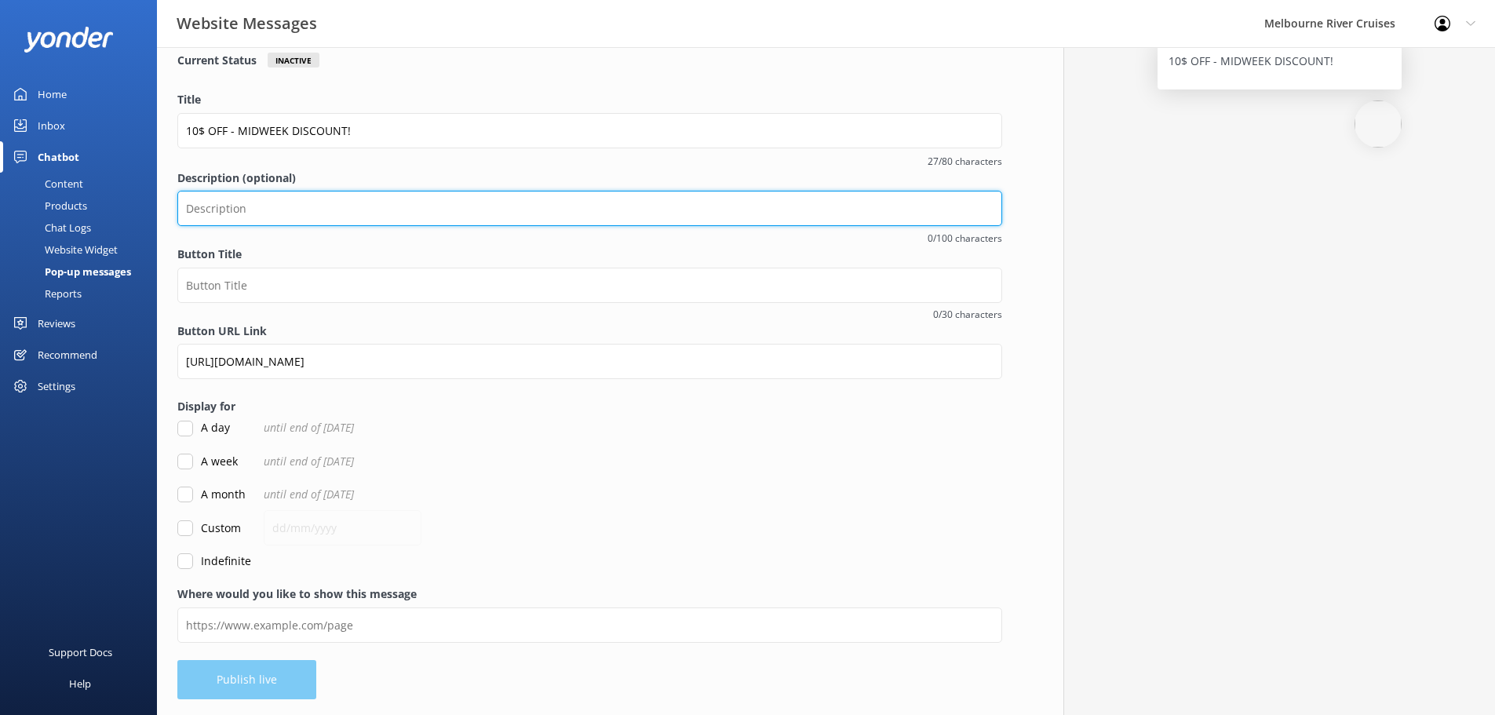
click at [371, 210] on input "Description (optional)" at bounding box center [589, 208] width 825 height 35
click at [282, 210] on input "$10 off per person our Spirit of Melbourne Dinner Cruise - Midweek Discount!" at bounding box center [589, 208] width 825 height 35
drag, startPoint x: 313, startPoint y: 199, endPoint x: 306, endPoint y: 214, distance: 16.5
click at [312, 202] on input "$10 off per person - our Spirit of Melbourne Dinner Cruise - Midweek Discount!" at bounding box center [589, 208] width 825 height 35
type input "$10 off per person - Spirit of Melbourne Dinner Cruise - Midweek Discount!"
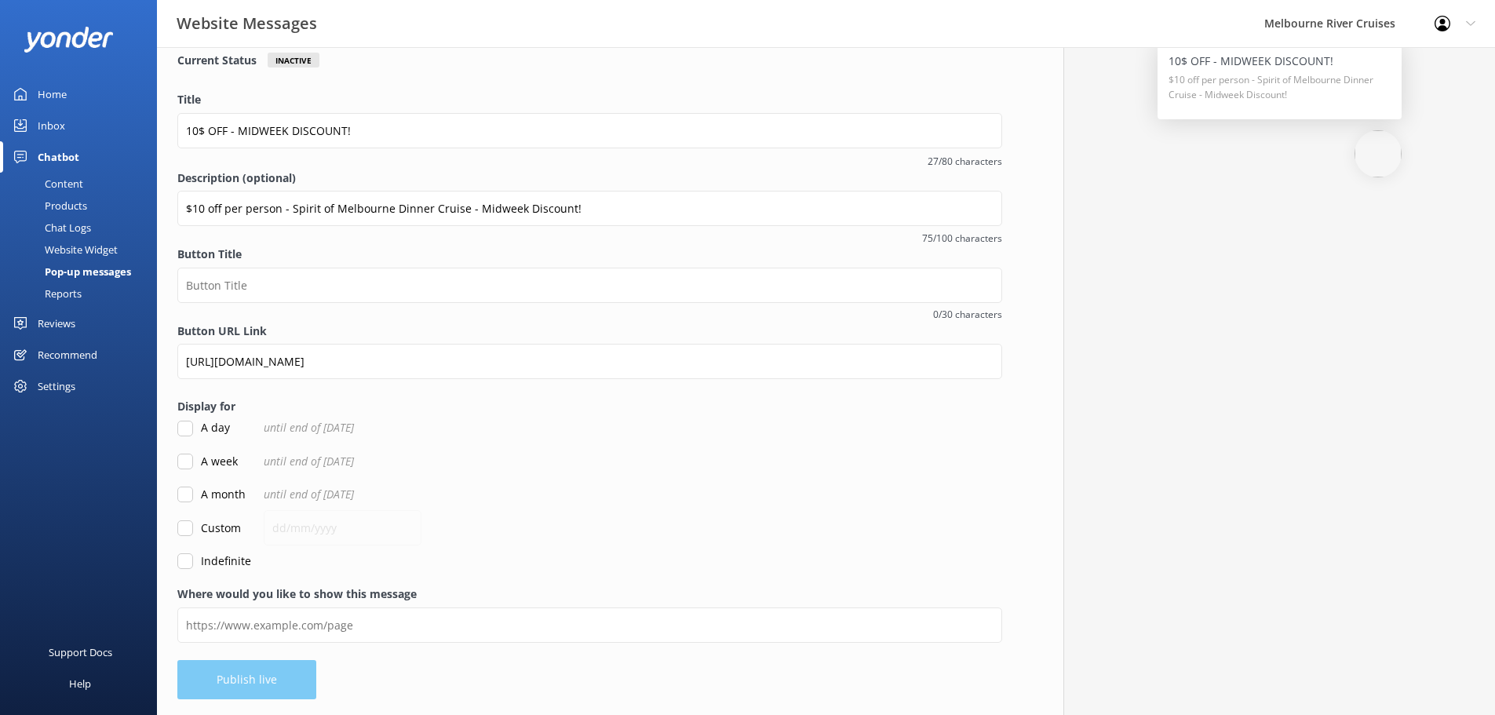
click at [187, 565] on div "Indefinite" at bounding box center [589, 560] width 825 height 17
click at [182, 563] on input "Indefinite" at bounding box center [185, 563] width 16 height 16
checkbox input "true"
drag, startPoint x: 541, startPoint y: 692, endPoint x: 543, endPoint y: 674, distance: 18.1
click at [542, 689] on div "Overview Call To Action Promote something special and encourage engagement with…" at bounding box center [589, 325] width 865 height 784
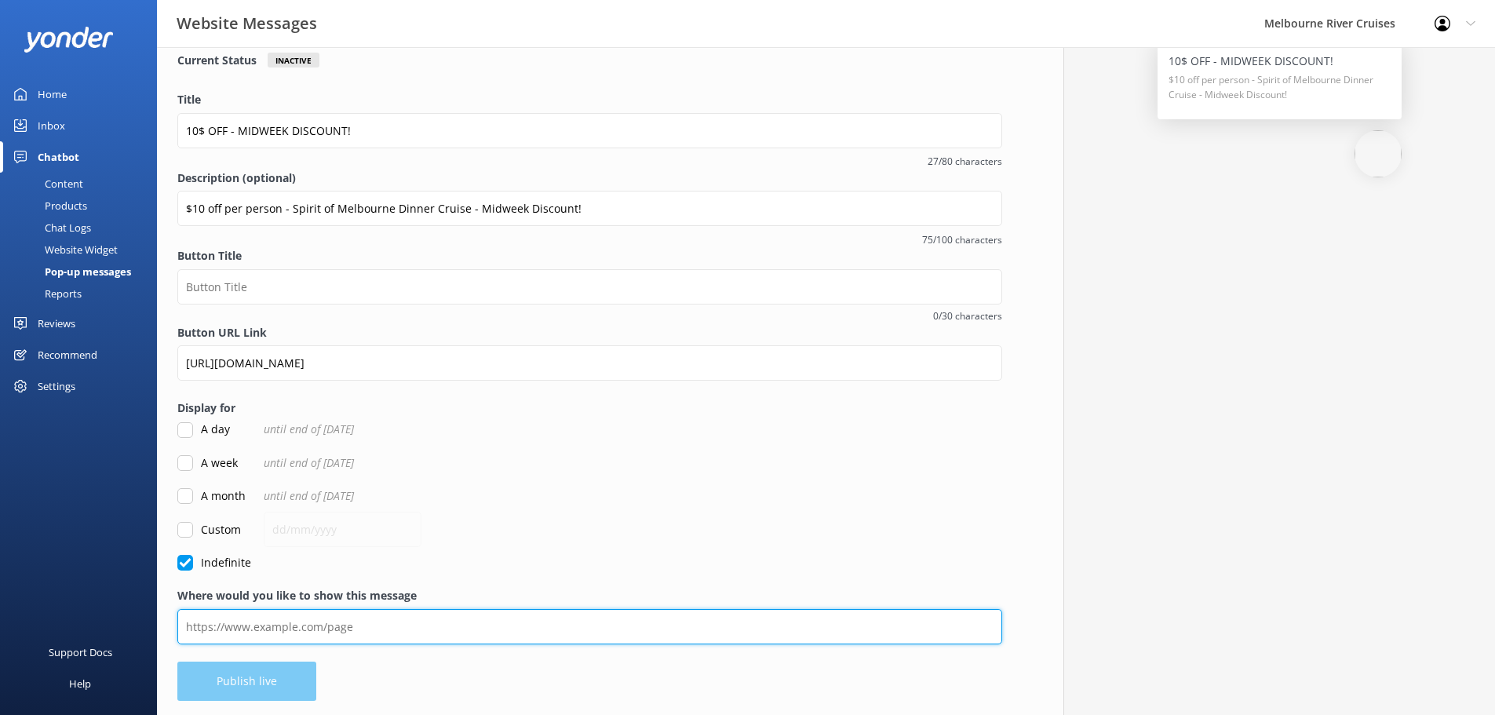
click at [482, 631] on input "Where would you like to show this message" at bounding box center [589, 626] width 825 height 35
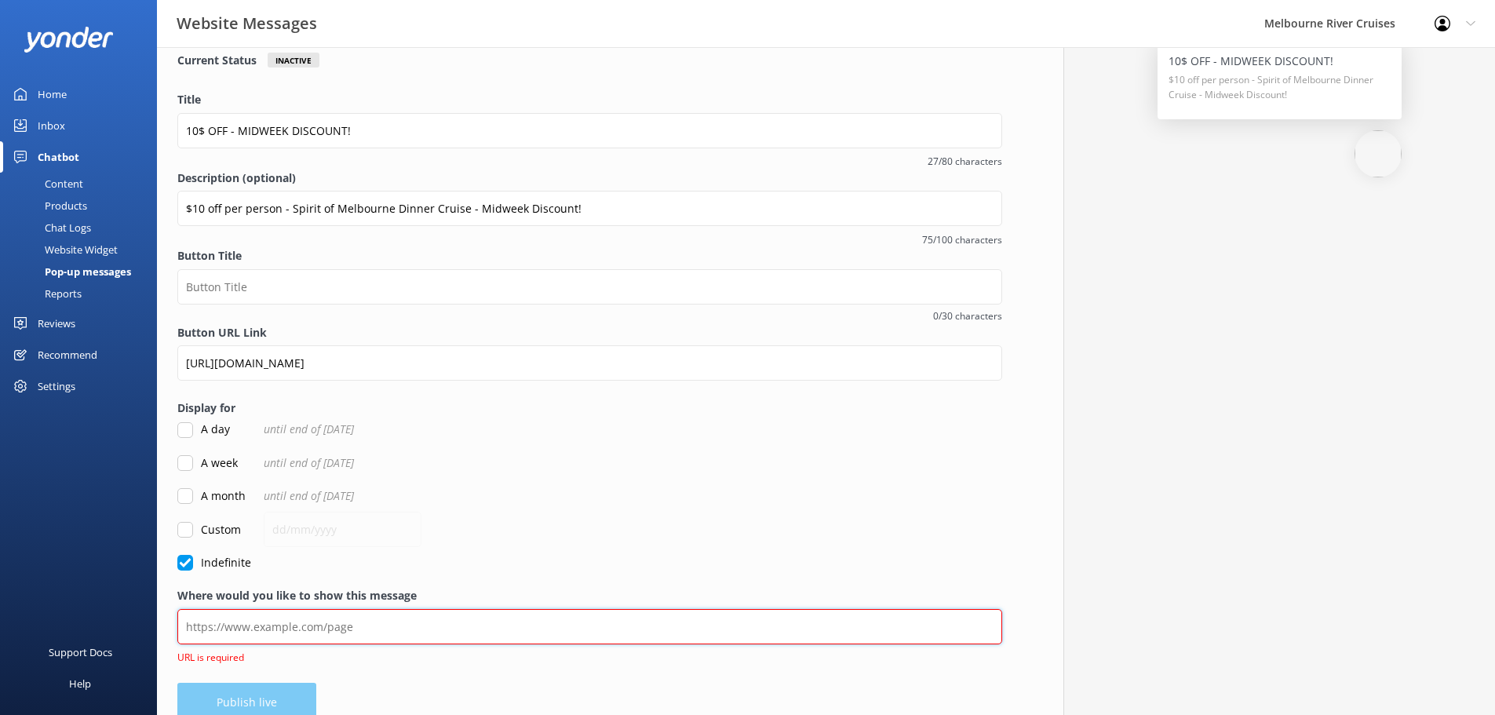
click at [403, 616] on input "Where would you like to show this message" at bounding box center [589, 626] width 825 height 35
paste input "[URL][DOMAIN_NAME]"
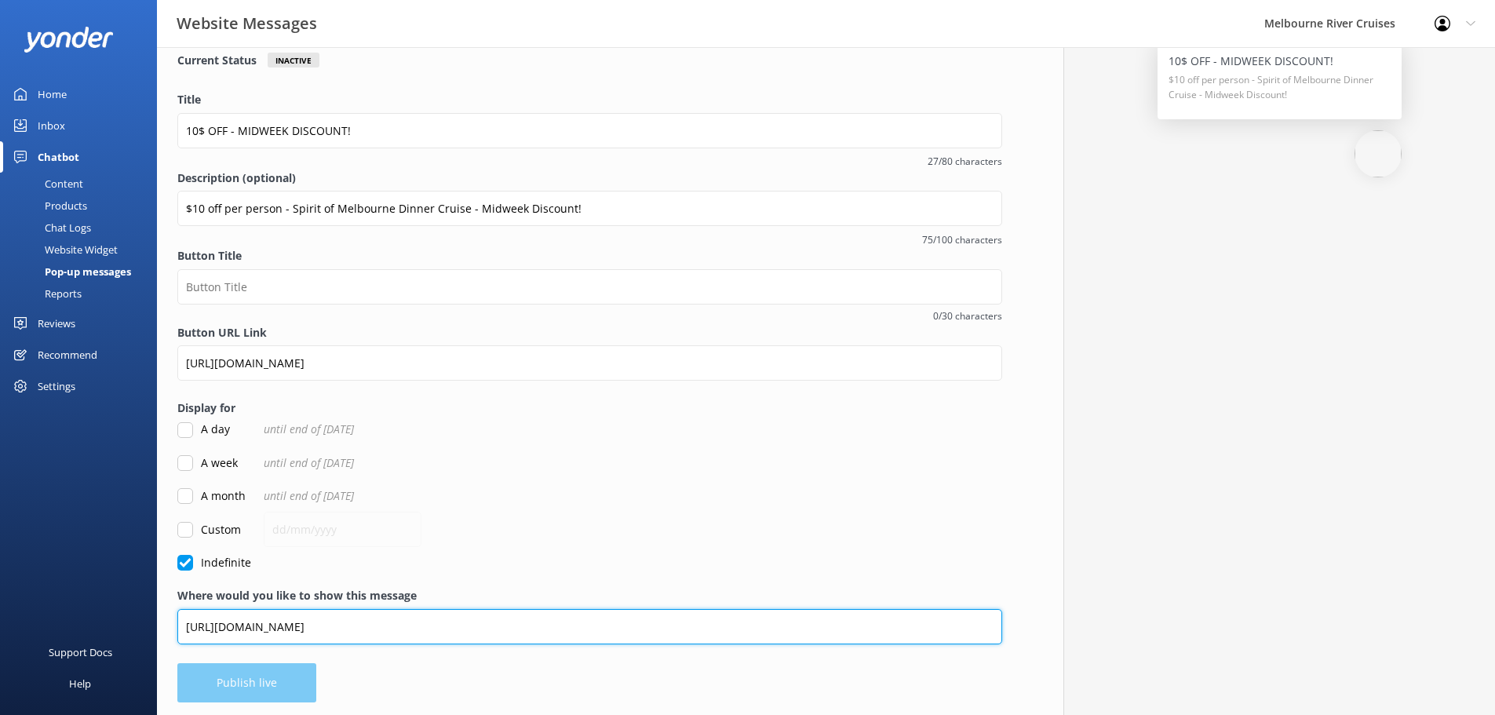
type input "[URL][DOMAIN_NAME]"
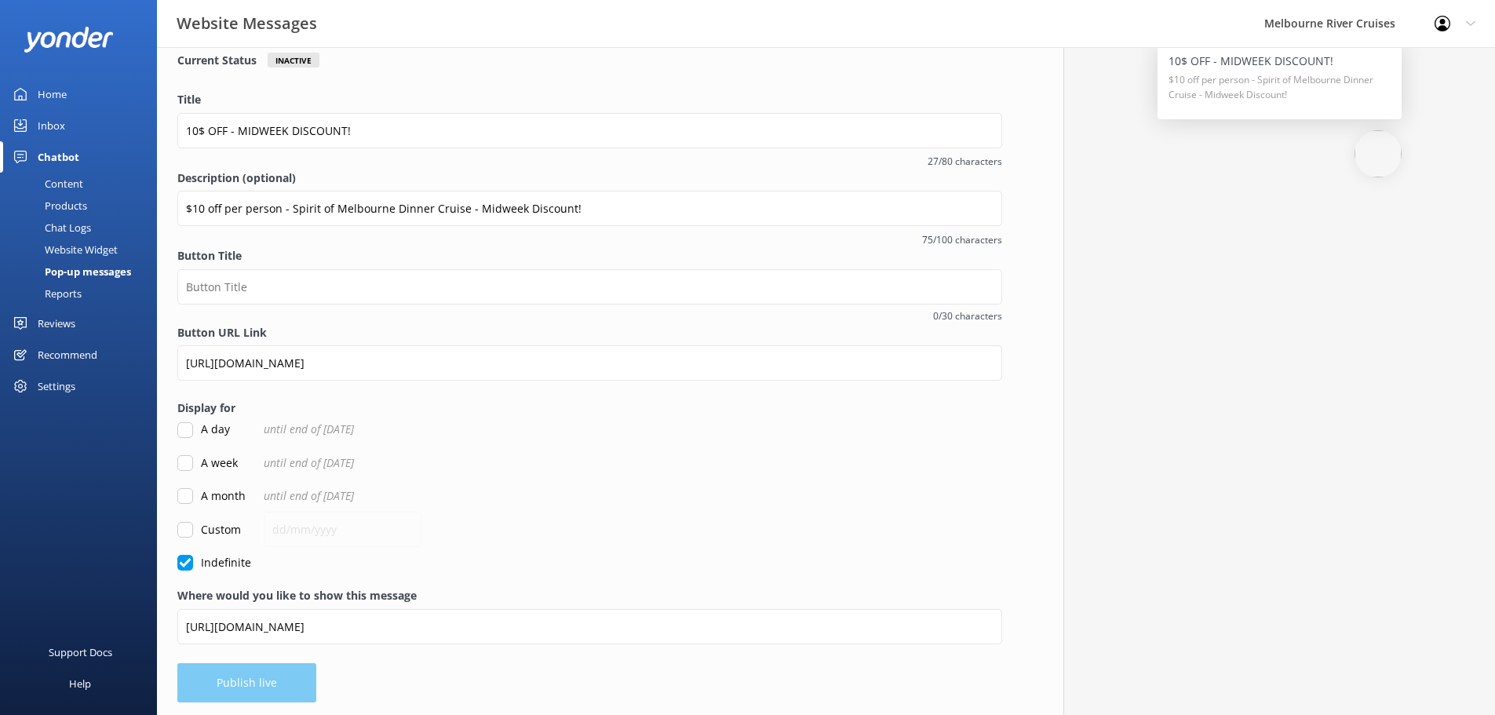
drag, startPoint x: 580, startPoint y: 545, endPoint x: 473, endPoint y: 592, distance: 116.3
click at [581, 547] on form "Title 10$ OFF - MIDWEEK DISCOUNT! 27/80 characters Description (optional) $10 o…" at bounding box center [589, 331] width 825 height 480
drag, startPoint x: 614, startPoint y: 533, endPoint x: 601, endPoint y: 511, distance: 25.7
click at [614, 530] on div "Custom" at bounding box center [589, 529] width 825 height 17
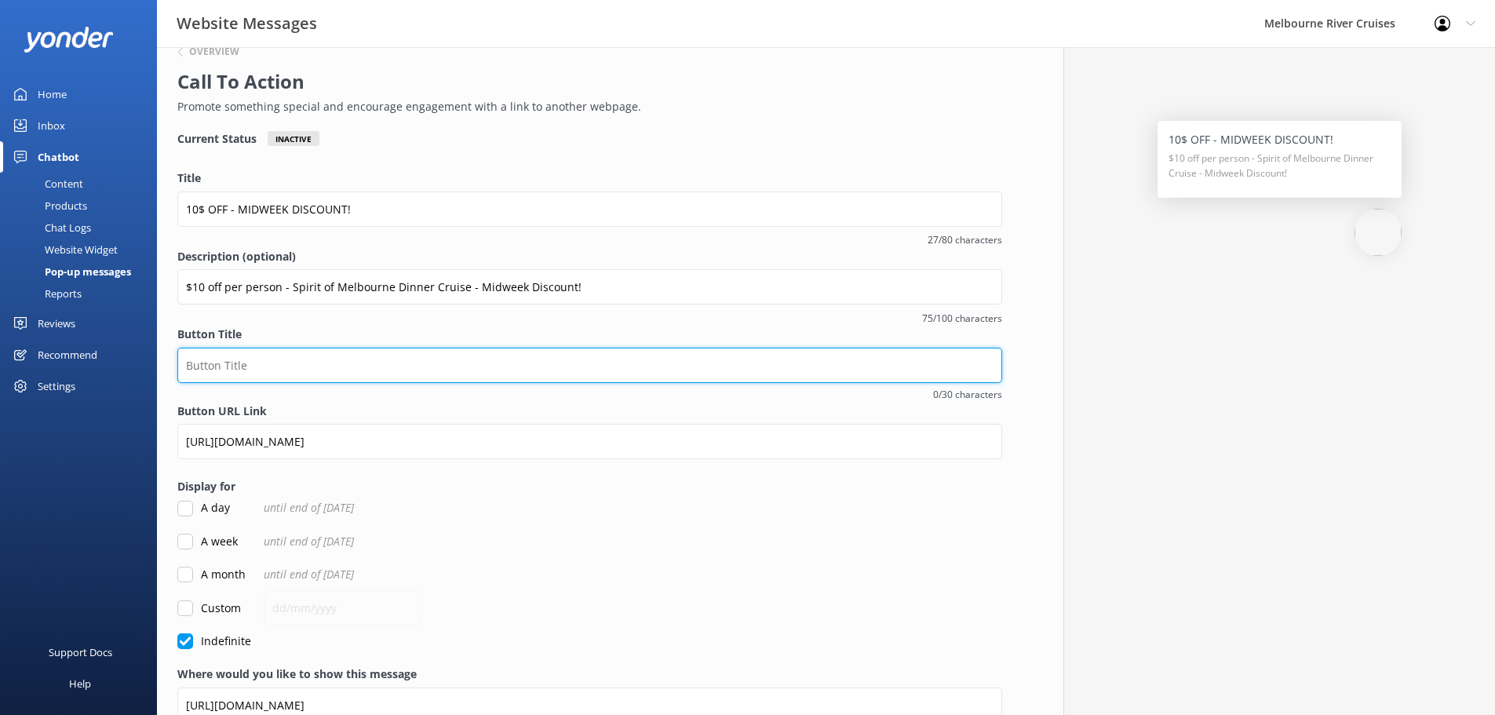
click at [588, 361] on input "Button Title" at bounding box center [589, 365] width 825 height 35
type input "Book Now!"
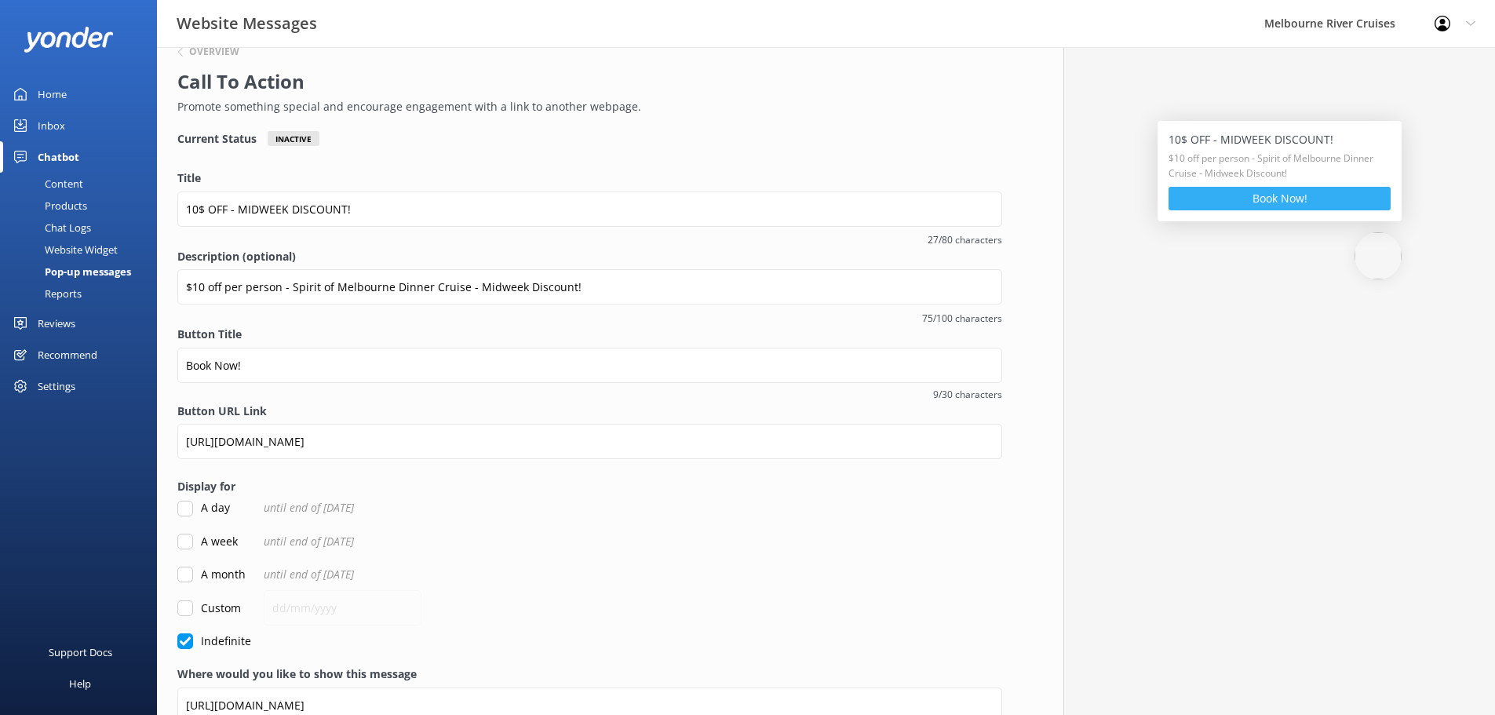
click at [1279, 201] on button "Book Now!" at bounding box center [1279, 199] width 222 height 24
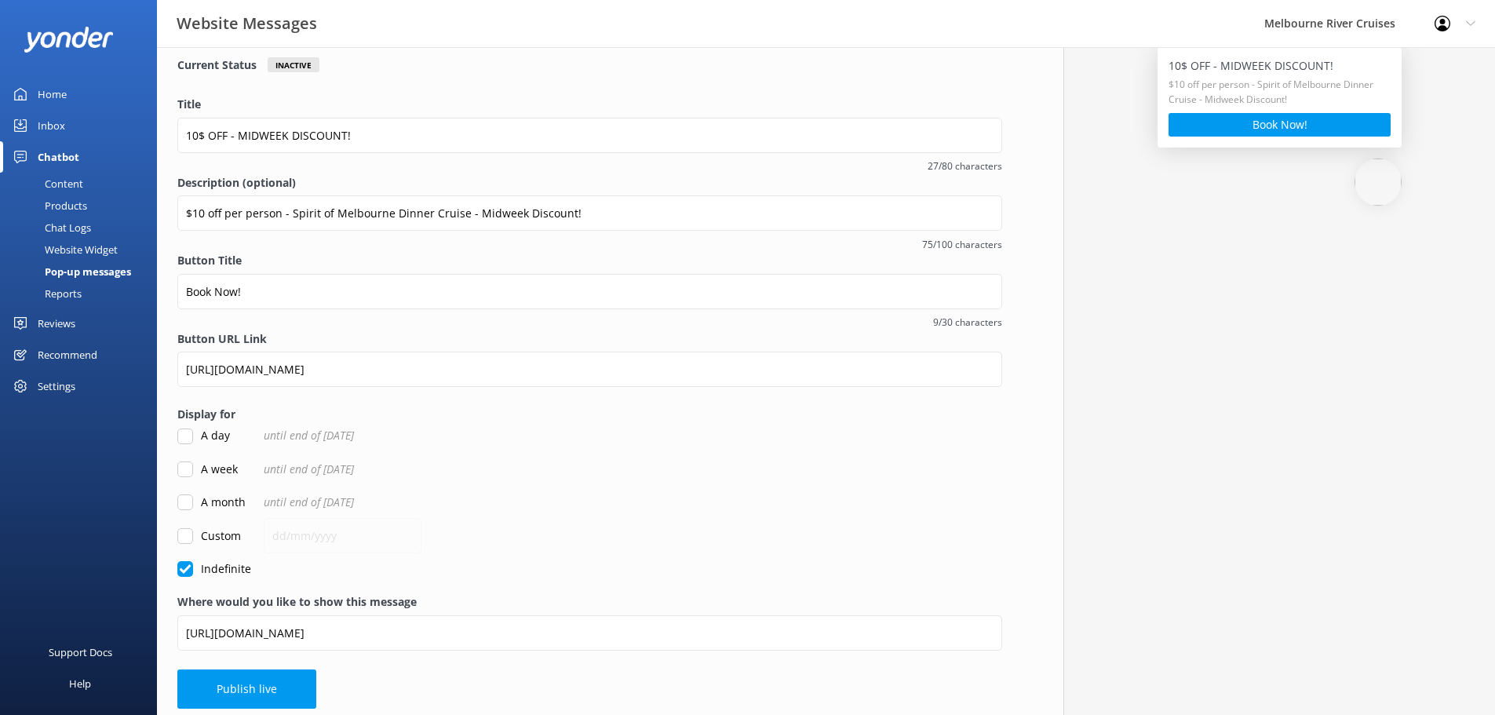
scroll to position [119, 0]
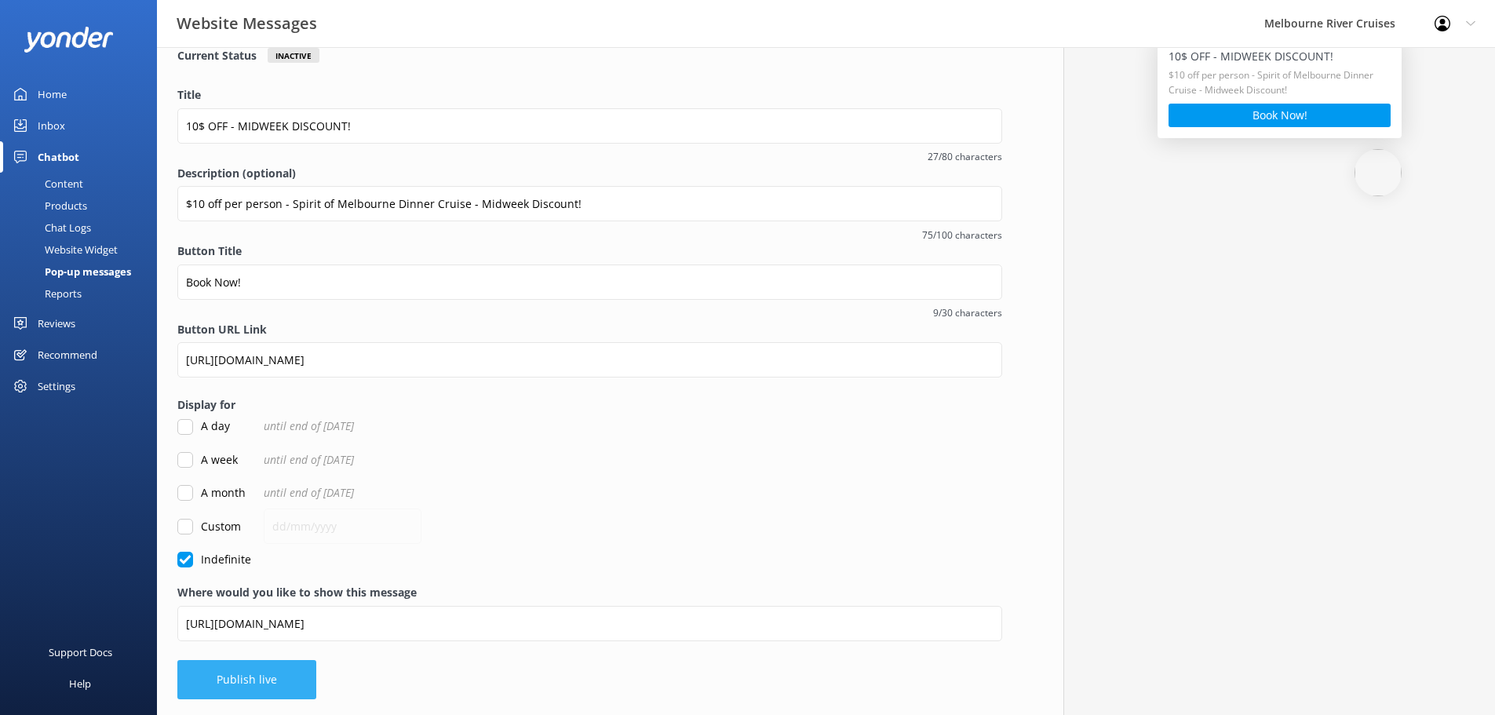
click at [244, 686] on button "Publish live" at bounding box center [246, 679] width 139 height 39
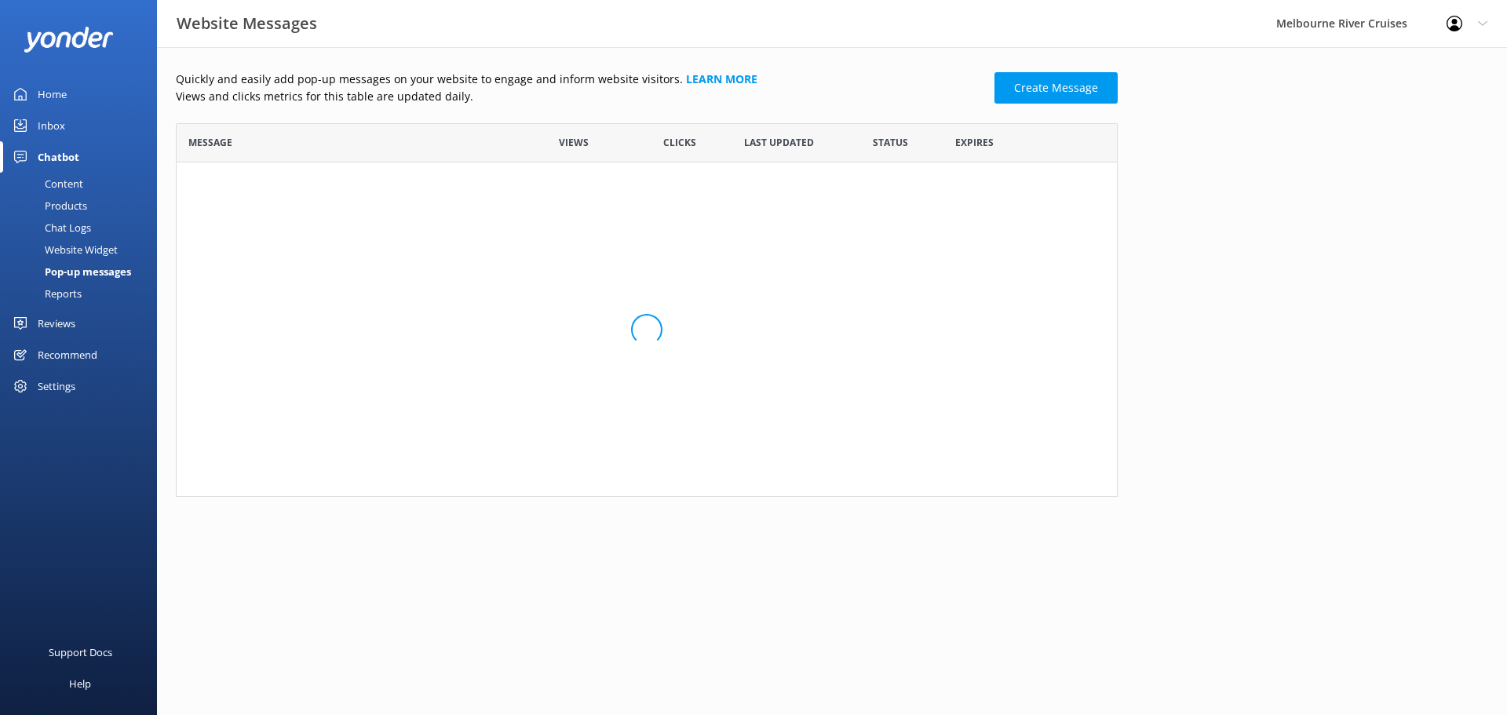
scroll to position [228, 930]
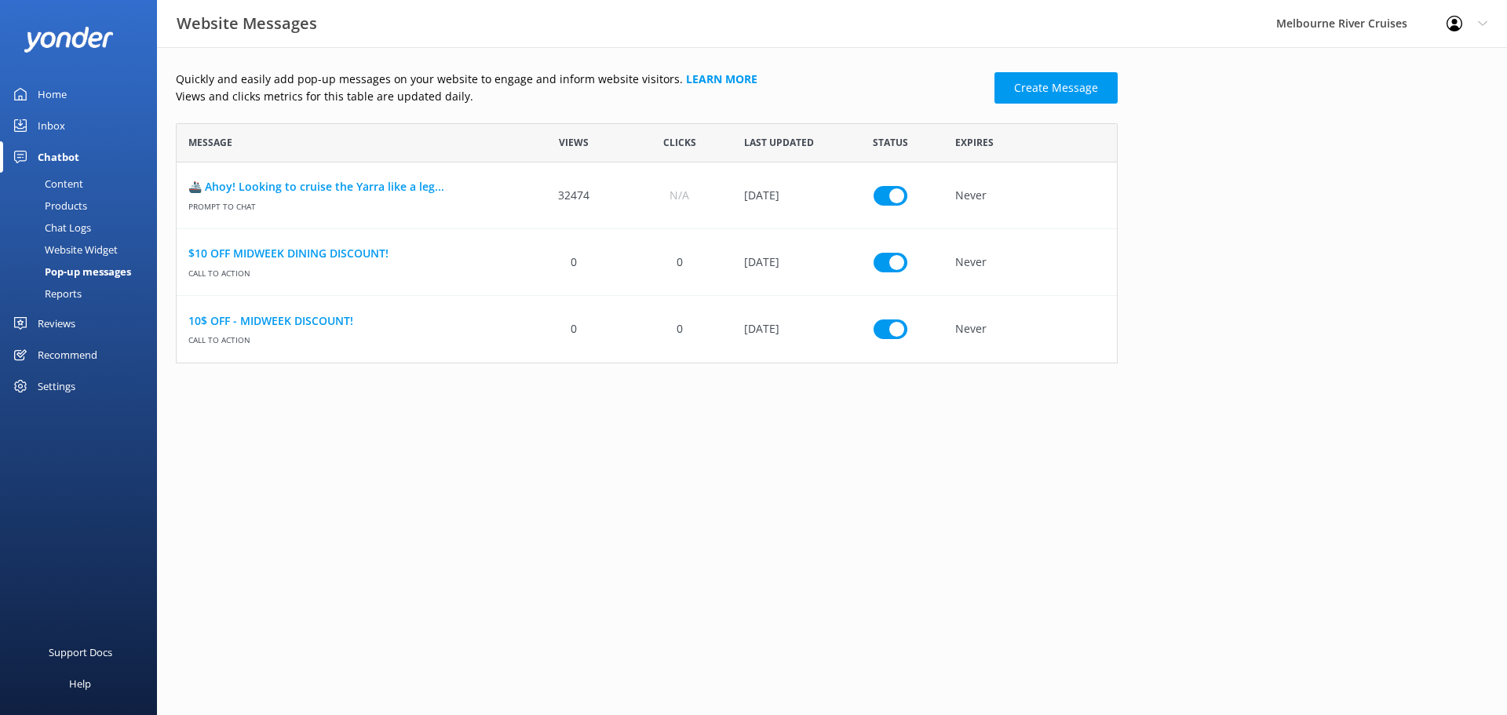
click at [63, 118] on div "Inbox" at bounding box center [51, 125] width 27 height 31
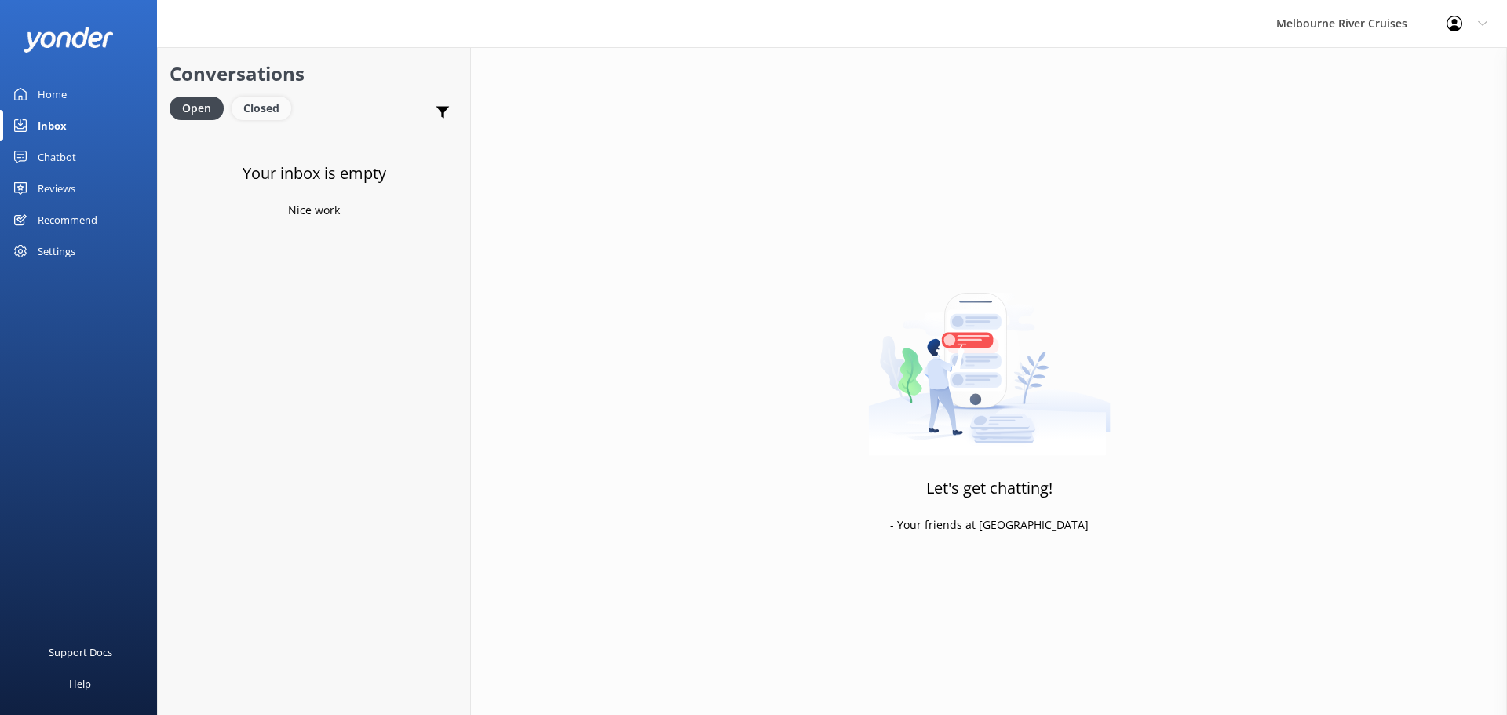
click at [267, 101] on div "Closed" at bounding box center [261, 109] width 60 height 24
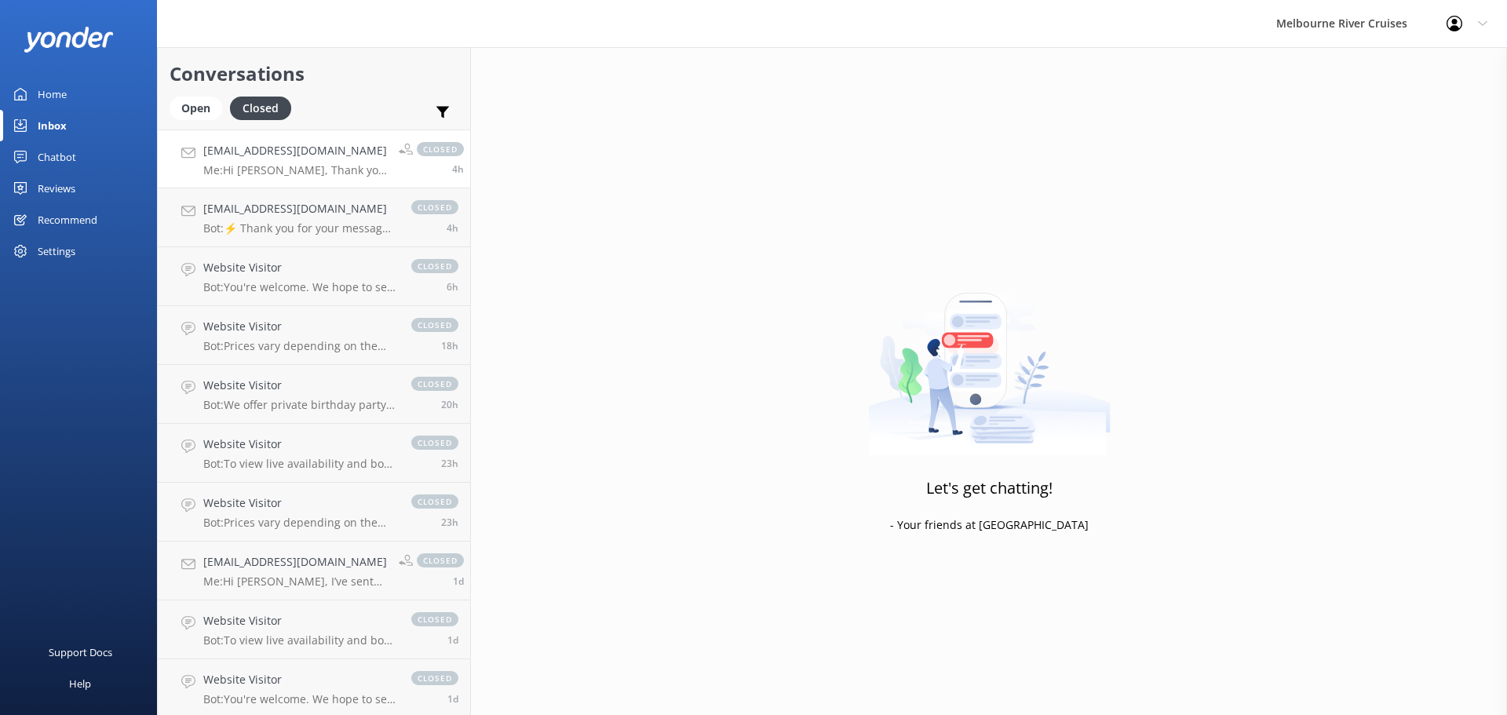
click at [363, 179] on link "[EMAIL_ADDRESS][DOMAIN_NAME] Me: Hi [PERSON_NAME], Thank you for reaching to [G…" at bounding box center [314, 158] width 312 height 59
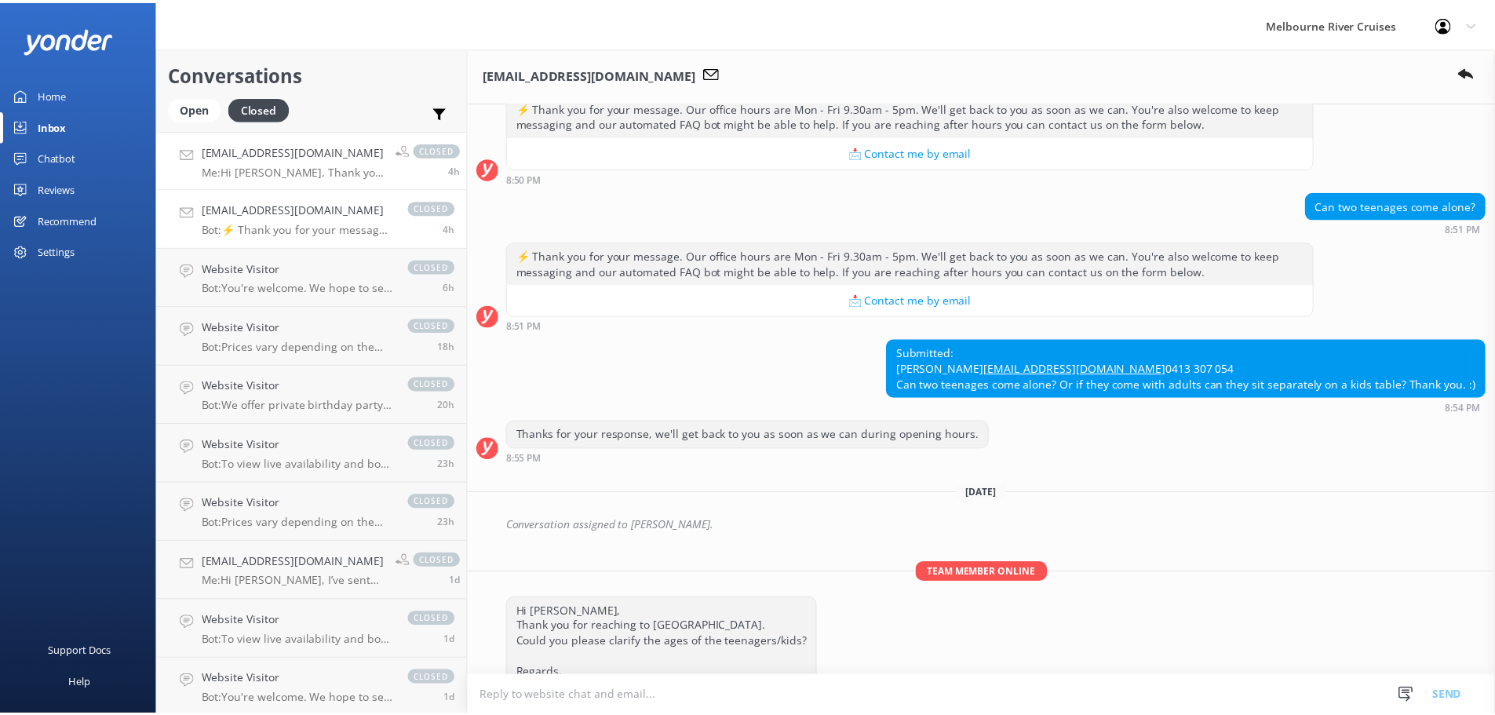
scroll to position [347, 0]
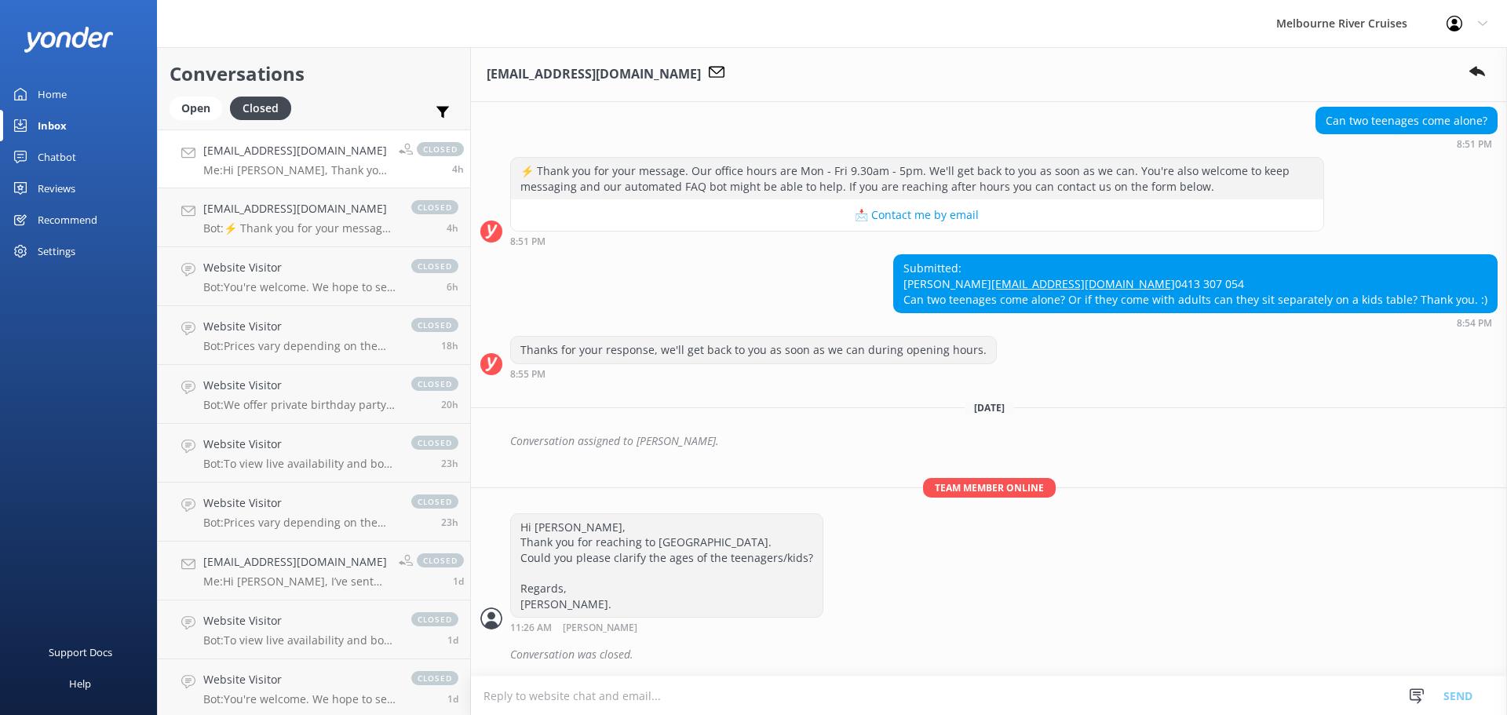
click at [49, 93] on div "Home" at bounding box center [52, 93] width 29 height 31
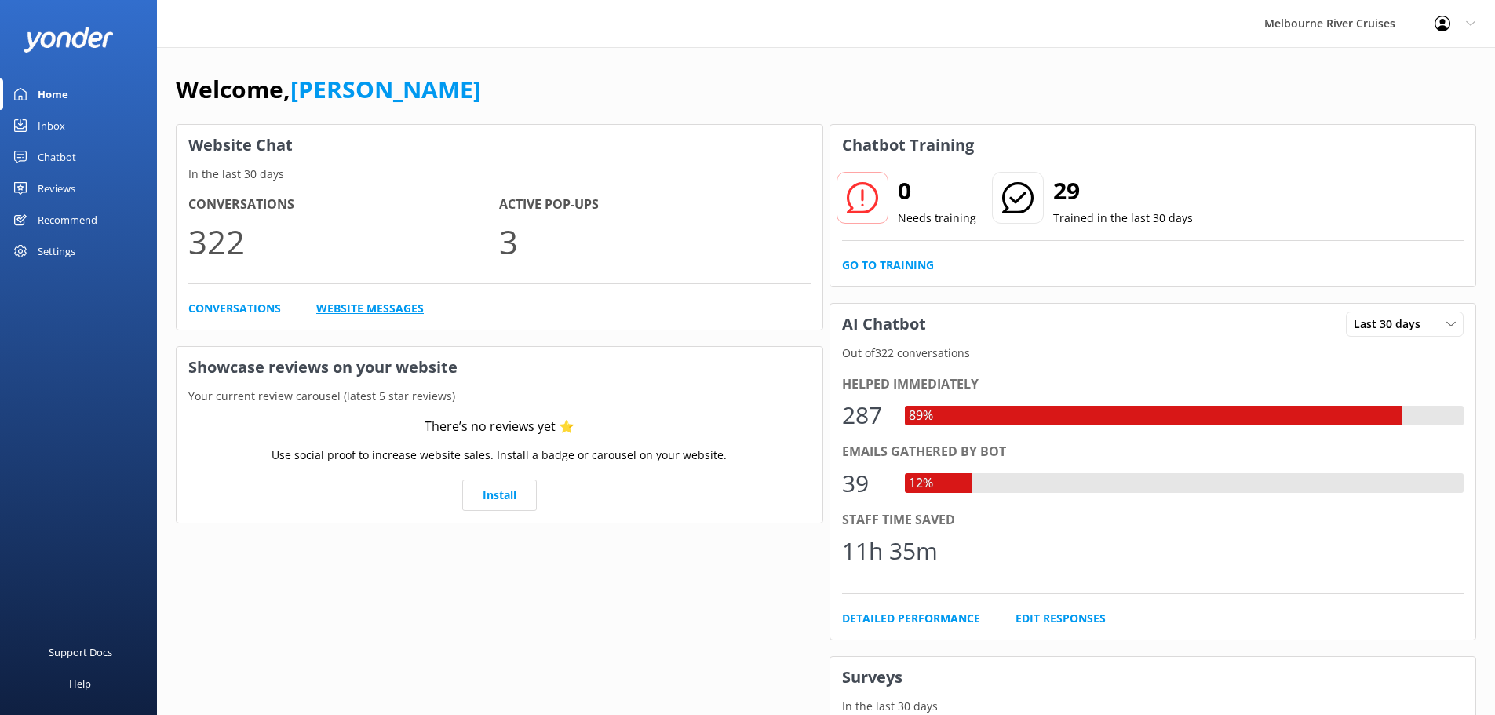
click at [316, 306] on link "Website Messages" at bounding box center [369, 308] width 107 height 17
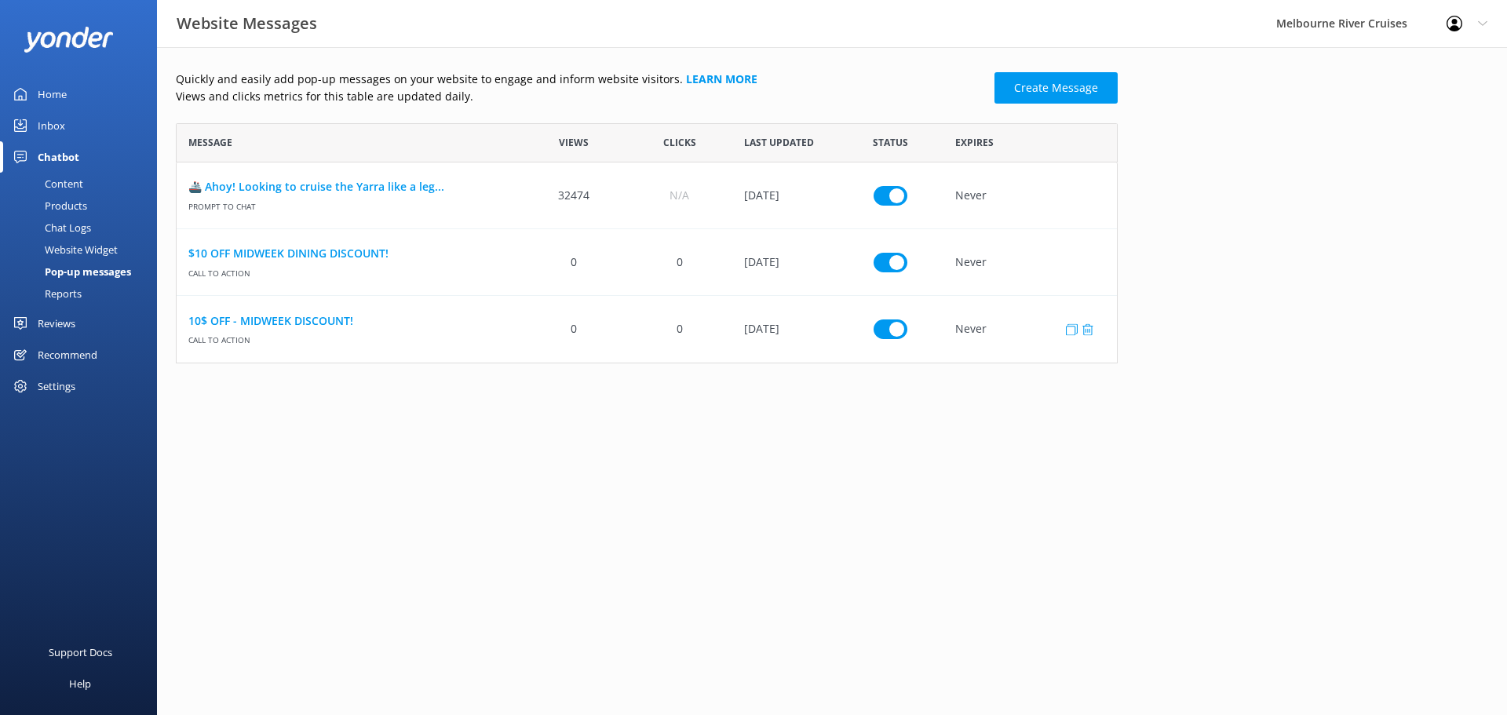
scroll to position [228, 930]
